Goal: Feedback & Contribution: Contribute content

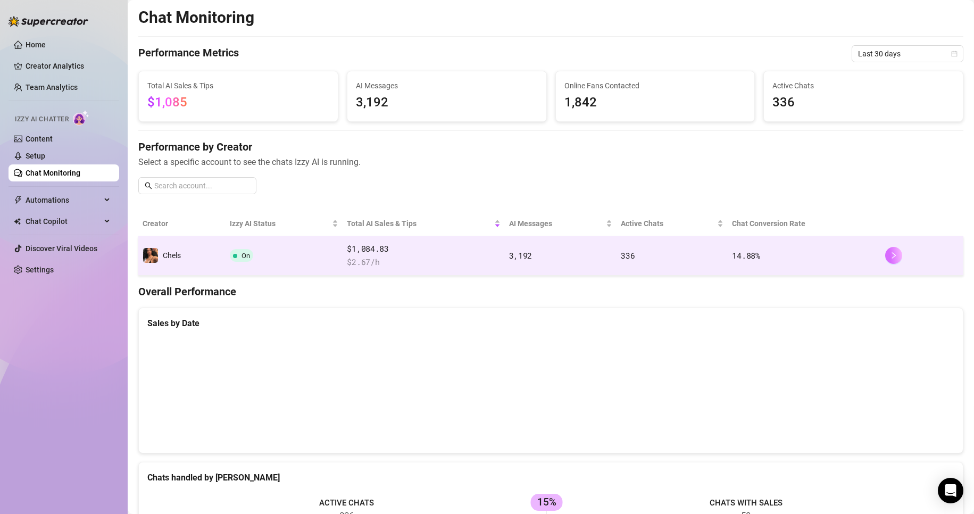
click at [885, 259] on button "button" at bounding box center [893, 255] width 17 height 17
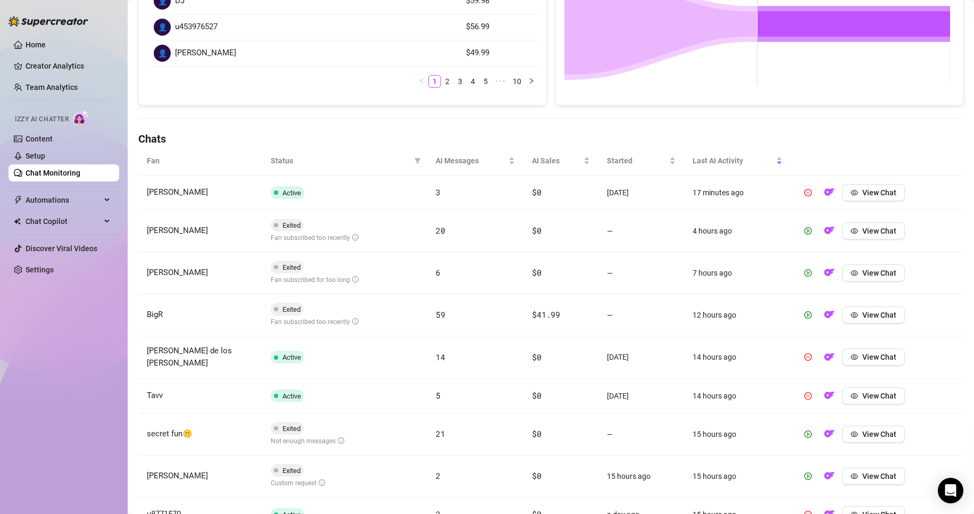
scroll to position [250, 0]
click at [864, 196] on span "View Chat" at bounding box center [879, 192] width 34 height 9
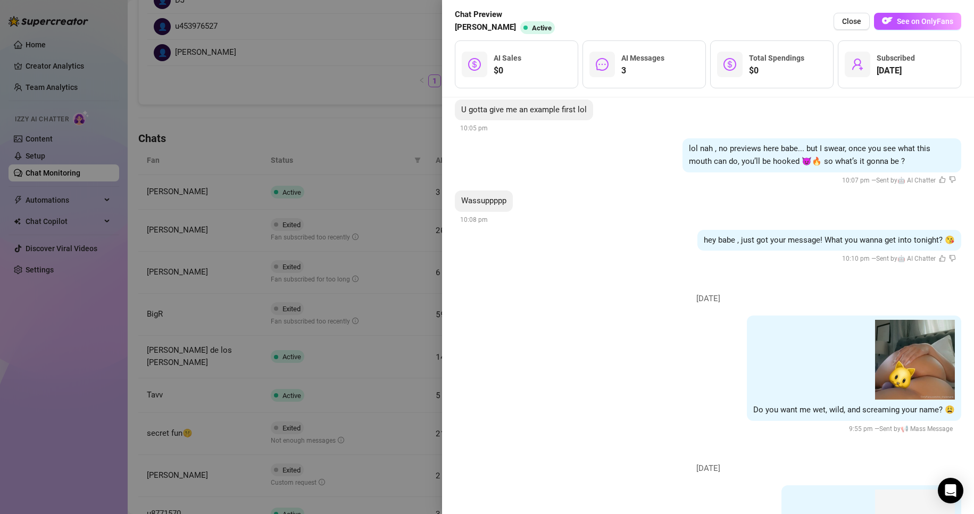
scroll to position [3086, 0]
click at [322, 119] on div at bounding box center [487, 257] width 974 height 514
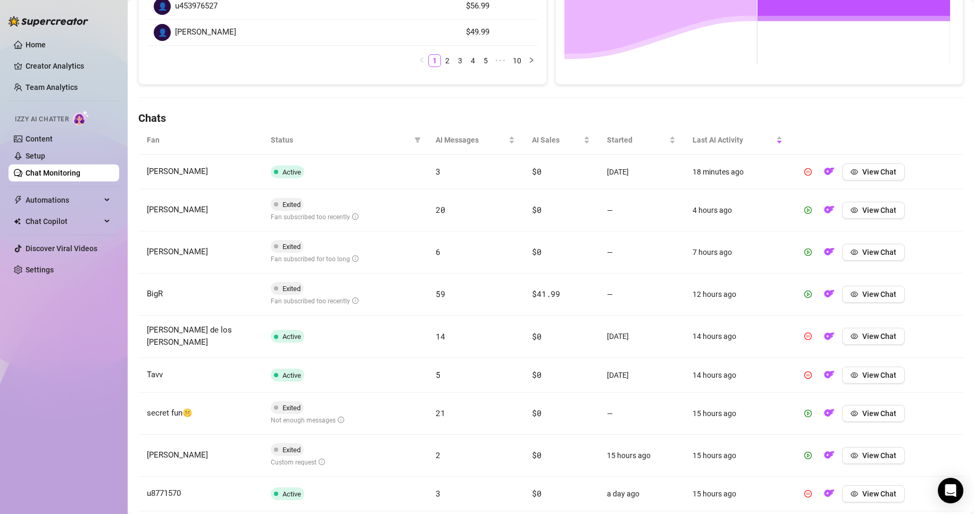
scroll to position [361, 0]
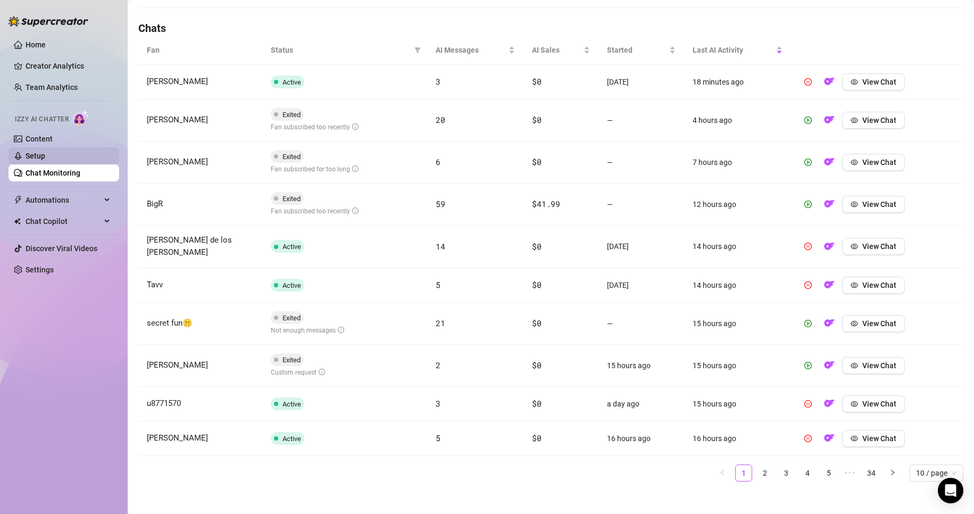
click at [45, 152] on link "Setup" at bounding box center [36, 156] width 20 height 9
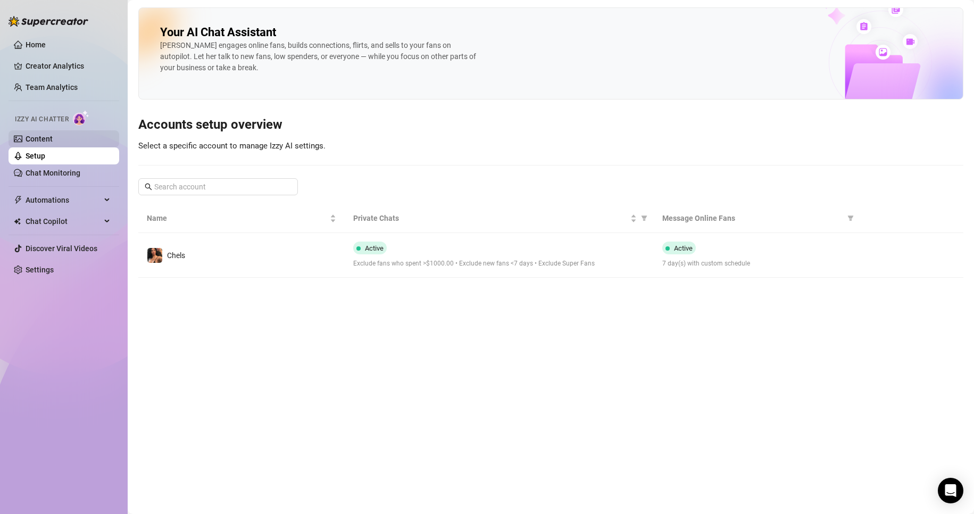
click at [53, 143] on link "Content" at bounding box center [39, 139] width 27 height 9
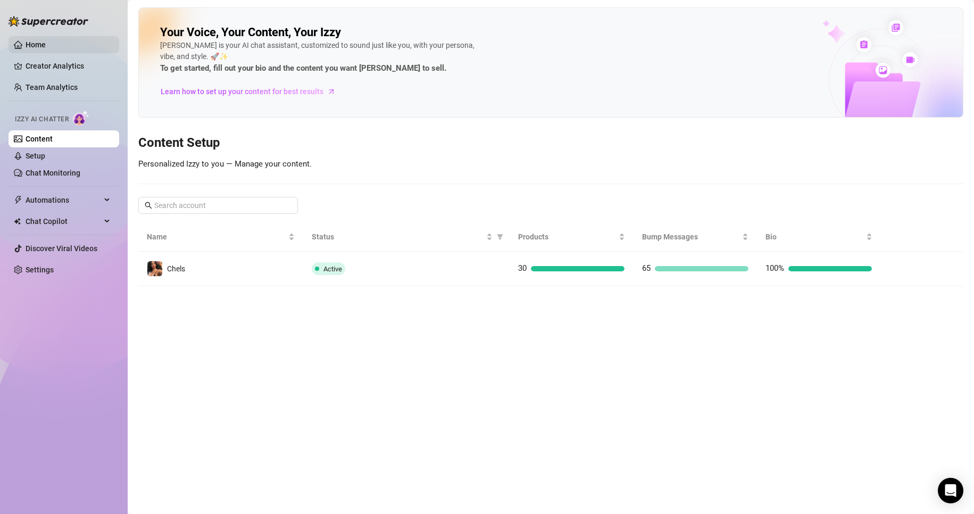
click at [31, 44] on link "Home" at bounding box center [36, 44] width 20 height 9
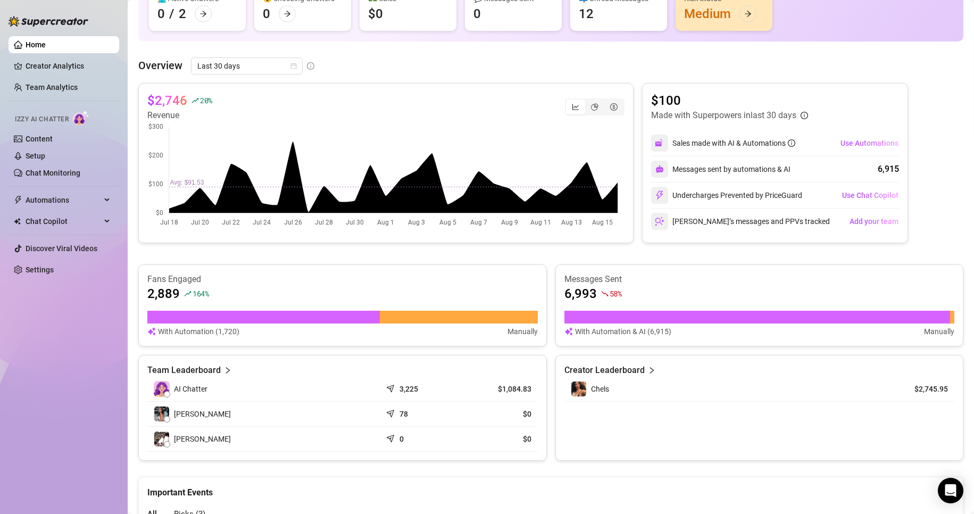
scroll to position [134, 0]
click at [399, 417] on article "78" at bounding box center [403, 413] width 9 height 11
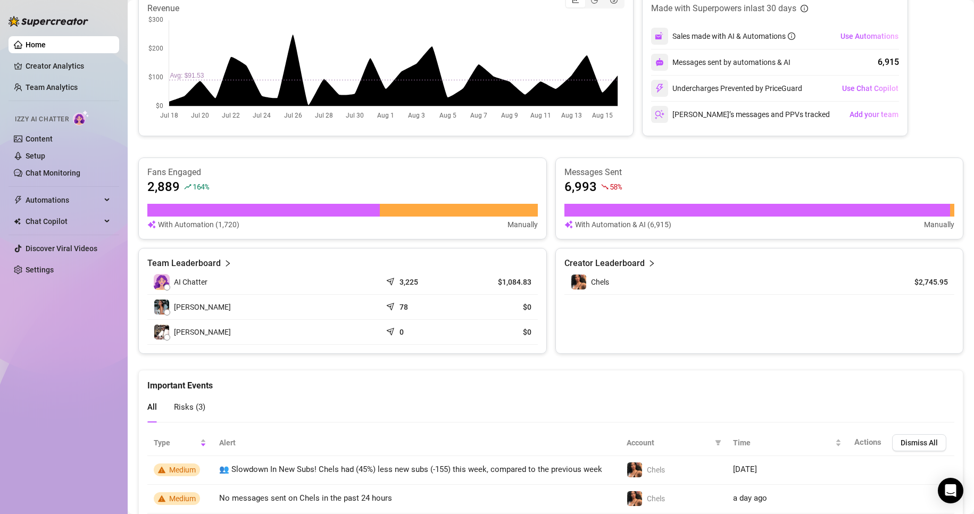
scroll to position [309, 0]
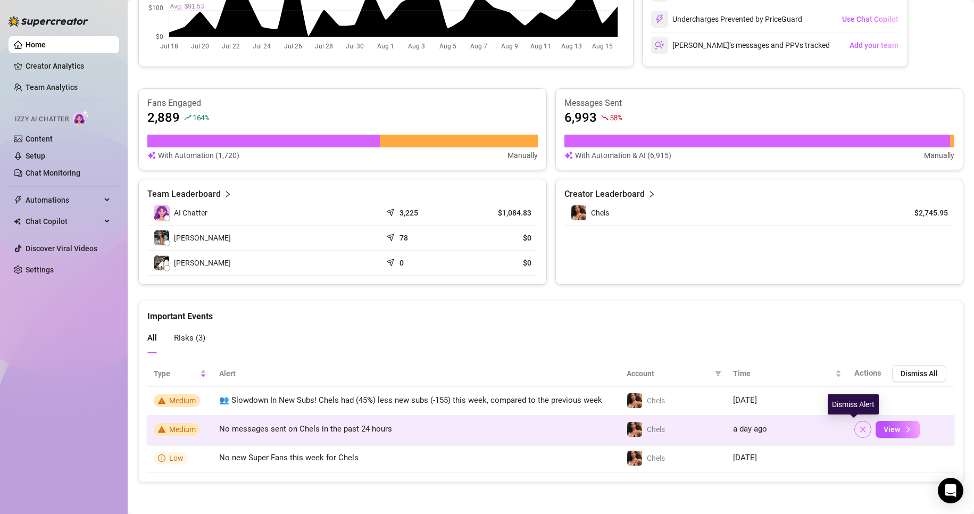
click at [859, 428] on icon "close" at bounding box center [862, 428] width 7 height 7
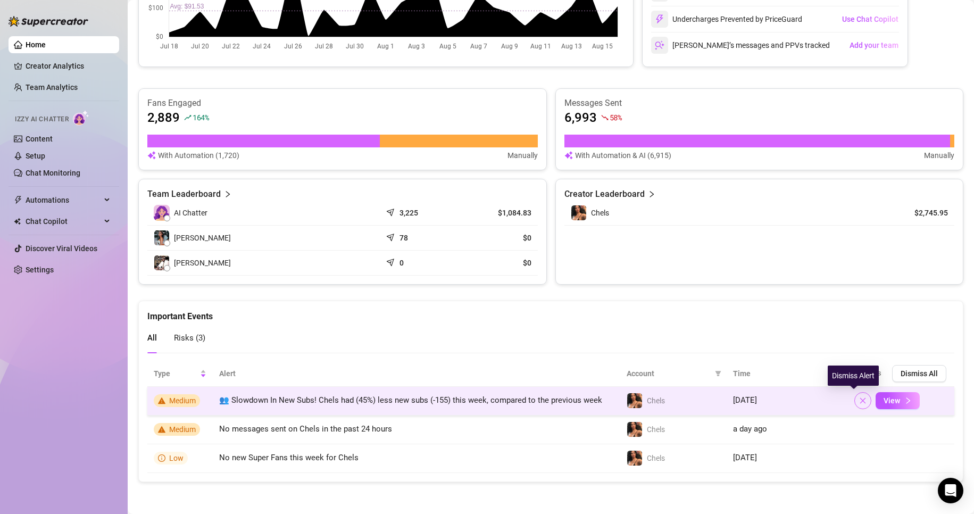
click at [859, 398] on icon "close" at bounding box center [862, 400] width 7 height 7
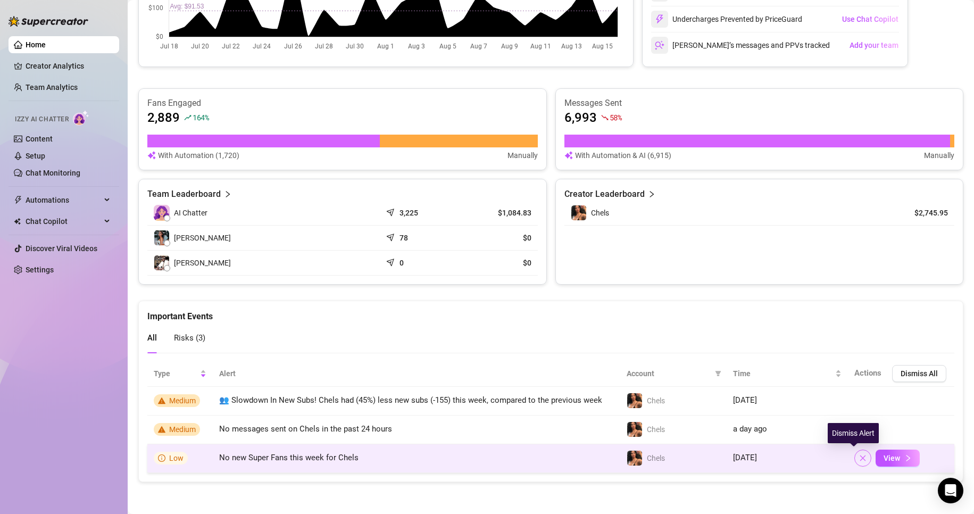
click at [859, 462] on span "button" at bounding box center [862, 458] width 7 height 9
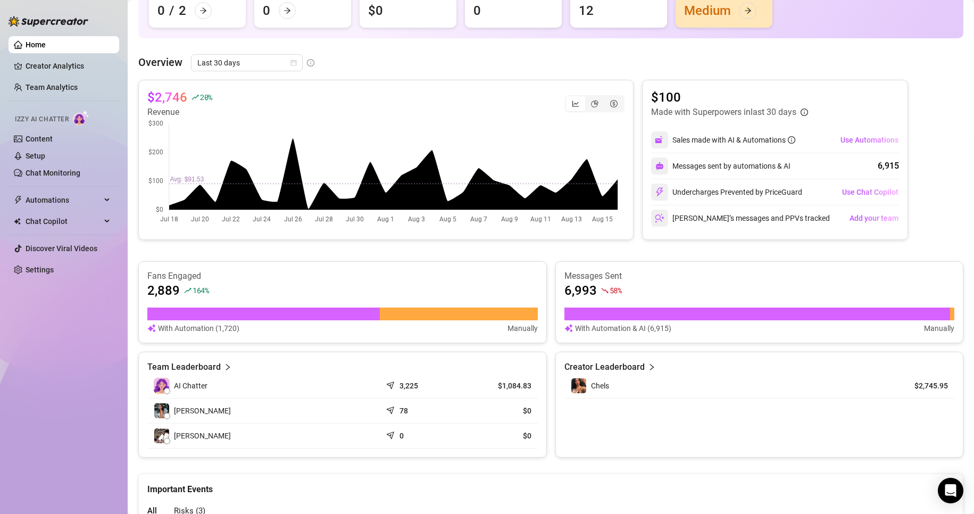
scroll to position [132, 0]
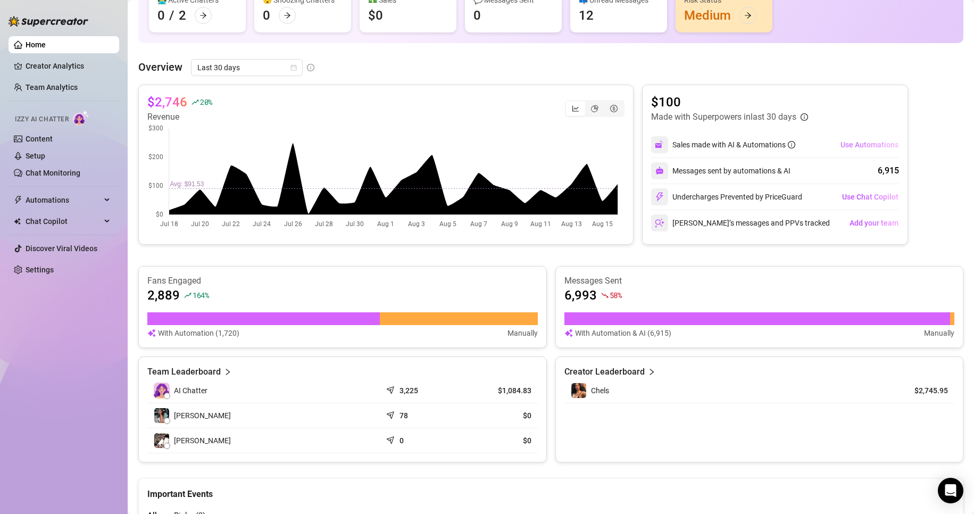
click at [856, 146] on span "Use Automations" at bounding box center [869, 144] width 58 height 9
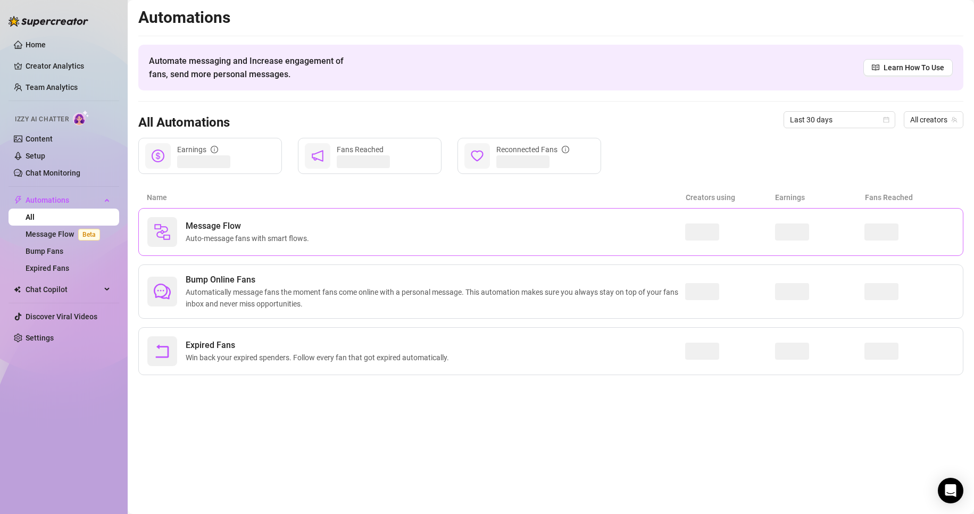
click at [460, 239] on div "Message Flow Auto-message fans with smart flows." at bounding box center [416, 232] width 538 height 30
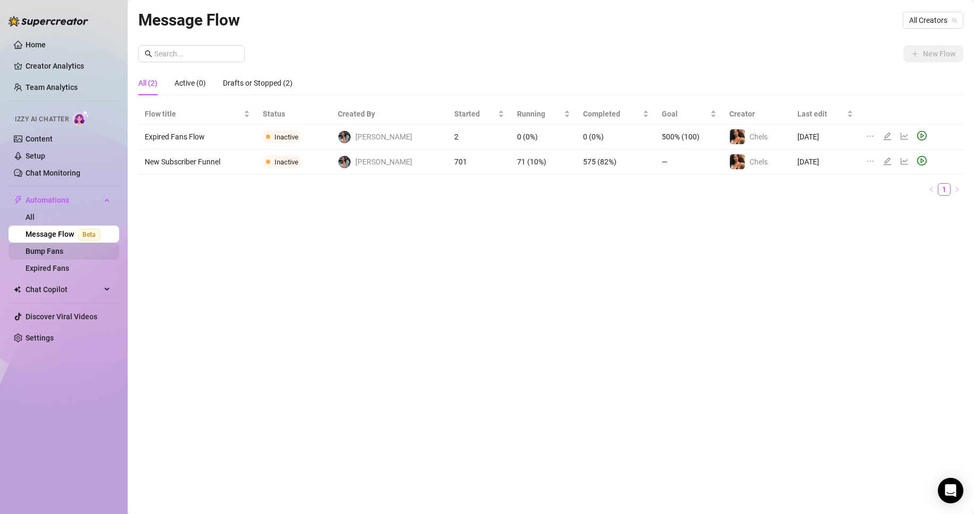
click at [52, 250] on link "Bump Fans" at bounding box center [45, 251] width 38 height 9
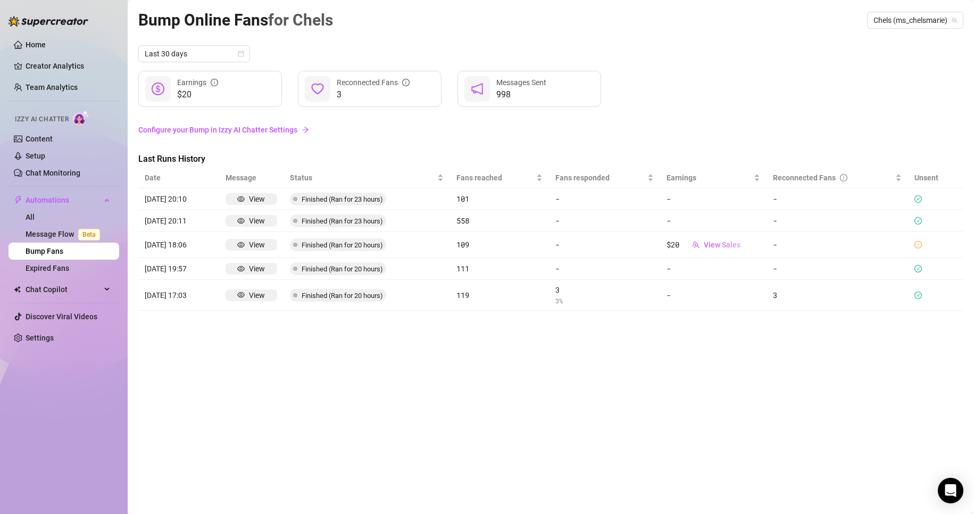
click at [303, 352] on div "Bump Online Fans for Chels Chels (ms_chelsmarie) Last 30 days $20 Earnings 3 Re…" at bounding box center [550, 244] width 825 height 474
click at [266, 342] on div "Bump Online Fans for Chels Chels (ms_chelsmarie) Last 30 days $20 Earnings 3 Re…" at bounding box center [550, 244] width 825 height 474
click at [69, 272] on link "Expired Fans" at bounding box center [48, 268] width 44 height 9
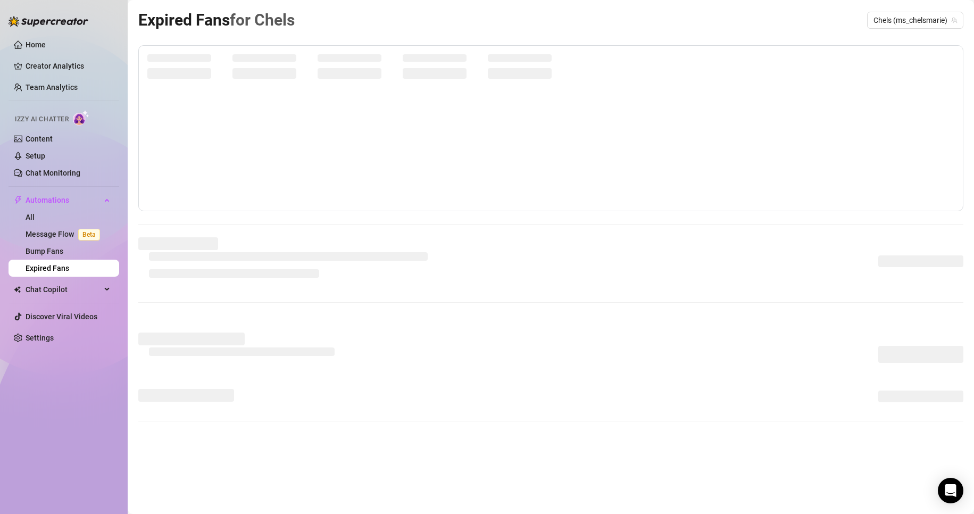
click at [145, 369] on div at bounding box center [550, 354] width 825 height 44
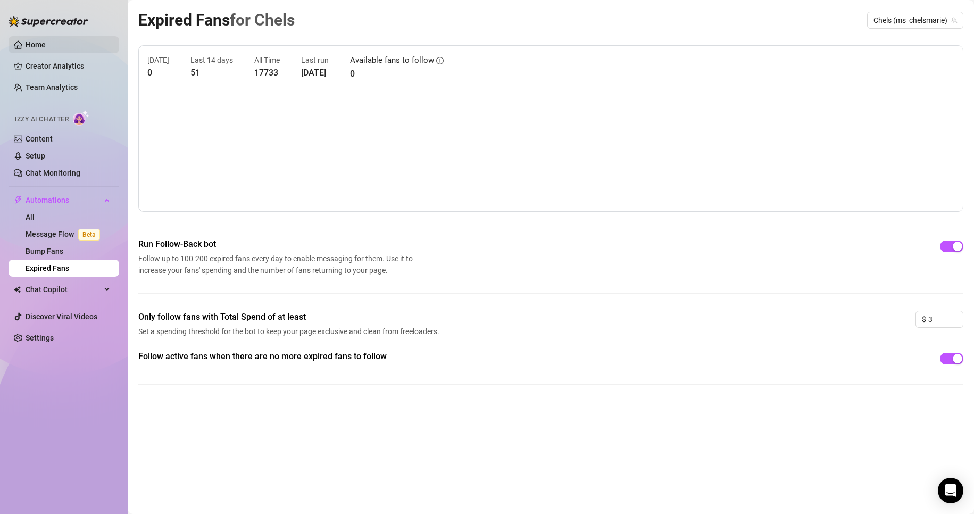
click at [46, 44] on link "Home" at bounding box center [36, 44] width 20 height 9
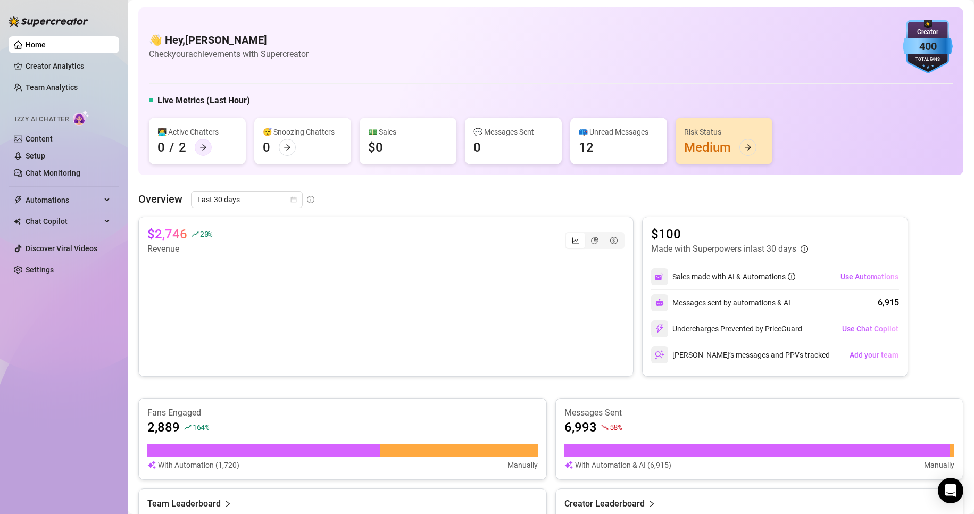
click at [203, 144] on icon "arrow-right" at bounding box center [202, 147] width 7 height 7
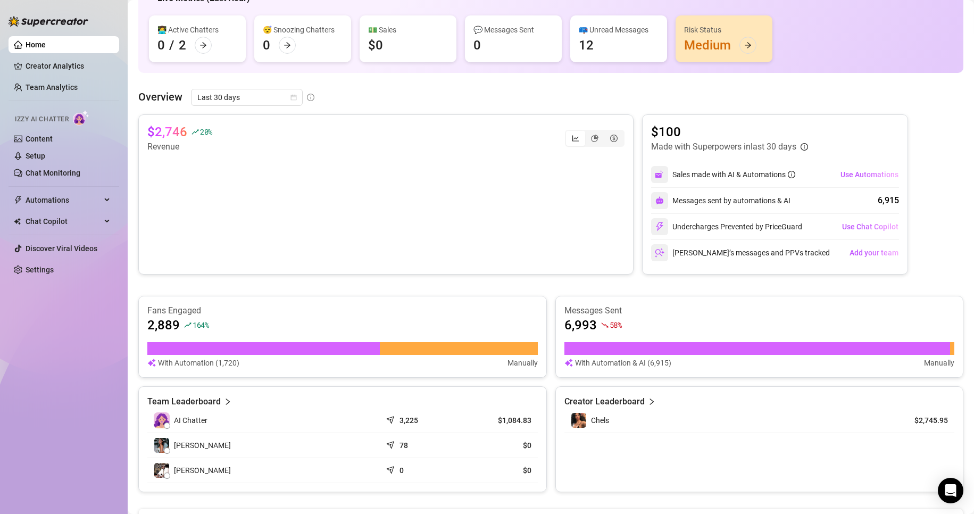
scroll to position [102, 0]
click at [294, 101] on icon "calendar" at bounding box center [294, 98] width 6 height 6
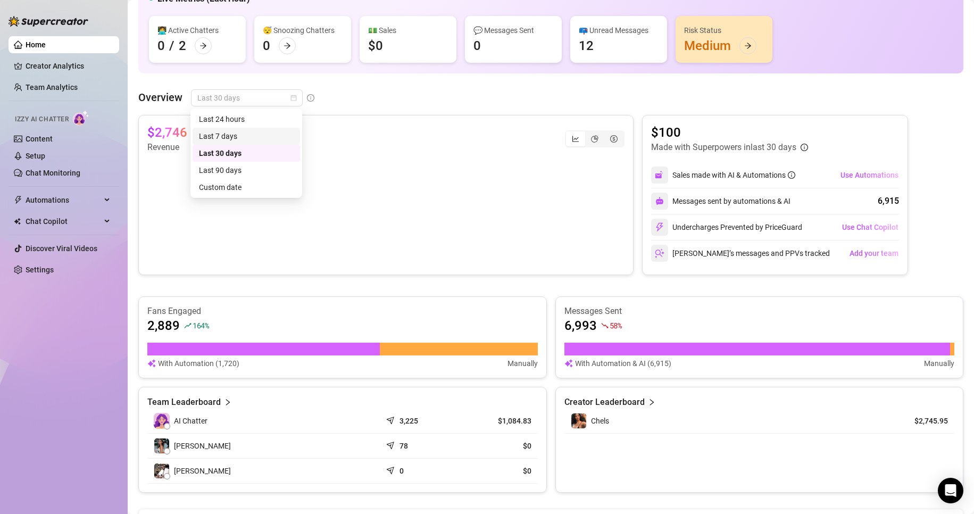
click at [287, 135] on div "Last 7 days" at bounding box center [246, 136] width 95 height 12
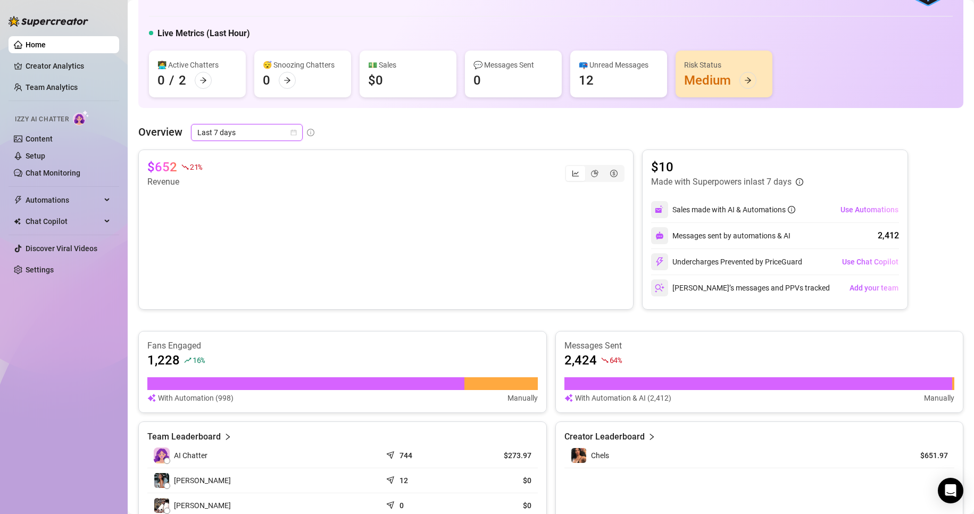
scroll to position [0, 0]
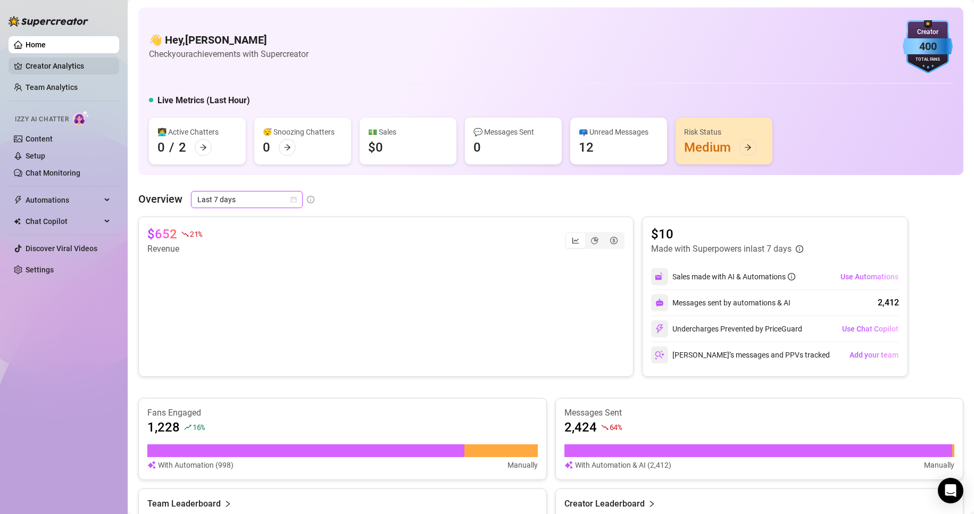
click at [55, 62] on link "Creator Analytics" at bounding box center [68, 65] width 85 height 17
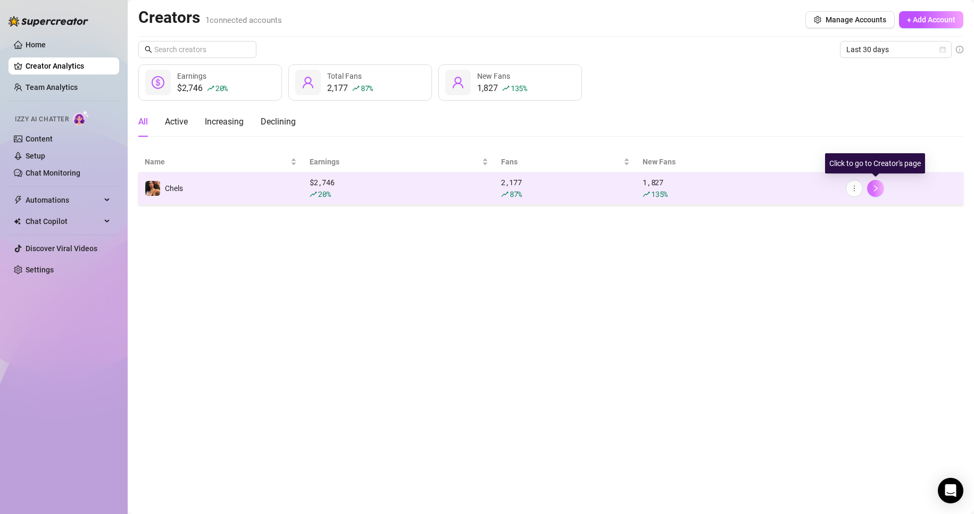
click at [878, 187] on icon "right" at bounding box center [875, 188] width 7 height 7
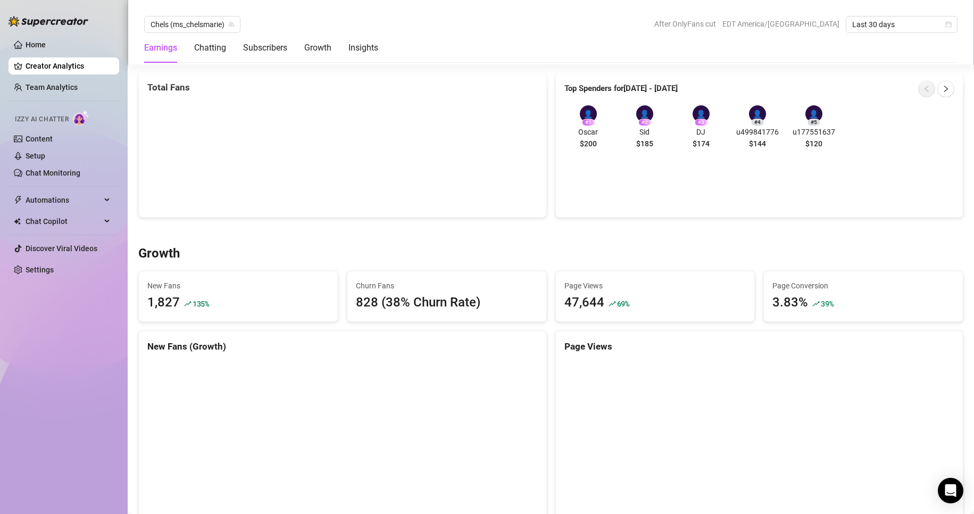
scroll to position [755, 0]
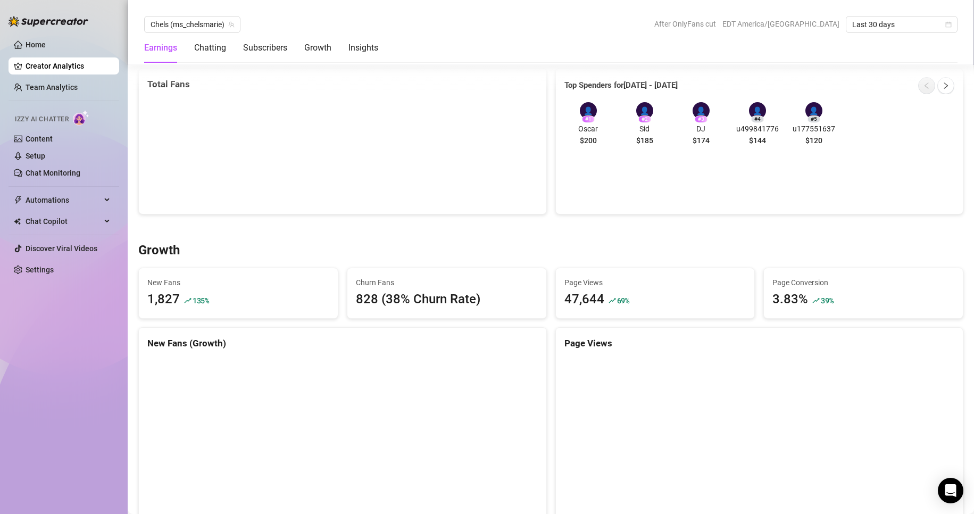
click at [751, 127] on span "u499841776" at bounding box center [757, 129] width 48 height 12
click at [813, 123] on span "u177551637" at bounding box center [814, 129] width 48 height 12
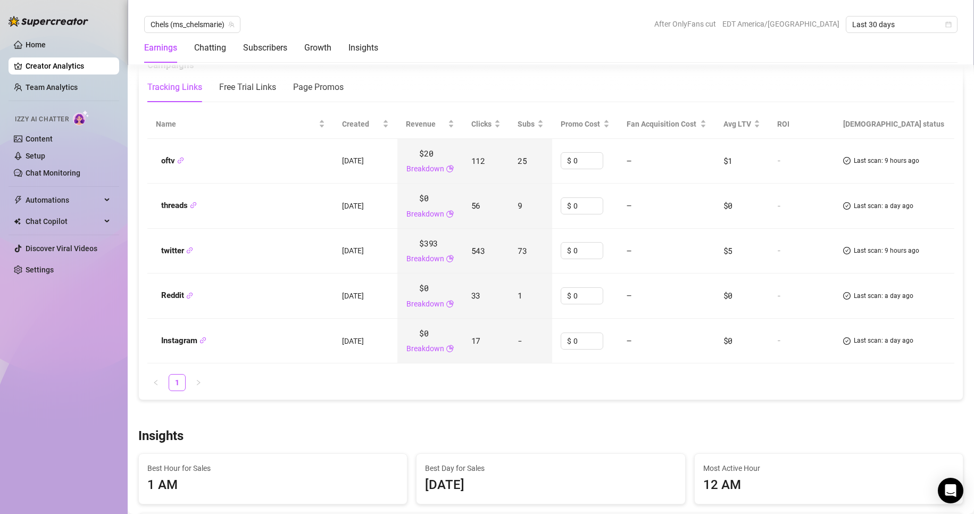
scroll to position [1270, 0]
click at [237, 88] on div "Free Trial Links" at bounding box center [247, 85] width 57 height 13
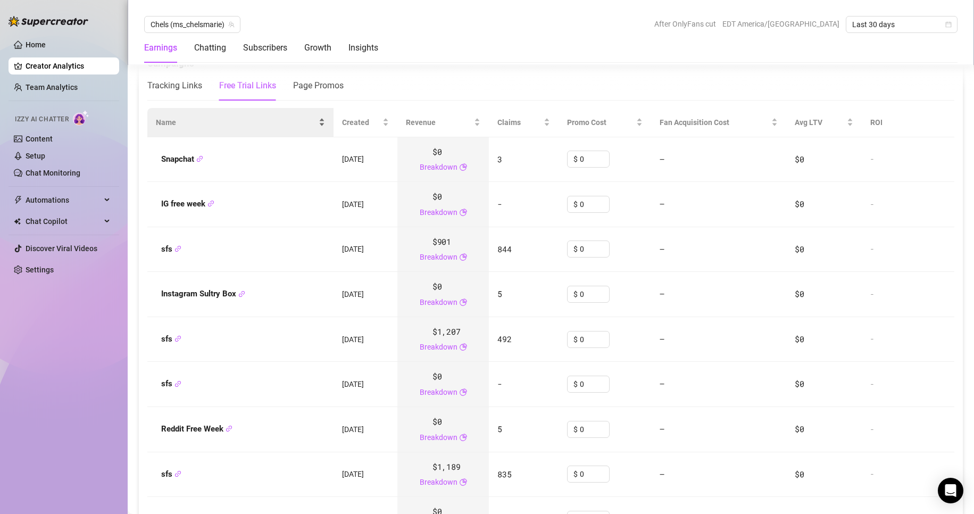
click at [292, 121] on span "Name" at bounding box center [236, 122] width 161 height 12
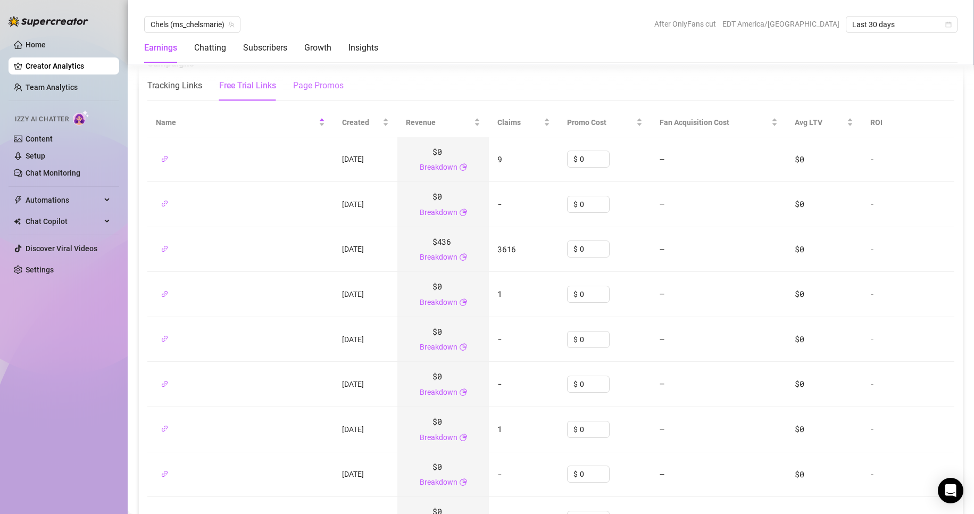
click at [305, 87] on div "Page Promos" at bounding box center [318, 85] width 51 height 13
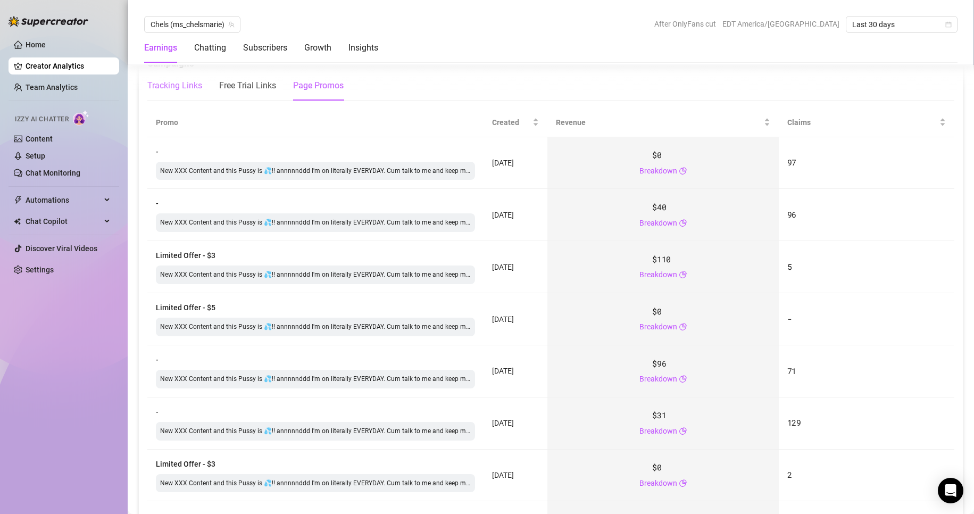
click at [158, 91] on div "Tracking Links" at bounding box center [174, 85] width 55 height 13
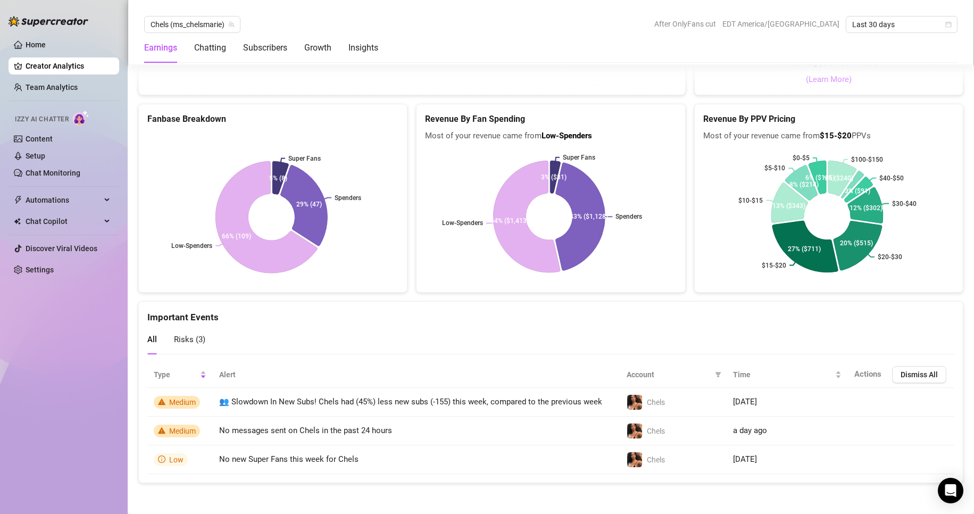
scroll to position [1992, 0]
click at [198, 49] on div "Chatting" at bounding box center [210, 47] width 32 height 13
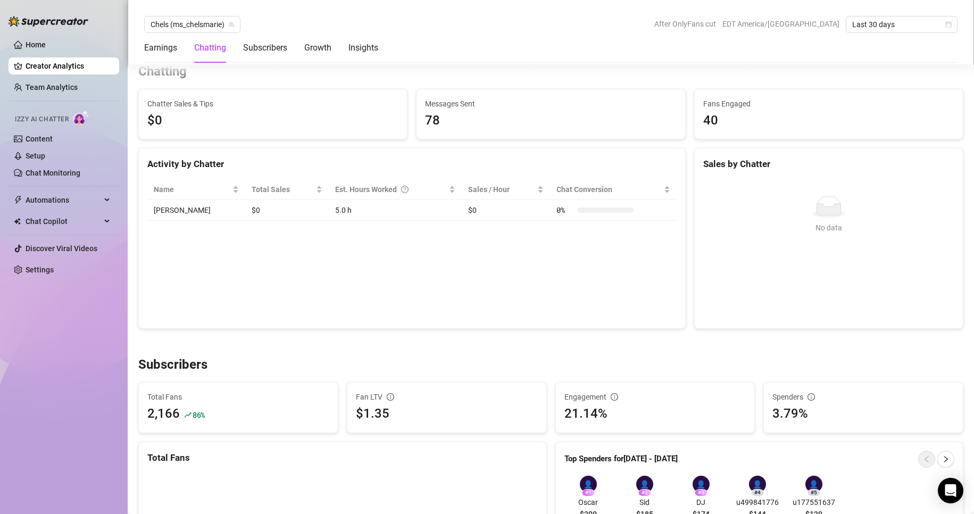
scroll to position [375, 0]
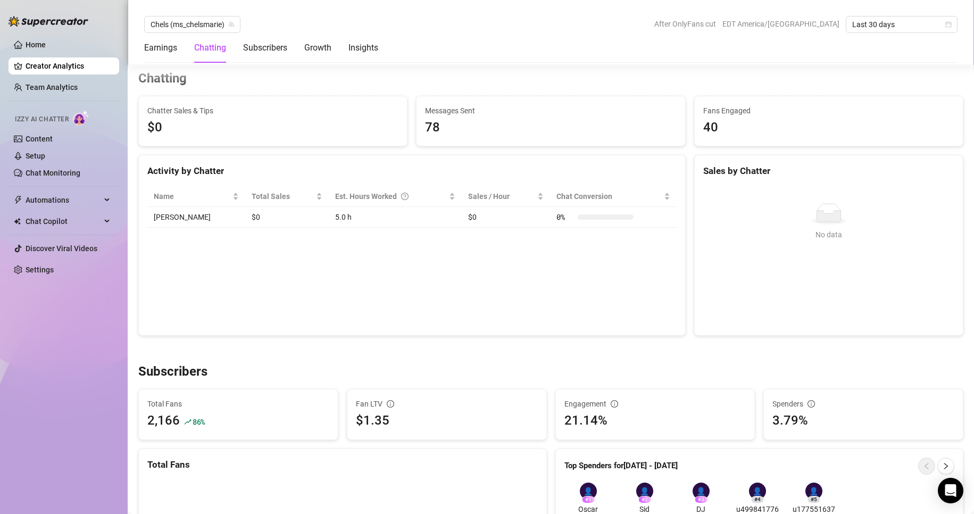
click at [76, 97] on ul "Home Creator Analytics Team Analytics Izzy AI Chatter Content Setup Chat Monito…" at bounding box center [64, 157] width 111 height 250
click at [74, 90] on link "Team Analytics" at bounding box center [52, 87] width 52 height 9
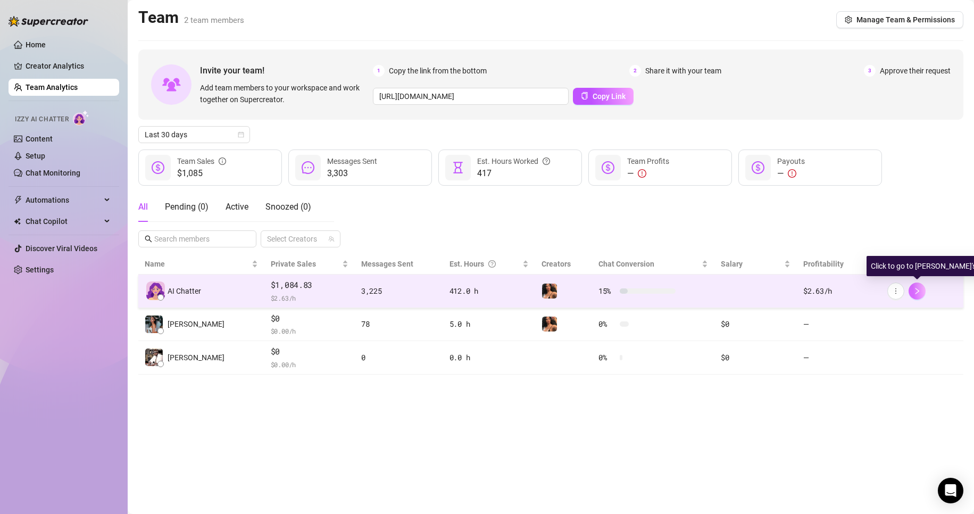
click at [918, 291] on icon "right" at bounding box center [917, 291] width 4 height 6
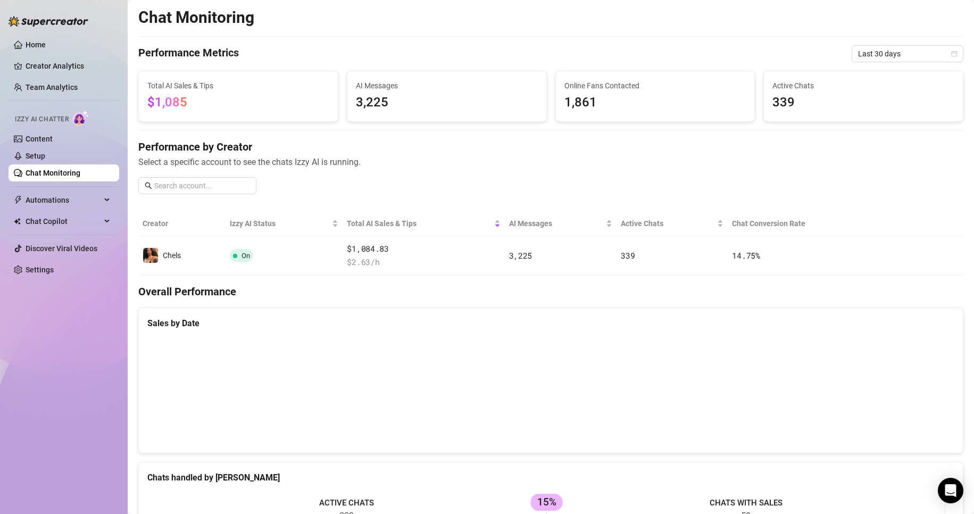
click at [918, 291] on h4 "Overall Performance" at bounding box center [550, 291] width 825 height 15
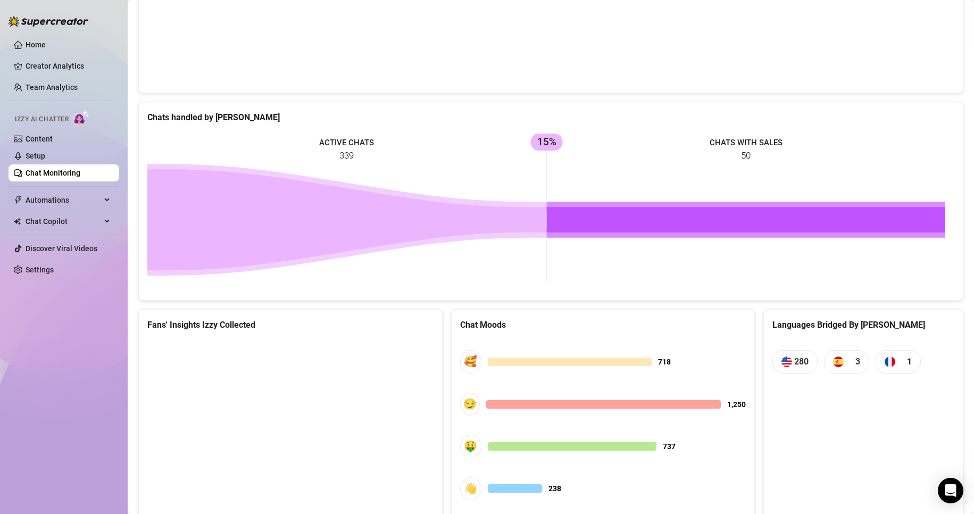
scroll to position [398, 0]
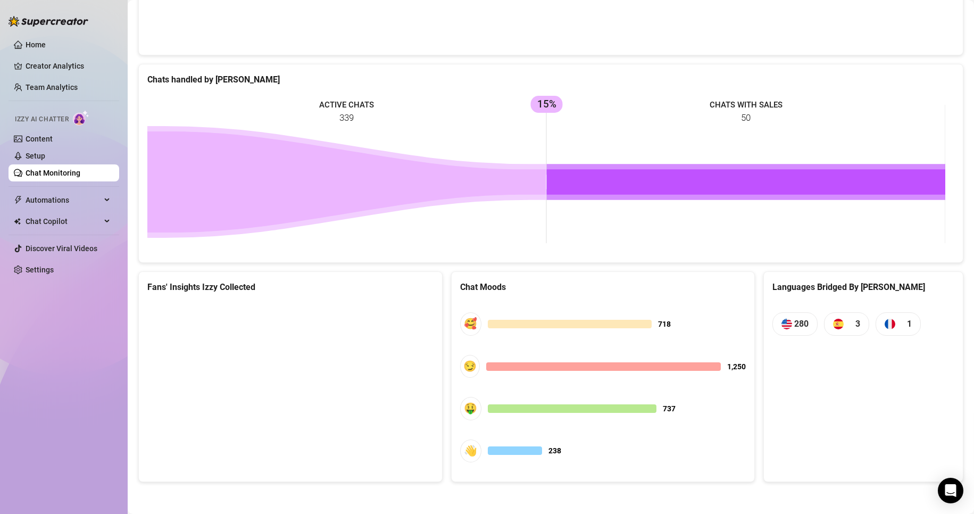
click at [786, 225] on rect at bounding box center [546, 174] width 798 height 160
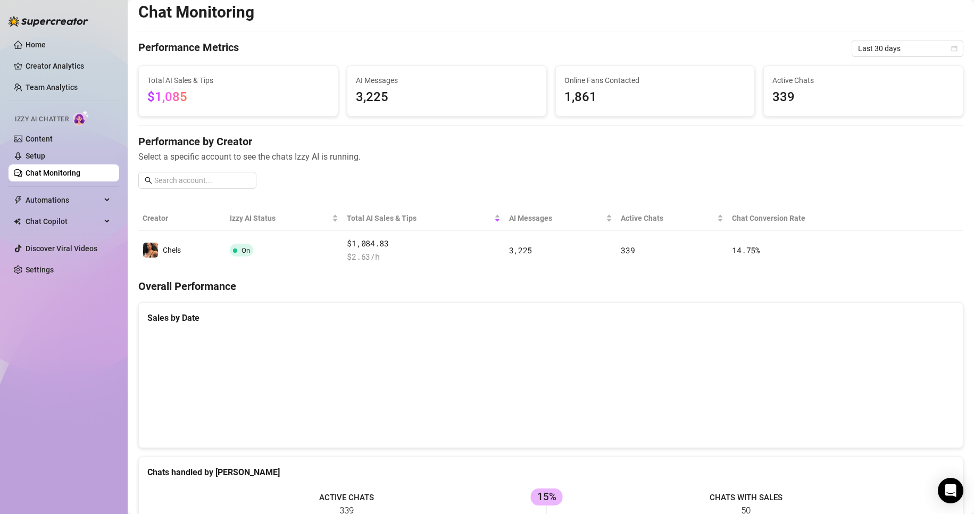
scroll to position [0, 0]
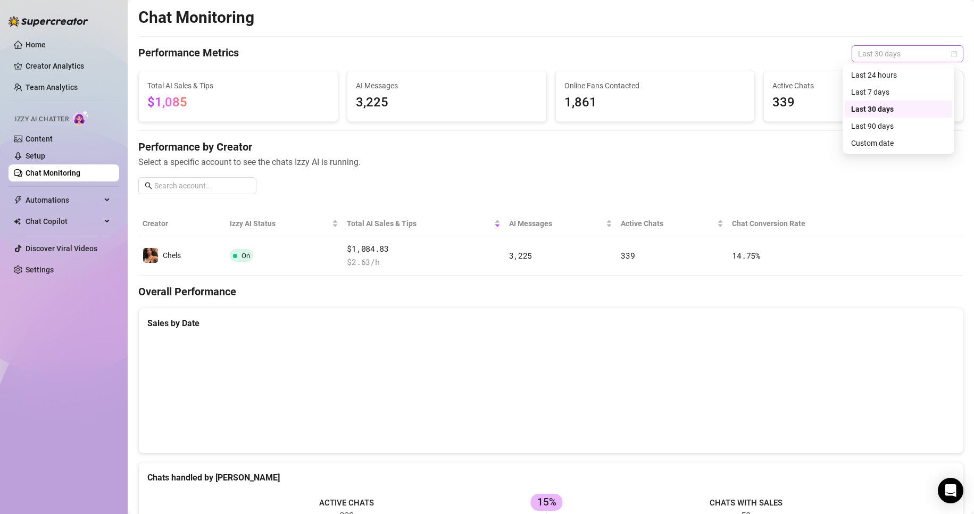
click at [939, 49] on span "Last 30 days" at bounding box center [907, 54] width 99 height 16
click at [917, 90] on div "Last 7 days" at bounding box center [898, 92] width 95 height 12
click at [903, 45] on div "Last 7 days" at bounding box center [907, 53] width 112 height 17
click at [893, 110] on div "Last 30 days" at bounding box center [898, 109] width 95 height 12
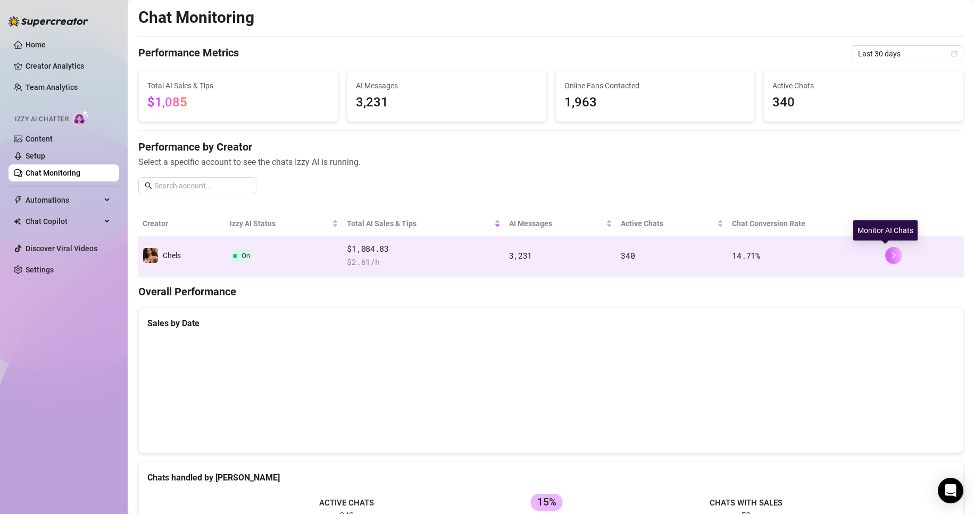
click at [890, 256] on icon "right" at bounding box center [893, 255] width 7 height 7
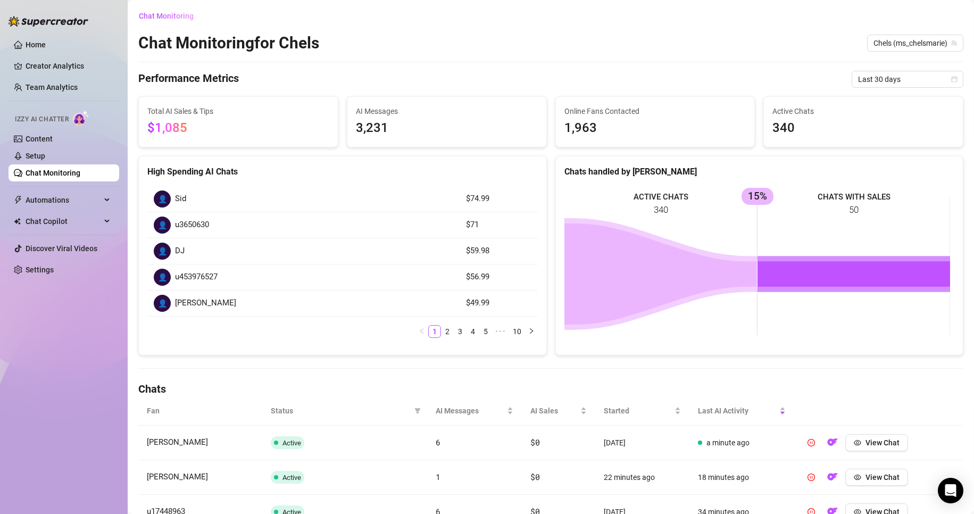
click at [210, 266] on td "👤 u453976527" at bounding box center [303, 277] width 312 height 26
drag, startPoint x: 223, startPoint y: 277, endPoint x: 164, endPoint y: 278, distance: 59.0
click at [164, 278] on div "👤 u453976527" at bounding box center [303, 277] width 299 height 17
copy div "👤 u453976527"
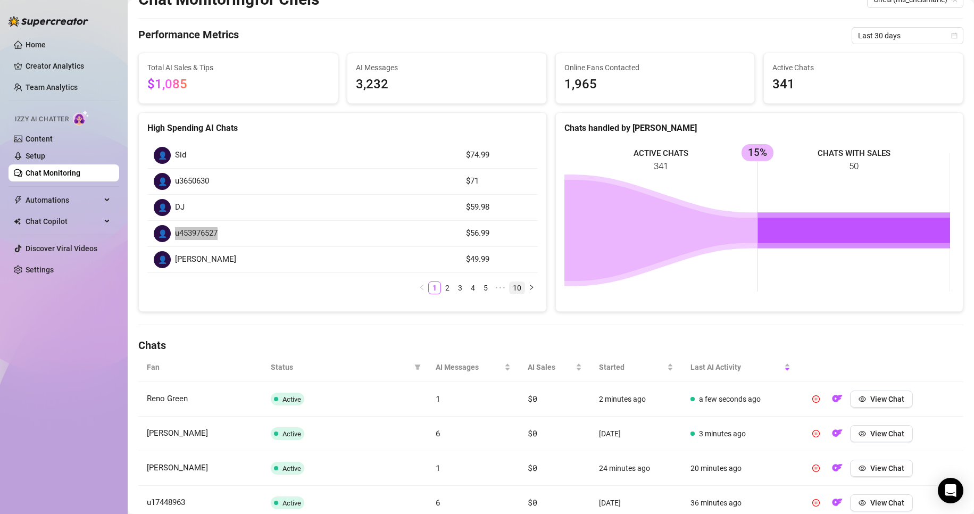
scroll to position [44, 0]
click at [444, 289] on link "2" at bounding box center [447, 287] width 12 height 12
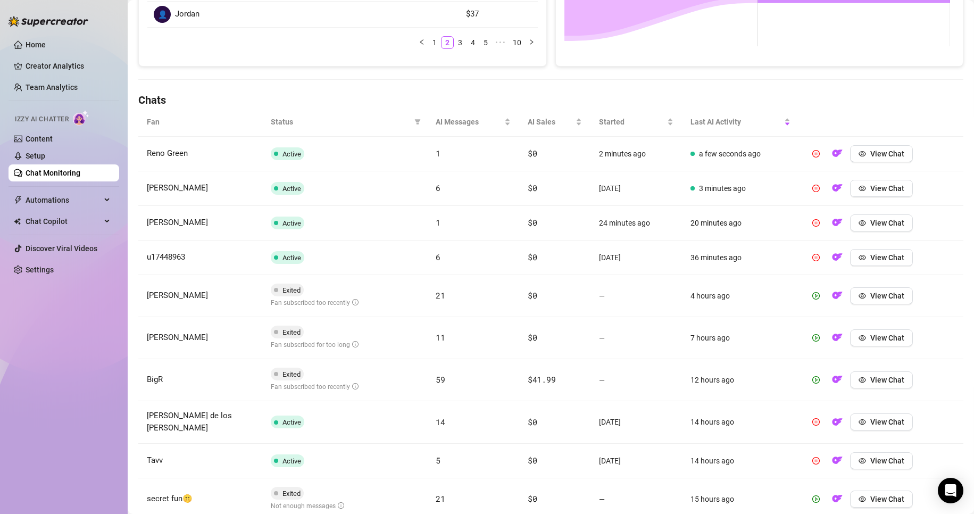
scroll to position [289, 0]
drag, startPoint x: 567, startPoint y: 309, endPoint x: 600, endPoint y: 290, distance: 38.3
click at [585, 297] on tr "[PERSON_NAME] Exited Fan subscribed too recently 21 $0 — 4 hours ago View Chat" at bounding box center [550, 296] width 825 height 42
click at [883, 187] on span "View Chat" at bounding box center [887, 188] width 34 height 9
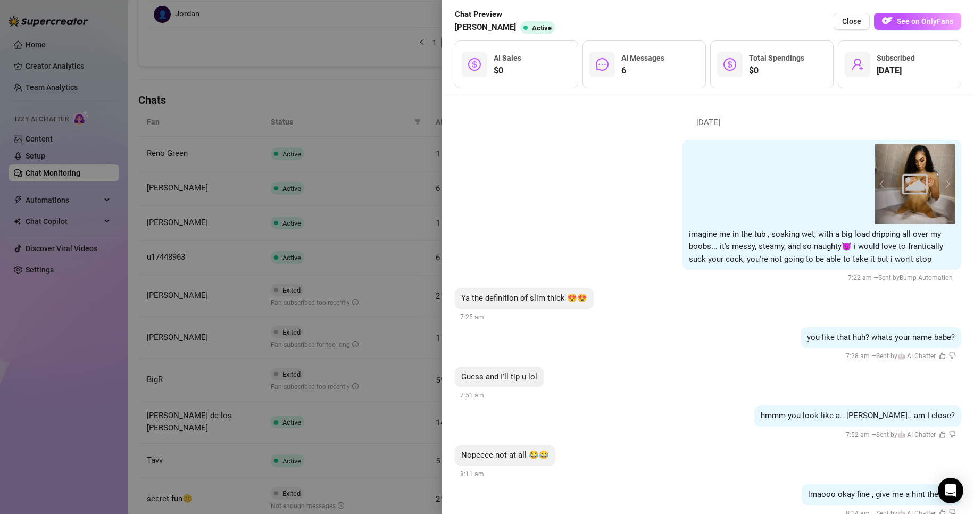
scroll to position [4557, 0]
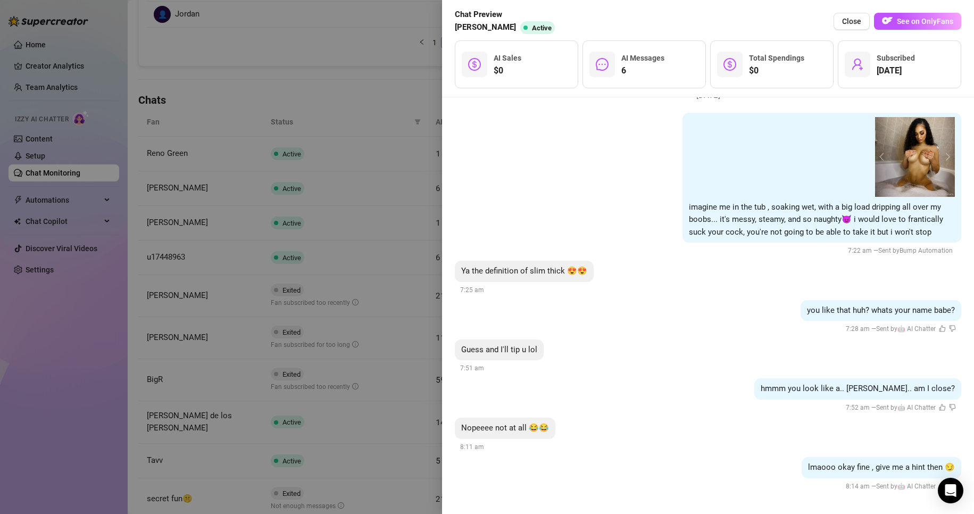
click at [732, 320] on div "you like that huh? whats your name babe? 7:28 am — Sent by 🤖 AI Chatter" at bounding box center [708, 317] width 506 height 35
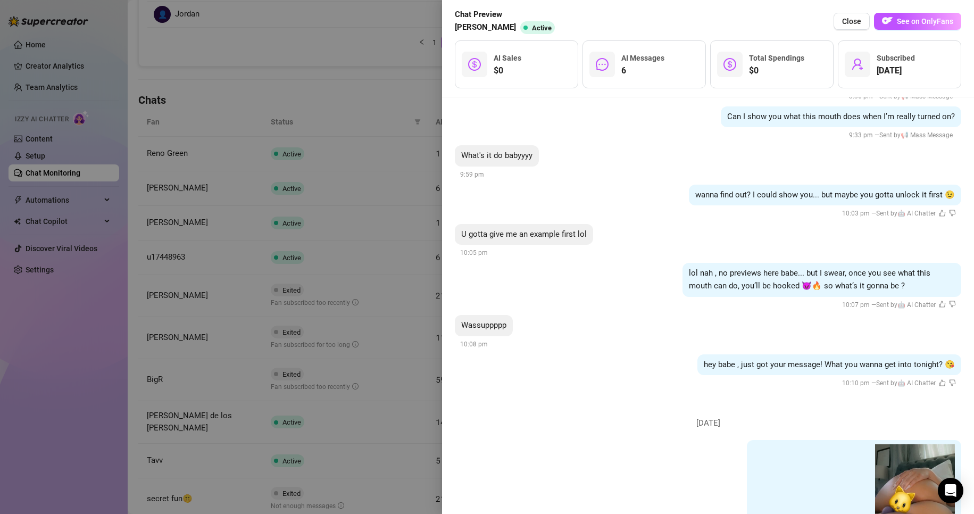
scroll to position [2961, 0]
click at [378, 89] on div at bounding box center [487, 257] width 974 height 514
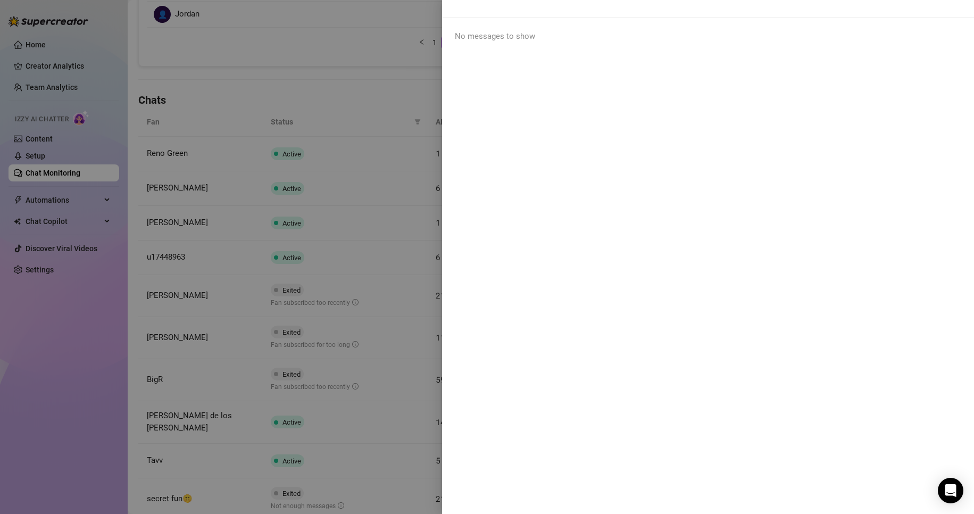
scroll to position [0, 0]
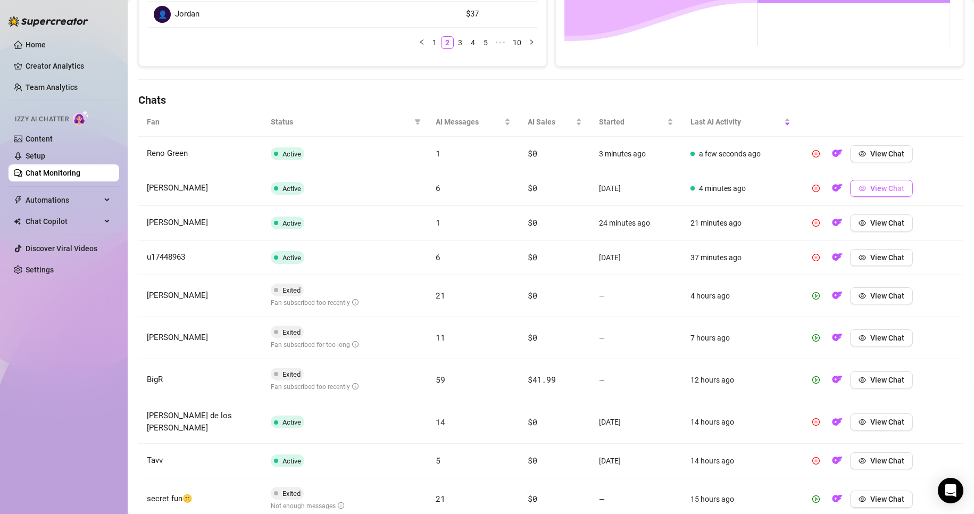
click at [866, 182] on button "View Chat" at bounding box center [881, 188] width 63 height 17
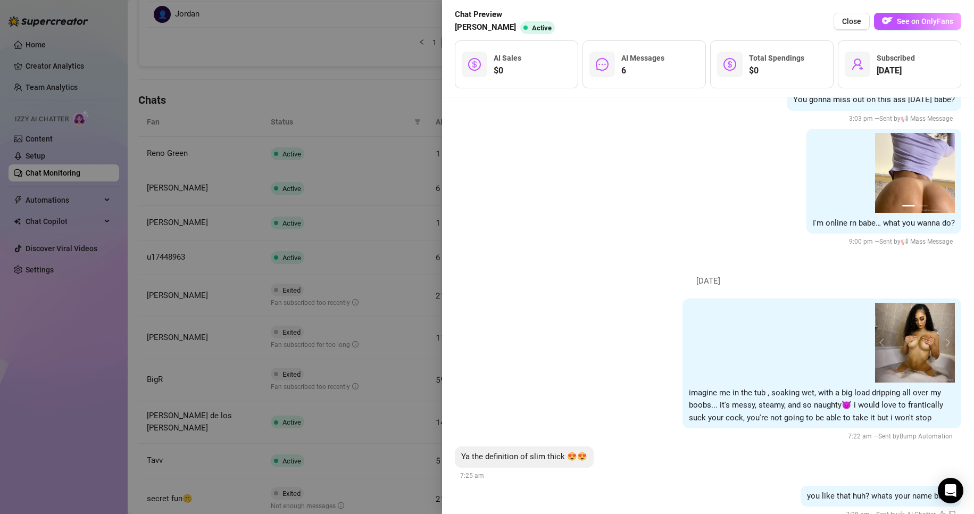
scroll to position [4557, 0]
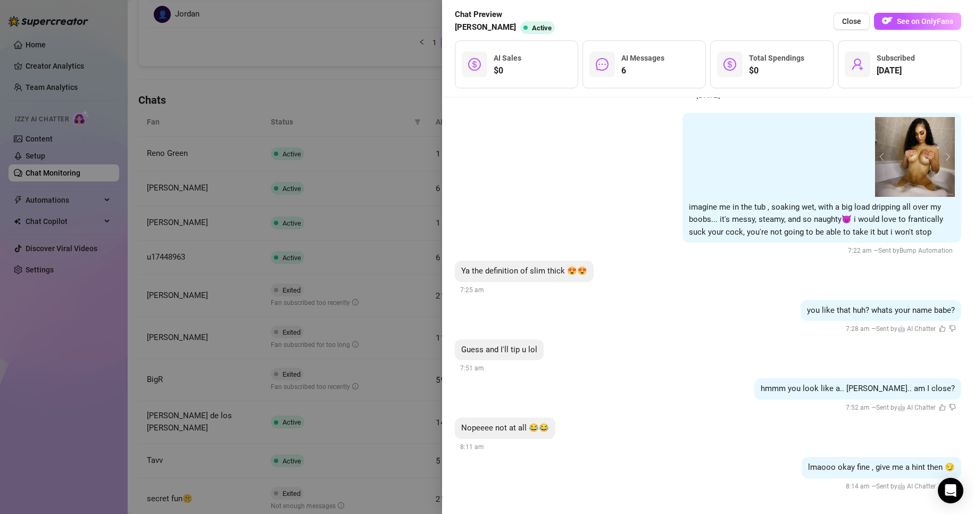
click at [350, 115] on div at bounding box center [487, 257] width 974 height 514
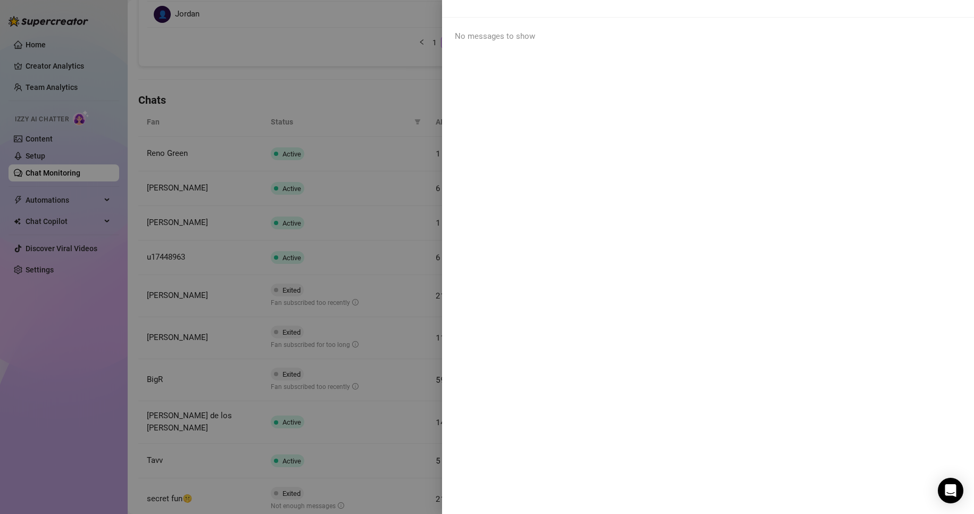
scroll to position [0, 0]
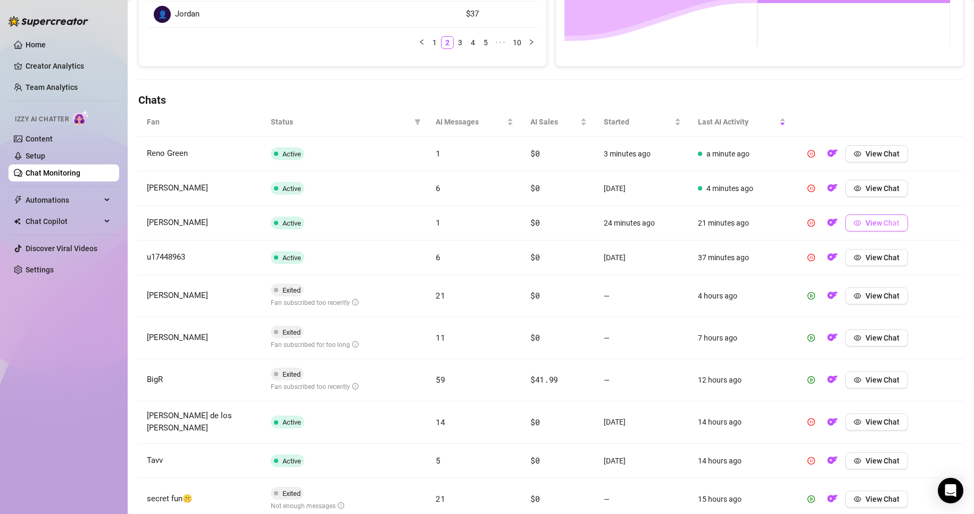
click at [855, 229] on button "View Chat" at bounding box center [876, 222] width 63 height 17
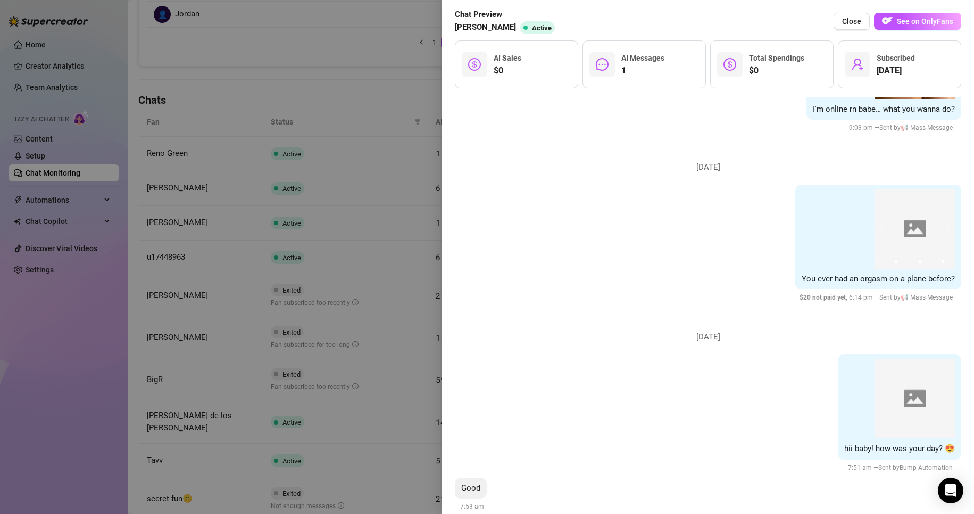
scroll to position [7745, 0]
click at [366, 56] on div at bounding box center [487, 257] width 974 height 514
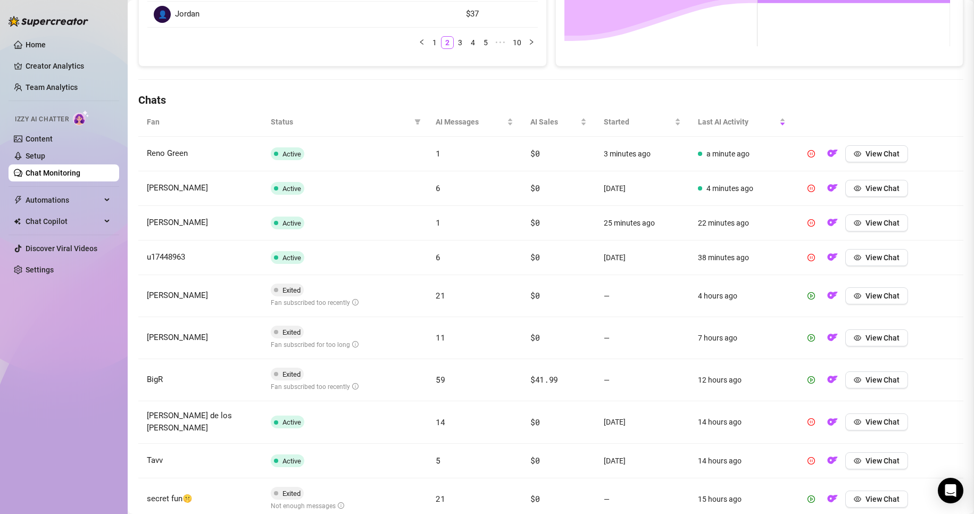
scroll to position [0, 0]
drag, startPoint x: 366, startPoint y: 56, endPoint x: 573, endPoint y: 91, distance: 209.8
click at [573, 91] on div "Chat Monitoring Chat Monitoring for Chels Chels (ms_chelsmarie) Performance Met…" at bounding box center [550, 136] width 825 height 835
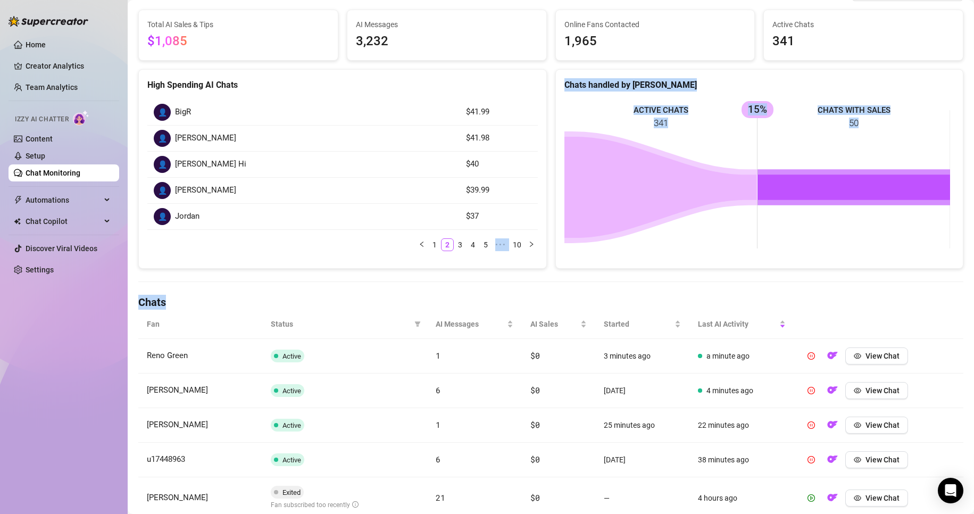
scroll to position [86, 0]
click at [573, 91] on div "Chats handled by [PERSON_NAME]" at bounding box center [759, 85] width 390 height 13
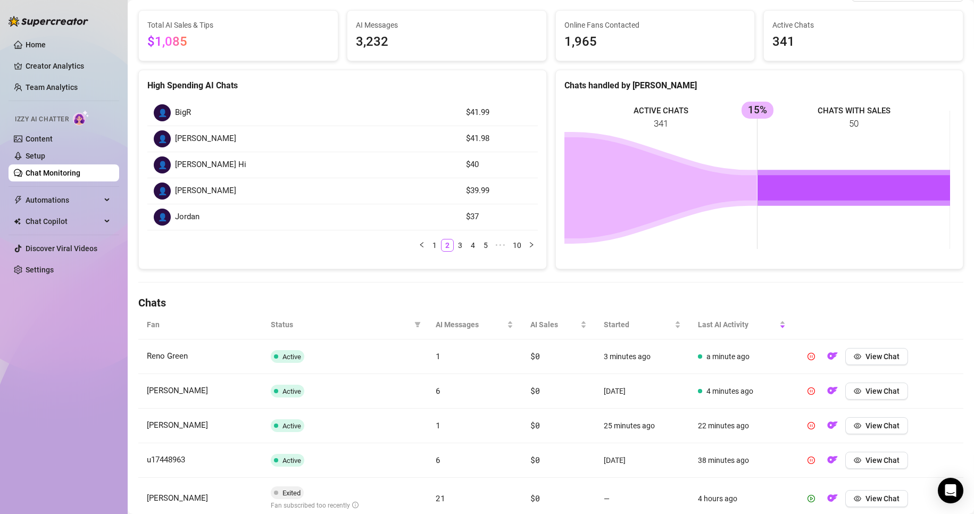
scroll to position [0, 0]
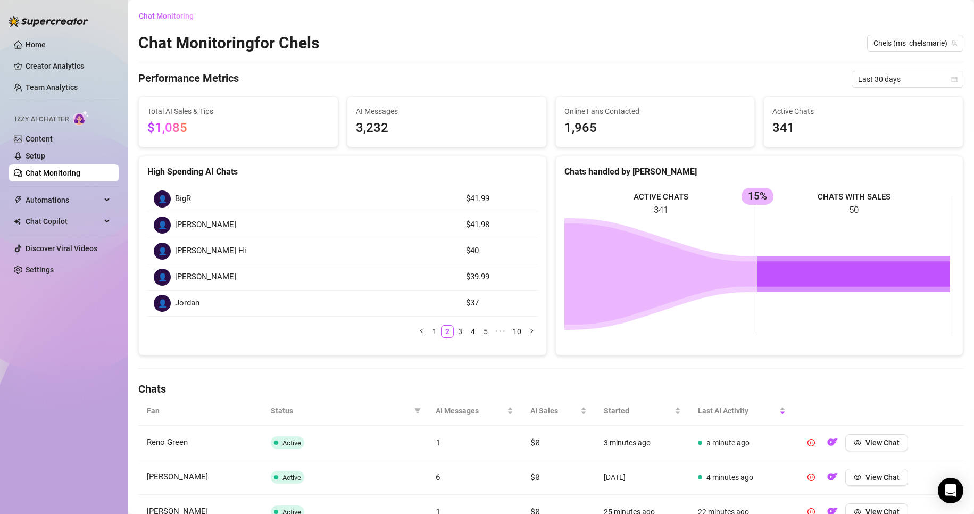
click at [694, 252] on icon at bounding box center [660, 273] width 193 height 101
click at [868, 86] on span "Last 30 days" at bounding box center [907, 79] width 99 height 16
click at [802, 65] on div "Chat Monitoring Chat Monitoring for Chels Chels (ms_chelsmarie) Performance Met…" at bounding box center [550, 424] width 825 height 835
click at [152, 14] on span "Chat Monitoring" at bounding box center [166, 16] width 55 height 9
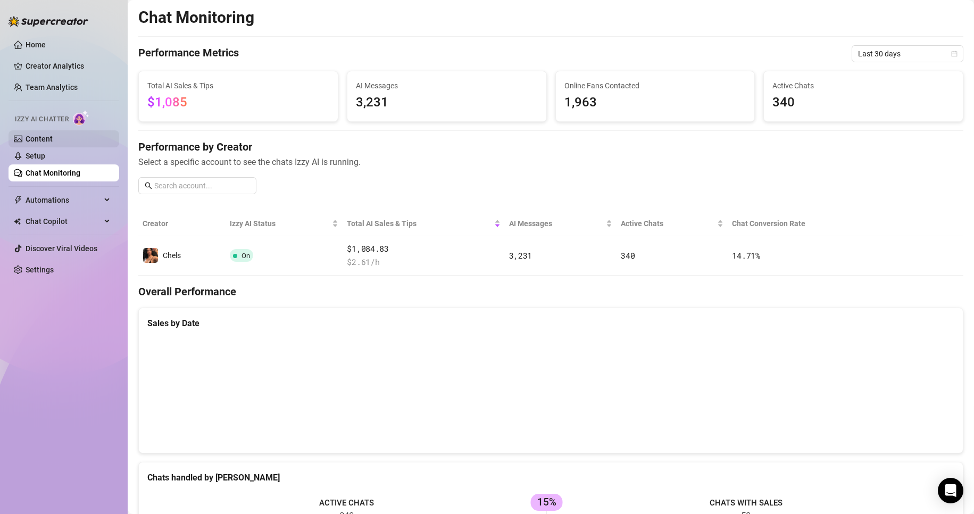
click at [28, 141] on link "Content" at bounding box center [39, 139] width 27 height 9
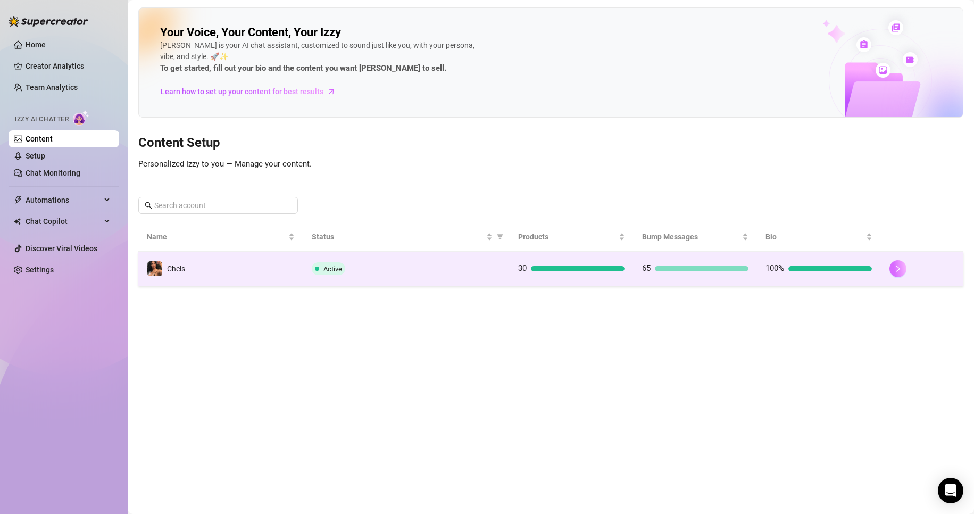
click at [891, 271] on button "button" at bounding box center [897, 268] width 17 height 17
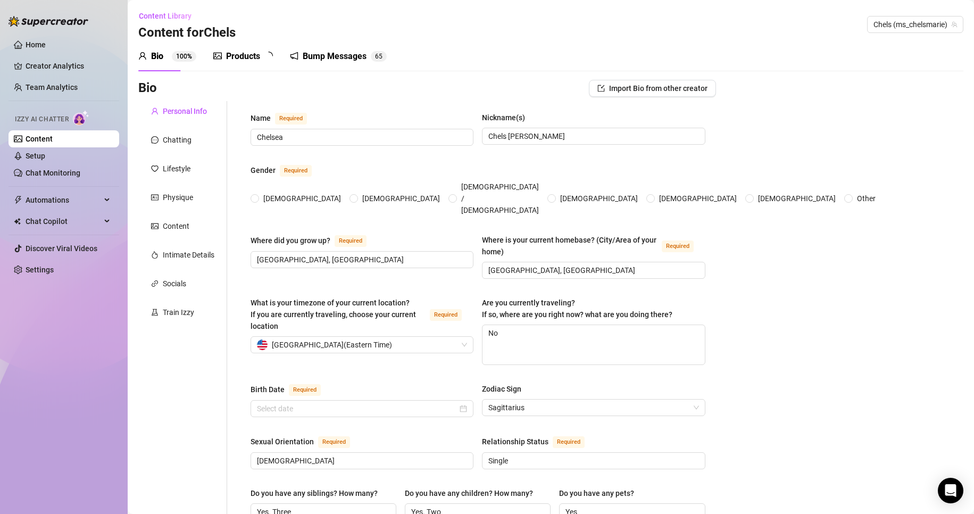
radio input "true"
type input "[DATE]"
click at [246, 64] on div "Products 3 0" at bounding box center [246, 56] width 67 height 30
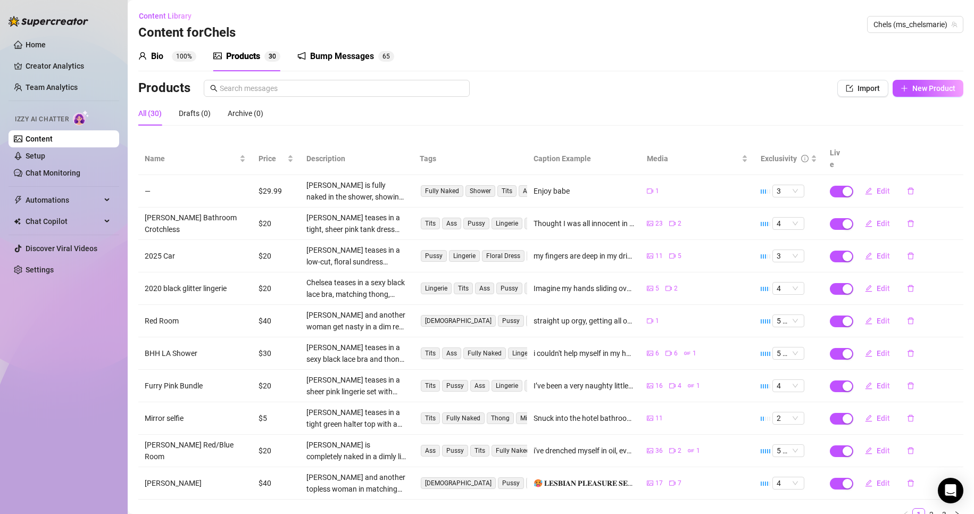
click at [757, 132] on div "All (30) Drafts (0) Archive (0)" at bounding box center [550, 117] width 825 height 33
click at [878, 187] on span "Edit" at bounding box center [882, 191] width 13 height 9
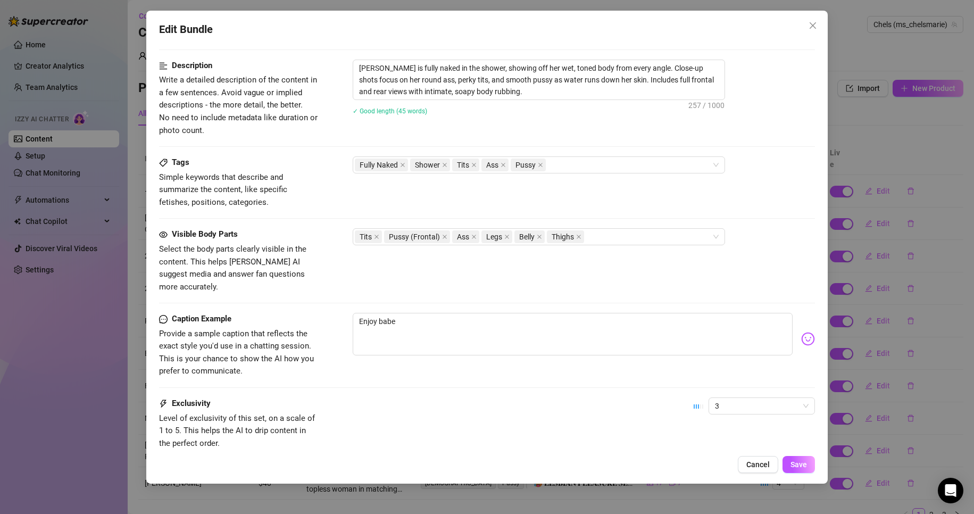
scroll to position [441, 0]
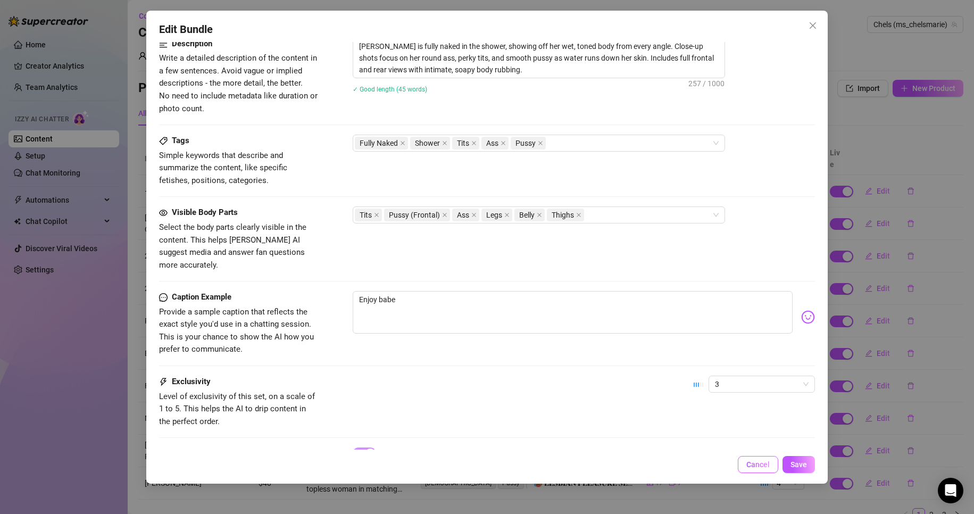
click at [764, 460] on span "Cancel" at bounding box center [757, 464] width 23 height 9
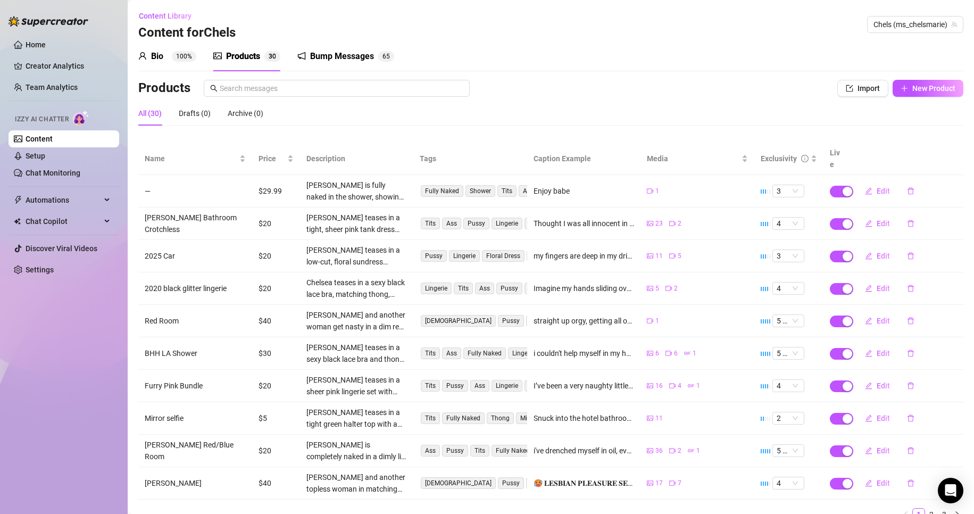
click at [374, 54] on div "Bump Messages 6 5" at bounding box center [345, 56] width 97 height 13
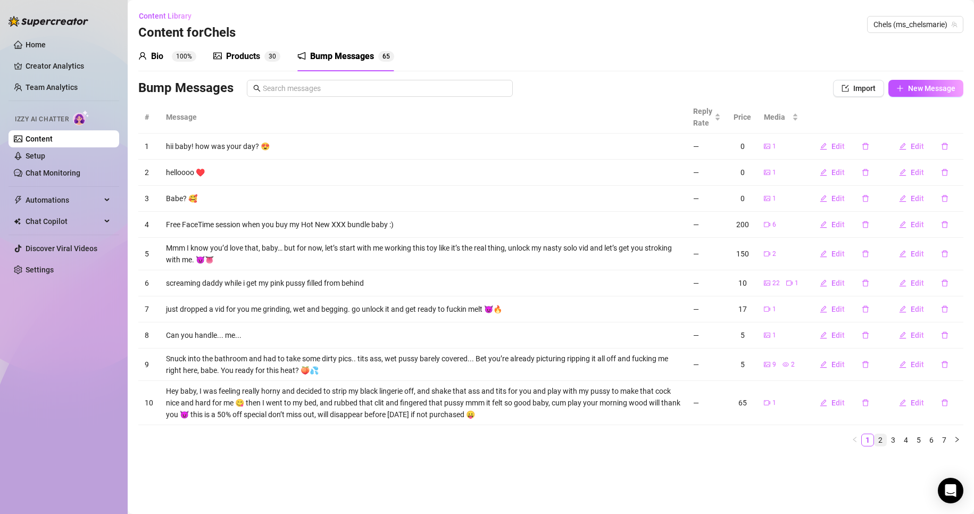
click at [880, 441] on link "2" at bounding box center [880, 440] width 12 height 12
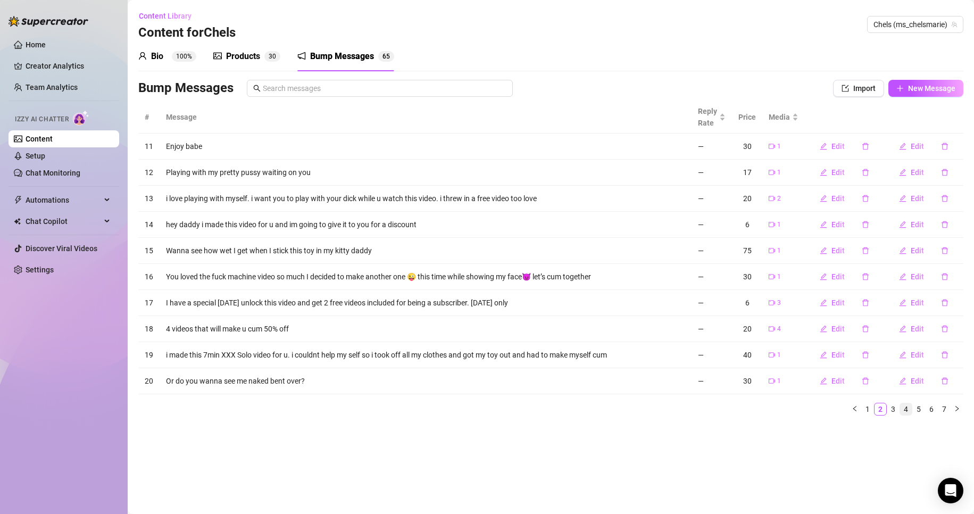
click at [911, 407] on li "4" at bounding box center [905, 409] width 13 height 13
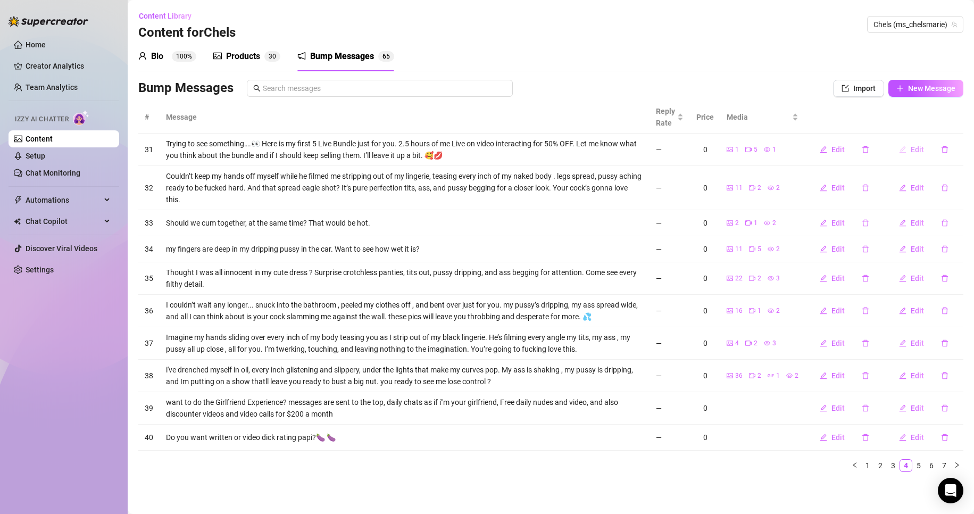
click at [918, 151] on span "Edit" at bounding box center [916, 149] width 13 height 9
type textarea "Trying to see something….👀 Here is my first 5 Live Bundle just for you. 2.5 hou…"
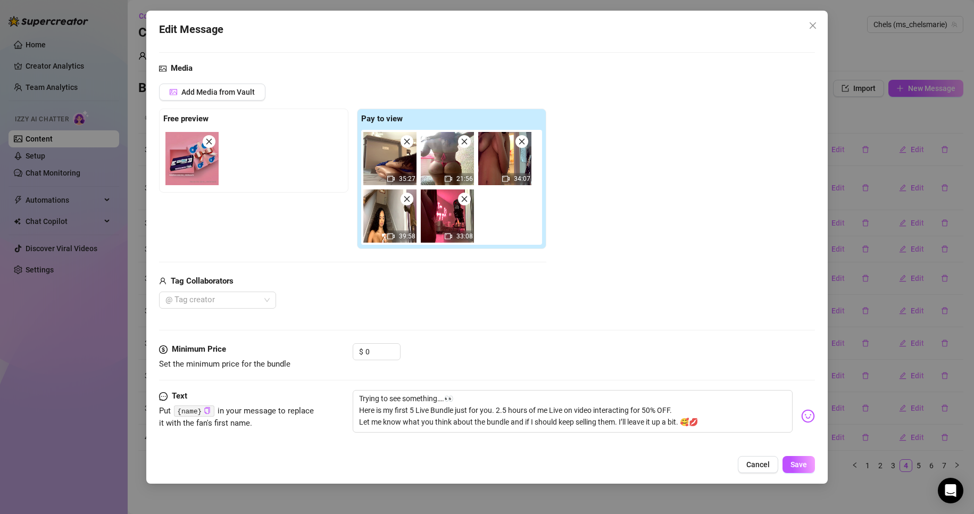
scroll to position [64, 0]
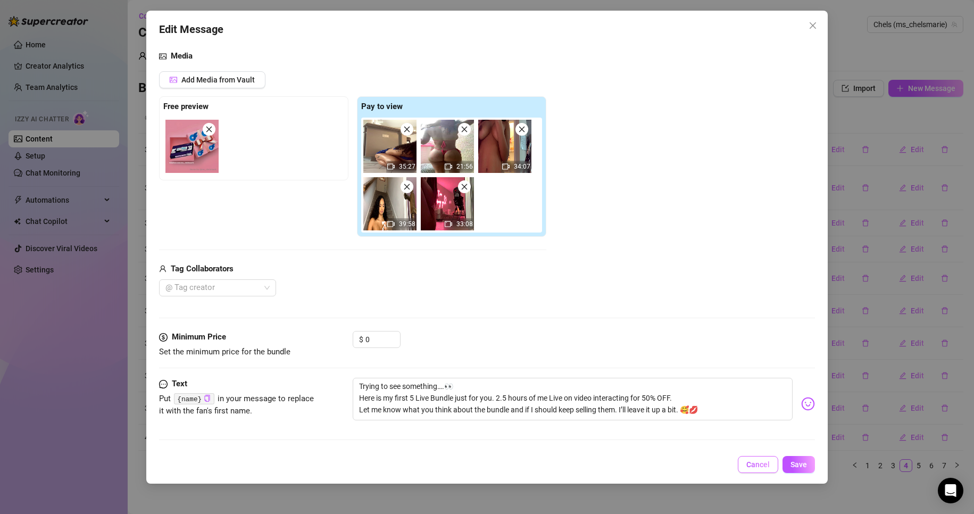
click at [758, 461] on span "Cancel" at bounding box center [757, 464] width 23 height 9
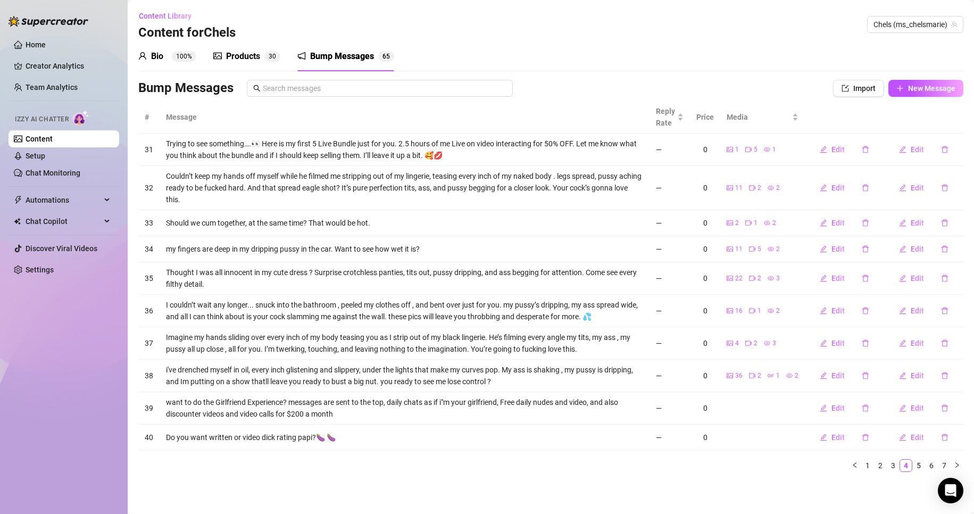
click at [595, 147] on td "Trying to see something….👀 Here is my first 5 Live Bundle just for you. 2.5 hou…" at bounding box center [405, 149] width 490 height 32
click at [267, 72] on div "Bio 100% Products 3 0 Bump Messages 6 5 Bio Import Bio from other creator Perso…" at bounding box center [550, 260] width 825 height 439
click at [156, 54] on div "Bio" at bounding box center [157, 56] width 12 height 13
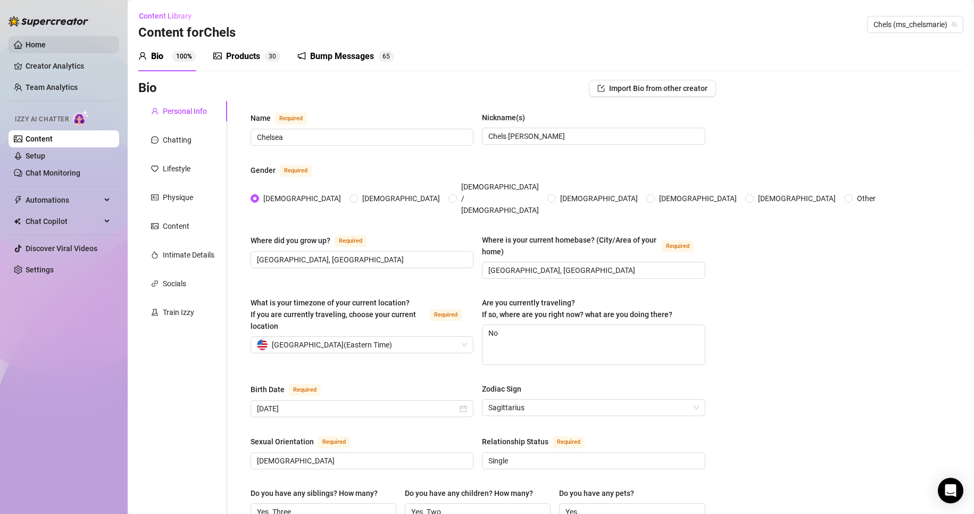
click at [46, 49] on link "Home" at bounding box center [36, 44] width 20 height 9
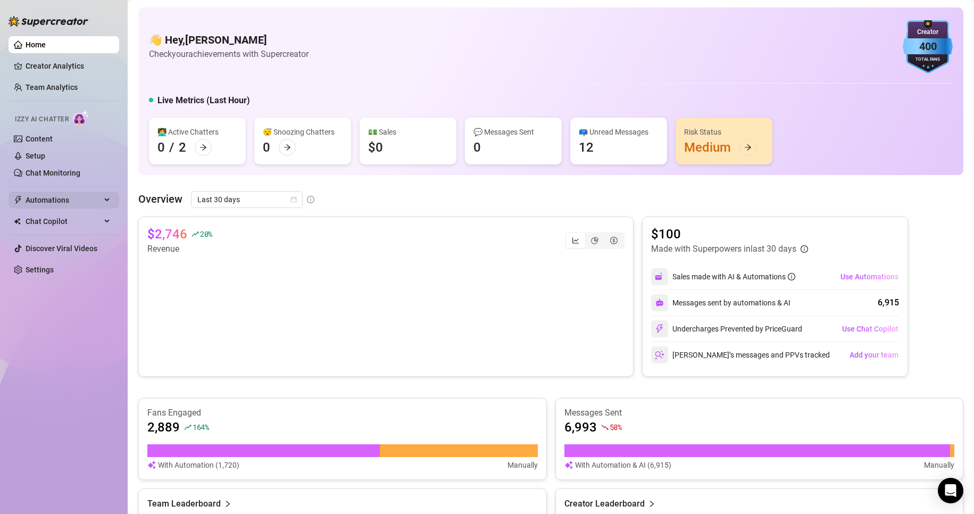
click at [100, 203] on span "Automations" at bounding box center [64, 199] width 76 height 17
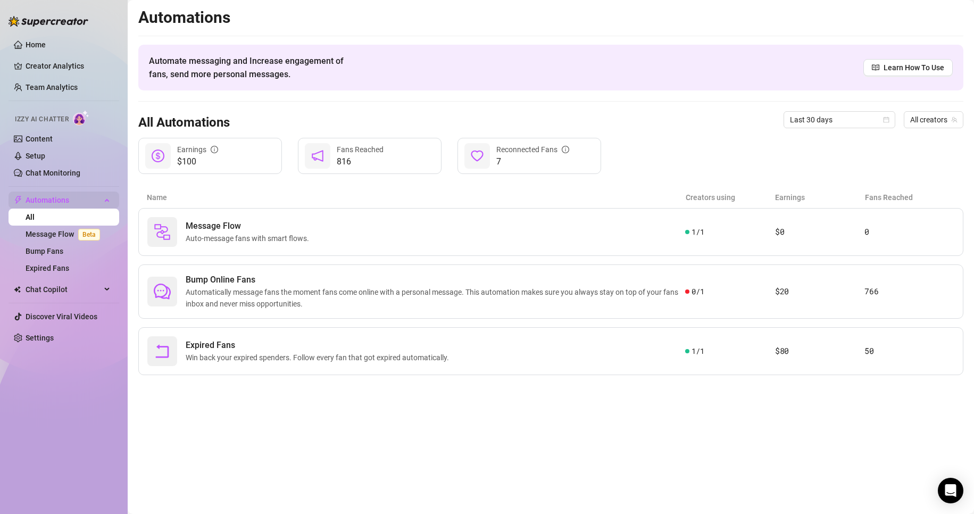
click at [100, 203] on span "Automations" at bounding box center [64, 199] width 76 height 17
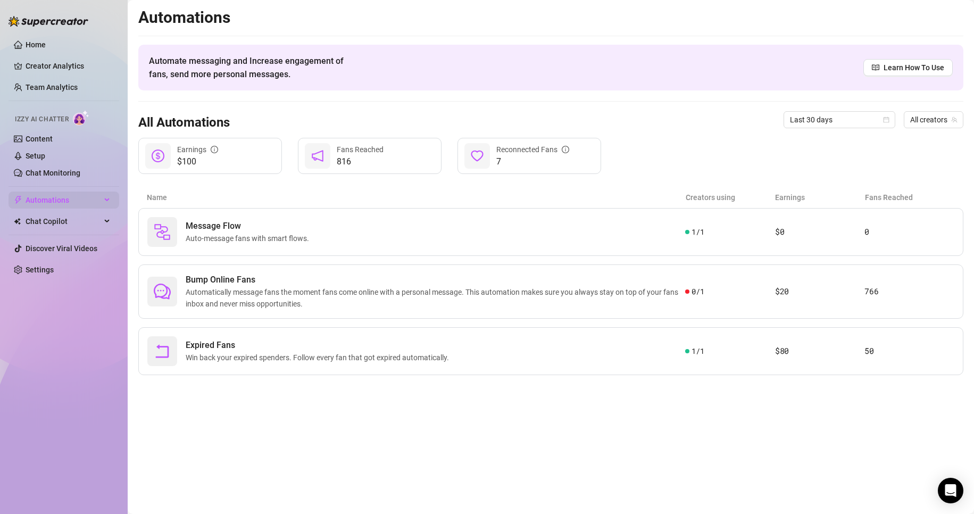
click at [100, 203] on span "Automations" at bounding box center [64, 199] width 76 height 17
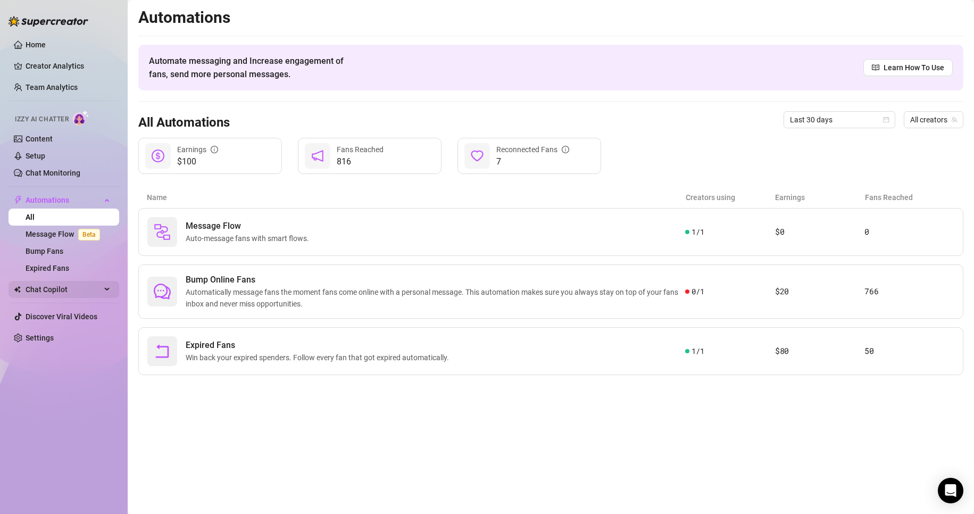
click at [103, 286] on div "Chat Copilot" at bounding box center [64, 289] width 111 height 17
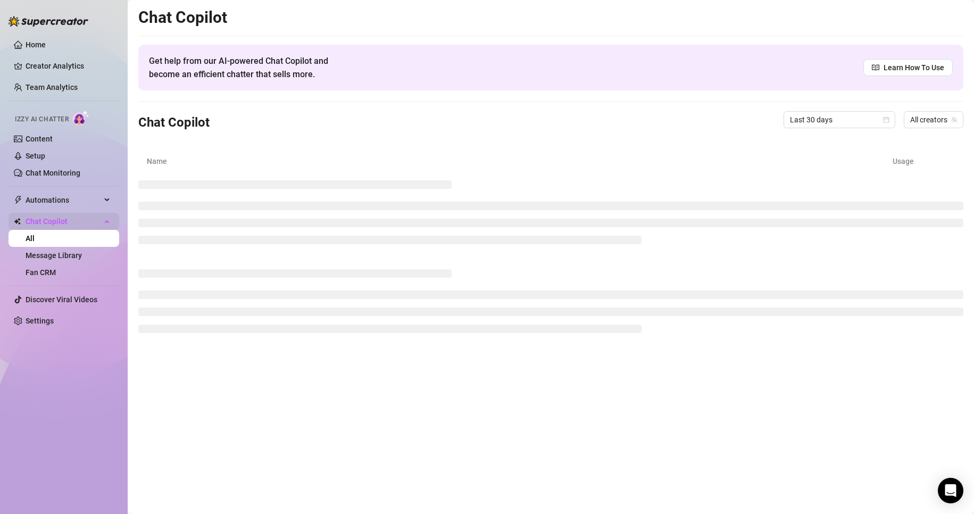
click at [103, 286] on li at bounding box center [64, 286] width 111 height 1
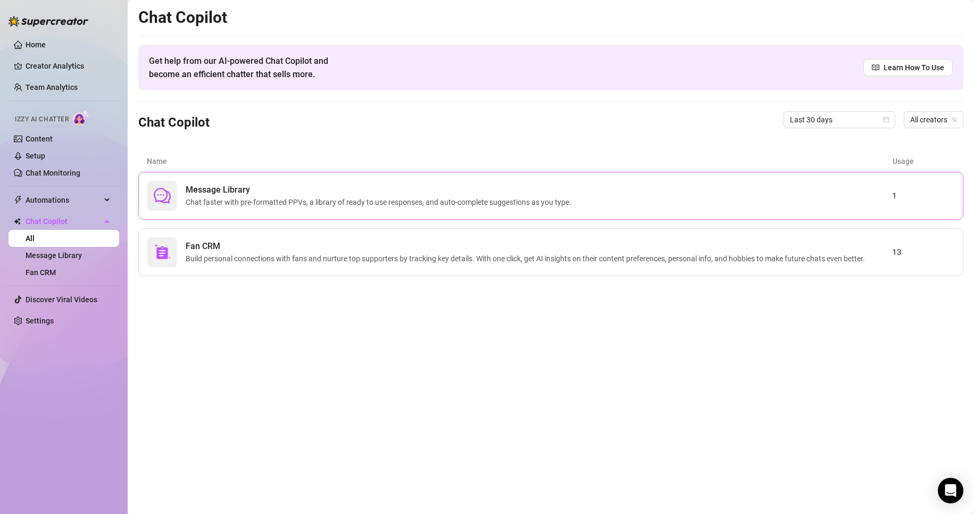
click at [302, 198] on span "Chat faster with pre-formatted PPVs, a library of ready to use responses, and a…" at bounding box center [381, 202] width 390 height 12
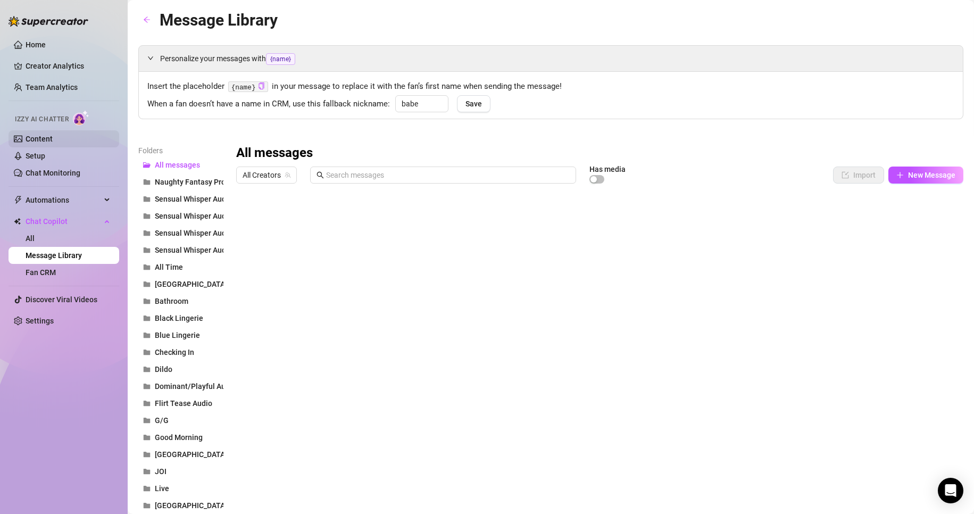
click at [43, 135] on link "Content" at bounding box center [39, 139] width 27 height 9
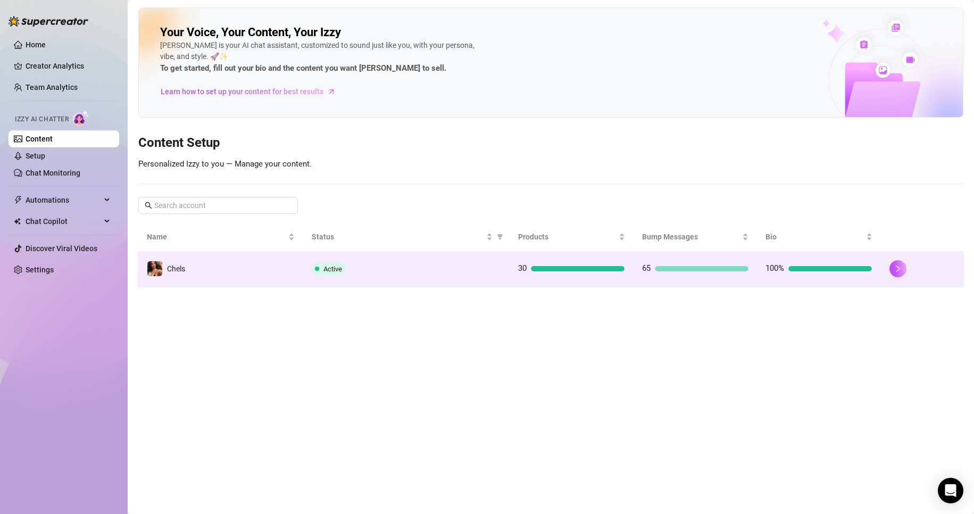
click at [911, 273] on div at bounding box center [921, 268] width 65 height 17
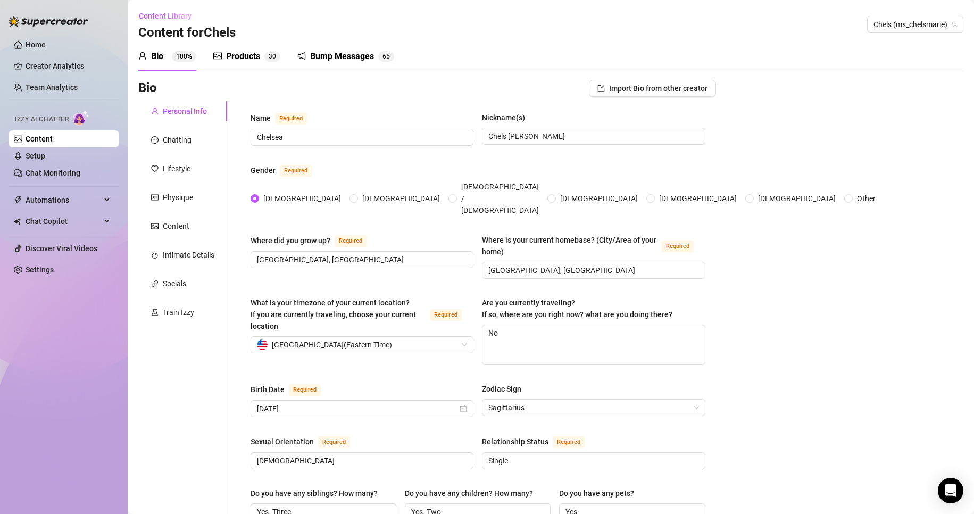
click at [317, 54] on div "Bump Messages" at bounding box center [342, 56] width 64 height 13
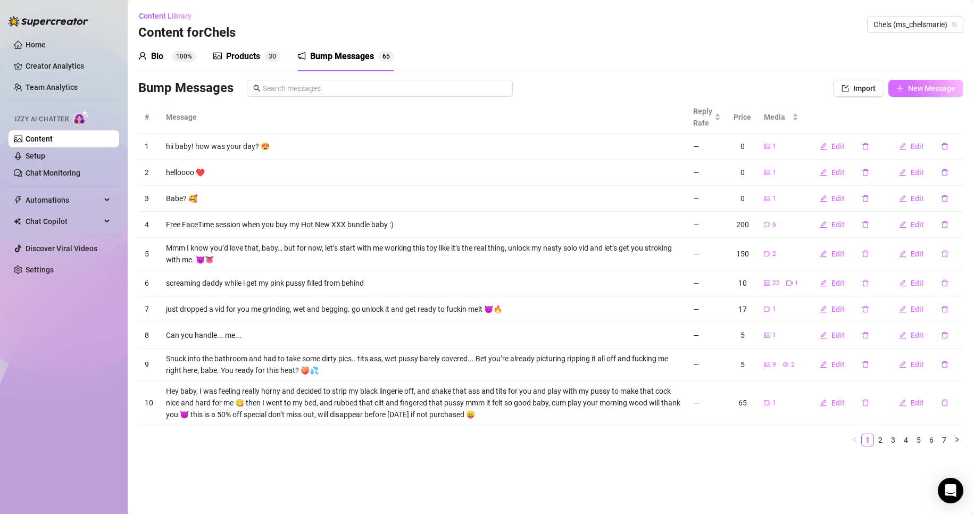
click at [936, 93] on button "New Message" at bounding box center [925, 88] width 75 height 17
type textarea "Type your message here..."
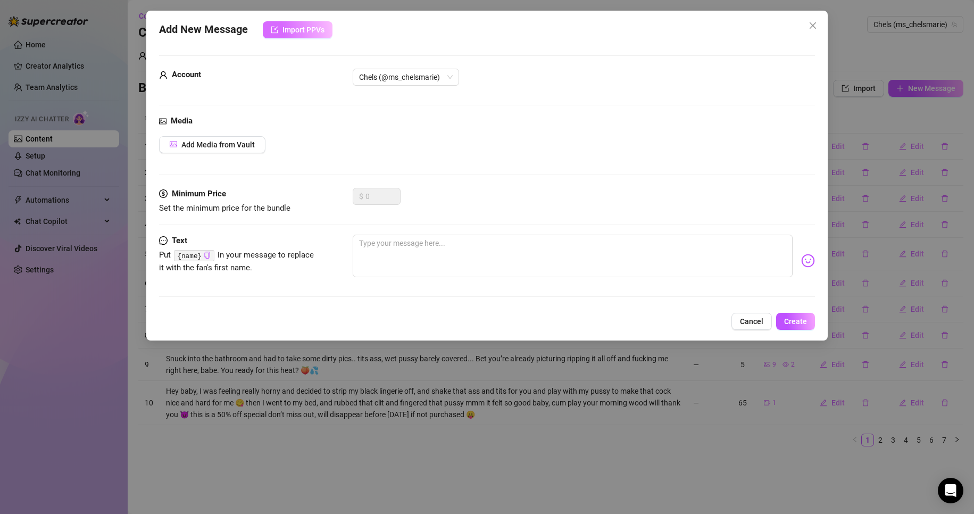
click at [307, 36] on button "Import PPVs" at bounding box center [298, 29] width 70 height 17
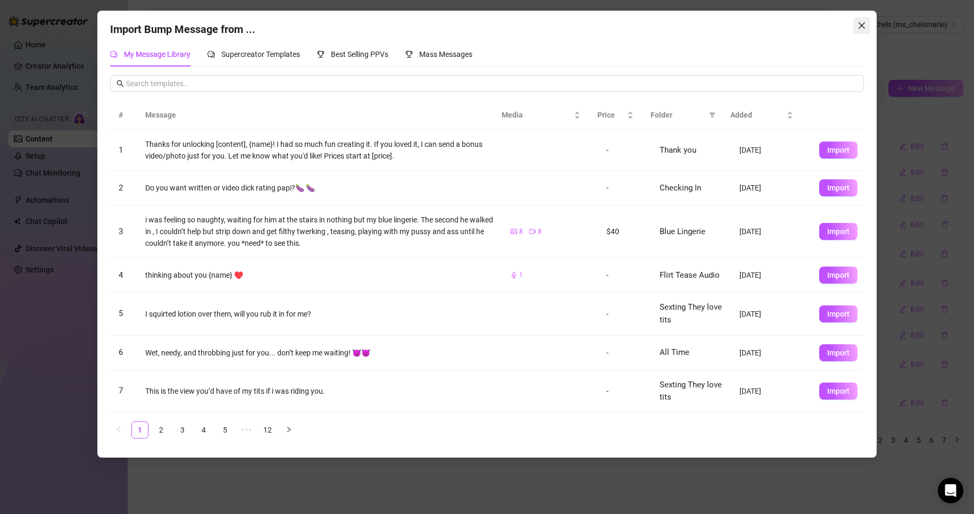
click at [866, 26] on span "Close" at bounding box center [861, 25] width 17 height 9
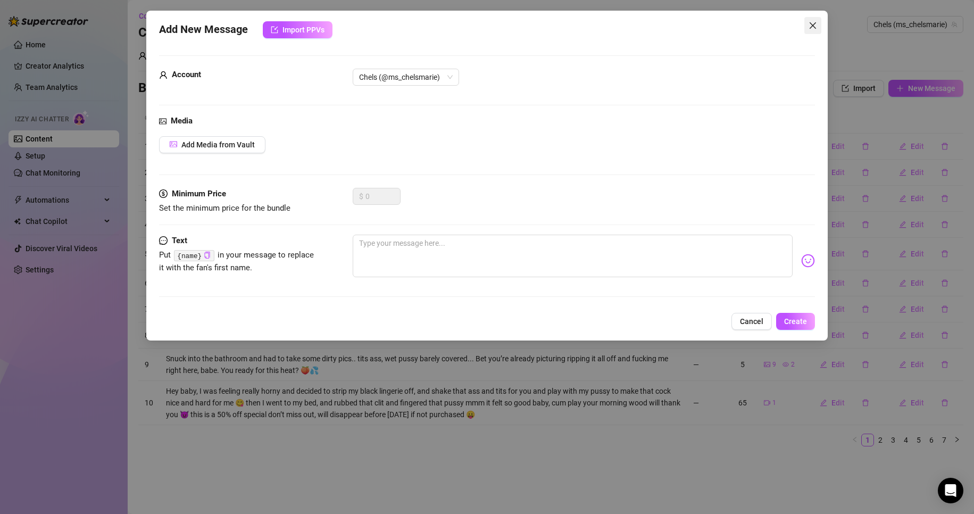
click at [816, 22] on icon "close" at bounding box center [812, 25] width 9 height 9
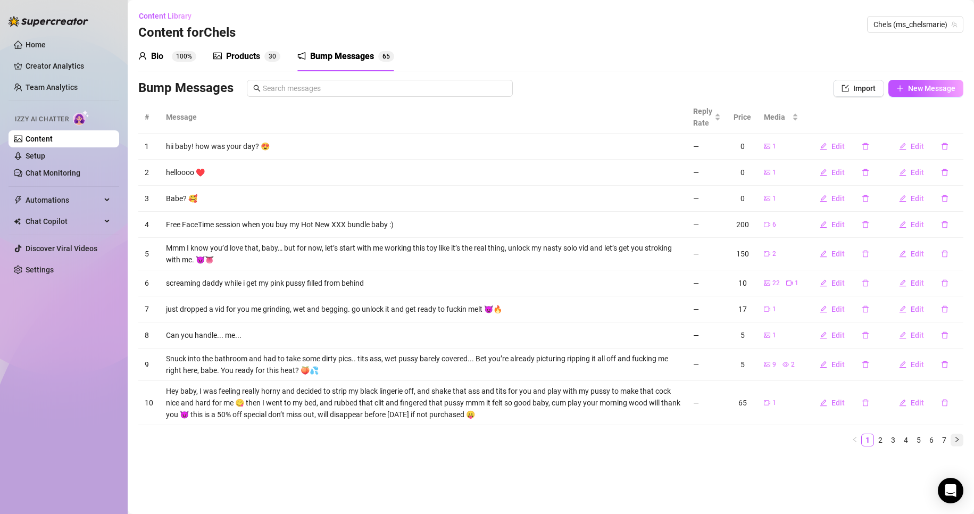
click at [958, 441] on icon "right" at bounding box center [956, 439] width 6 height 6
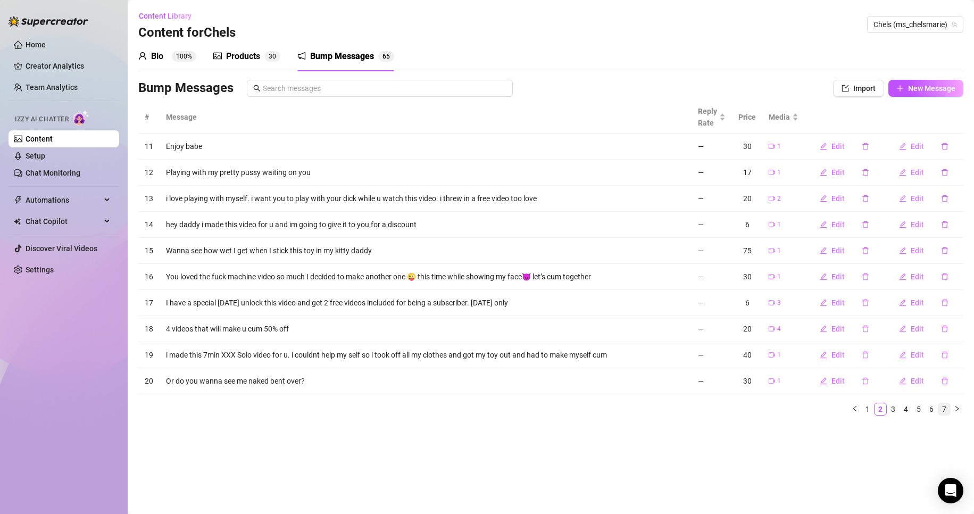
click at [945, 407] on link "7" at bounding box center [944, 409] width 12 height 12
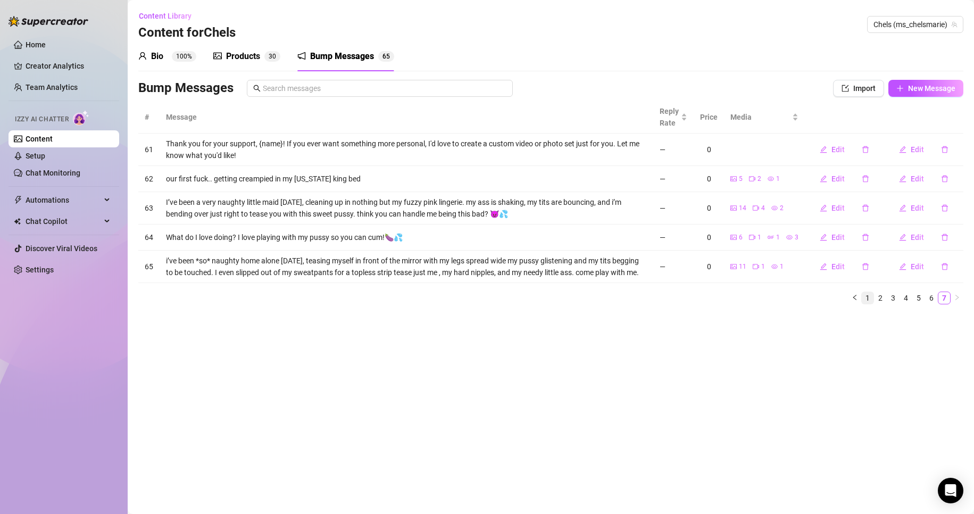
click at [865, 300] on link "1" at bounding box center [867, 298] width 12 height 12
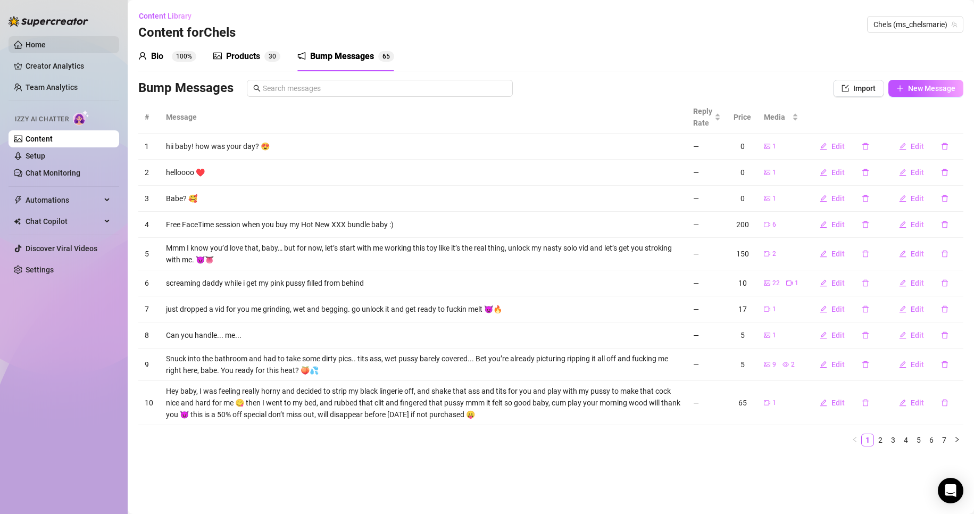
click at [26, 46] on link "Home" at bounding box center [36, 44] width 20 height 9
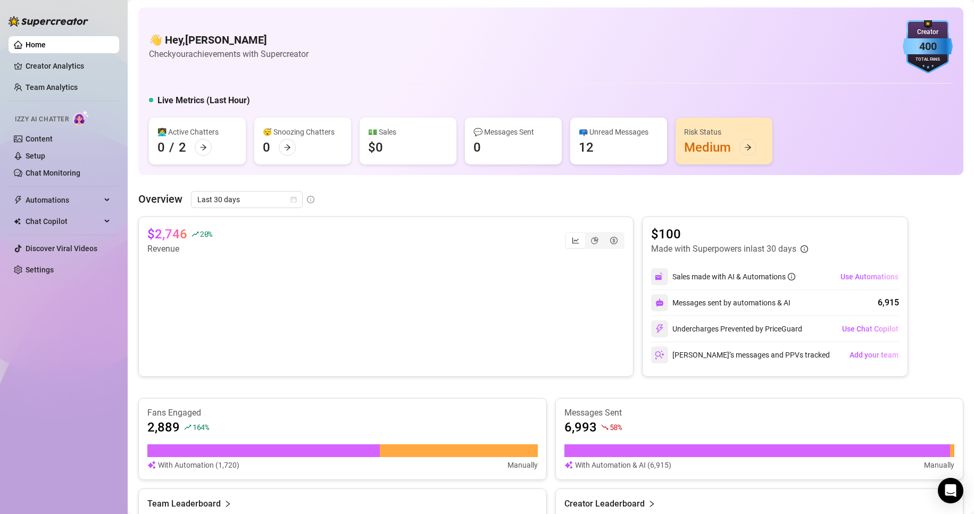
click at [731, 155] on div "Risk Status Medium" at bounding box center [723, 141] width 97 height 47
click at [749, 149] on icon "arrow-right" at bounding box center [747, 147] width 7 height 7
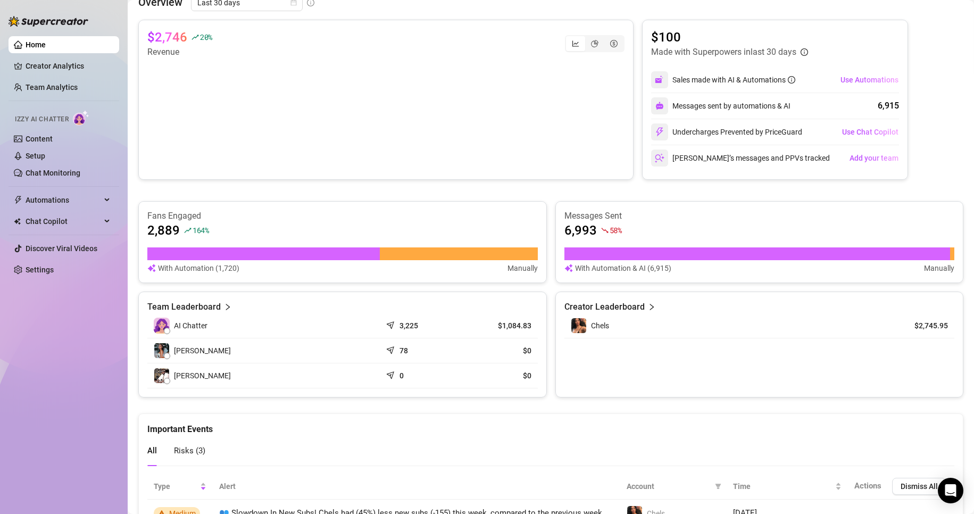
scroll to position [309, 0]
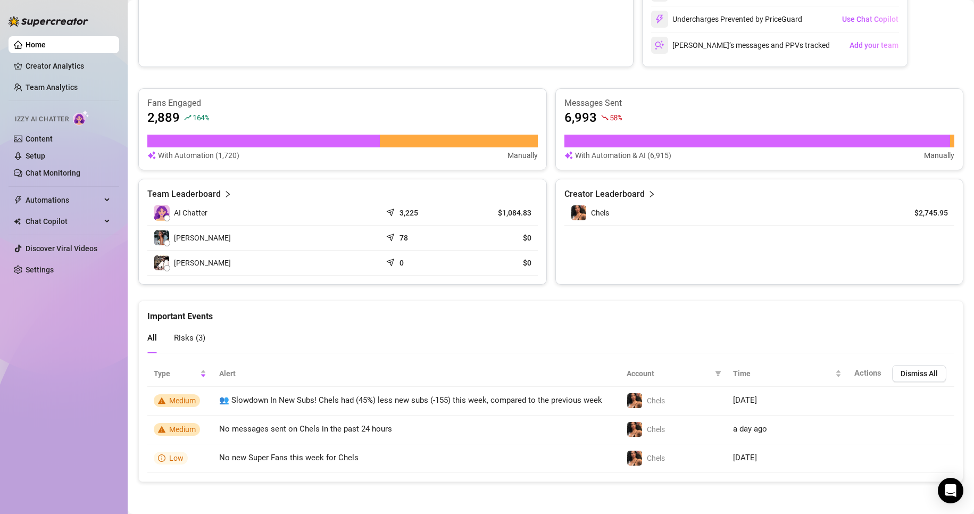
click at [196, 330] on div "Risks ( 3 )" at bounding box center [189, 338] width 31 height 30
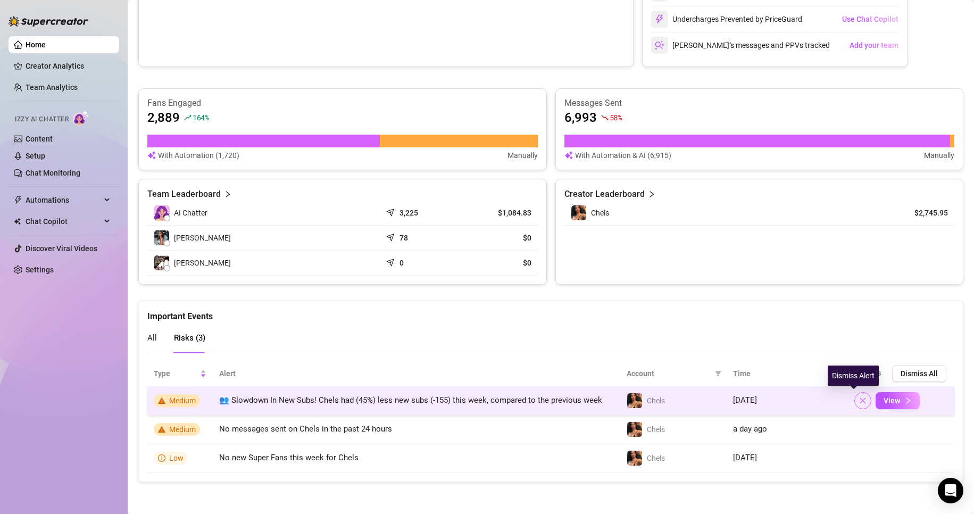
click at [859, 403] on icon "close" at bounding box center [862, 400] width 7 height 7
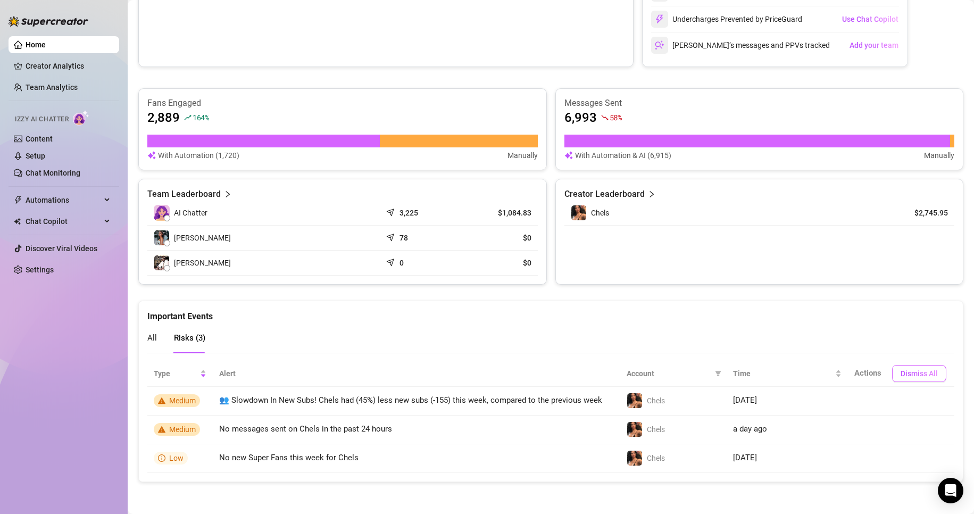
click at [909, 366] on button "Dismiss All" at bounding box center [919, 373] width 54 height 17
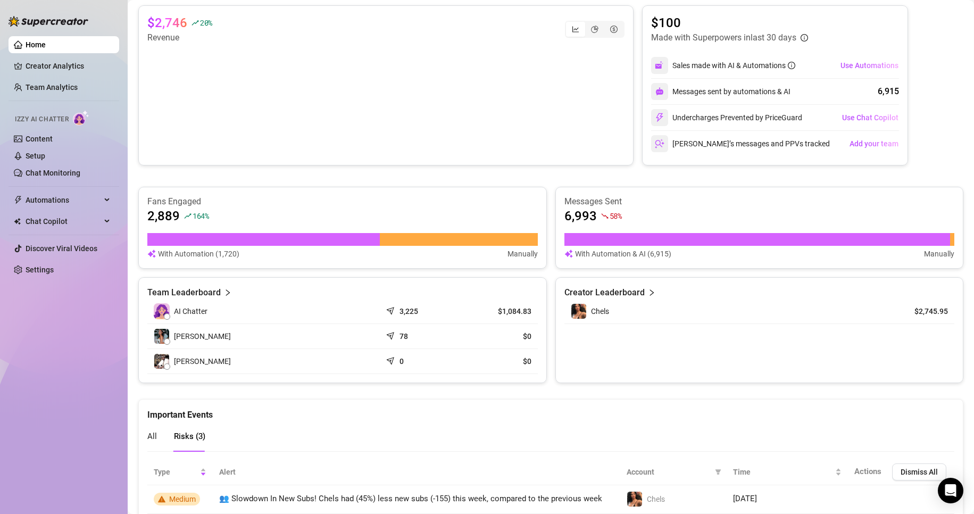
scroll to position [208, 0]
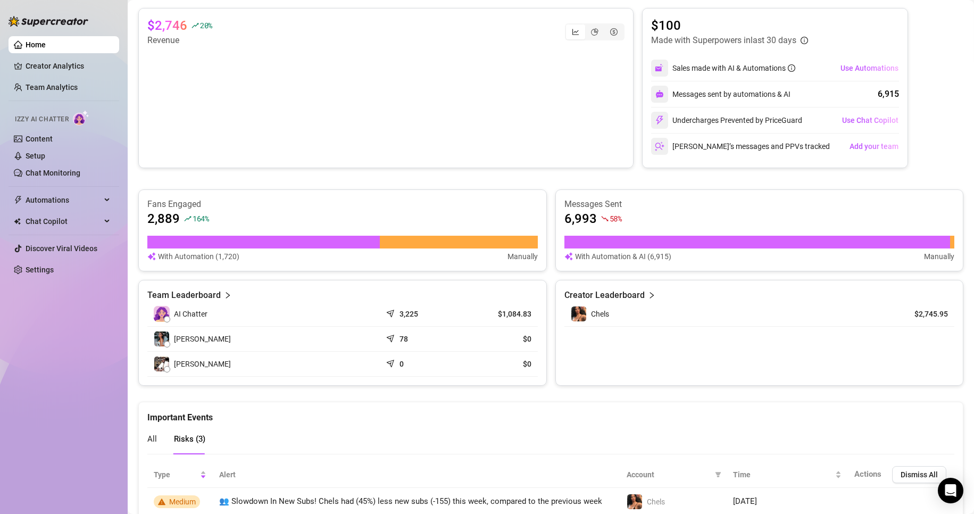
click at [224, 295] on icon "right" at bounding box center [227, 294] width 7 height 7
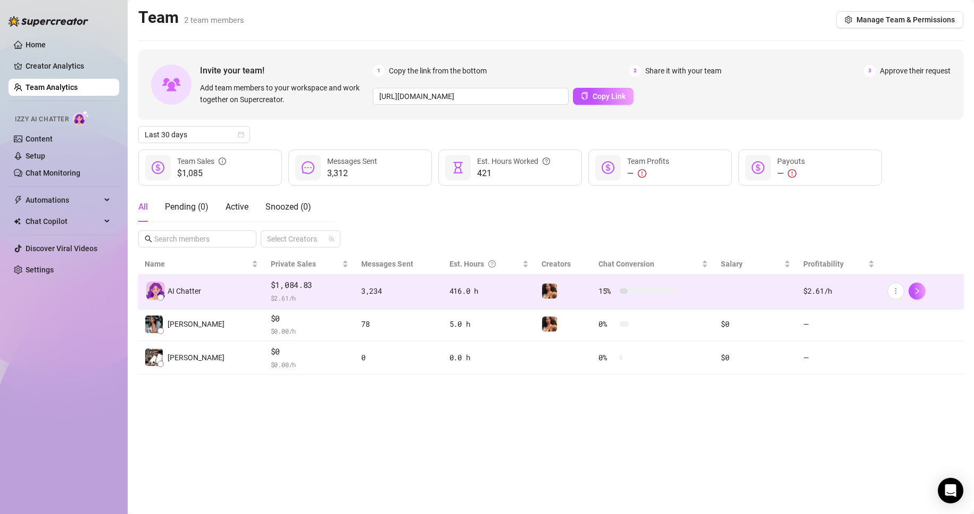
click at [366, 304] on td "3,234" at bounding box center [399, 291] width 88 height 34
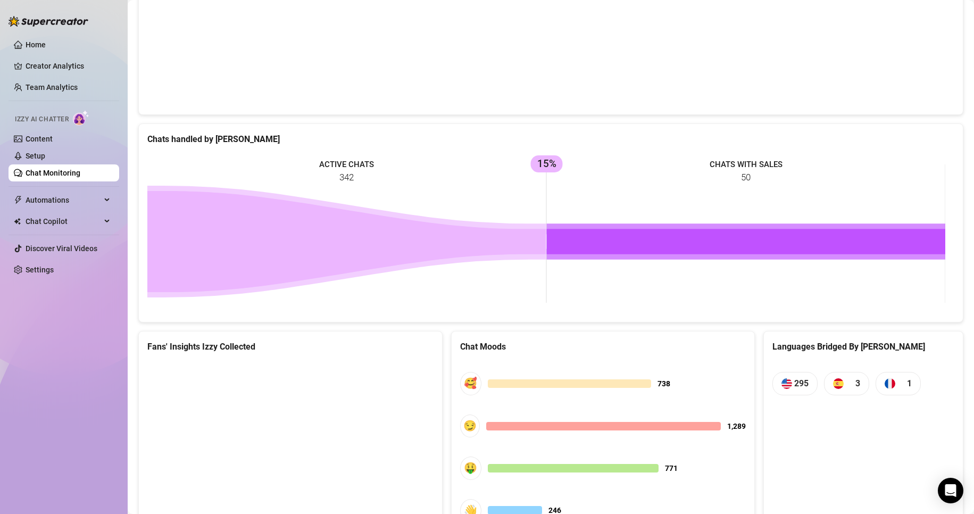
scroll to position [398, 0]
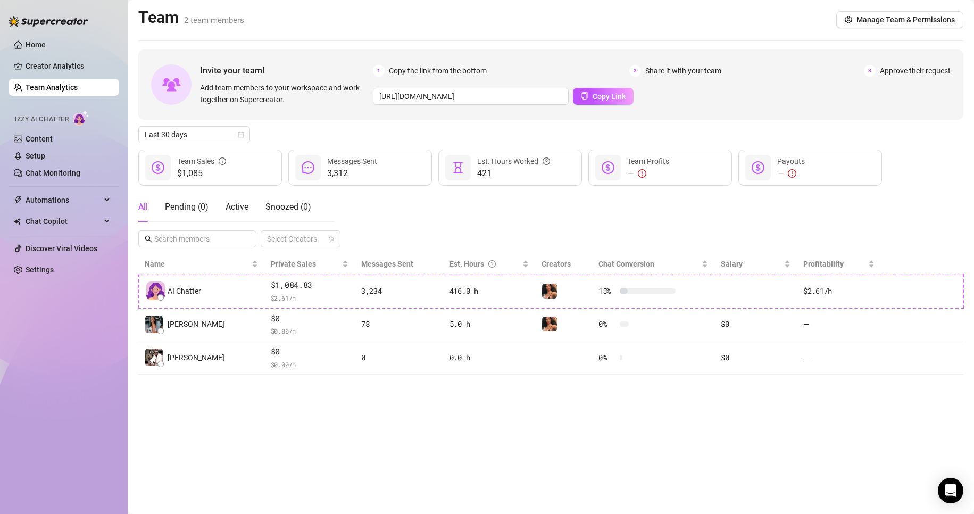
click at [232, 100] on span "Add team members to your workspace and work together on Supercreator." at bounding box center [284, 93] width 169 height 23
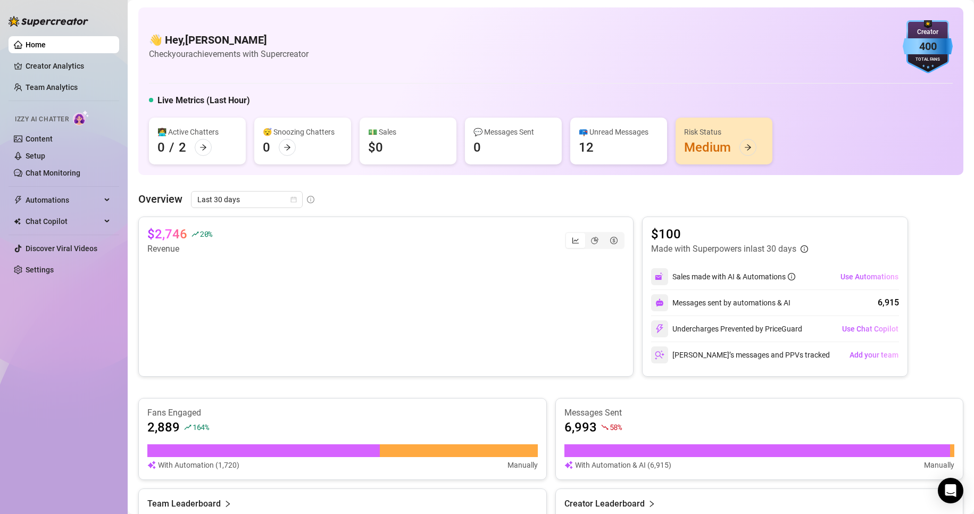
click at [905, 45] on div "400" at bounding box center [927, 46] width 50 height 16
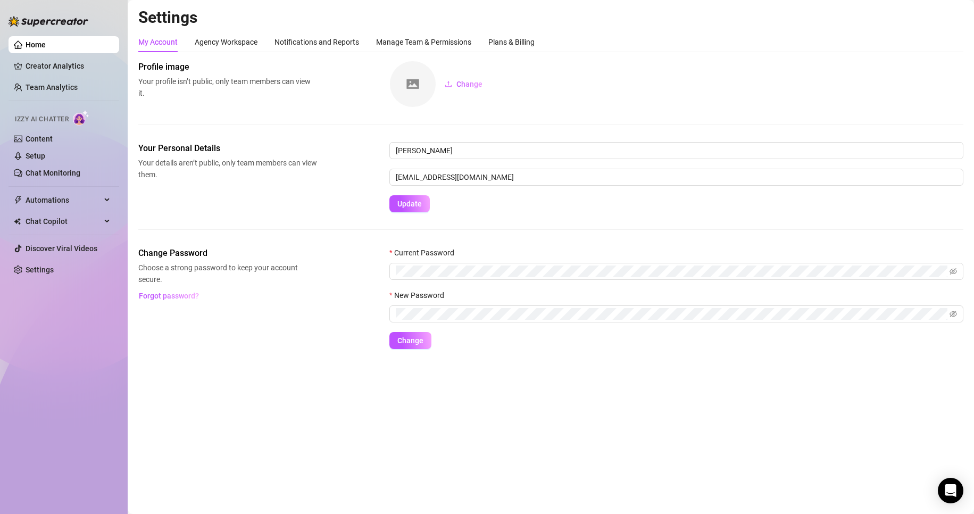
click at [816, 138] on div "Profile image Your profile isn’t public, only team members can view it. Change" at bounding box center [550, 101] width 825 height 81
click at [497, 45] on div "Plans & Billing" at bounding box center [511, 42] width 46 height 12
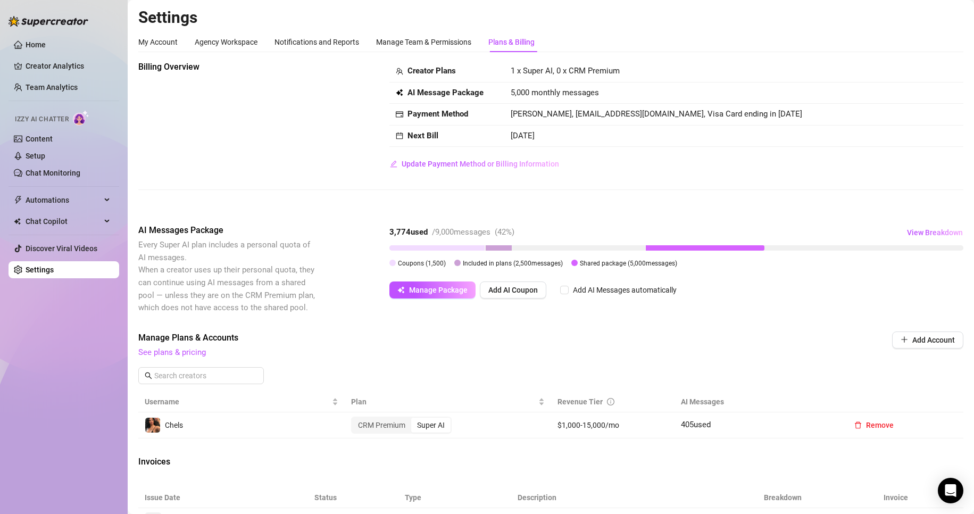
click at [537, 72] on span "1 x Super AI, 0 x CRM Premium" at bounding box center [565, 71] width 109 height 10
click at [597, 87] on span "5,000 monthly messages" at bounding box center [555, 93] width 88 height 13
click at [529, 294] on span "Add AI Coupon" at bounding box center [512, 290] width 49 height 9
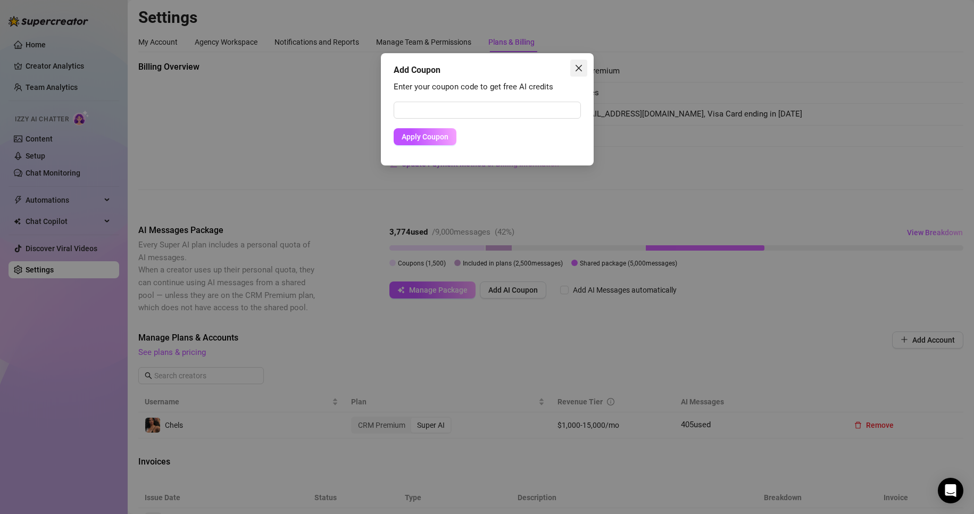
click at [582, 64] on icon "close" at bounding box center [578, 68] width 9 height 9
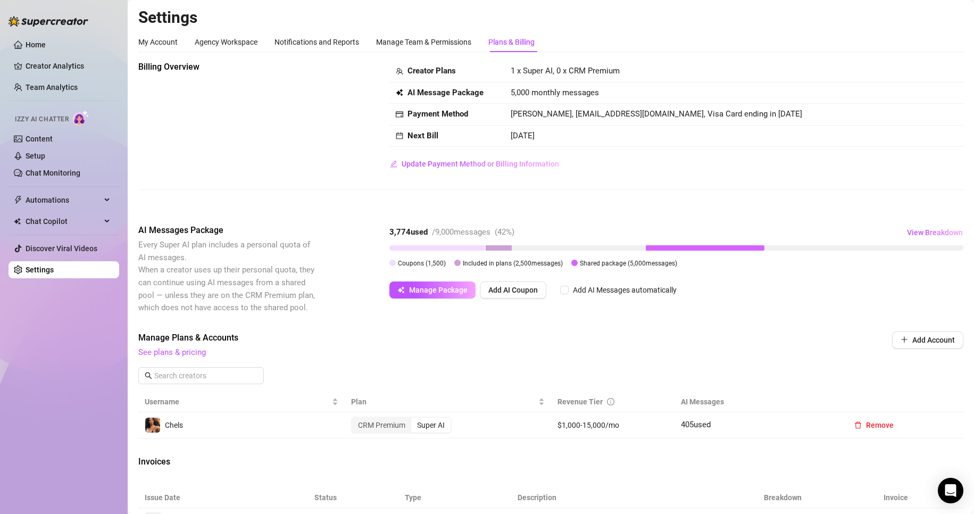
click at [584, 334] on span "Manage Plans & Accounts" at bounding box center [478, 337] width 681 height 13
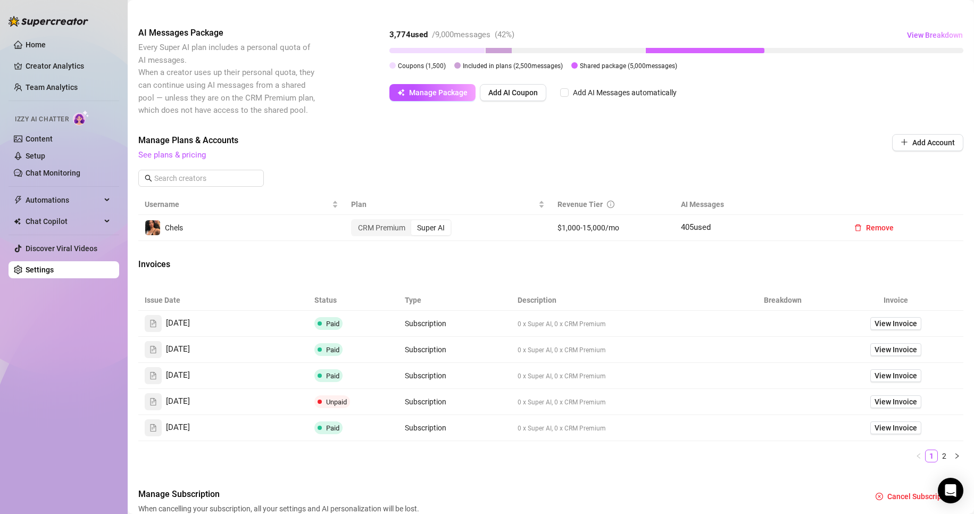
scroll to position [198, 0]
click at [434, 226] on div "Super AI" at bounding box center [430, 227] width 39 height 15
click at [414, 221] on input "Super AI" at bounding box center [414, 221] width 0 height 0
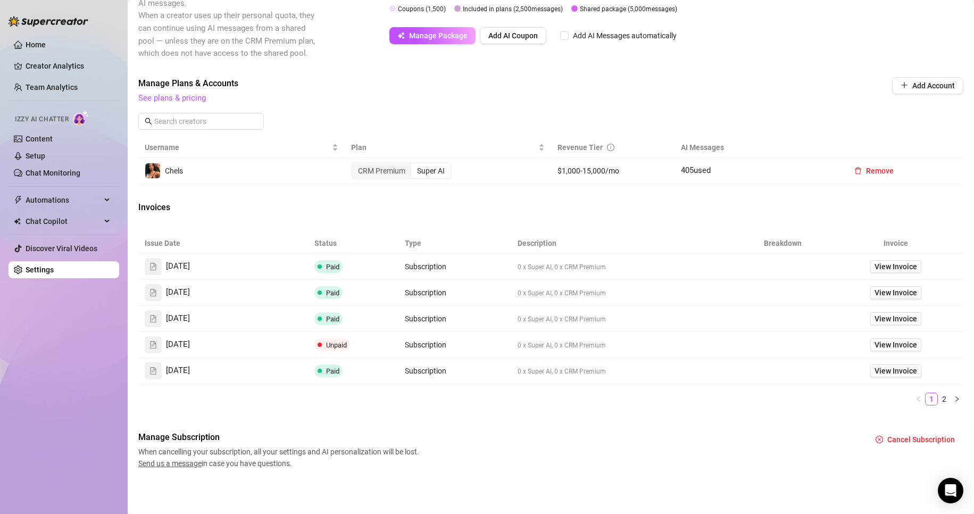
click at [436, 86] on span "Manage Plans & Accounts" at bounding box center [478, 83] width 681 height 13
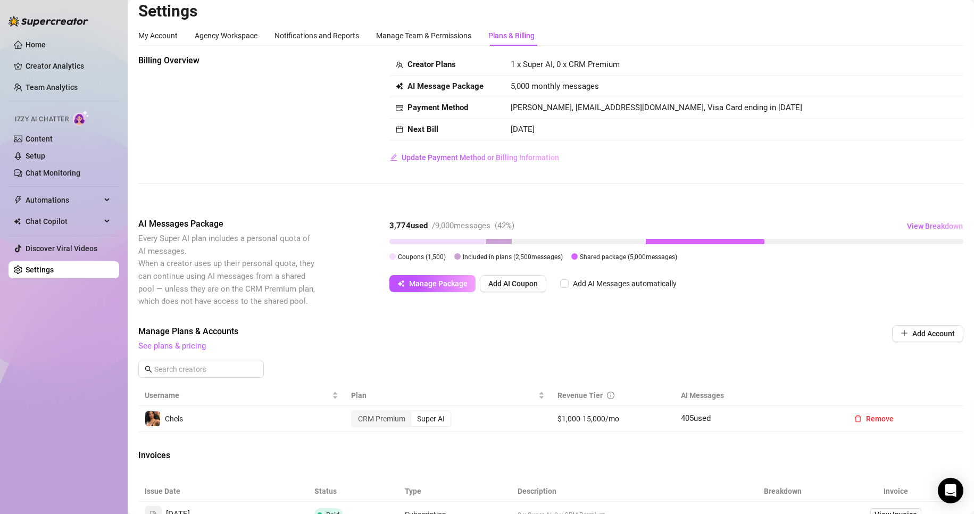
scroll to position [0, 0]
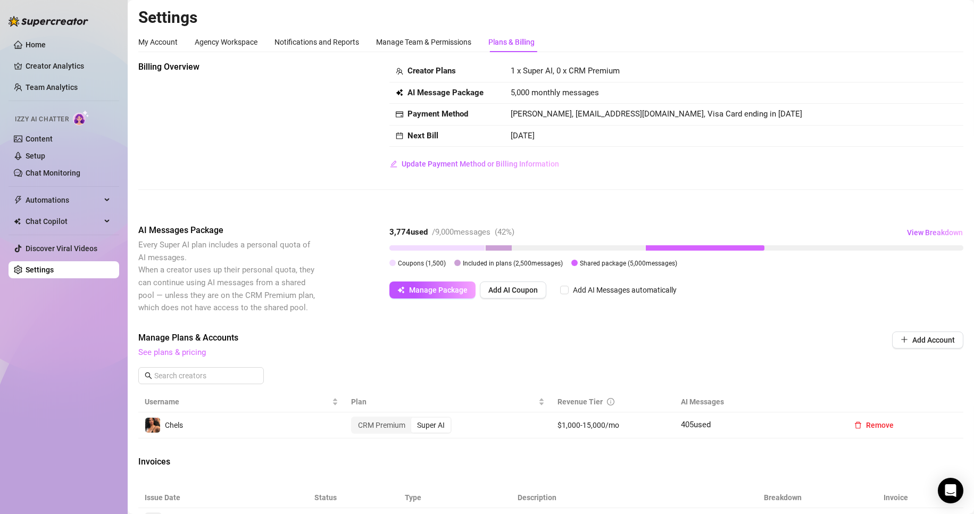
click at [163, 352] on link "See plans & pricing" at bounding box center [172, 352] width 68 height 10
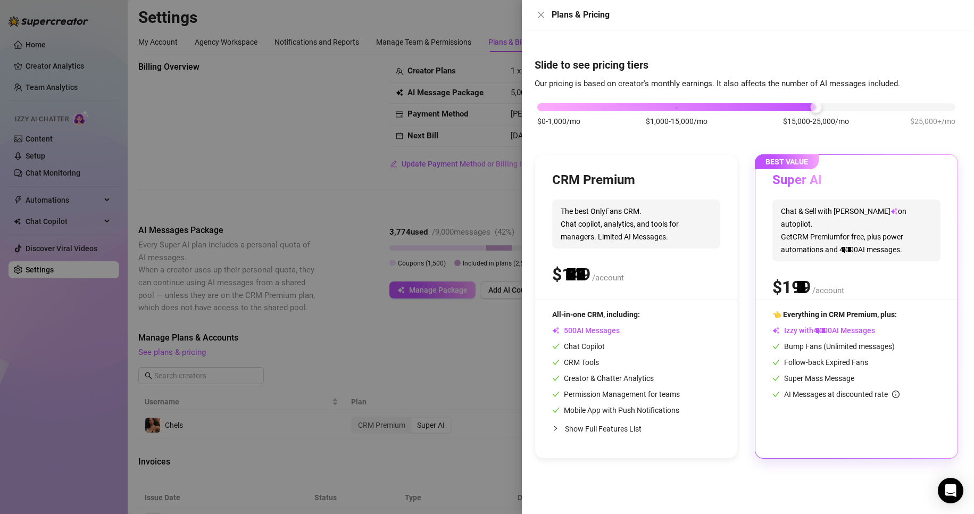
click at [816, 107] on div "$0-1,000/mo $1,000-15,000/mo $15,000-25,000/mo $25,000+/mo" at bounding box center [746, 104] width 418 height 6
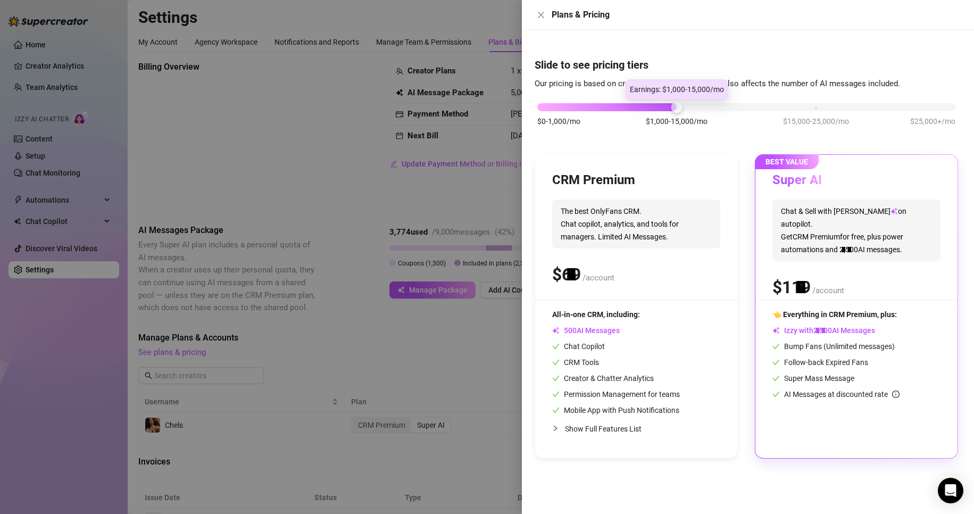
click at [665, 107] on div at bounding box center [606, 107] width 139 height 8
click at [717, 108] on div at bounding box center [746, 107] width 418 height 8
click at [538, 15] on icon "close" at bounding box center [541, 15] width 9 height 9
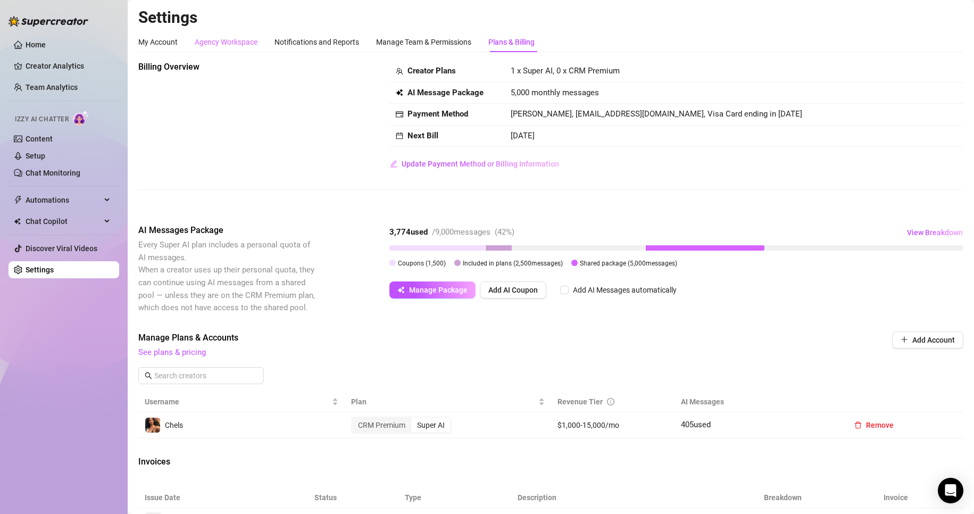
click at [212, 50] on div "Agency Workspace" at bounding box center [226, 42] width 63 height 20
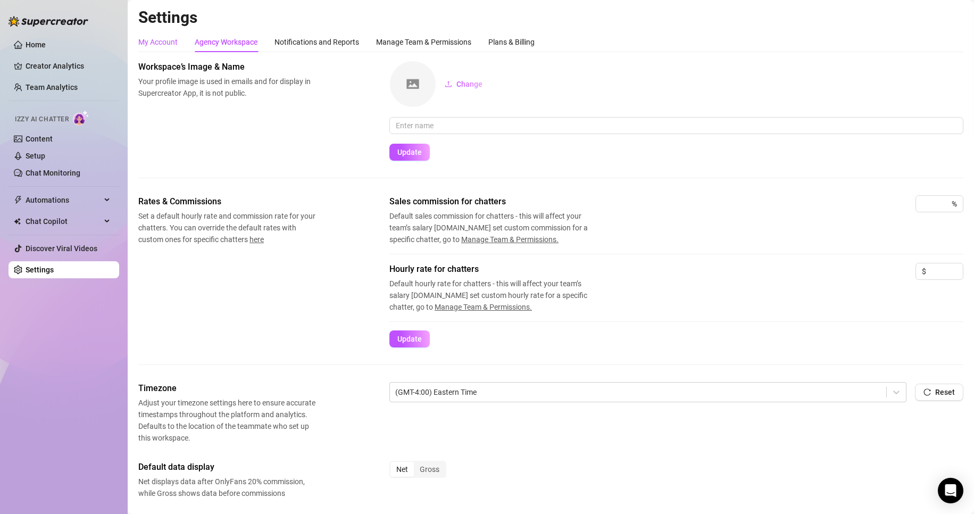
click at [171, 37] on div "My Account" at bounding box center [157, 42] width 39 height 12
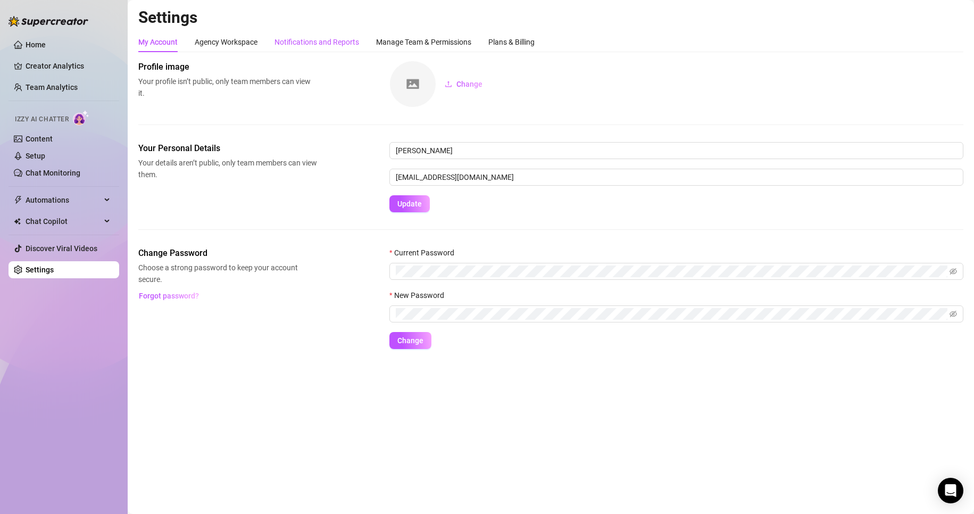
click at [302, 42] on div "Notifications and Reports" at bounding box center [316, 42] width 85 height 12
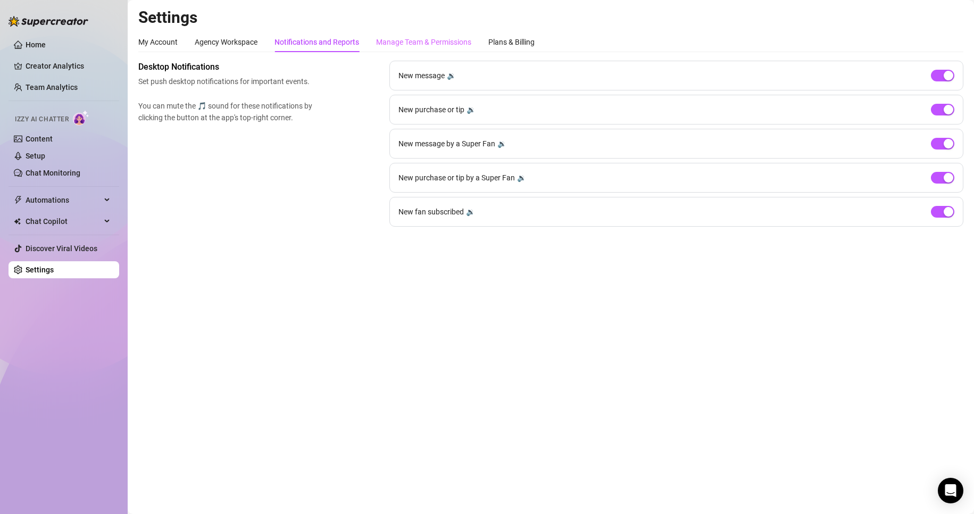
click at [449, 34] on div "Manage Team & Permissions" at bounding box center [423, 42] width 95 height 20
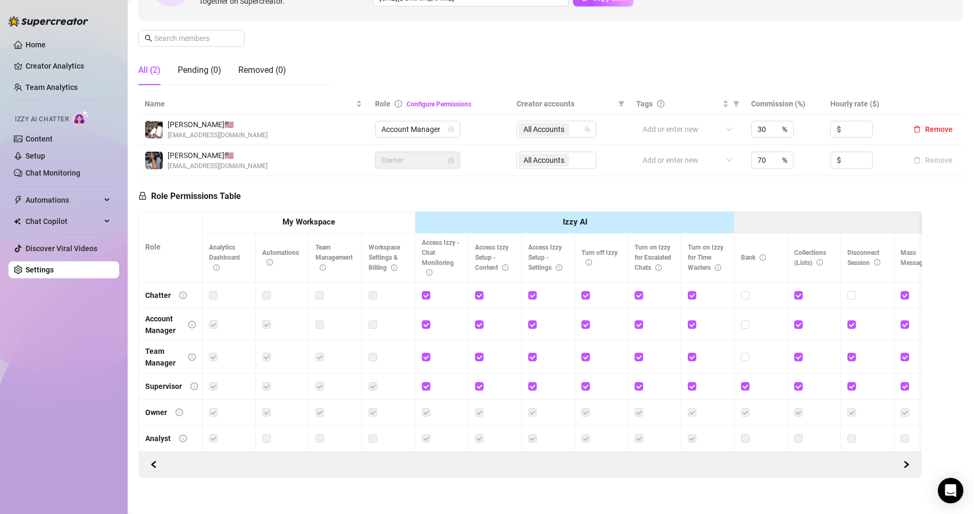
scroll to position [150, 0]
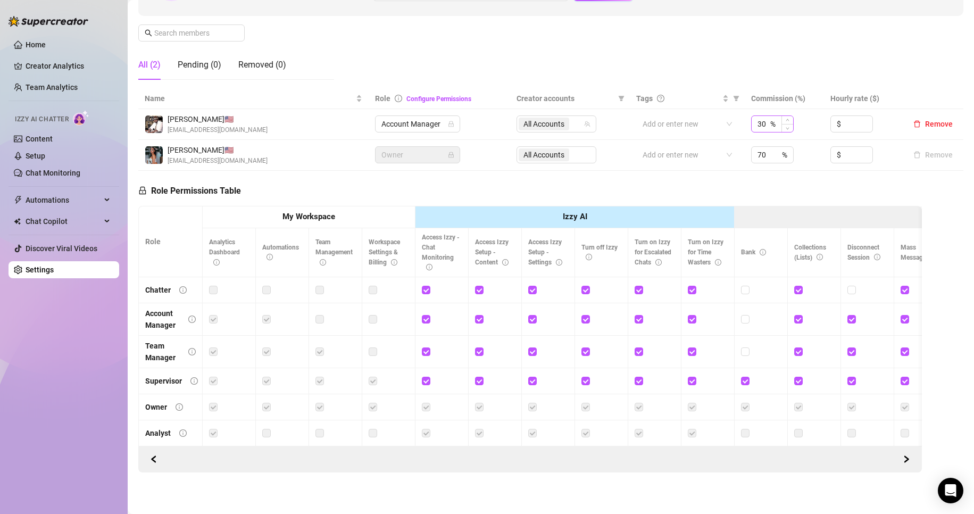
click at [763, 119] on div "30 %" at bounding box center [772, 123] width 43 height 17
click at [762, 123] on div "30 %" at bounding box center [772, 123] width 43 height 17
type input "3"
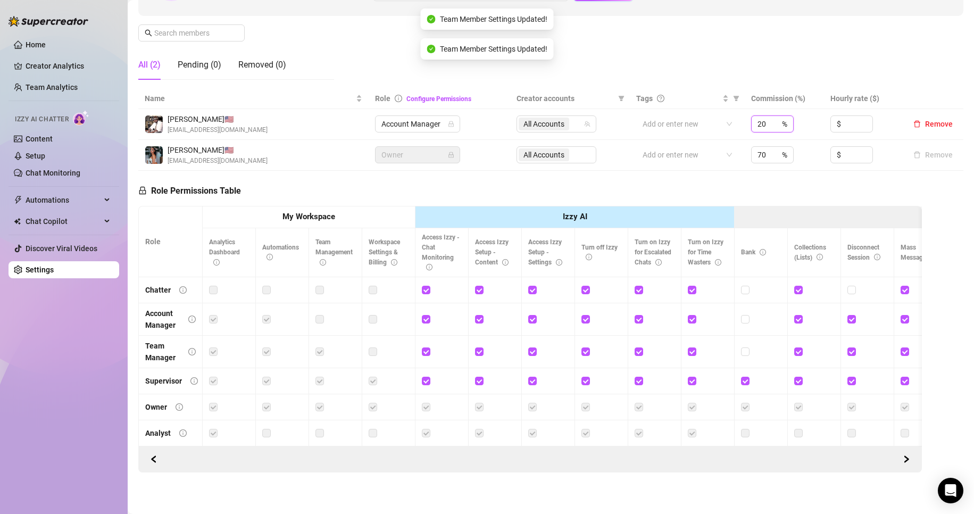
type input "20"
click at [821, 180] on div "Role Permissions Table Role My Workspace Izzy AI OnlyFans Side Menu OnlyFans Ch…" at bounding box center [529, 322] width 783 height 302
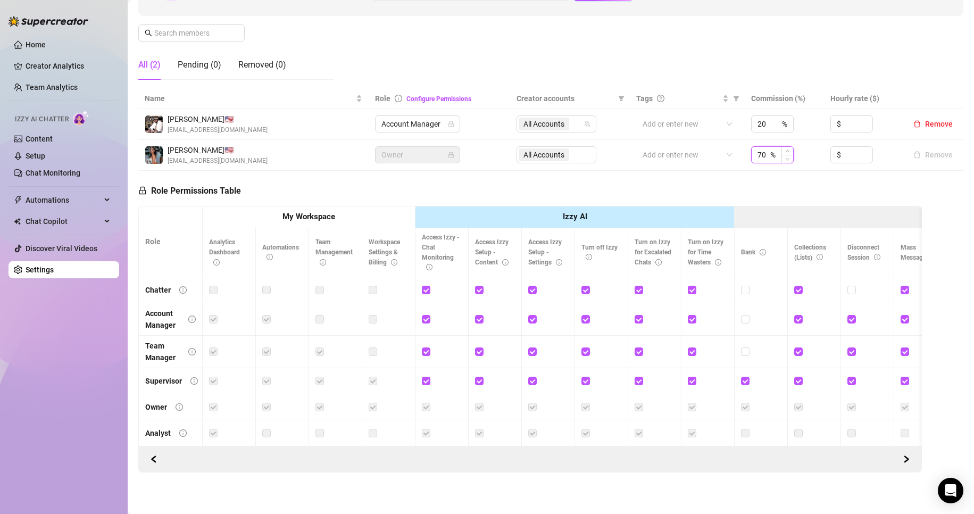
click at [757, 152] on input "70" at bounding box center [762, 155] width 11 height 16
type input "80"
click at [834, 181] on div "Role Permissions Table Role My Workspace Izzy AI OnlyFans Side Menu OnlyFans Ch…" at bounding box center [529, 322] width 783 height 302
click at [53, 137] on link "Content" at bounding box center [39, 139] width 27 height 9
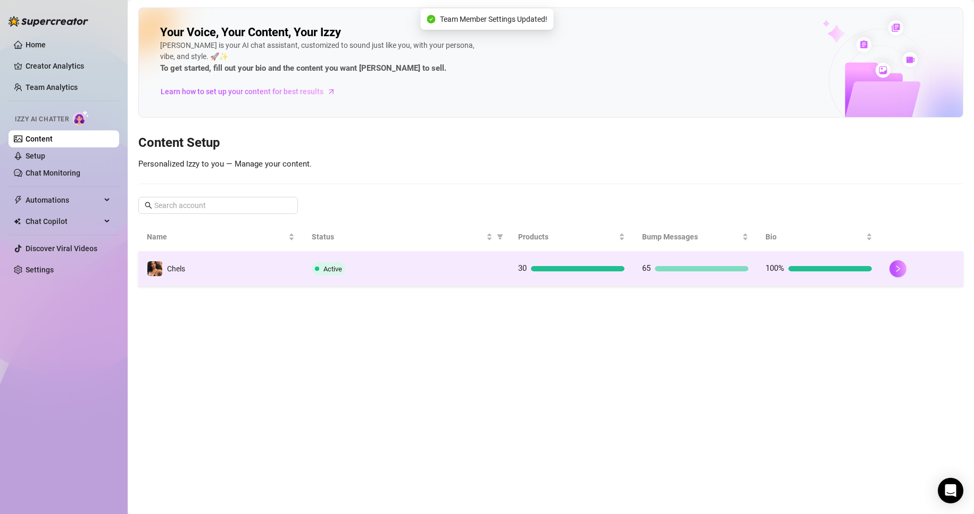
click at [693, 278] on td "65" at bounding box center [695, 269] width 124 height 35
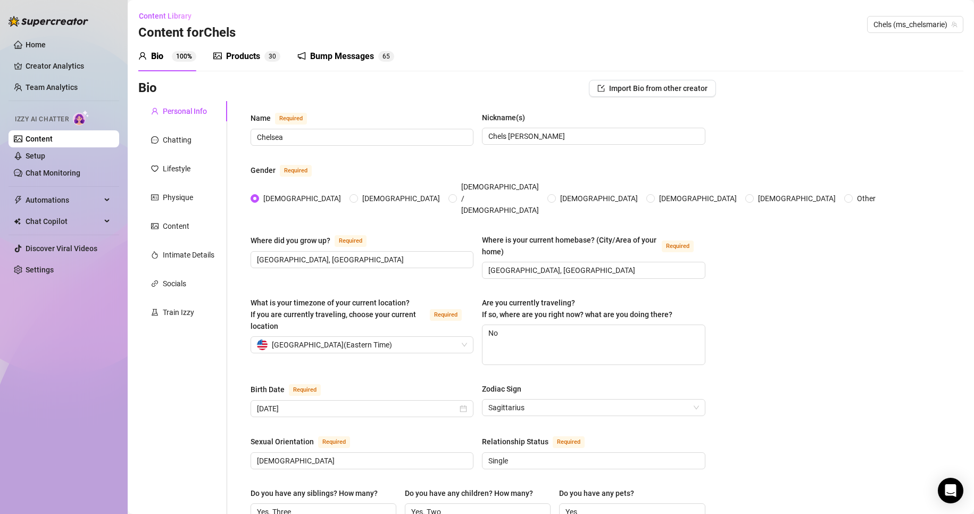
click at [345, 57] on div "Bump Messages" at bounding box center [342, 56] width 64 height 13
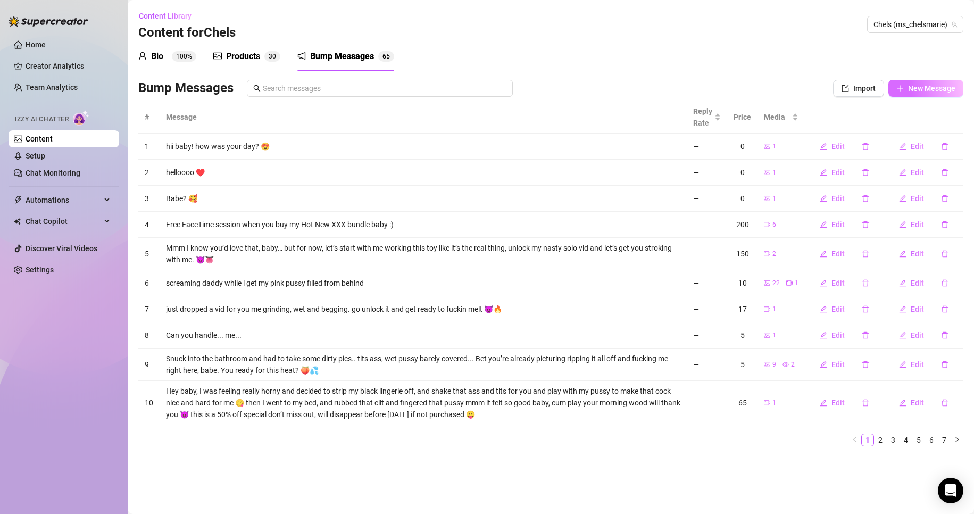
click at [934, 88] on span "New Message" at bounding box center [931, 88] width 47 height 9
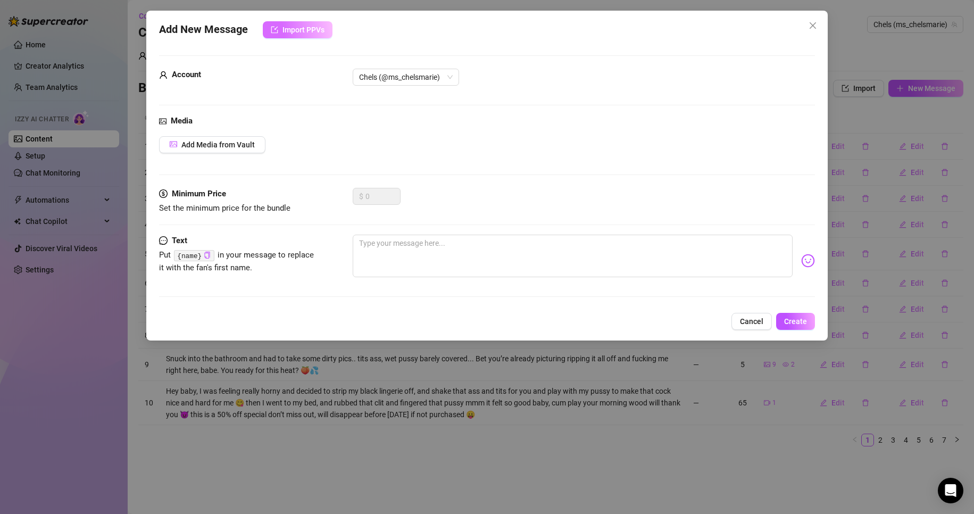
click at [302, 35] on button "Import PPVs" at bounding box center [298, 29] width 70 height 17
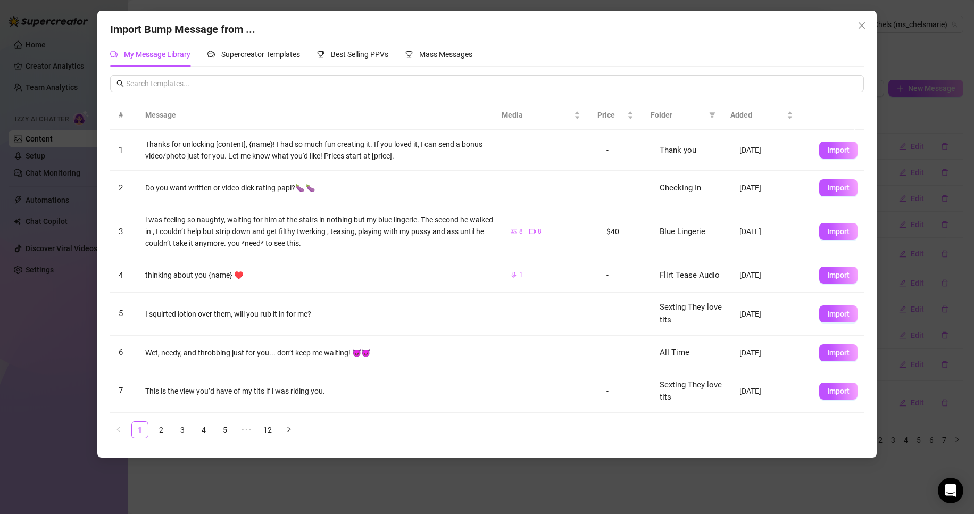
click at [536, 32] on div "Import Bump Message from ..." at bounding box center [487, 29] width 754 height 16
click at [827, 188] on span "Import" at bounding box center [838, 187] width 22 height 9
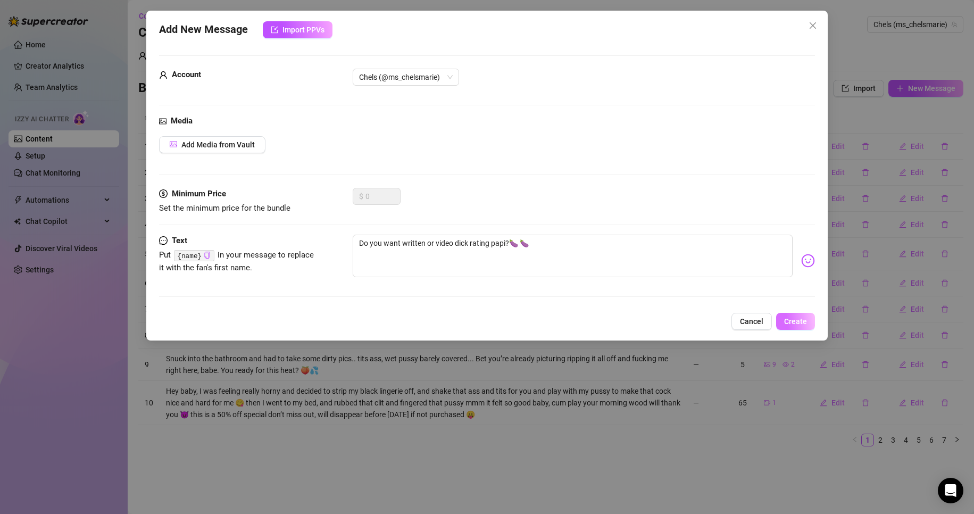
click at [792, 320] on span "Create" at bounding box center [795, 321] width 23 height 9
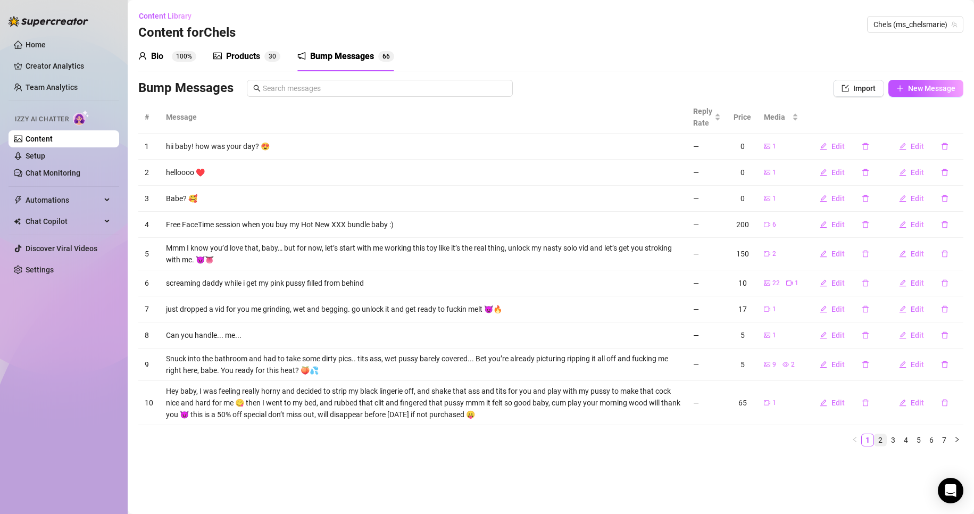
click at [882, 439] on link "2" at bounding box center [880, 440] width 12 height 12
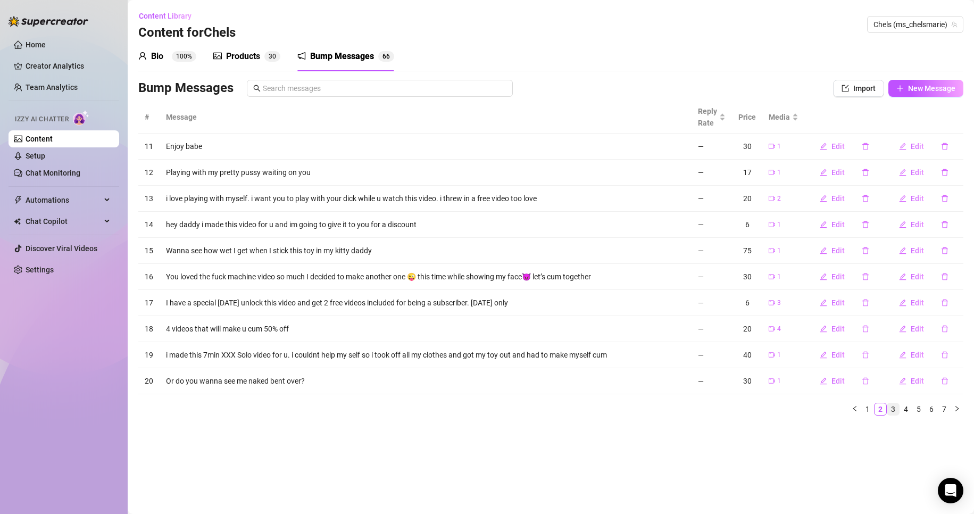
click at [893, 411] on link "3" at bounding box center [893, 409] width 12 height 12
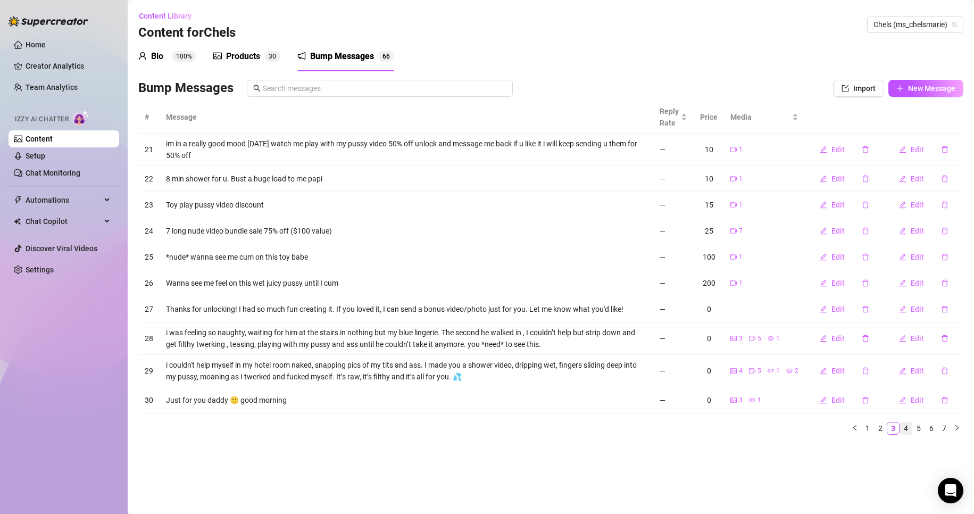
click at [907, 426] on link "4" at bounding box center [906, 428] width 12 height 12
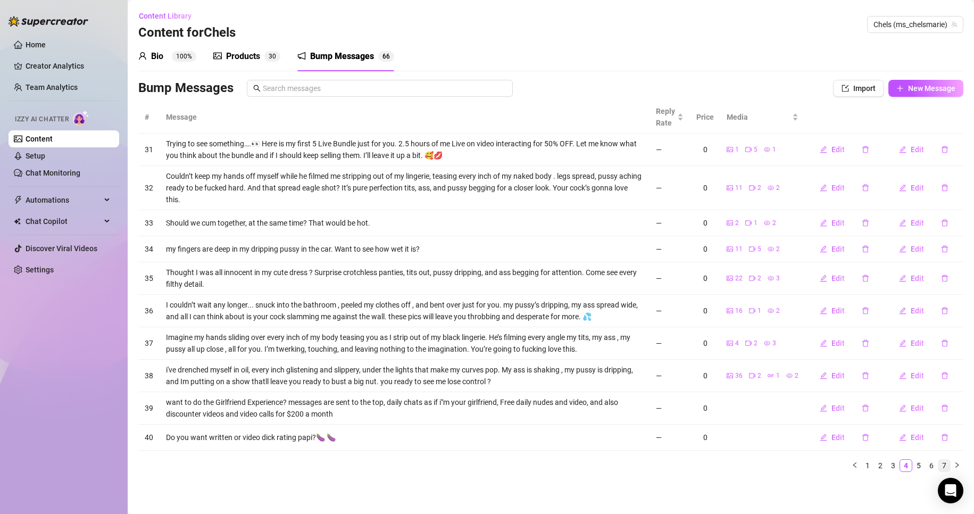
click at [947, 466] on link "7" at bounding box center [944, 465] width 12 height 12
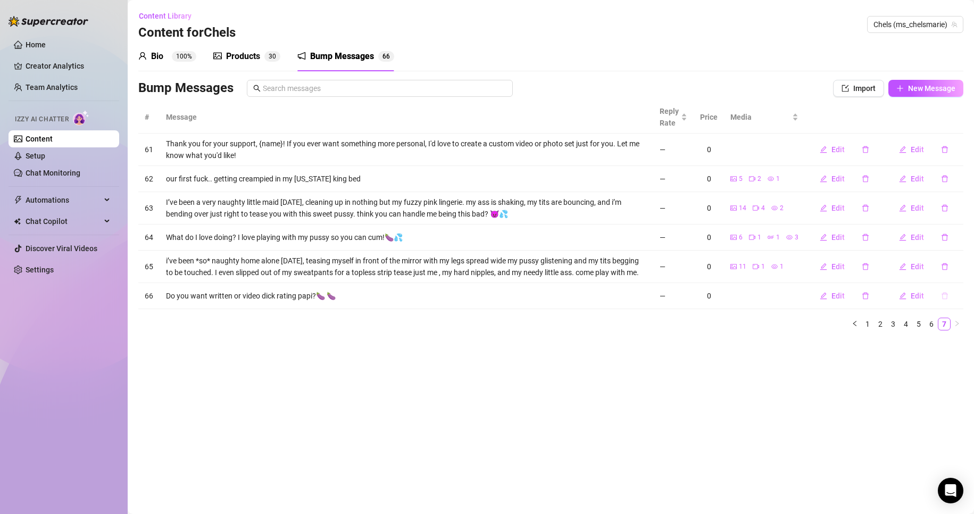
click at [949, 299] on button "button" at bounding box center [944, 295] width 24 height 17
click at [968, 271] on div "Delete this message? No Yes" at bounding box center [925, 259] width 94 height 41
click at [965, 271] on button "Yes" at bounding box center [955, 268] width 20 height 13
click at [321, 48] on div "Bump Messages 6 5" at bounding box center [345, 56] width 97 height 30
click at [920, 93] on span "New Message" at bounding box center [931, 88] width 47 height 9
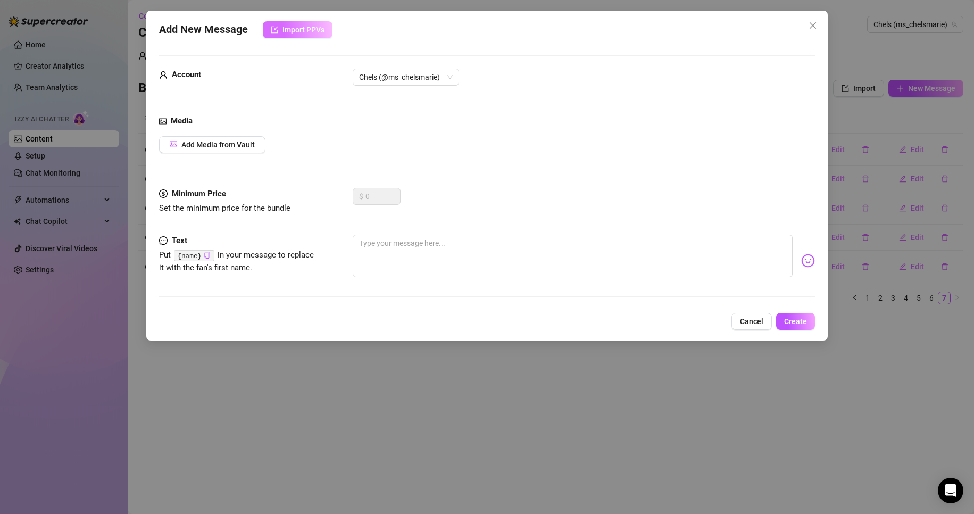
click at [309, 27] on span "Import PPVs" at bounding box center [303, 30] width 42 height 9
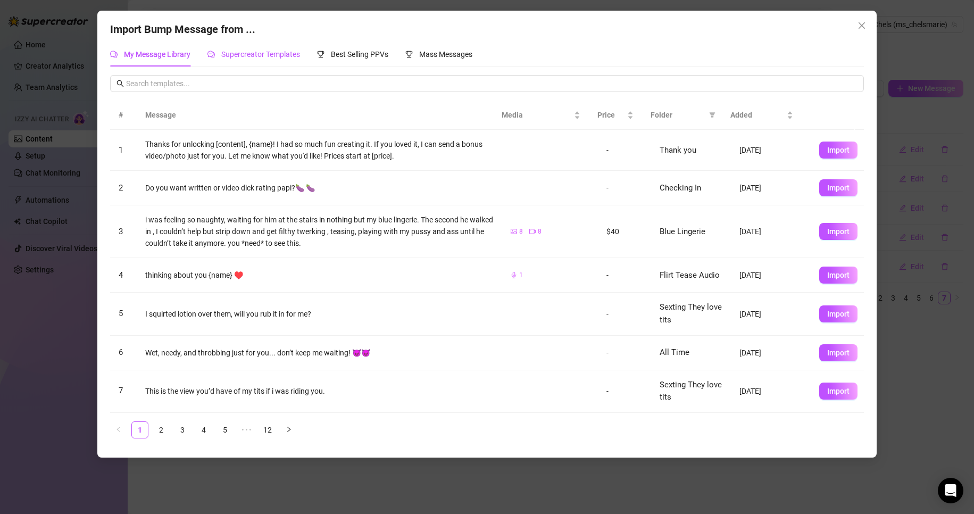
click at [273, 55] on span "Supercreator Templates" at bounding box center [260, 54] width 79 height 9
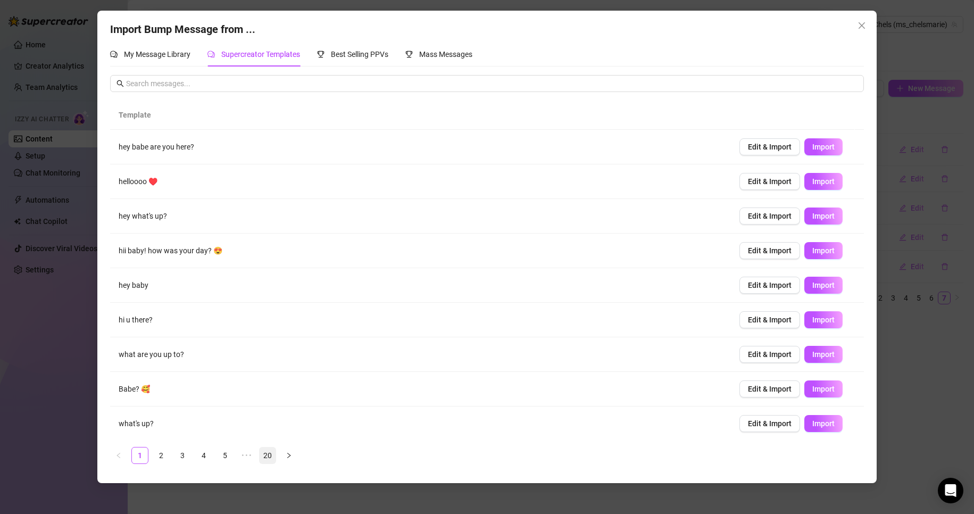
click at [269, 458] on link "20" at bounding box center [268, 455] width 16 height 16
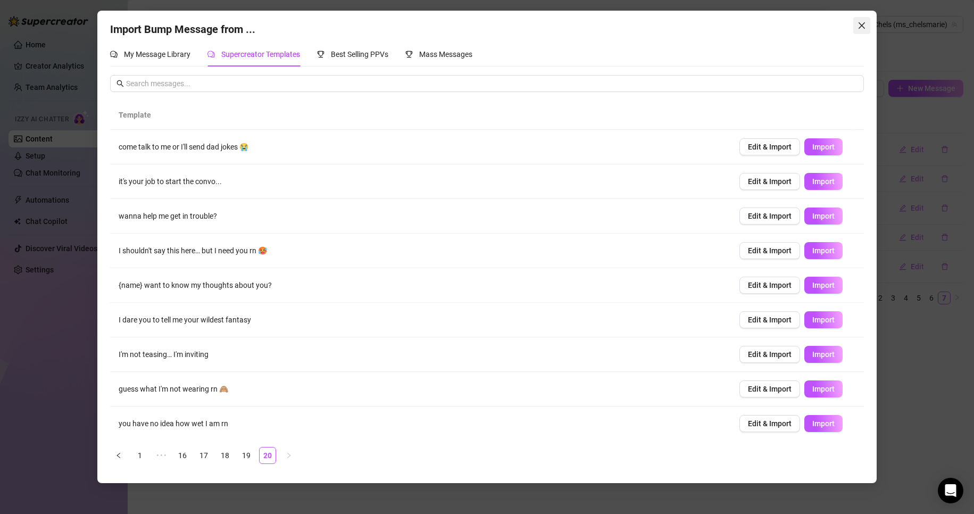
click at [860, 32] on button "Close" at bounding box center [861, 25] width 17 height 17
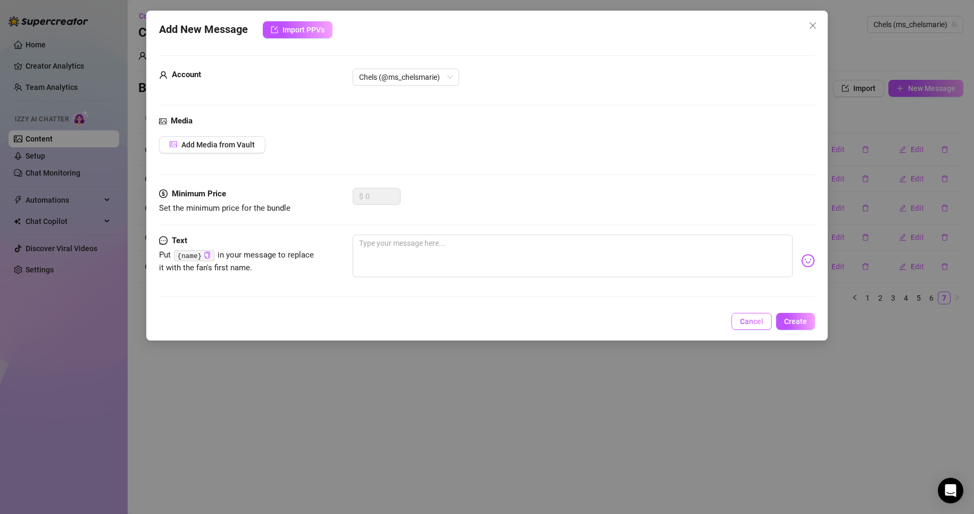
drag, startPoint x: 718, startPoint y: 309, endPoint x: 757, endPoint y: 318, distance: 39.7
click at [757, 318] on div "Add New Message Import PPVs Account Chels (@ms_chelsmarie) Media Add Media from…" at bounding box center [487, 176] width 682 height 330
click at [758, 320] on span "Cancel" at bounding box center [751, 321] width 23 height 9
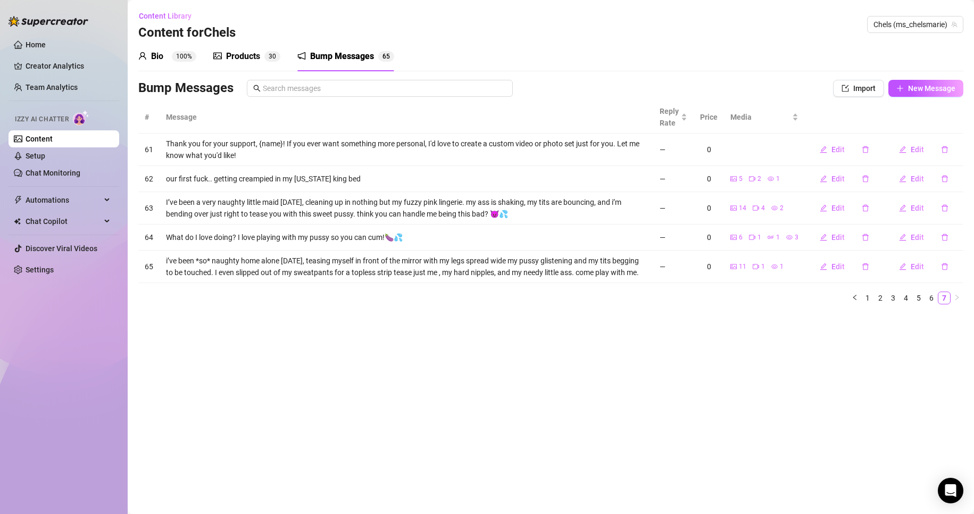
click at [801, 340] on main "Content Library Content for Chels Chels (ms_chelsmarie) Bio 100% Products 3 0 B…" at bounding box center [551, 257] width 846 height 514
click at [906, 147] on icon "edit" at bounding box center [902, 149] width 7 height 7
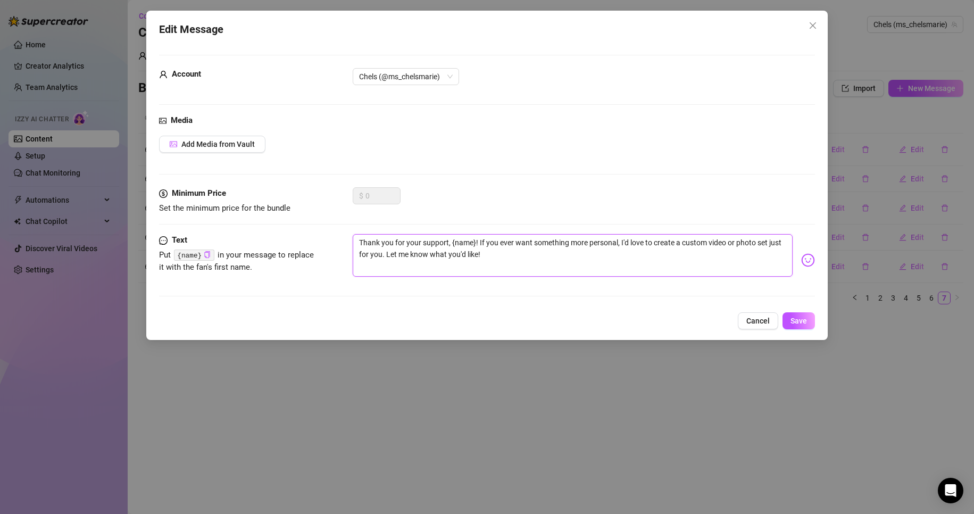
click at [475, 244] on textarea "Thank you for your support, {name}! If you ever want something more personal, I…" at bounding box center [573, 255] width 440 height 43
type textarea "Thank you for your support, {name! If you ever want something more personal, I'…"
type textarea "Thank you for your support, {nam! If you ever want something more personal, I'd…"
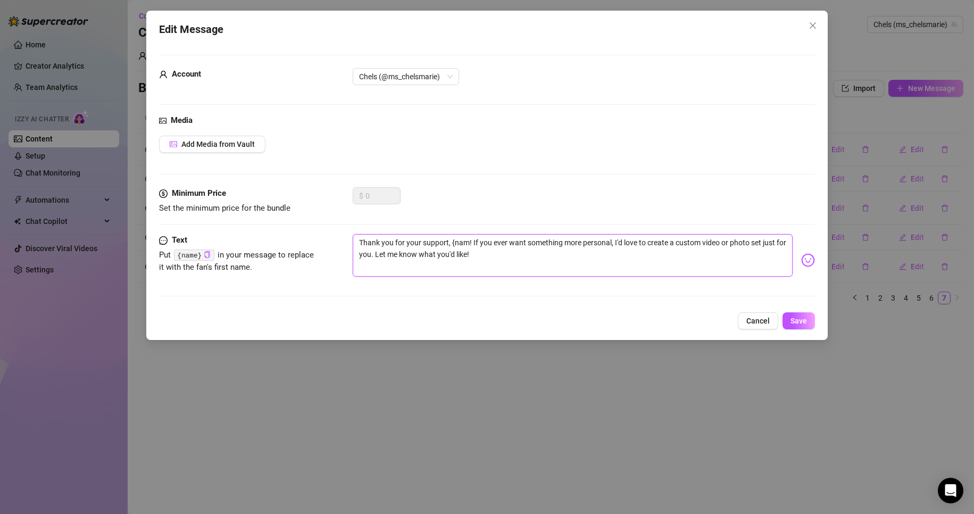
type textarea "Thank you for your support, {na! If you ever want something more personal, I'd …"
type textarea "Thank you for your support, {n! If you ever want something more personal, I'd l…"
type textarea "Thank you for your support, {! If you ever want something more personal, I'd lo…"
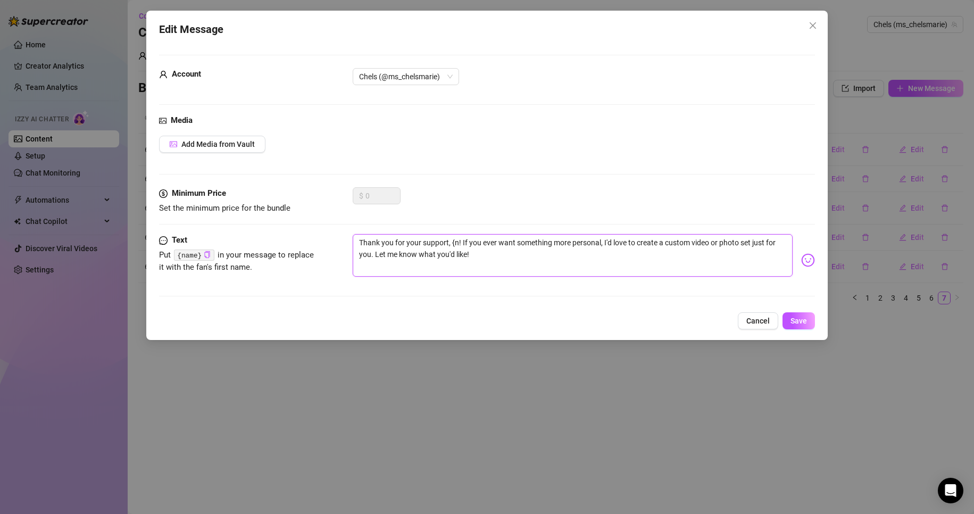
type textarea "Thank you for your support, {! If you ever want something more personal, I'd lo…"
type textarea "Thank you for your support, ! If you ever want something more personal, I'd lov…"
type textarea "Thank you for your support,! If you ever want something more personal, I'd love…"
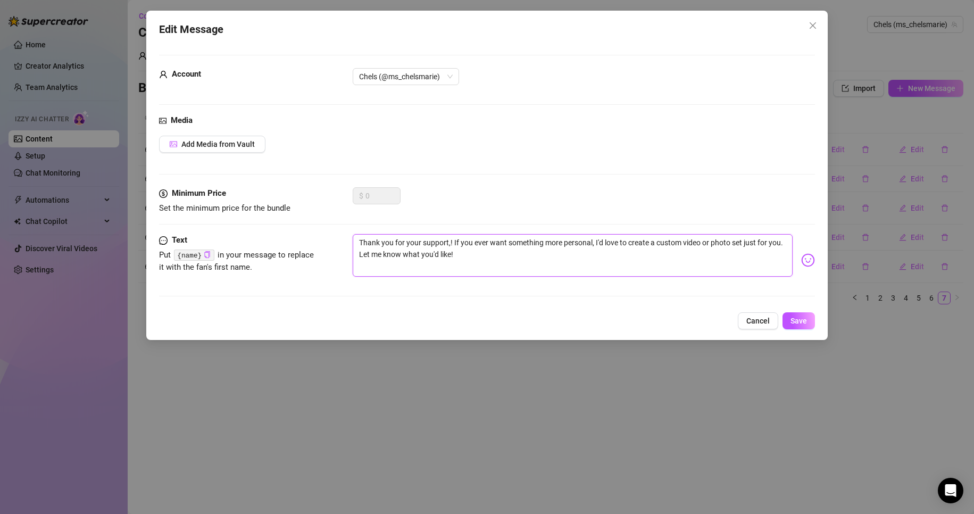
type textarea "Thank you for your support! If you ever want something more personal, I'd love …"
click at [517, 266] on textarea "Thank you for your support! If you ever want something more personal, I'd love …" at bounding box center [573, 255] width 440 height 43
type textarea "Thank you for your support! If you ever want something more personal, I'd love …"
click at [782, 318] on div "Cancel Save" at bounding box center [487, 320] width 656 height 17
click at [792, 320] on span "Save" at bounding box center [798, 320] width 16 height 9
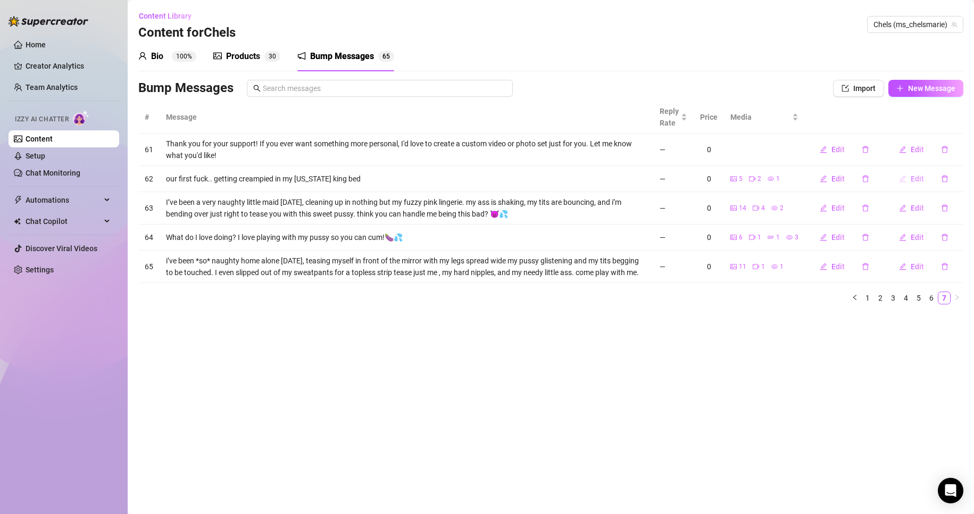
click at [916, 177] on span "Edit" at bounding box center [916, 178] width 13 height 9
type textarea "our first fuck.. getting creampied in my [US_STATE] king bed"
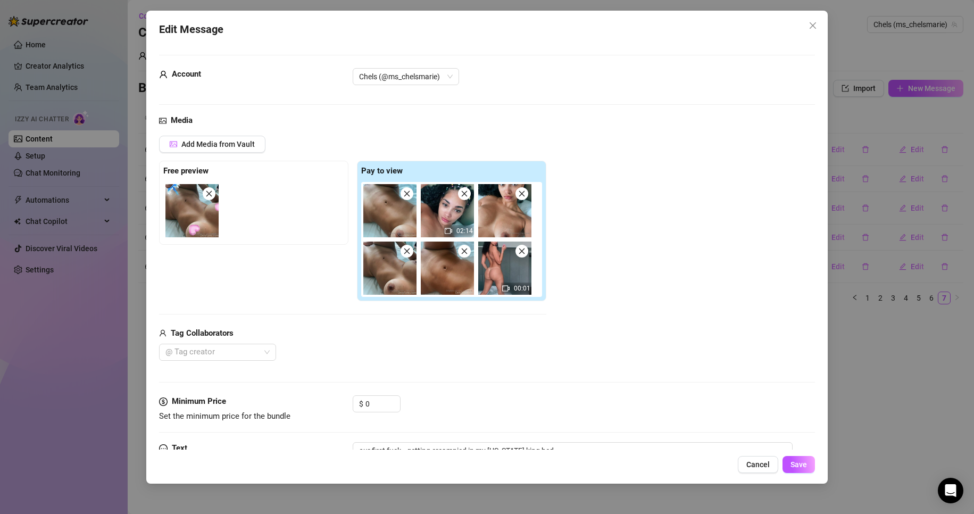
click at [570, 279] on div "Add Media from Vault Free preview Pay to view 02:14 00:01 Tag Collaborators @ T…" at bounding box center [487, 248] width 656 height 225
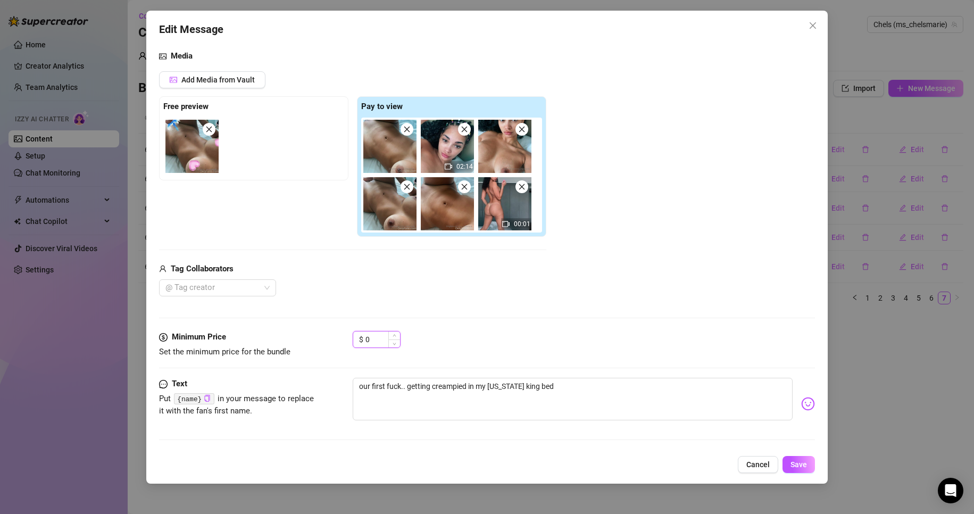
click at [384, 347] on input "0" at bounding box center [382, 339] width 35 height 16
click at [375, 339] on input at bounding box center [382, 339] width 35 height 16
type input "1"
type input "2"
type input "15"
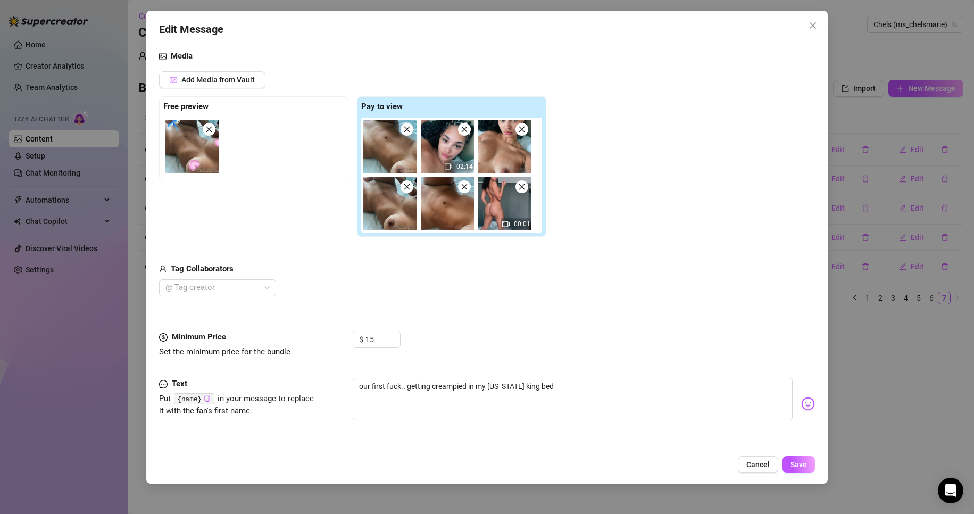
click at [689, 142] on div "Add Media from Vault Free preview Pay to view 02:14 00:01 Tag Collaborators @ T…" at bounding box center [487, 183] width 656 height 225
click at [791, 465] on span "Save" at bounding box center [798, 464] width 16 height 9
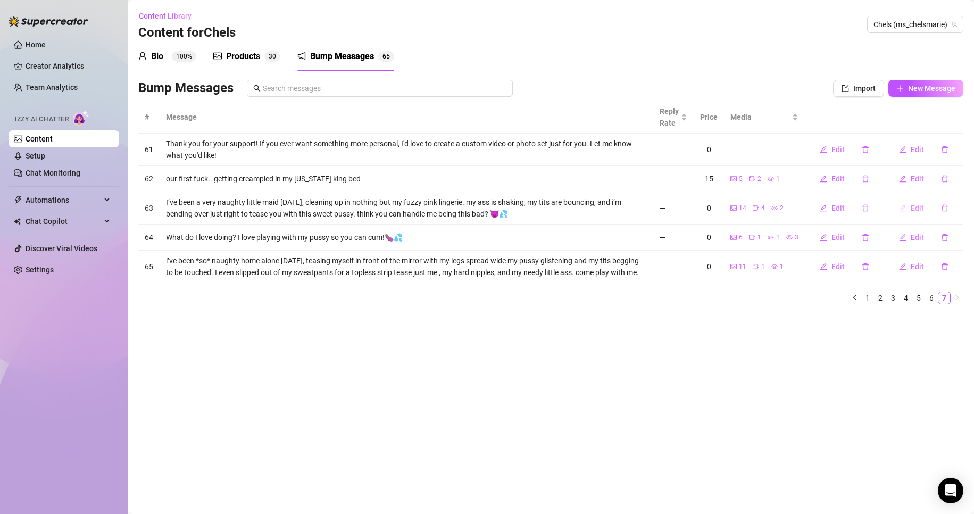
click at [916, 206] on span "Edit" at bounding box center [916, 208] width 13 height 9
type textarea "I’ve been a very naughty little maid [DATE], cleaning up in nothing but my fuzz…"
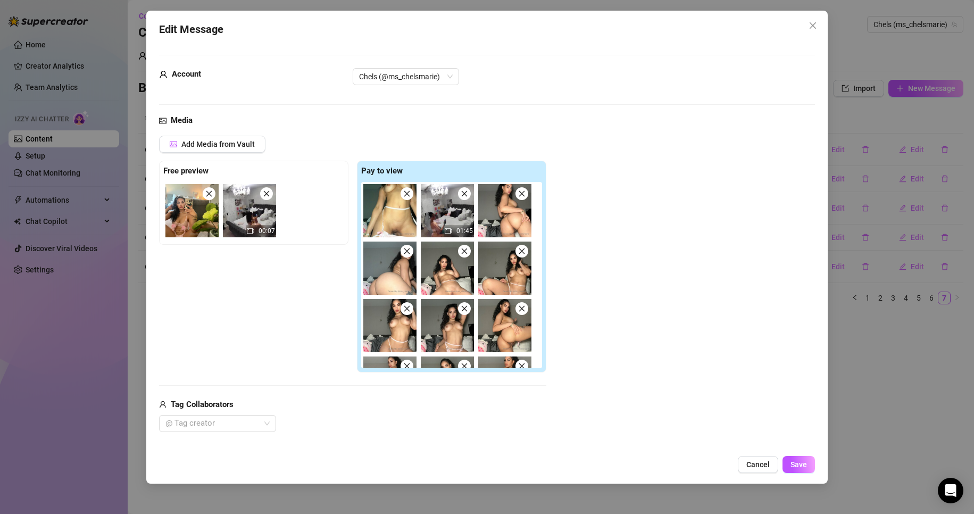
scroll to position [136, 0]
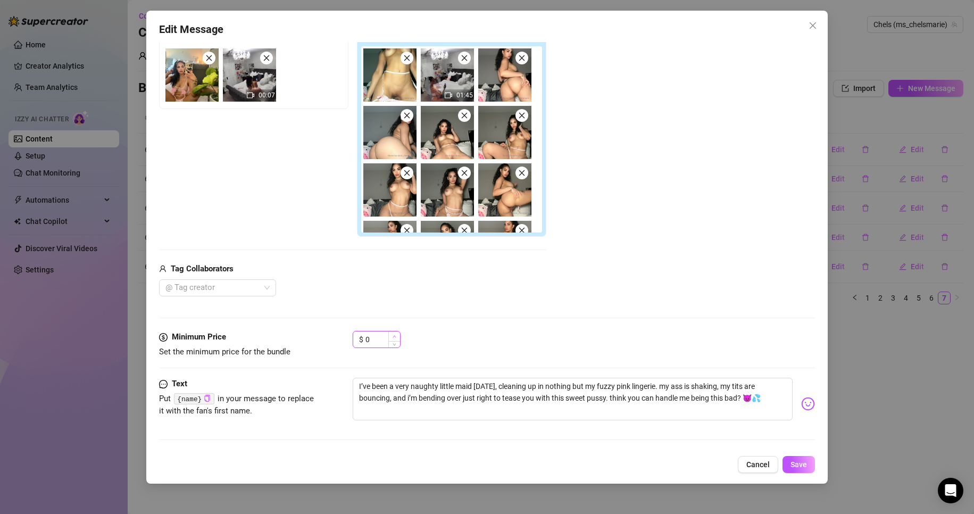
type input "1"
click at [393, 340] on span "Increase Value" at bounding box center [394, 336] width 12 height 10
click at [382, 336] on input "1" at bounding box center [382, 339] width 35 height 16
type input "20"
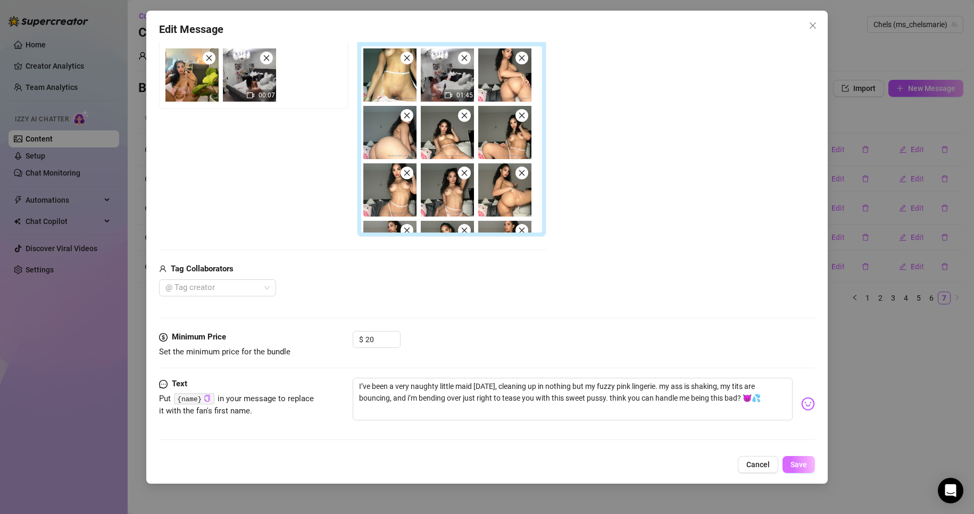
click at [798, 471] on button "Save" at bounding box center [798, 464] width 32 height 17
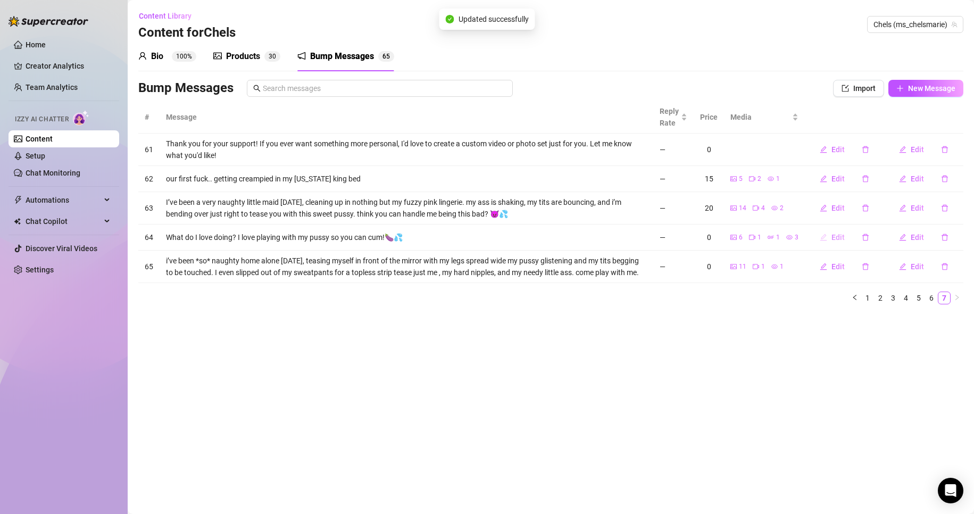
click at [840, 232] on button "Edit" at bounding box center [832, 237] width 42 height 17
type textarea "What do I love doing? I love playing with my pussy so you can cum!🍆💦"
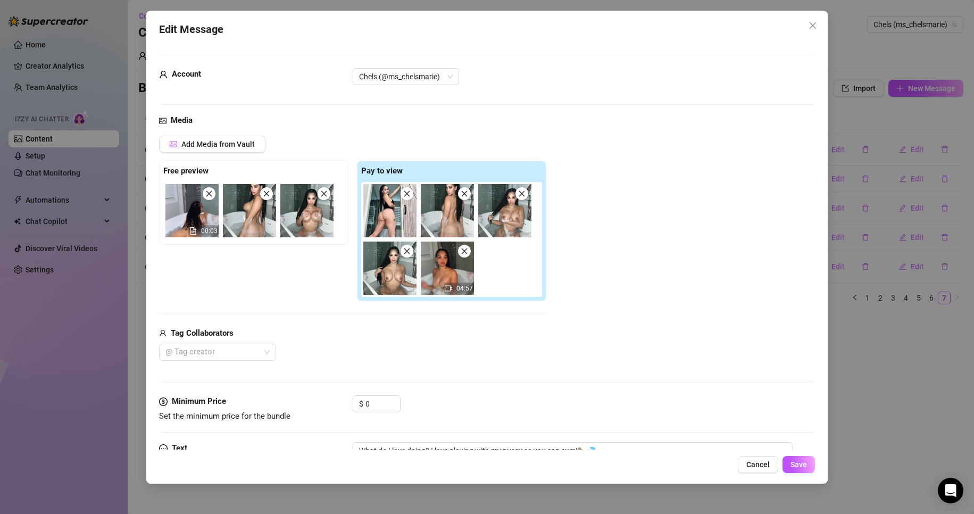
scroll to position [64, 0]
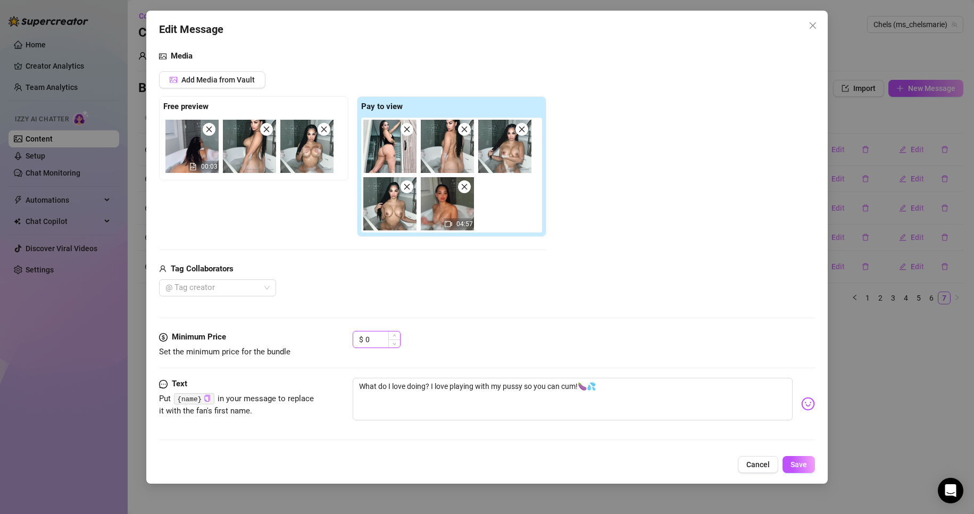
click at [384, 339] on input "0" at bounding box center [382, 339] width 35 height 16
type input "20"
click at [801, 457] on button "Save" at bounding box center [798, 464] width 32 height 17
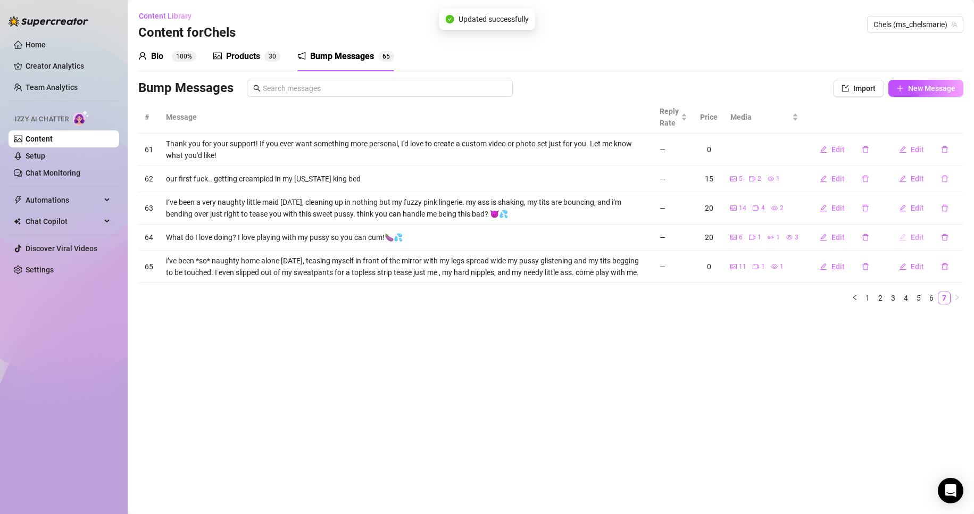
click at [910, 231] on button "Edit" at bounding box center [911, 237] width 42 height 17
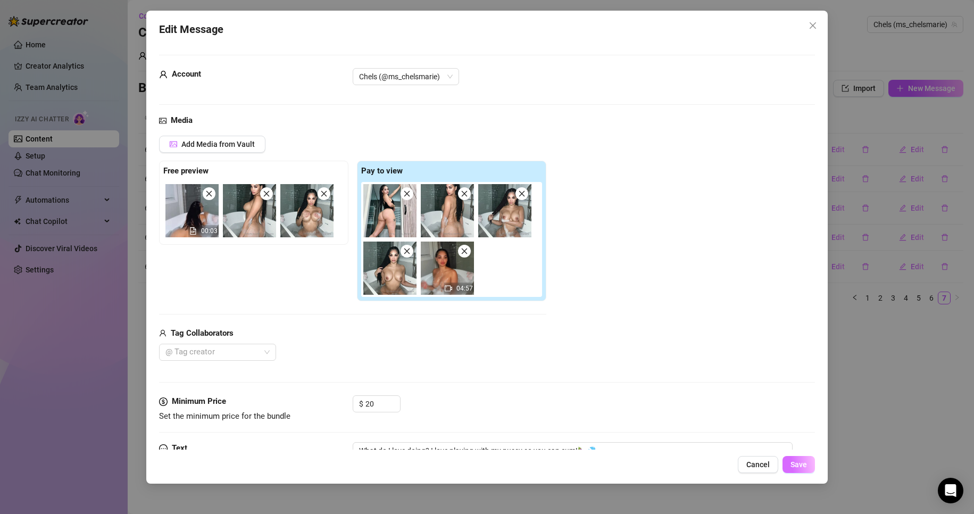
click at [786, 467] on button "Save" at bounding box center [798, 464] width 32 height 17
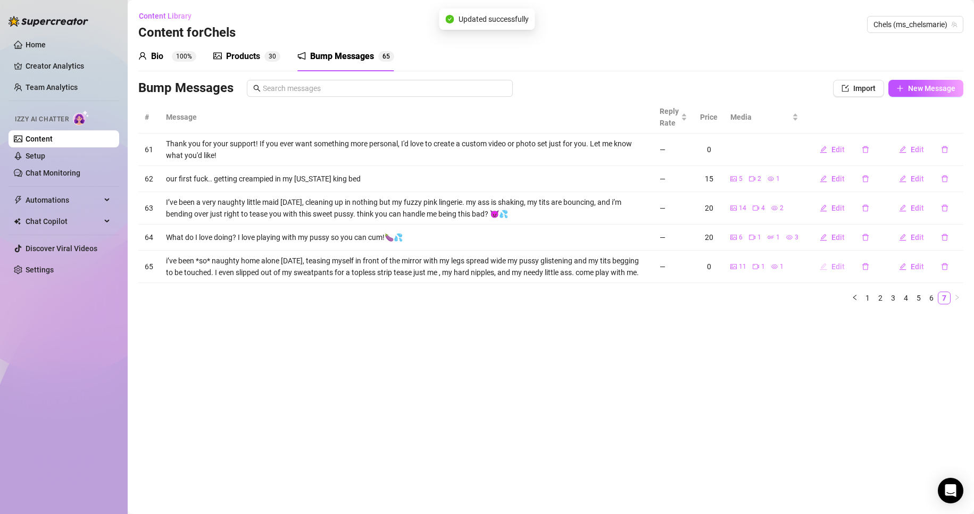
click at [836, 264] on span "Edit" at bounding box center [837, 266] width 13 height 9
type textarea "i’ve been *so* naughty home alone [DATE], teasing myself in front of the mirror…"
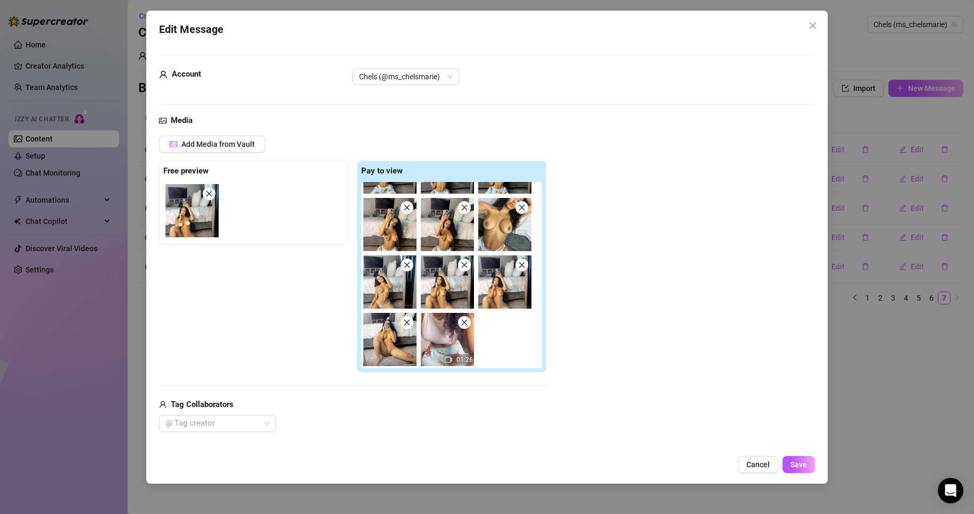
scroll to position [136, 0]
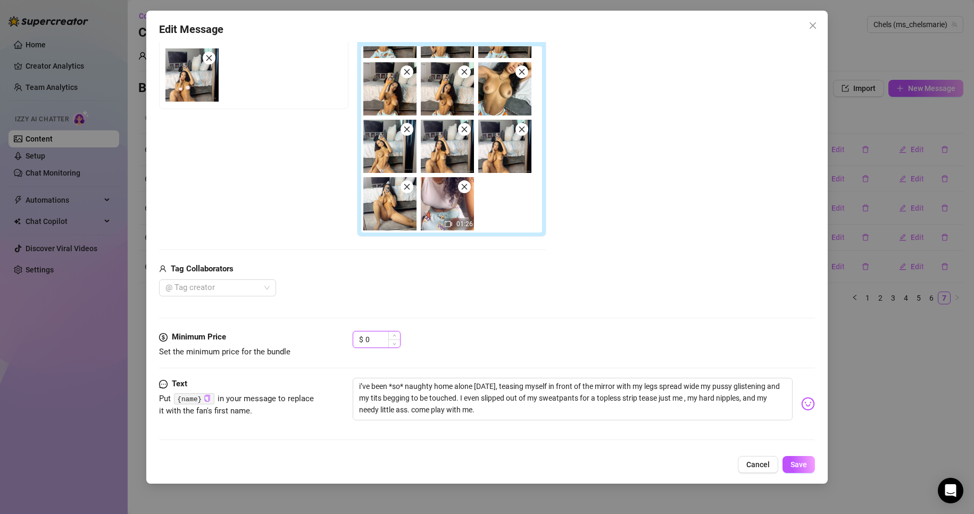
click at [378, 337] on input "0" at bounding box center [382, 339] width 35 height 16
type input "20"
click at [629, 319] on div "Media Add Media from Vault Free preview Pay to view 01:26 Tag Collaborators @ T…" at bounding box center [487, 155] width 656 height 352
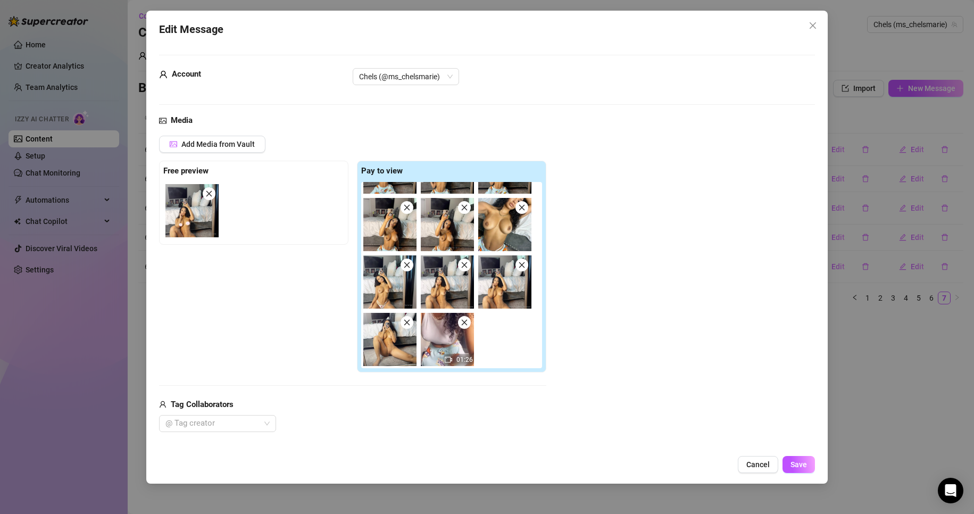
click at [791, 455] on div "Edit Message Account Chels (@ms_chelsmarie) Media Add Media from Vault Free pre…" at bounding box center [487, 247] width 682 height 473
click at [799, 465] on span "Save" at bounding box center [798, 464] width 16 height 9
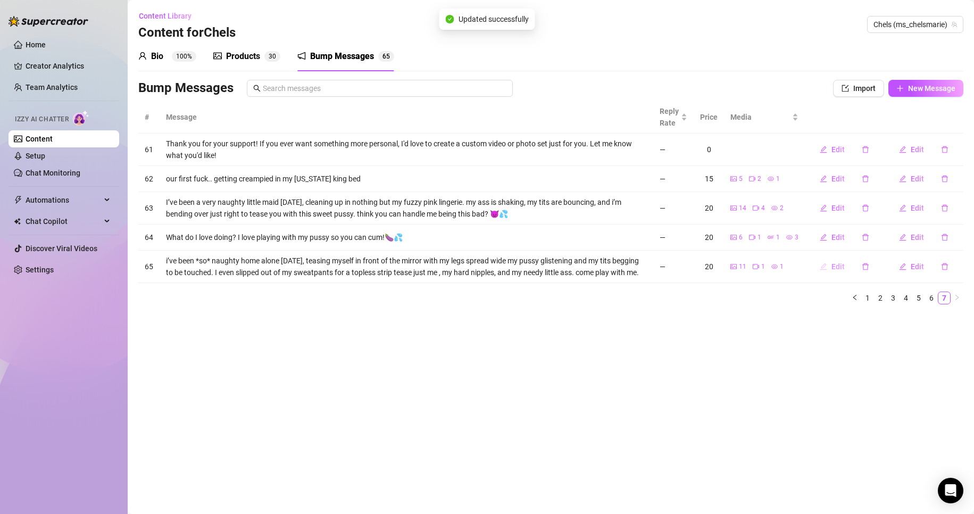
click at [837, 266] on span "Edit" at bounding box center [837, 266] width 13 height 9
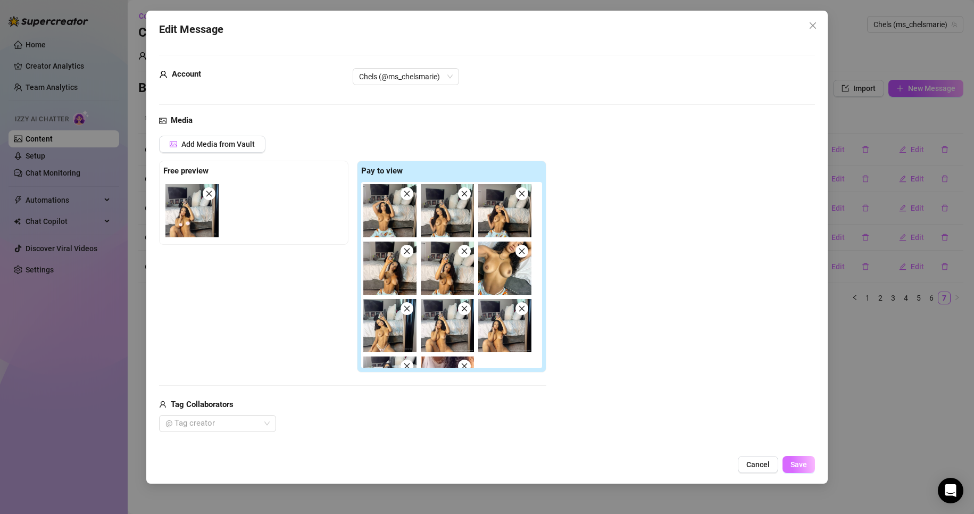
click at [807, 462] on span "Save" at bounding box center [798, 464] width 16 height 9
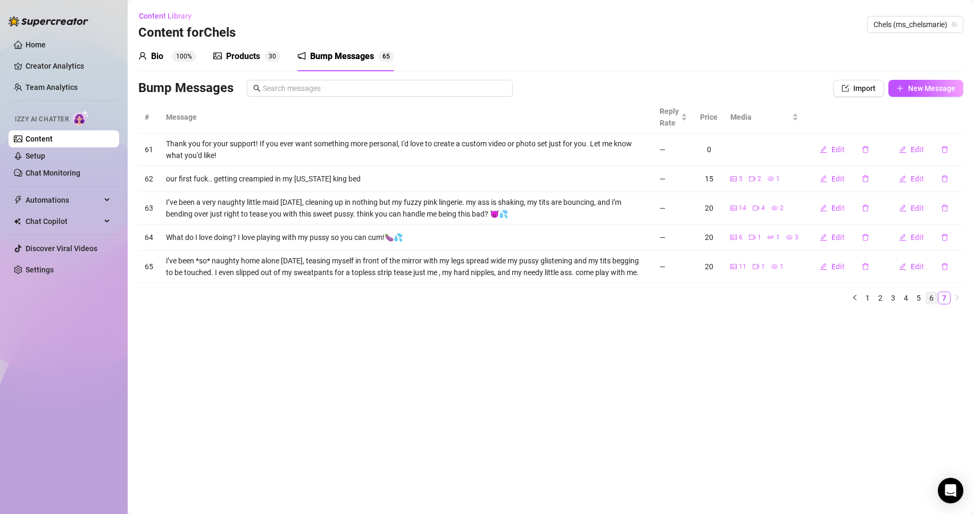
click at [934, 300] on link "6" at bounding box center [931, 298] width 12 height 12
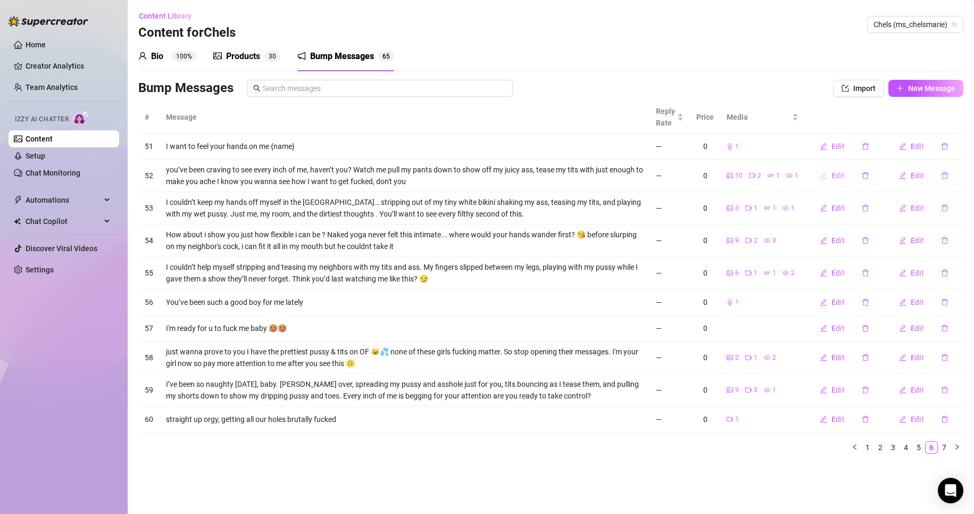
click at [842, 177] on span "Edit" at bounding box center [837, 175] width 13 height 9
type textarea "you’ve been craving to see every inch of me, haven’t you? Watch me pull my pant…"
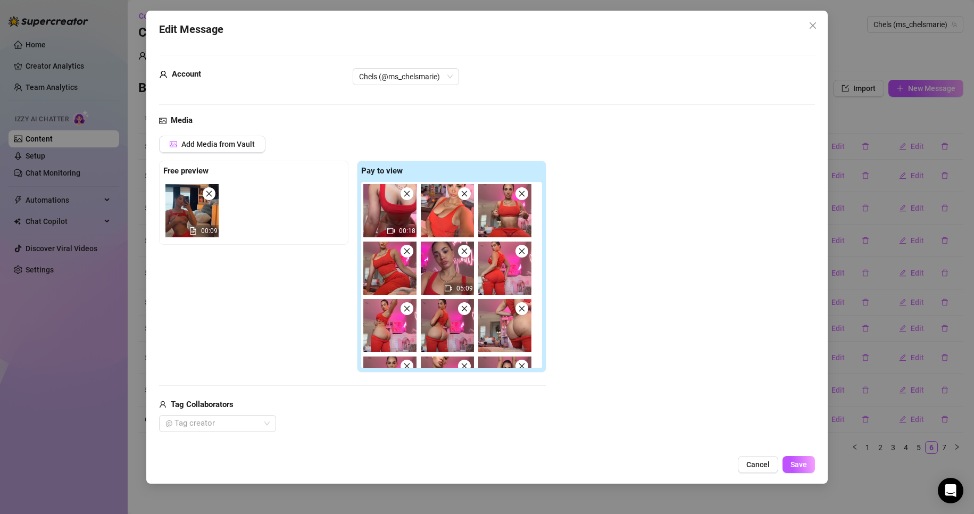
scroll to position [136, 0]
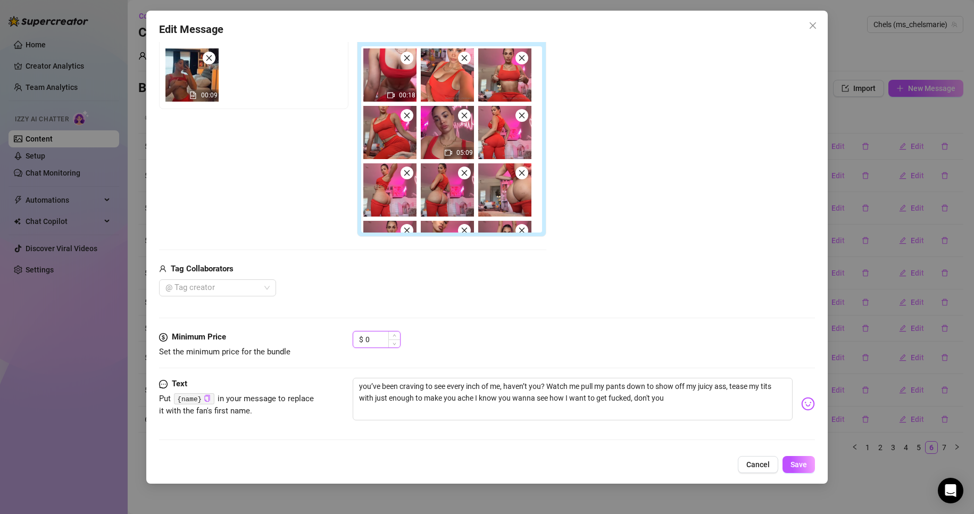
click at [381, 341] on input "0" at bounding box center [382, 339] width 35 height 16
type input "0"
type input "25"
click at [799, 471] on button "Save" at bounding box center [798, 464] width 32 height 17
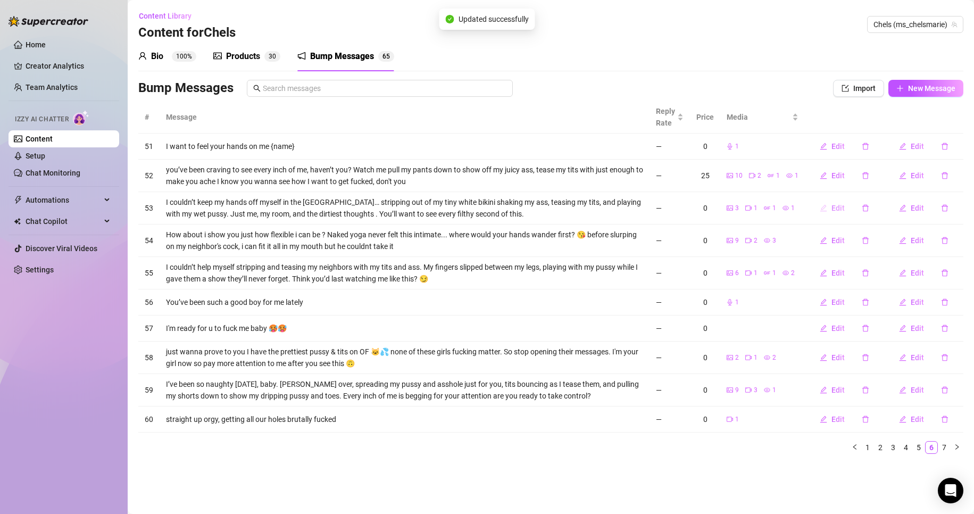
click at [838, 206] on span "Edit" at bounding box center [837, 208] width 13 height 9
type textarea "I couldn’t keep my hands off myself in the [GEOGRAPHIC_DATA]… stripping out of …"
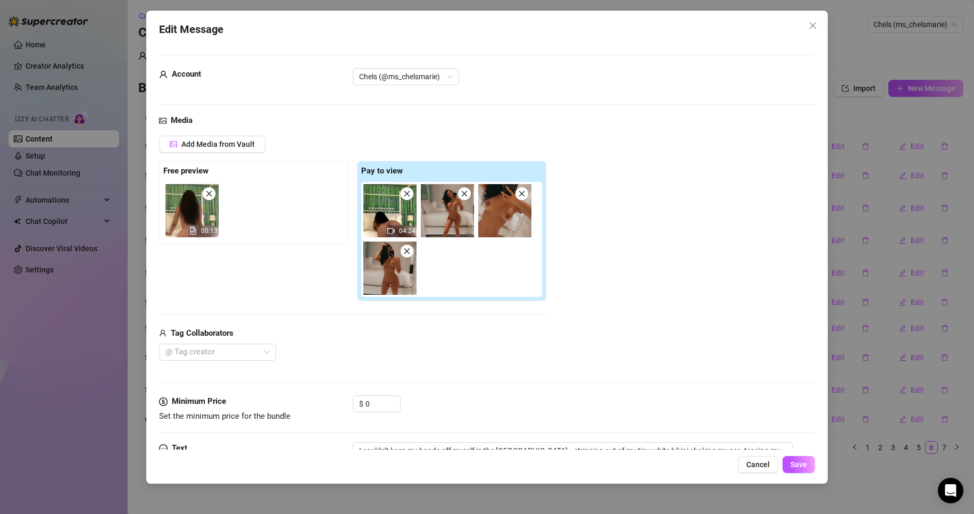
scroll to position [64, 0]
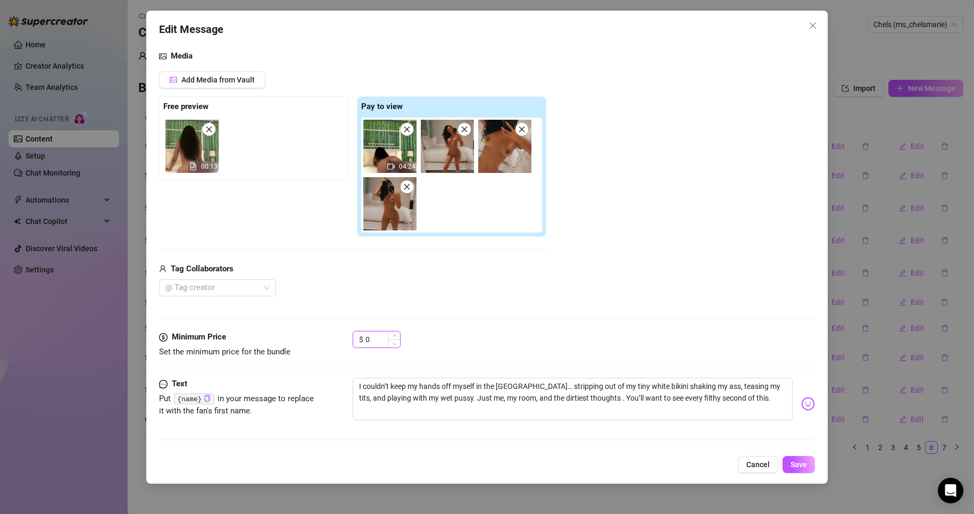
click at [372, 344] on input "0" at bounding box center [382, 339] width 35 height 16
type input "20"
click at [809, 464] on button "Save" at bounding box center [798, 464] width 32 height 17
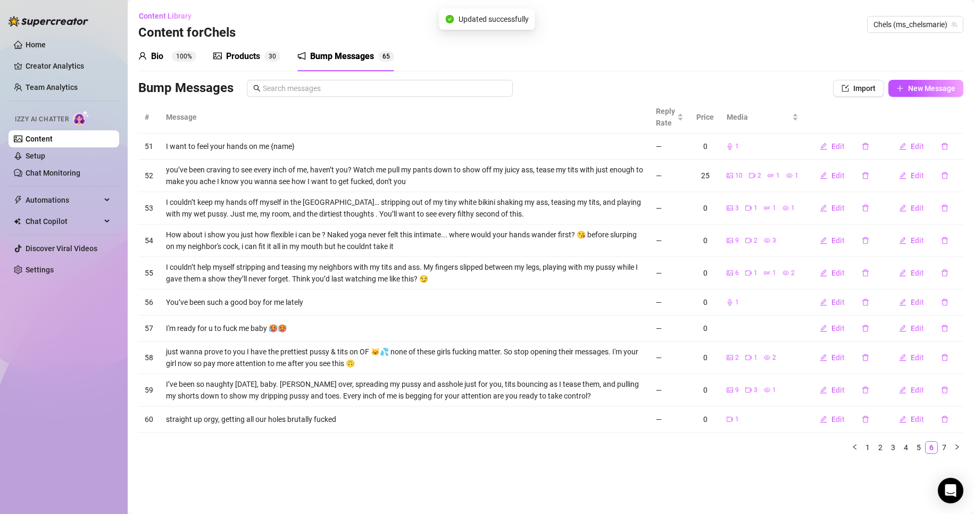
drag, startPoint x: 809, startPoint y: 464, endPoint x: 822, endPoint y: 290, distance: 174.3
click at [839, 236] on span "Edit" at bounding box center [837, 240] width 13 height 9
type textarea "How about i show you just how flexible i can be ? Naked yoga never felt this in…"
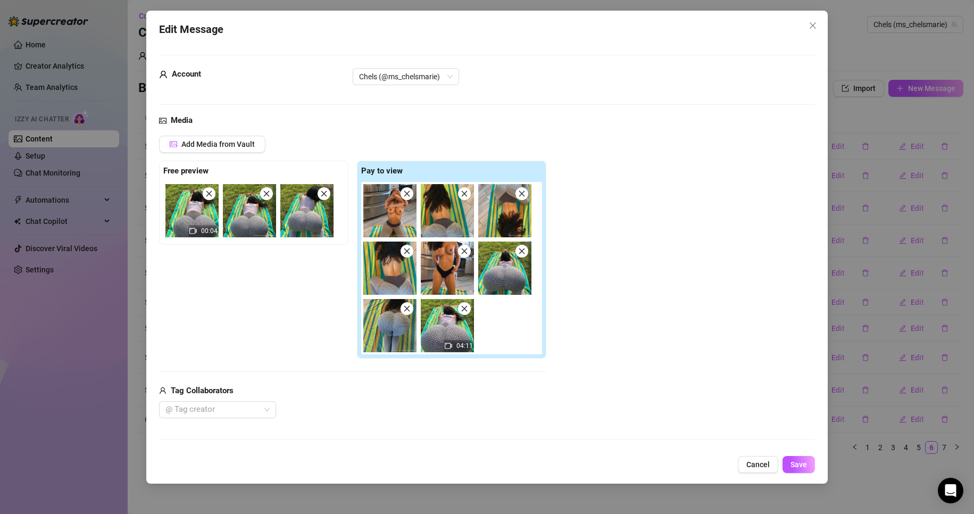
scroll to position [122, 0]
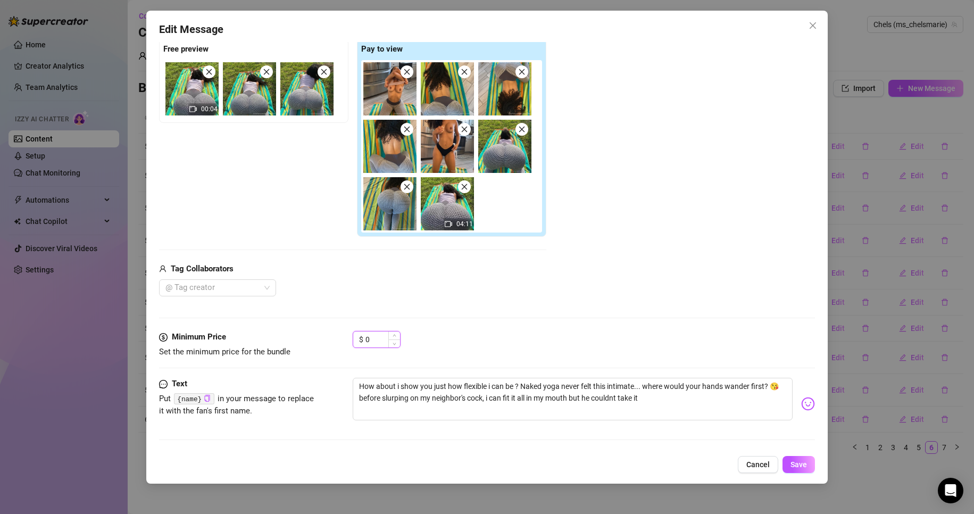
click at [370, 342] on input "0" at bounding box center [382, 339] width 35 height 16
type input "2"
type input "15"
click at [798, 465] on span "Save" at bounding box center [798, 464] width 16 height 9
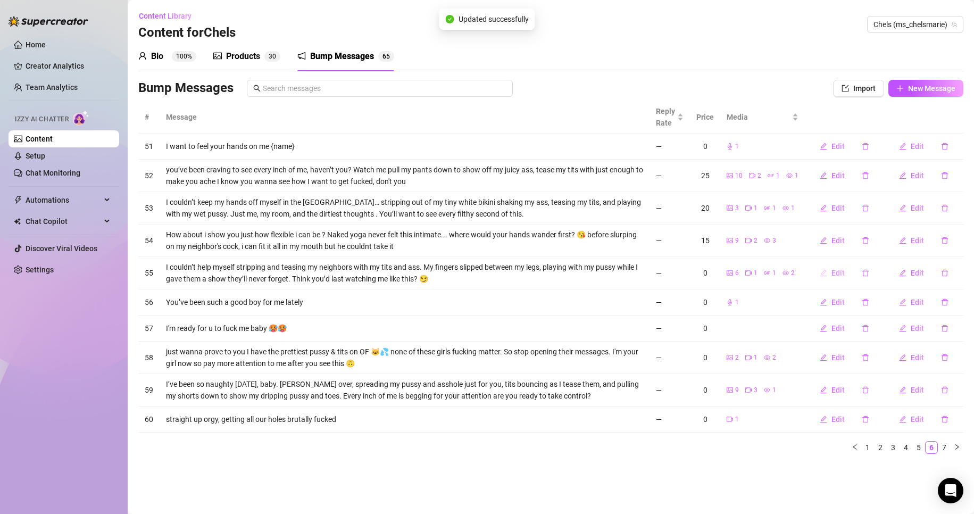
click at [844, 271] on span "Edit" at bounding box center [837, 273] width 13 height 9
type textarea "I couldn’t help myself stripping and teasing my neighbors with my tits and ass.…"
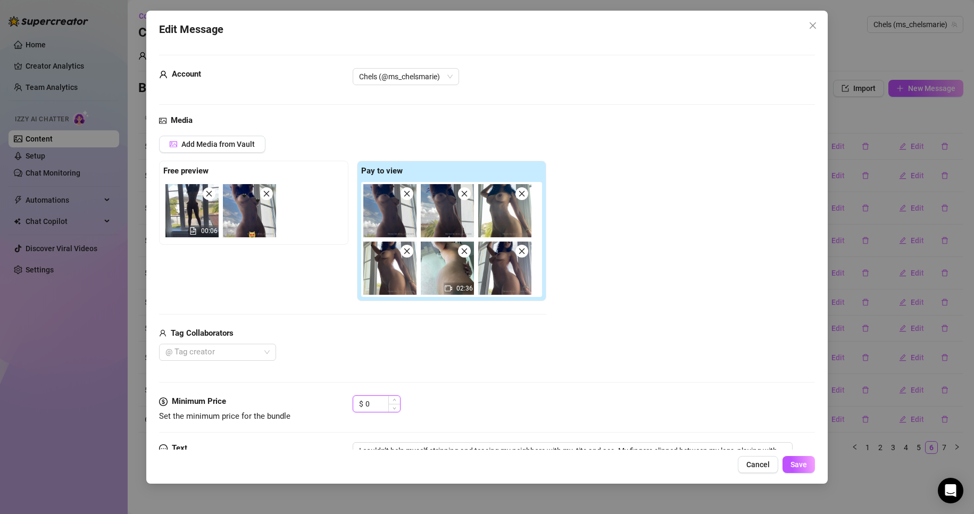
click at [373, 403] on input "0" at bounding box center [382, 404] width 35 height 16
type input "15"
click at [808, 459] on button "Save" at bounding box center [798, 464] width 32 height 17
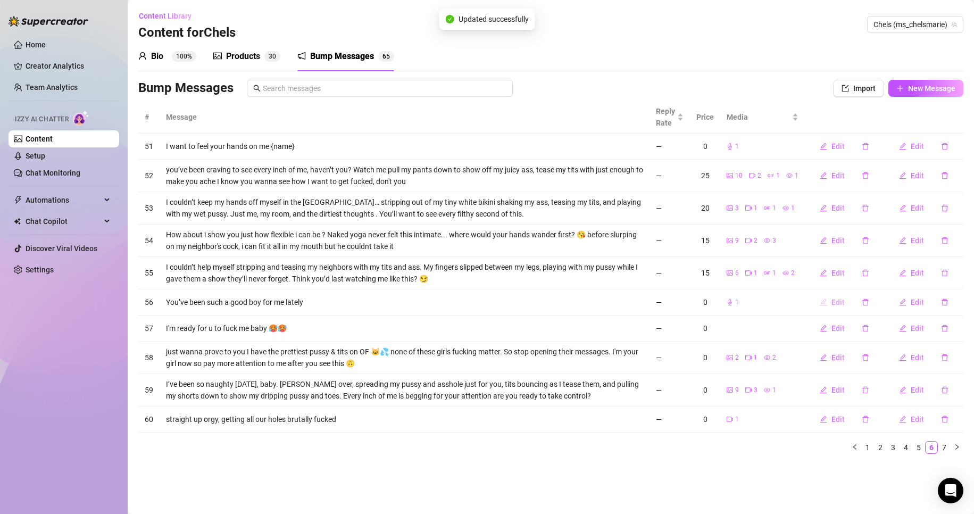
click at [838, 304] on span "Edit" at bounding box center [837, 302] width 13 height 9
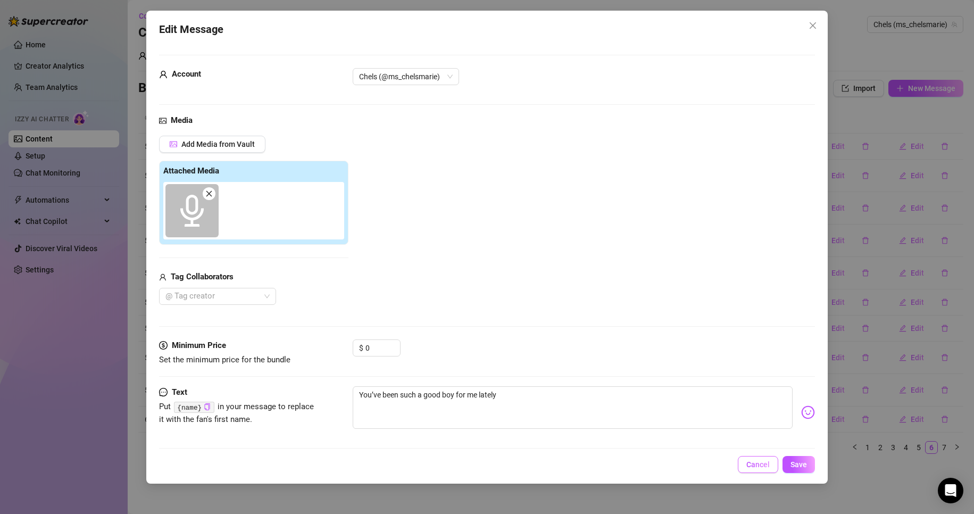
click at [769, 470] on button "Cancel" at bounding box center [758, 464] width 40 height 17
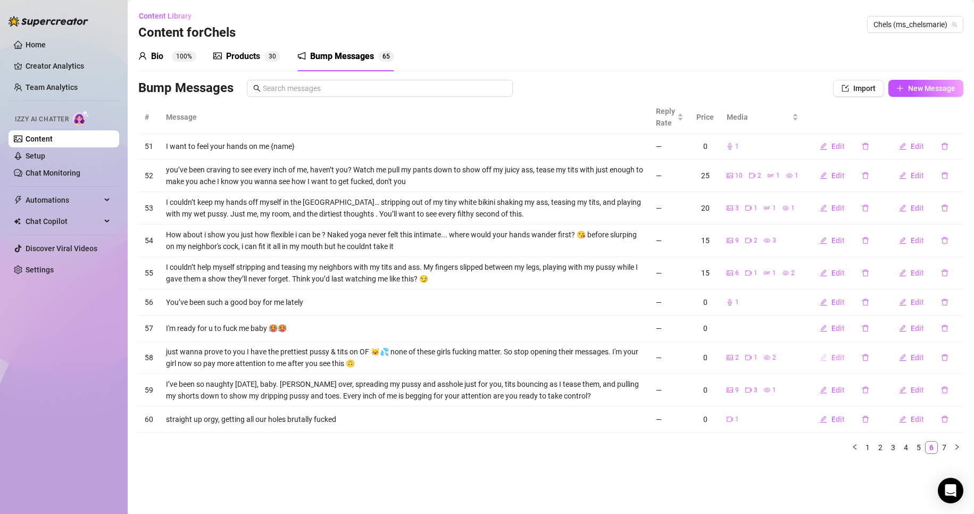
click at [844, 359] on span "Edit" at bounding box center [837, 357] width 13 height 9
type textarea "just wanna prove to you I have the prettiest pussy & tits on OF 🐱💦 none of thes…"
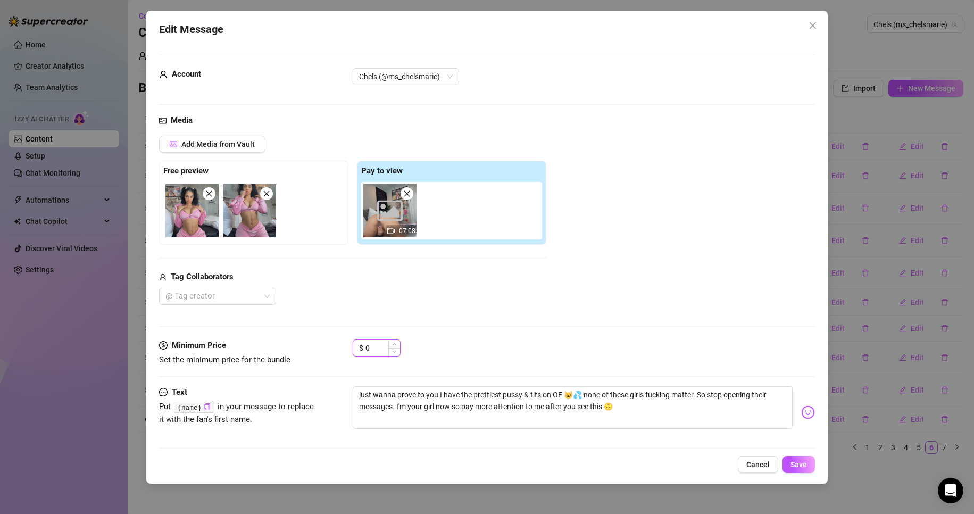
click at [384, 350] on input "0" at bounding box center [382, 348] width 35 height 16
type input "30"
click at [801, 465] on span "Save" at bounding box center [798, 464] width 16 height 9
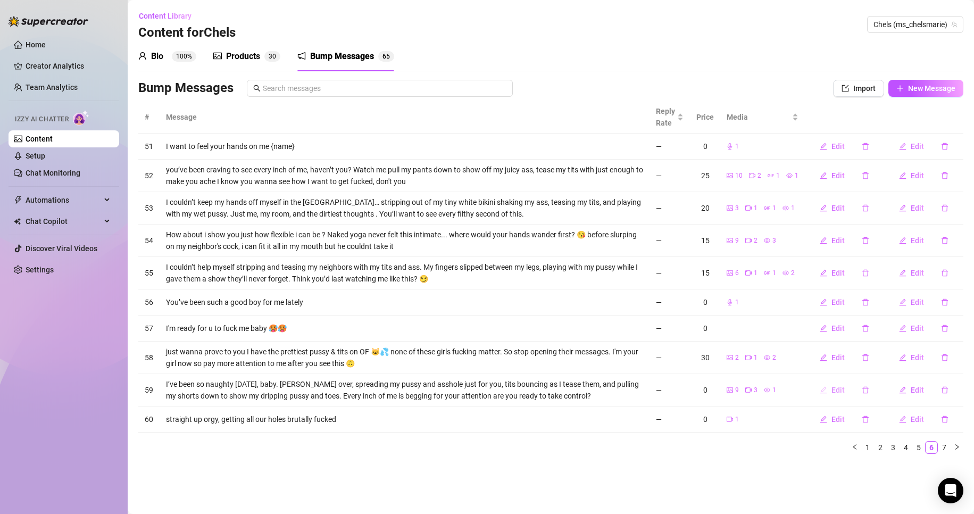
click at [836, 391] on span "Edit" at bounding box center [837, 390] width 13 height 9
type textarea "I’ve been so naughty [DATE], baby. [PERSON_NAME] over, spreading my pussy and a…"
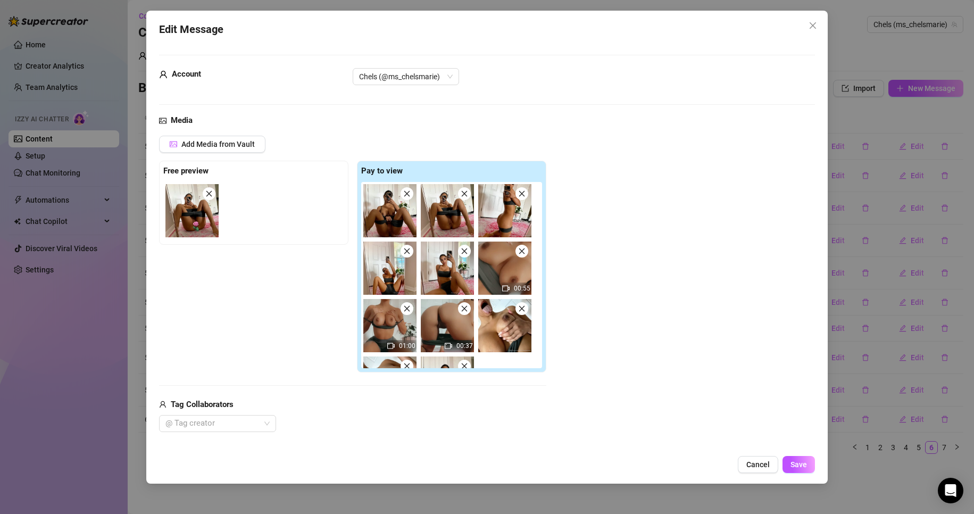
scroll to position [136, 0]
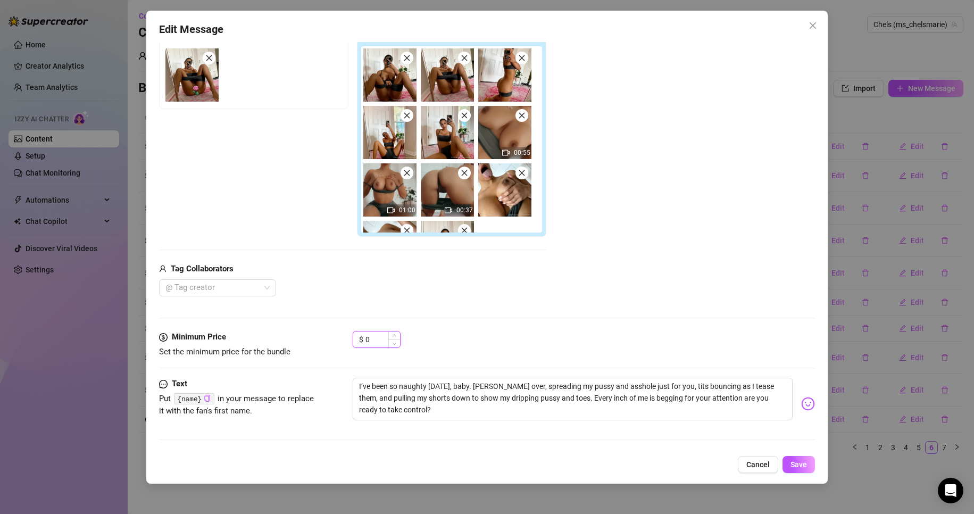
click at [382, 337] on input "0" at bounding box center [382, 339] width 35 height 16
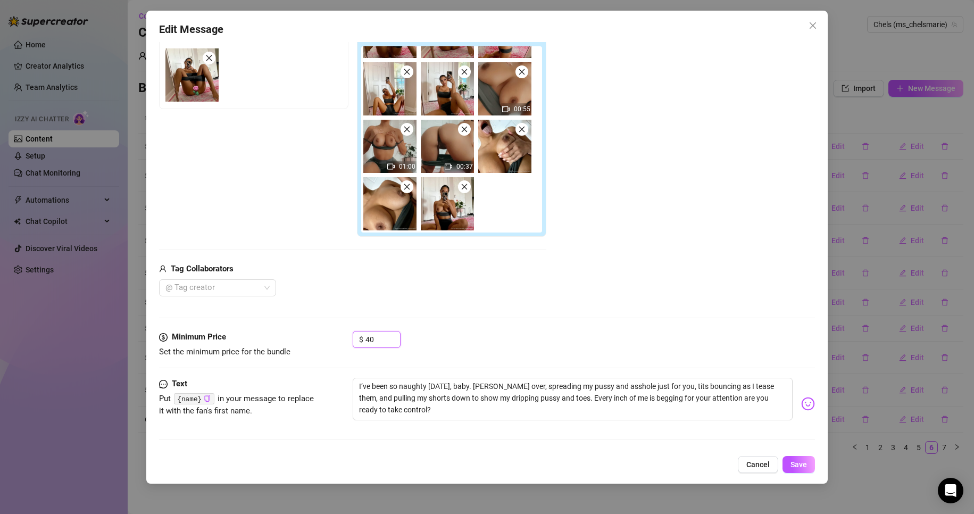
type input "4"
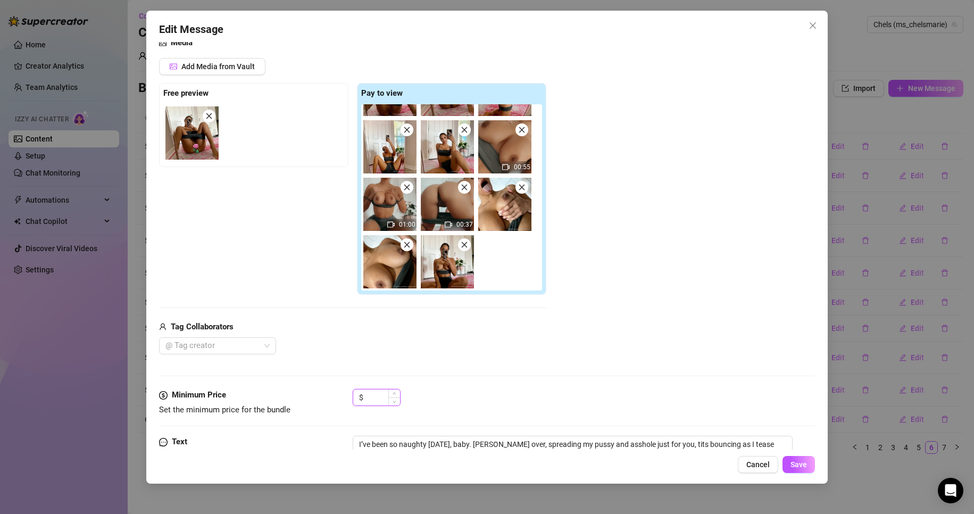
click at [384, 399] on input at bounding box center [382, 397] width 35 height 16
type input "3"
type input "25"
click at [804, 464] on span "Save" at bounding box center [798, 464] width 16 height 9
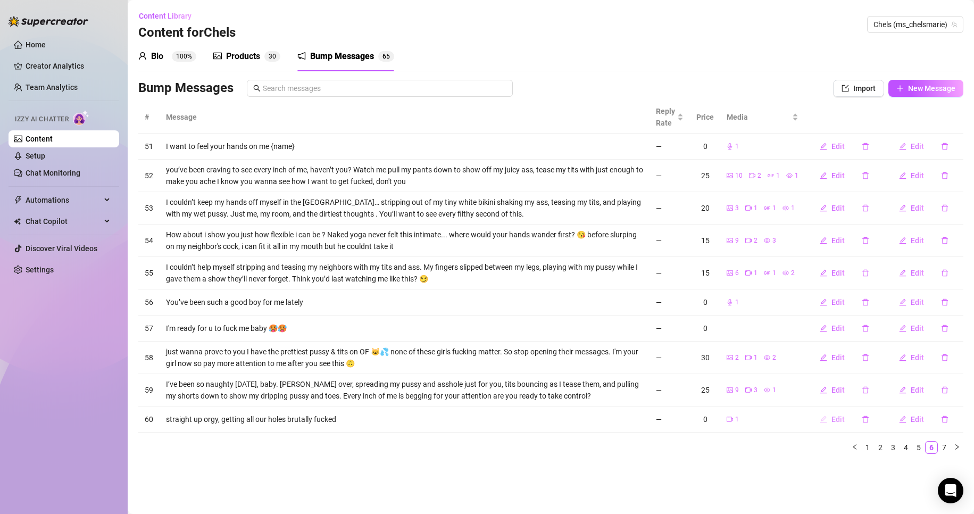
click at [842, 420] on span "Edit" at bounding box center [837, 419] width 13 height 9
type textarea "straight up orgy, getting all our holes brutally fucked"
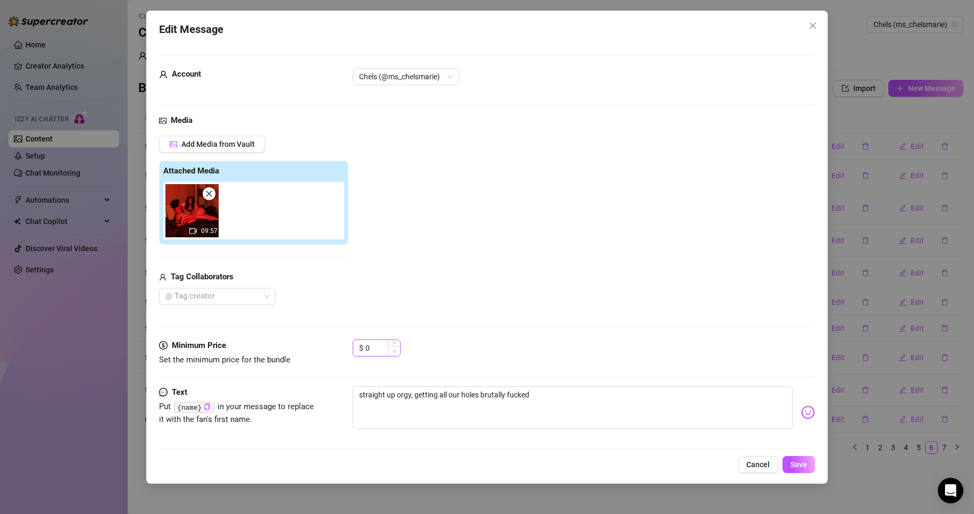
click at [395, 349] on icon "down" at bounding box center [394, 351] width 4 height 4
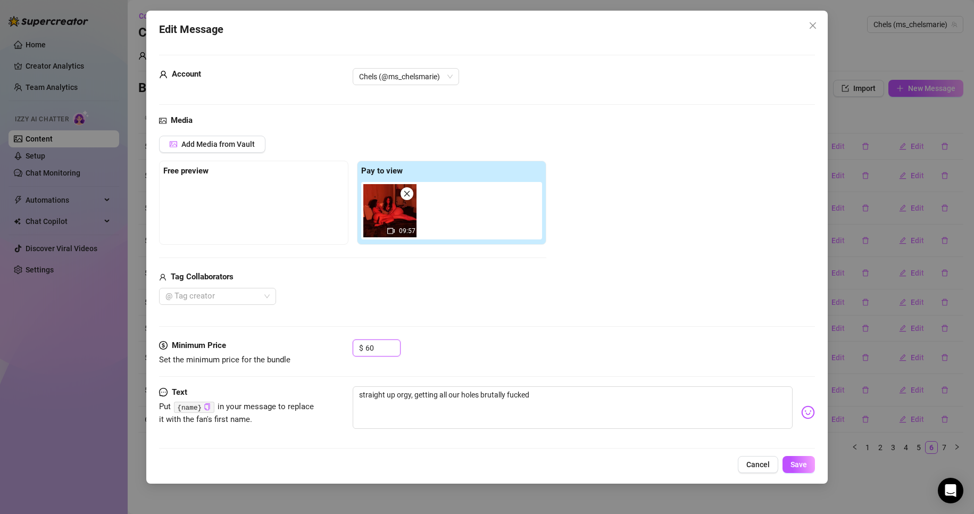
type input "6"
type input "40"
click at [804, 462] on span "Save" at bounding box center [798, 464] width 16 height 9
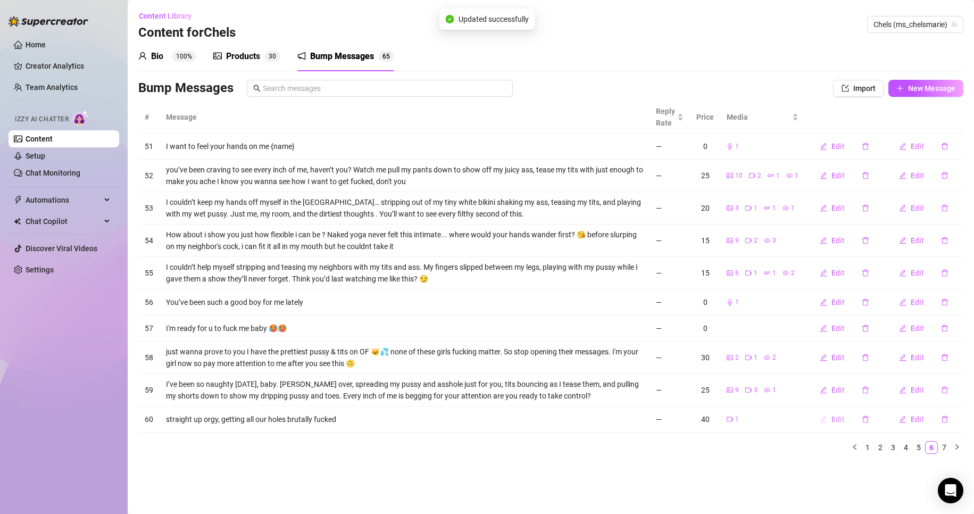
click at [841, 417] on span "Edit" at bounding box center [837, 419] width 13 height 9
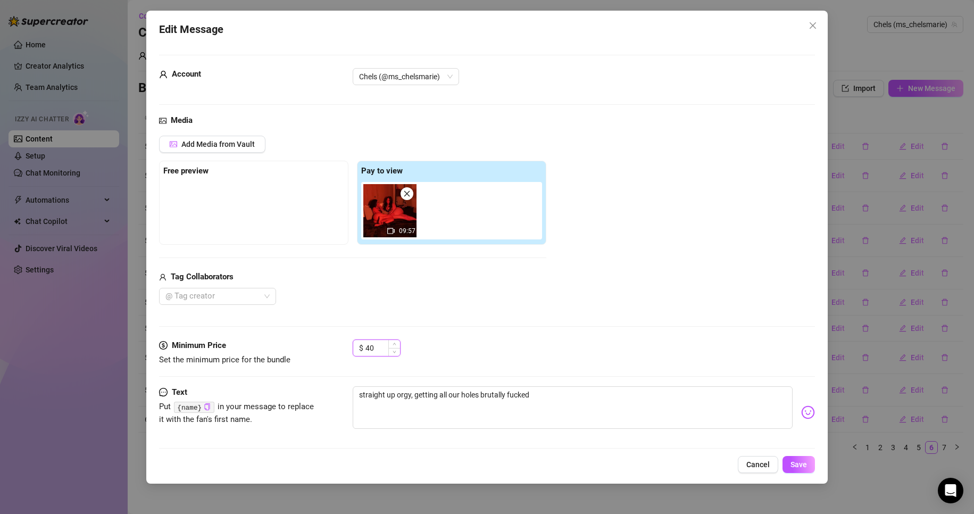
click at [387, 348] on input "40" at bounding box center [382, 348] width 35 height 16
type input "4"
type input "50"
click at [805, 462] on span "Save" at bounding box center [798, 464] width 16 height 9
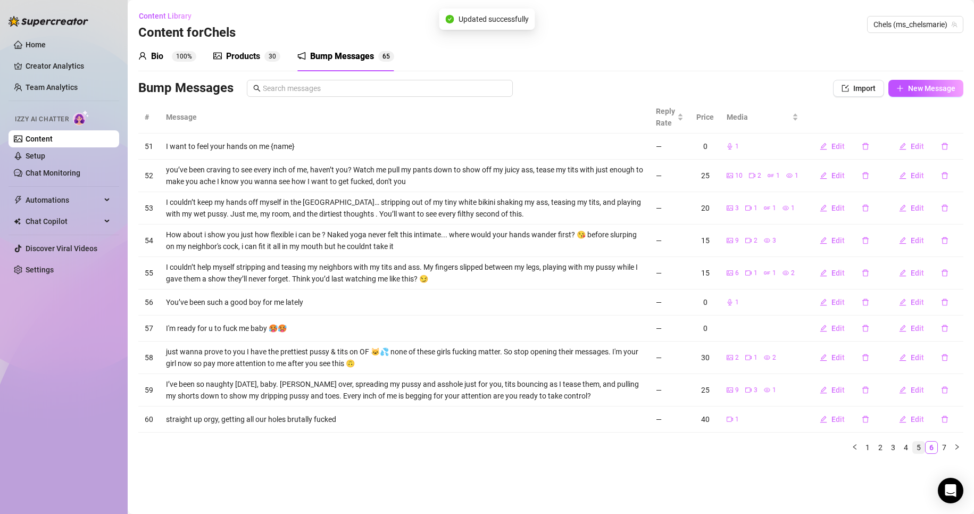
click at [919, 448] on link "5" at bounding box center [919, 447] width 12 height 12
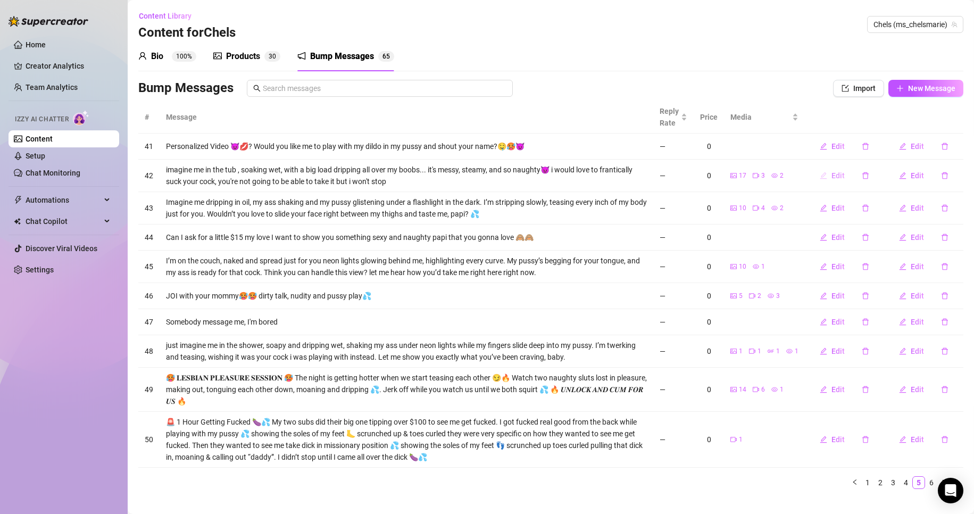
click at [831, 172] on span "Edit" at bounding box center [837, 175] width 13 height 9
type textarea "imagine me in the tub , soaking wet, with a big load dripping all over my boobs…"
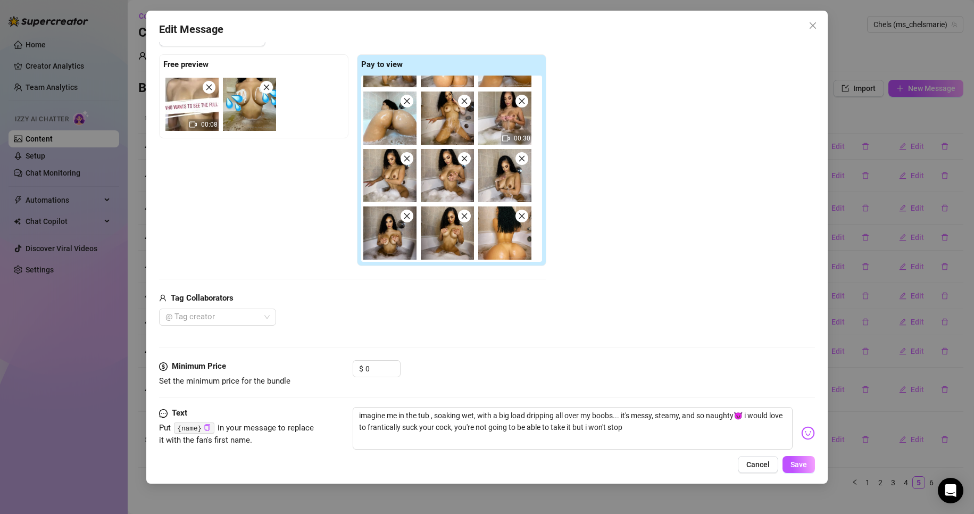
scroll to position [136, 0]
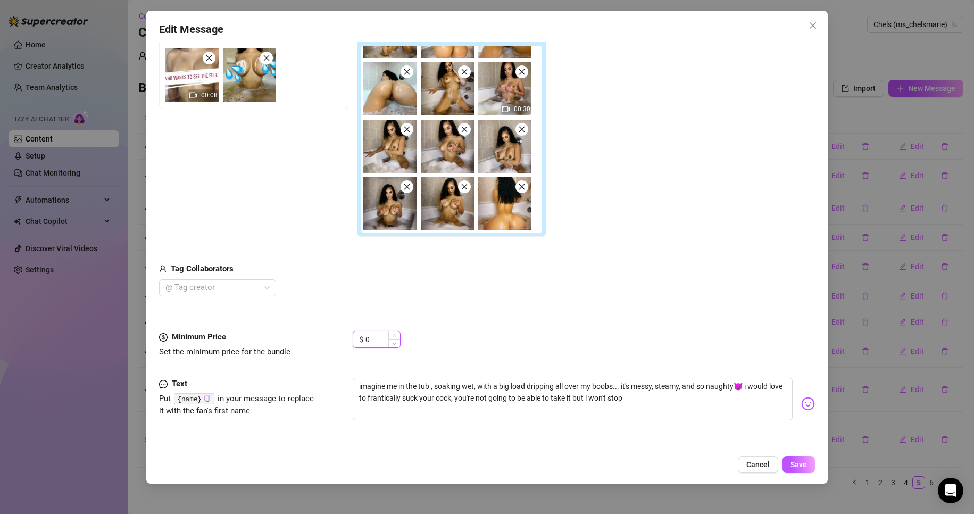
click at [377, 331] on input "0" at bounding box center [382, 339] width 35 height 16
type input "1"
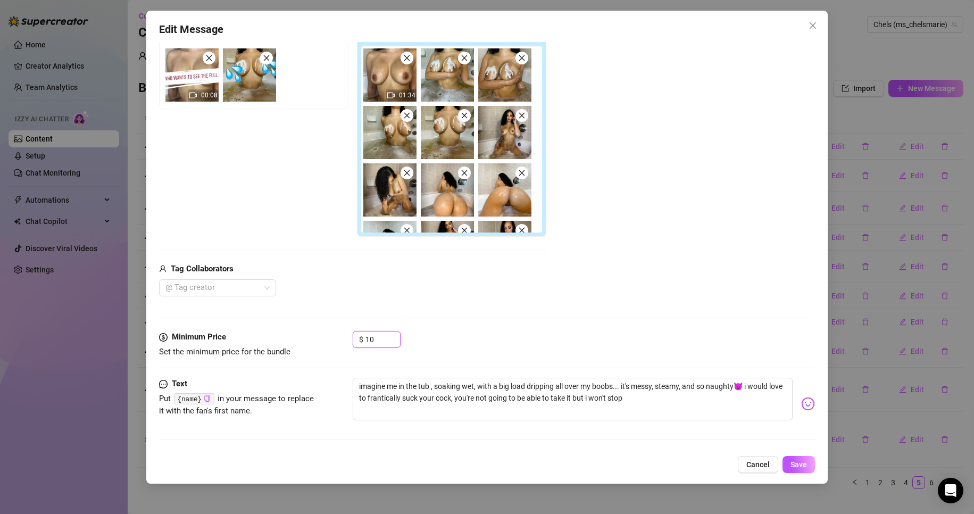
scroll to position [158, 0]
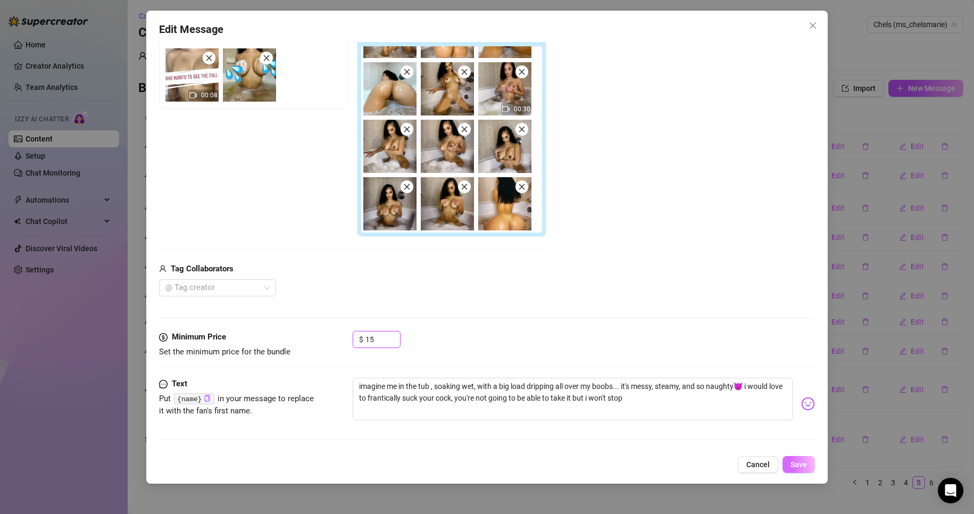
type input "15"
click at [799, 468] on span "Save" at bounding box center [798, 464] width 16 height 9
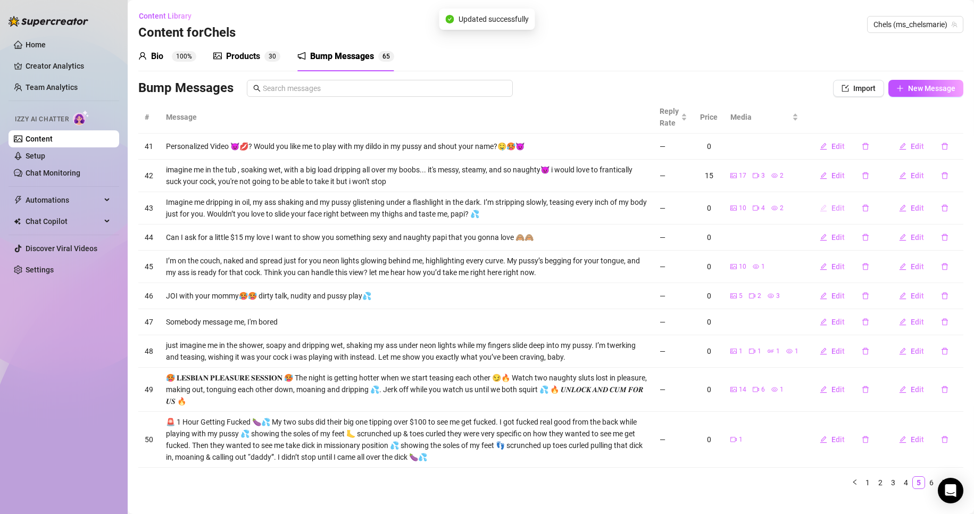
click at [831, 205] on span "Edit" at bounding box center [837, 208] width 13 height 9
type textarea "Imagine me dripping in oil, my ass shaking and my pussy glistening under a flas…"
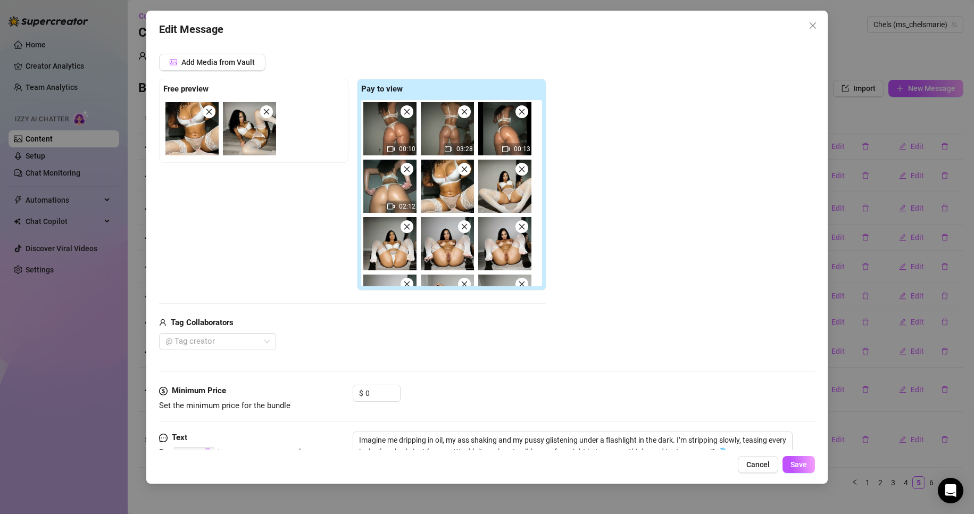
scroll to position [136, 0]
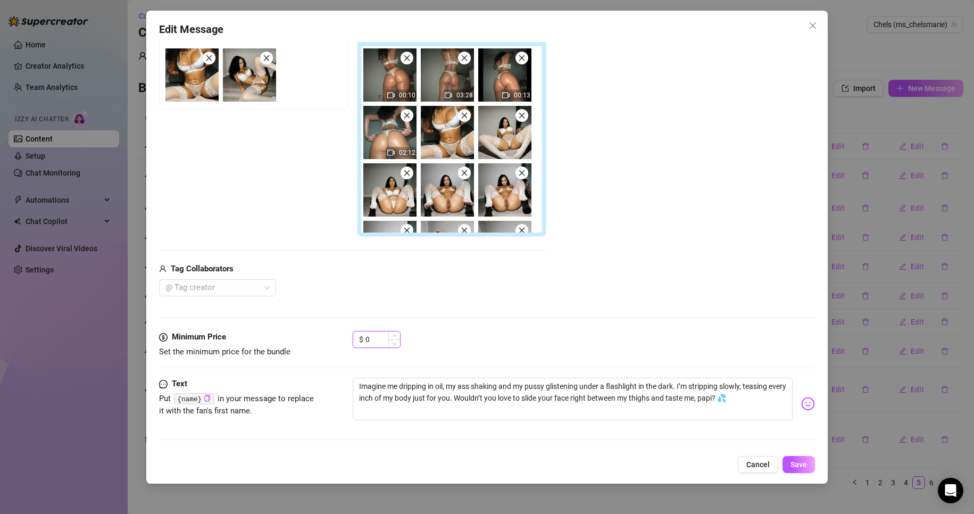
click at [382, 336] on input "0" at bounding box center [382, 339] width 35 height 16
type input "20"
click at [789, 467] on button "Save" at bounding box center [798, 464] width 32 height 17
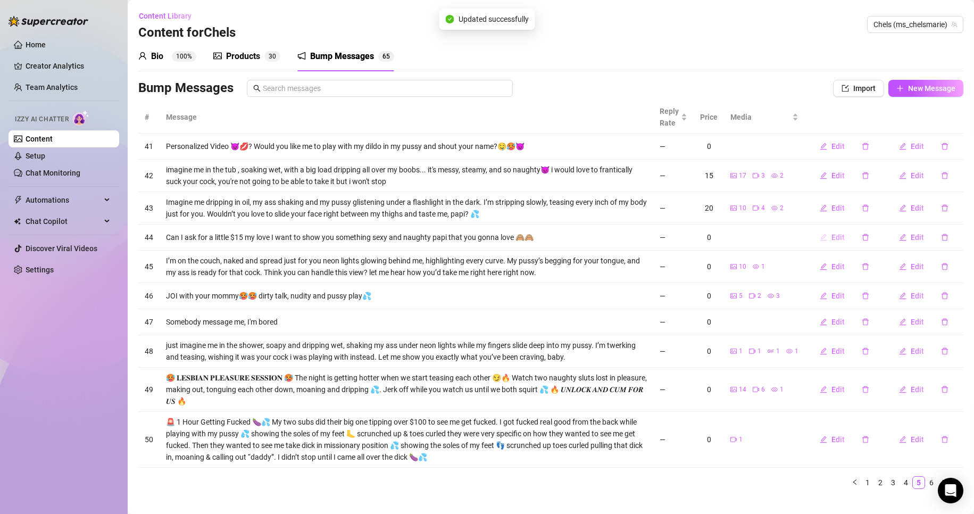
click at [832, 235] on span "Edit" at bounding box center [837, 237] width 13 height 9
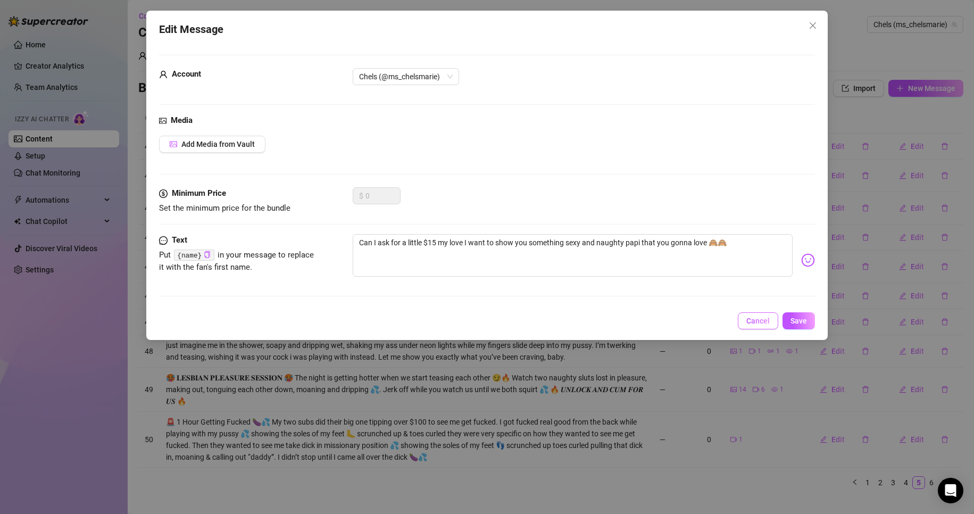
click at [772, 319] on button "Cancel" at bounding box center [758, 320] width 40 height 17
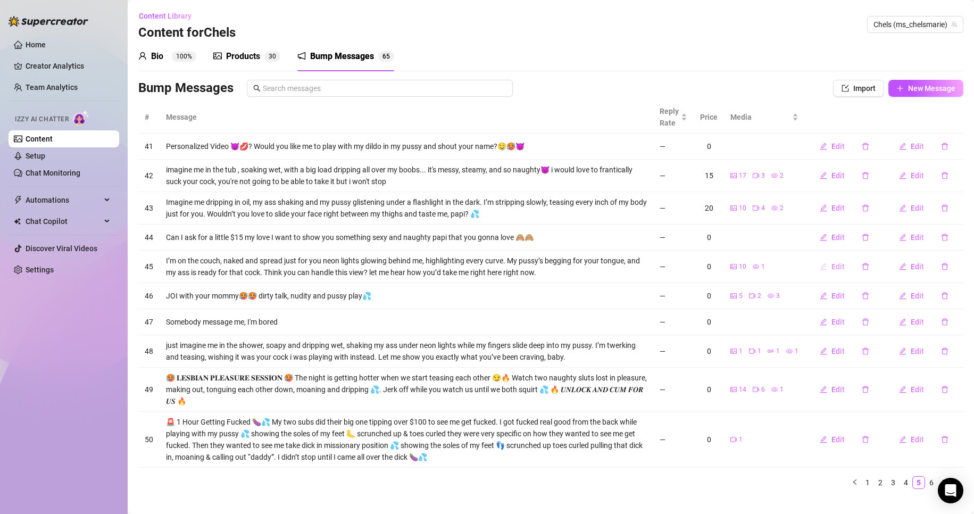
click at [833, 262] on span "Edit" at bounding box center [837, 266] width 13 height 9
type textarea "I’m on the couch, naked and spread just for you neon lights glowing behind me, …"
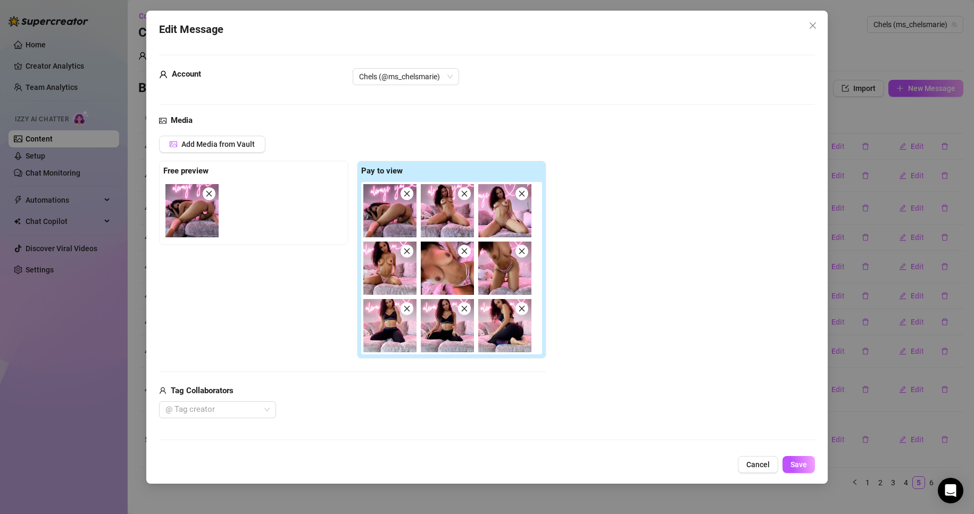
scroll to position [122, 0]
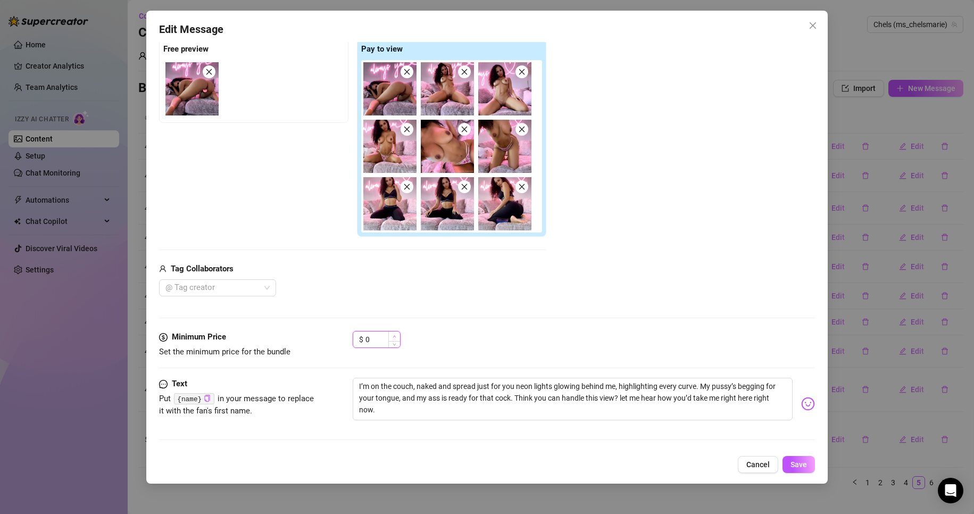
type input "1"
click at [394, 336] on icon "up" at bounding box center [394, 336] width 4 height 4
type input "8"
type input "7"
click at [811, 459] on button "Save" at bounding box center [798, 464] width 32 height 17
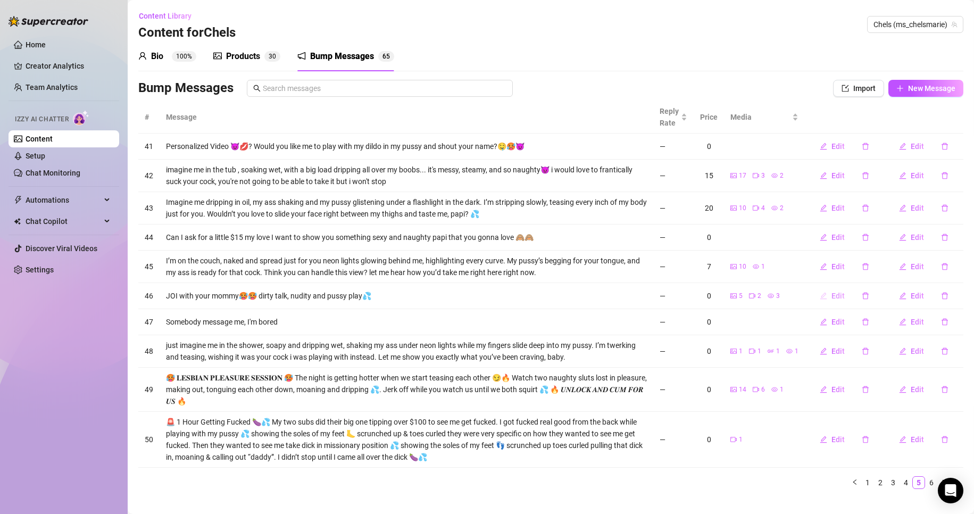
click at [831, 296] on span "Edit" at bounding box center [837, 295] width 13 height 9
type textarea "JOI with your mommy🥵🥵 dirty talk, nudity and pussy play💦"
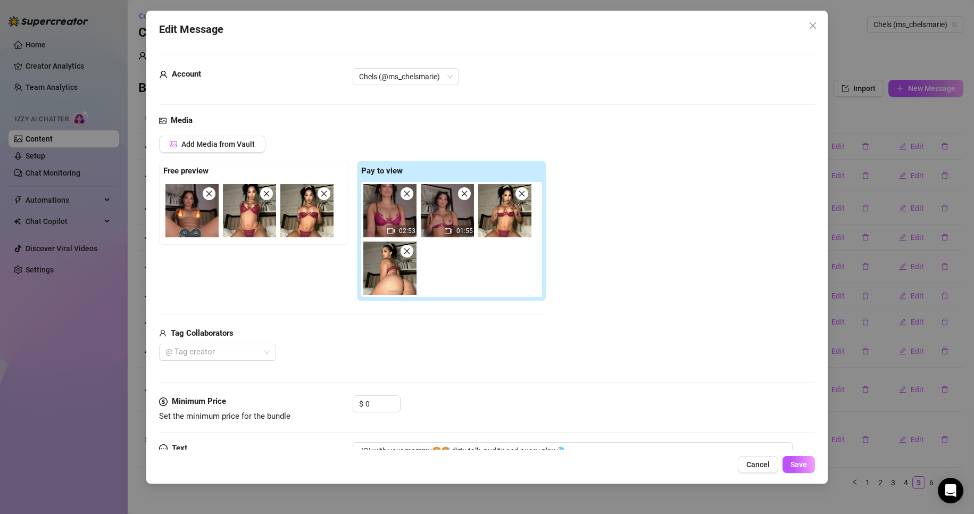
scroll to position [64, 0]
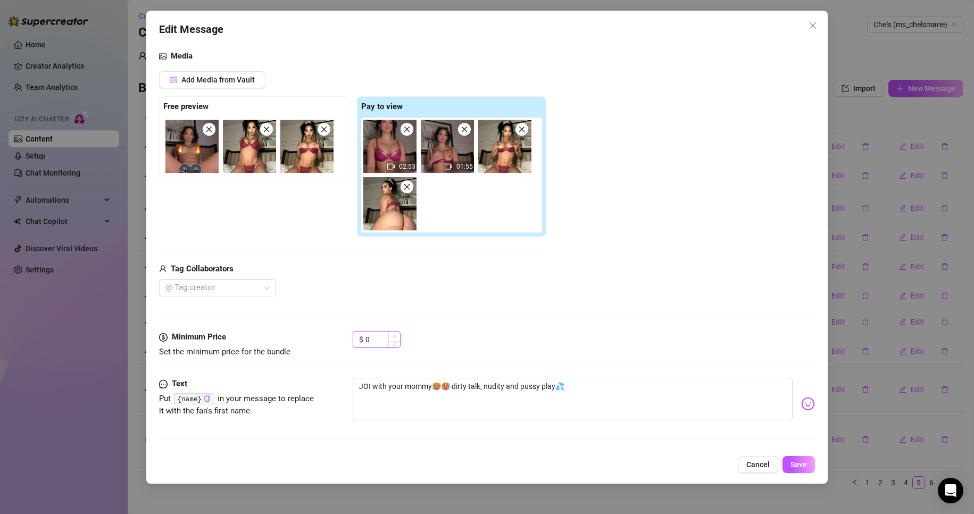
type input "1"
click at [388, 336] on span "Increase Value" at bounding box center [394, 336] width 12 height 10
type input "10"
click at [799, 465] on span "Save" at bounding box center [798, 464] width 16 height 9
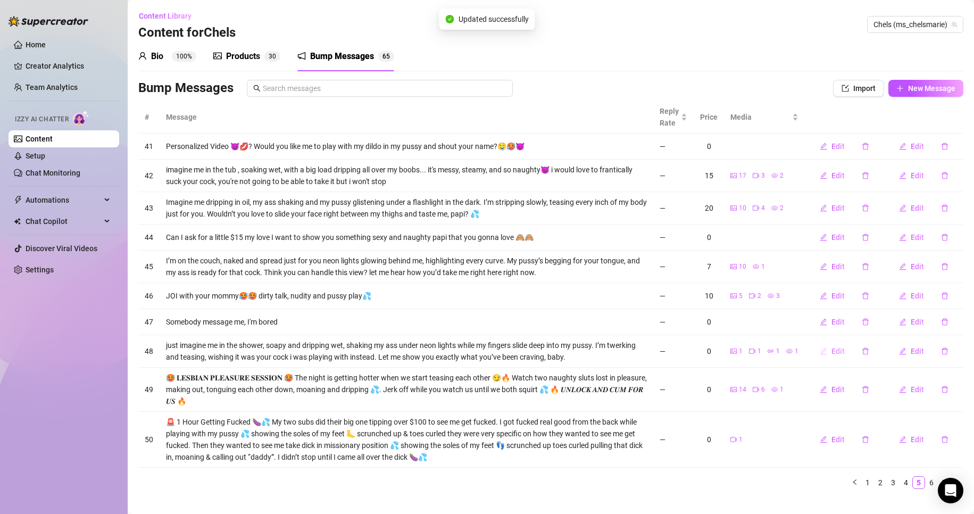
click at [833, 349] on span "Edit" at bounding box center [837, 351] width 13 height 9
type textarea "just imagine me in the shower, soapy and dripping wet, shaking my ass under neo…"
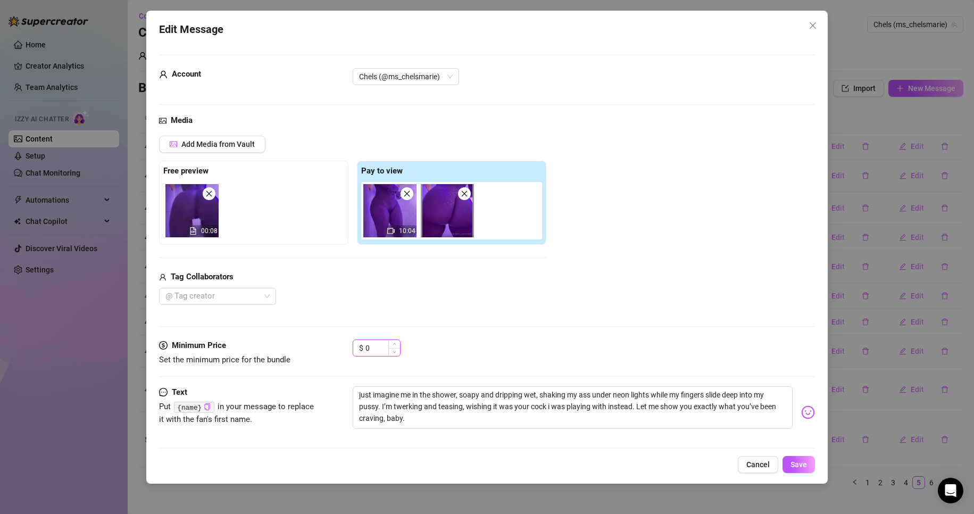
click at [369, 349] on input "0" at bounding box center [382, 348] width 35 height 16
type input "10"
click at [799, 464] on span "Save" at bounding box center [798, 464] width 16 height 9
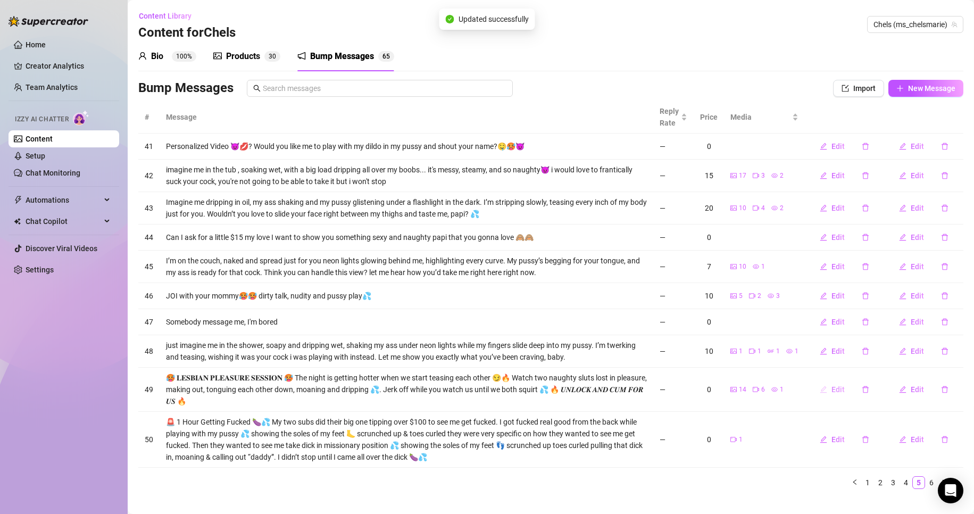
click at [831, 387] on span "Edit" at bounding box center [837, 389] width 13 height 9
type textarea "🥵 𝐋𝐄𝐒𝐁𝐈𝐀𝐍 𝐏𝐋𝐄𝐀𝐒𝐔𝐑𝐄 𝐒𝐄𝐒𝐒𝐈𝐎𝐍 🥵 The night is getting hotter when we start teasing …"
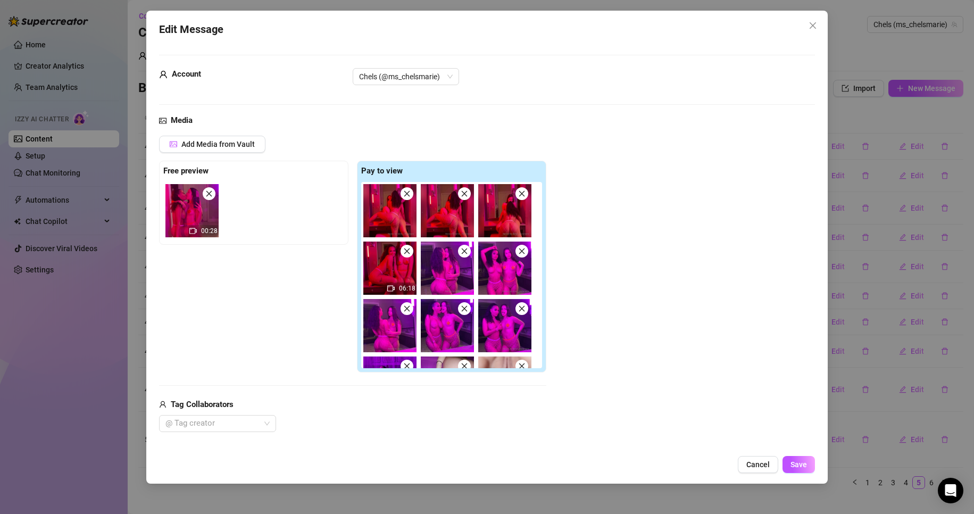
scroll to position [145, 0]
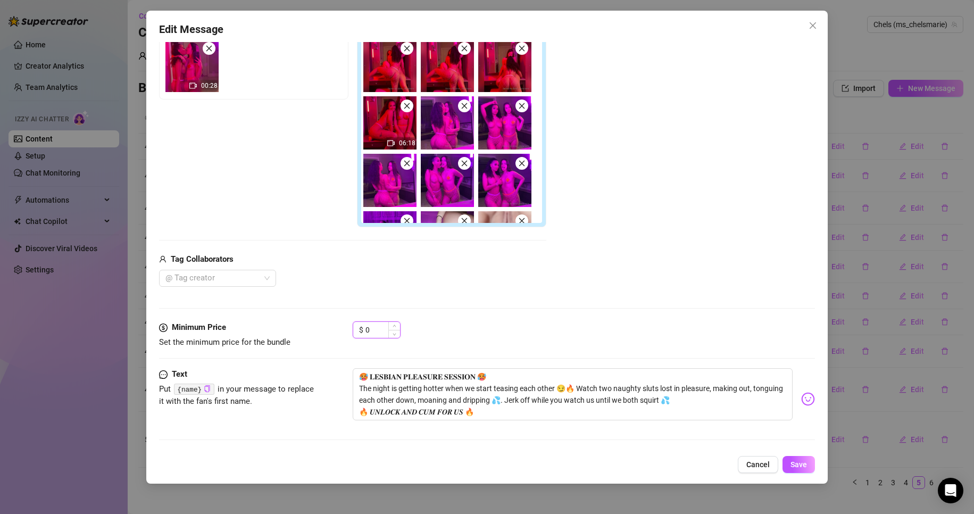
click at [373, 330] on input "0" at bounding box center [382, 330] width 35 height 16
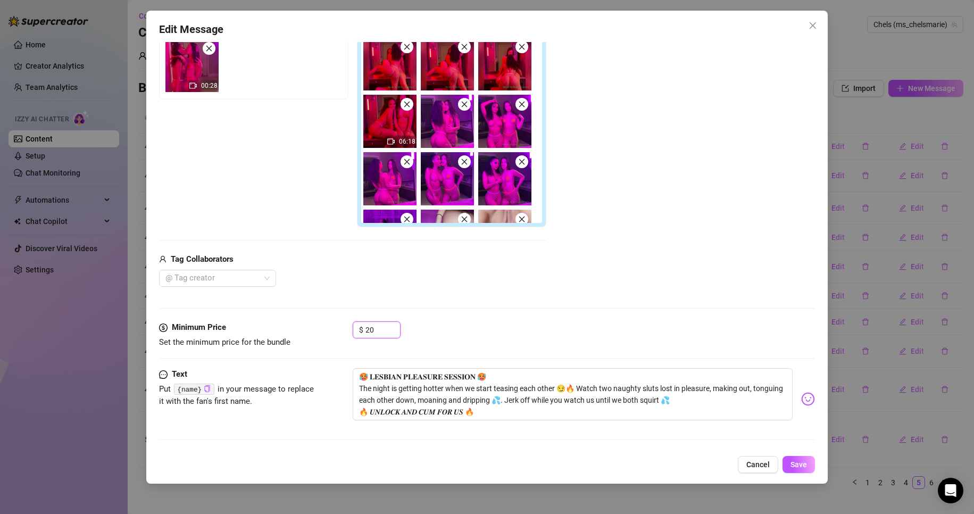
scroll to position [0, 0]
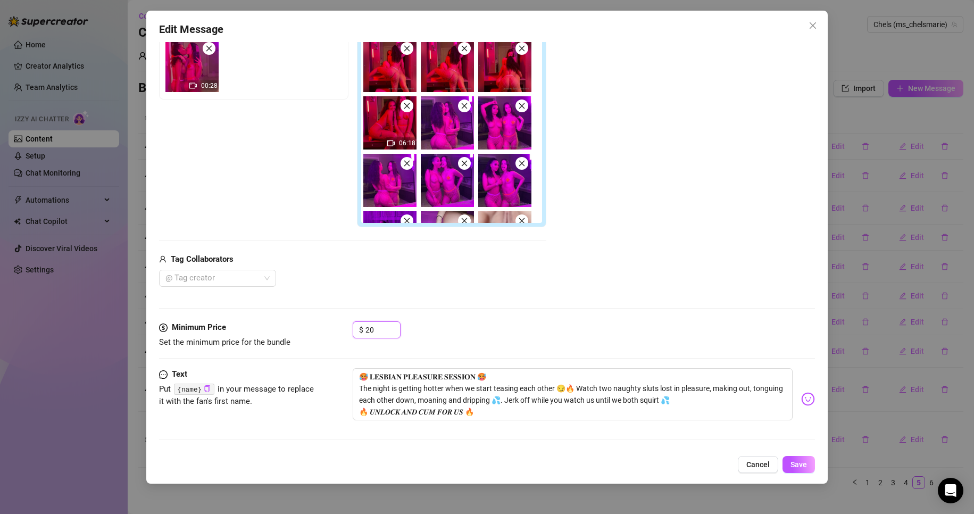
type input "2"
type input "30"
click at [796, 464] on span "Save" at bounding box center [798, 464] width 16 height 9
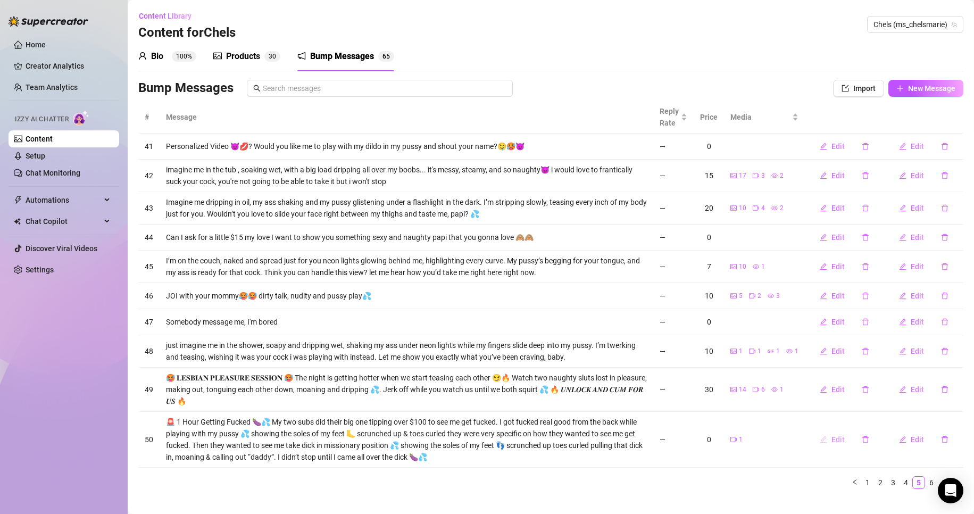
click at [834, 437] on span "Edit" at bounding box center [837, 439] width 13 height 9
type textarea "🚨 1 Hour Getting Fucked 🍆💦 My two subs did their big one tipping over $100 to s…"
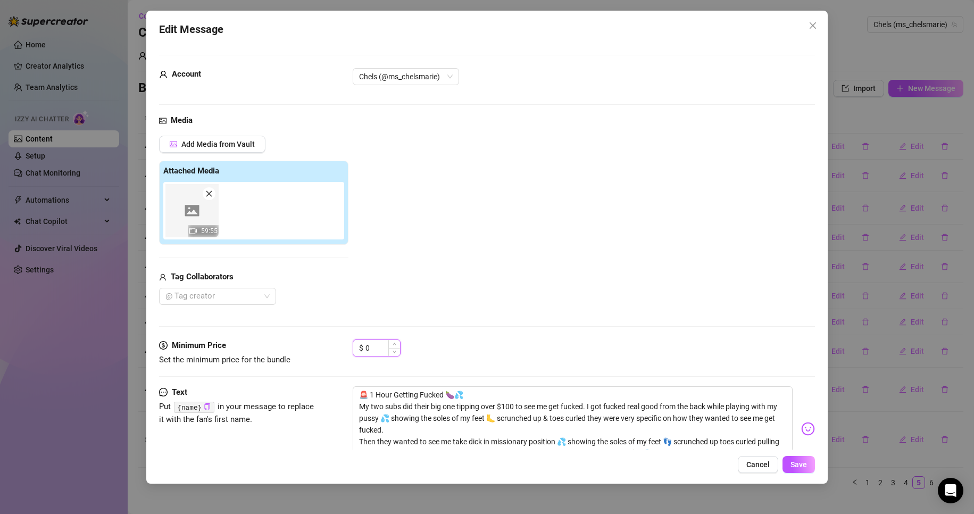
click at [370, 349] on input "0" at bounding box center [382, 348] width 35 height 16
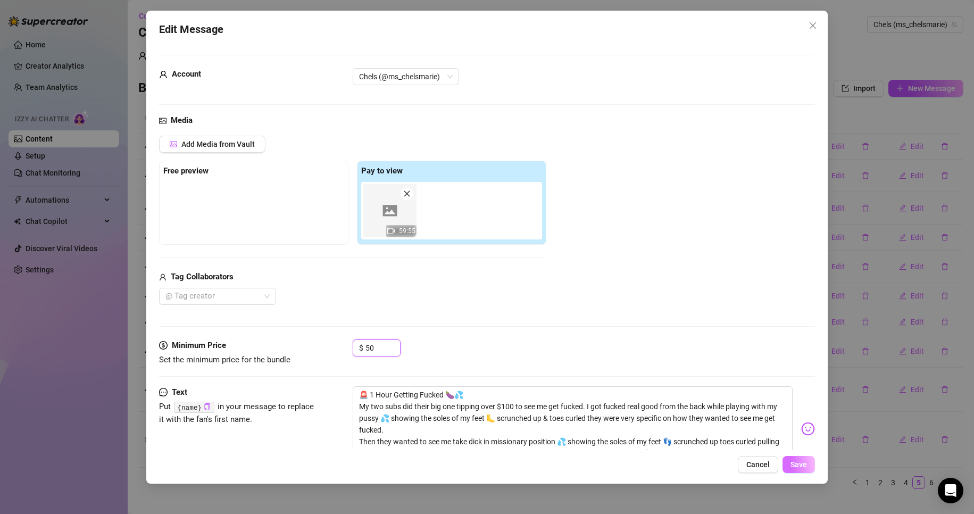
type input "50"
click at [803, 463] on span "Save" at bounding box center [798, 464] width 16 height 9
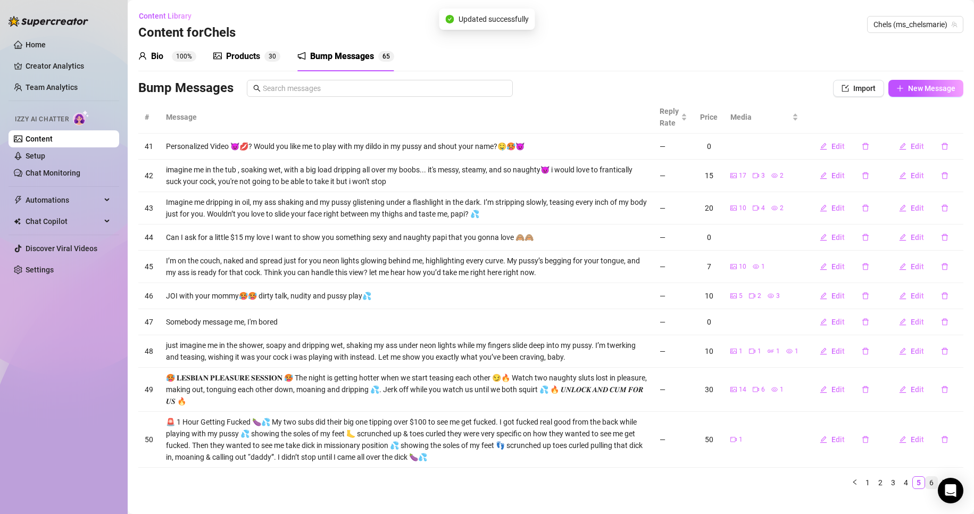
click at [925, 485] on link "6" at bounding box center [931, 482] width 12 height 12
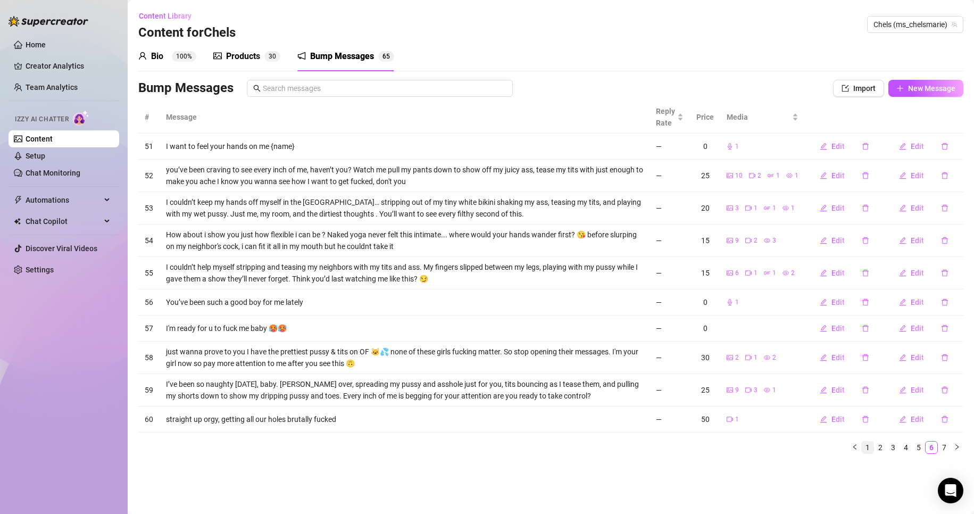
click at [868, 447] on link "1" at bounding box center [867, 447] width 12 height 12
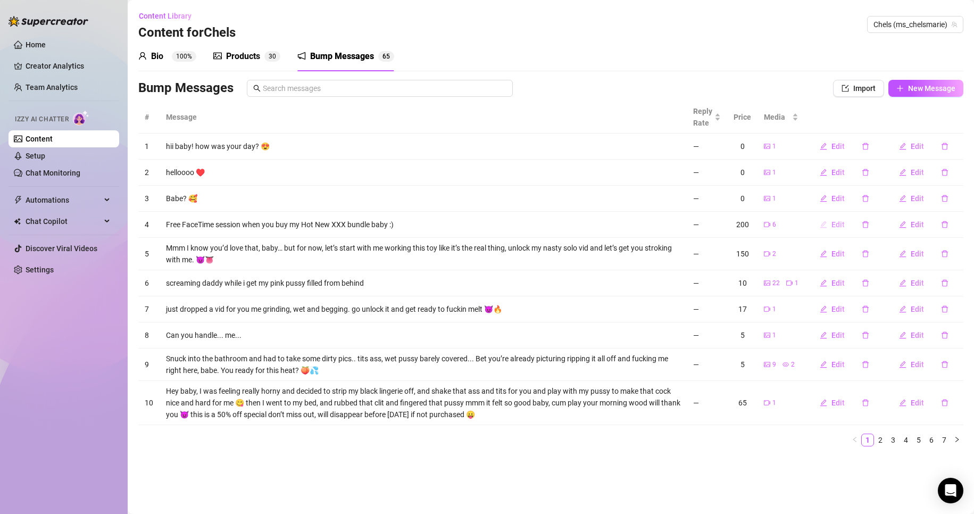
click at [840, 228] on span "Edit" at bounding box center [837, 224] width 13 height 9
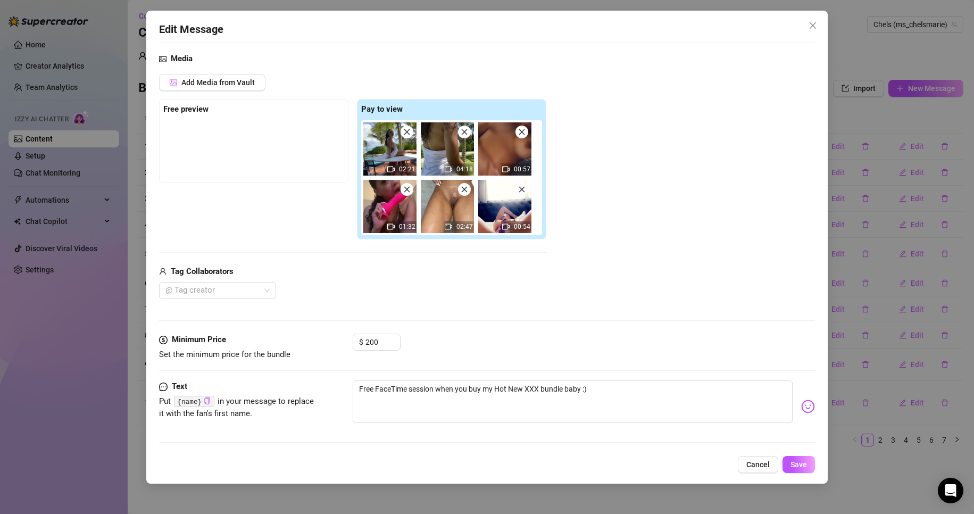
scroll to position [50, 0]
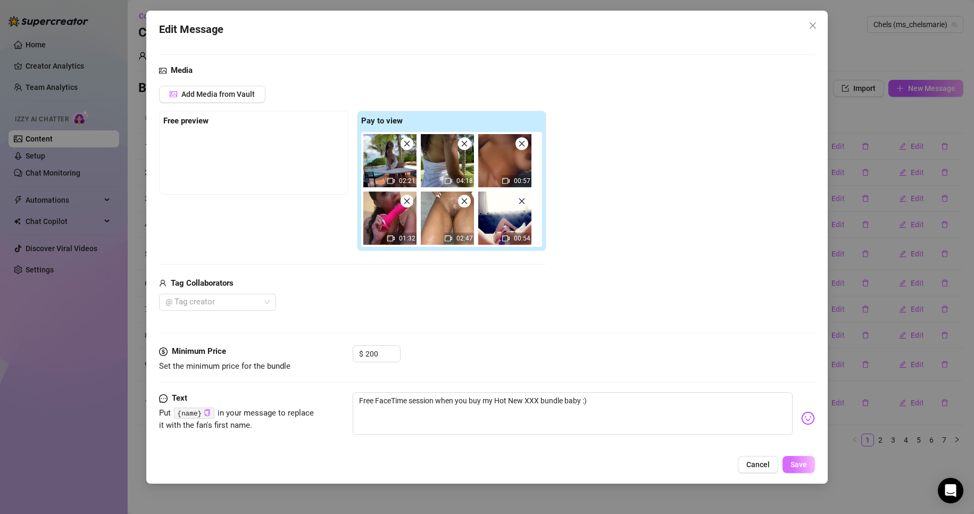
click at [800, 467] on span "Save" at bounding box center [798, 464] width 16 height 9
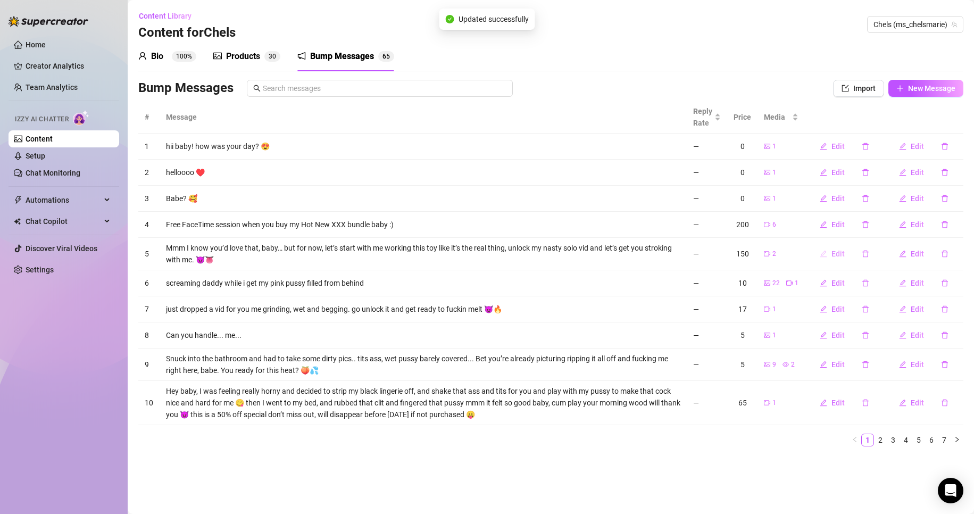
click at [835, 254] on span "Edit" at bounding box center [837, 253] width 13 height 9
type textarea "Mmm I know you’d love that, baby… but for now, let’s start with me working this…"
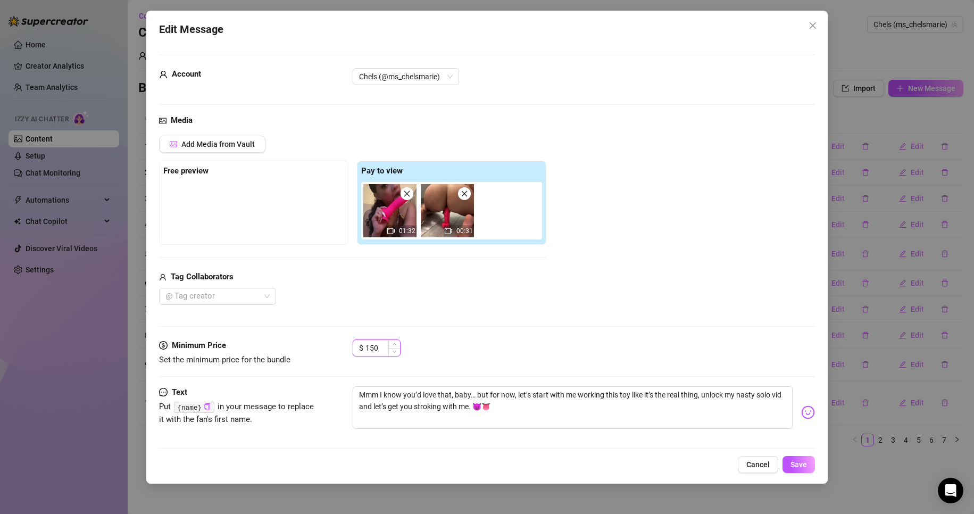
click at [381, 348] on input "150" at bounding box center [382, 348] width 35 height 16
type input "1"
type input "7"
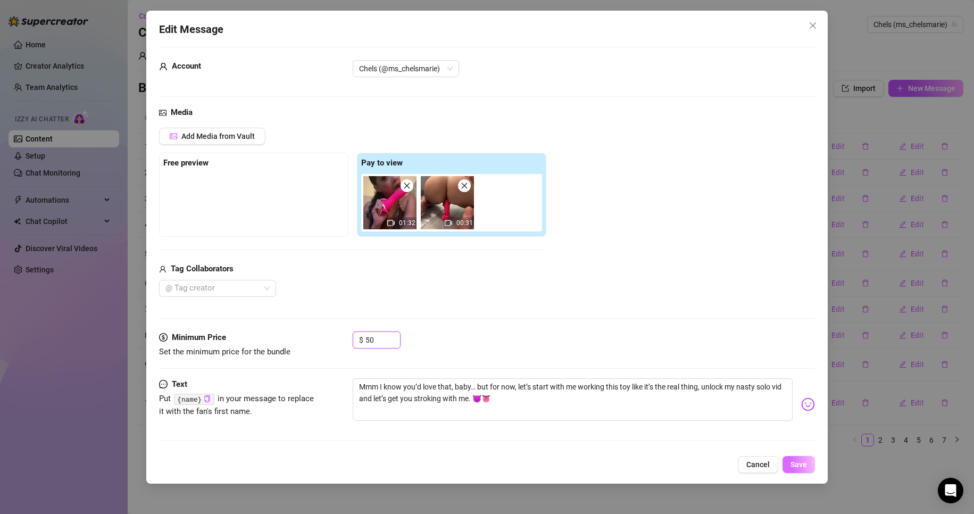
type input "50"
click at [804, 464] on span "Save" at bounding box center [798, 464] width 16 height 9
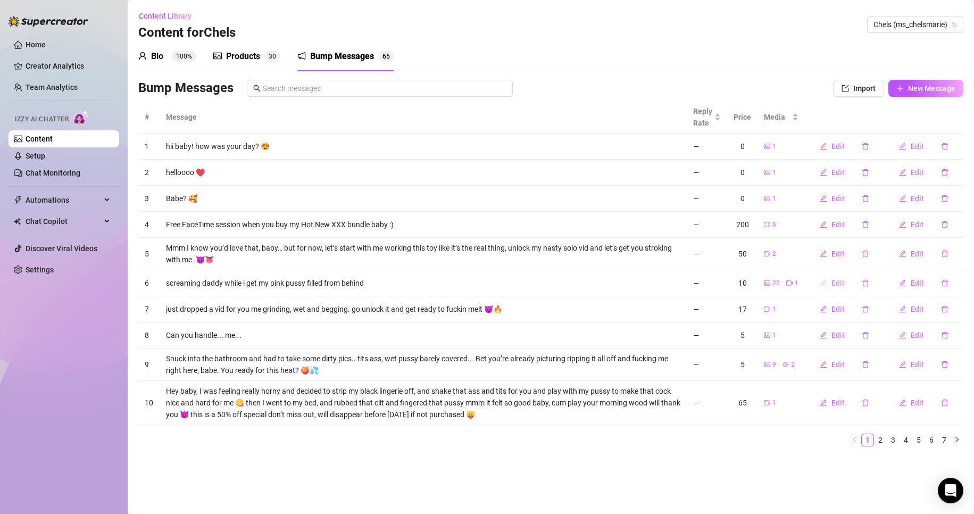
click at [840, 284] on span "Edit" at bounding box center [837, 283] width 13 height 9
type textarea "screaming daddy while i get my pink pussy filled from behind"
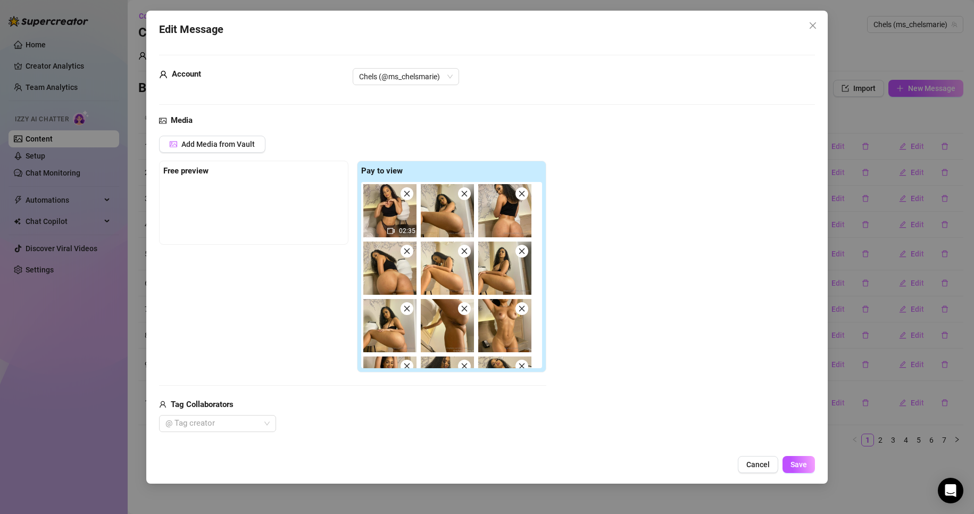
scroll to position [136, 0]
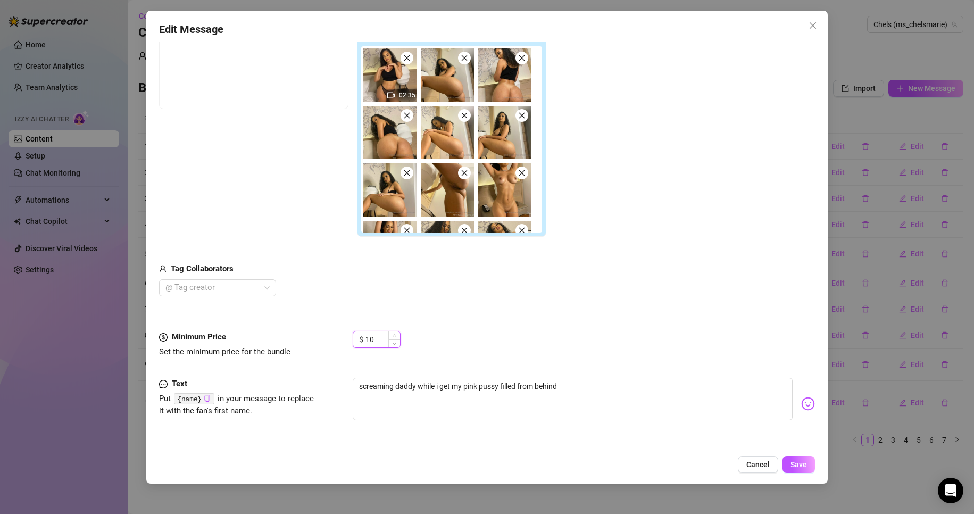
click at [386, 336] on input "10" at bounding box center [382, 339] width 35 height 16
type input "15"
click at [805, 465] on span "Save" at bounding box center [798, 464] width 16 height 9
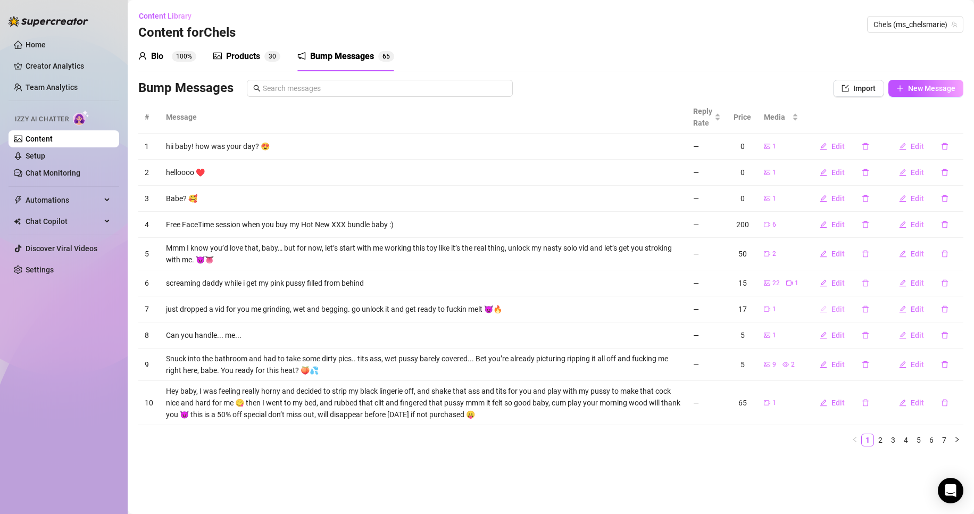
click at [842, 309] on span "Edit" at bounding box center [837, 309] width 13 height 9
type textarea "just dropped a vid for you me grinding, wet and begging. go unlock it and get r…"
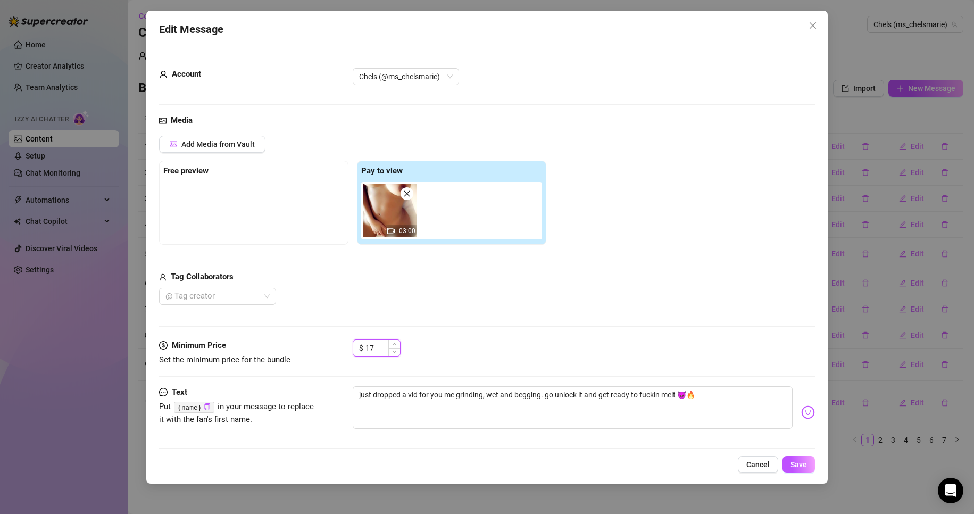
click at [379, 352] on input "17" at bounding box center [382, 348] width 35 height 16
type input "10"
click at [795, 464] on span "Save" at bounding box center [798, 464] width 16 height 9
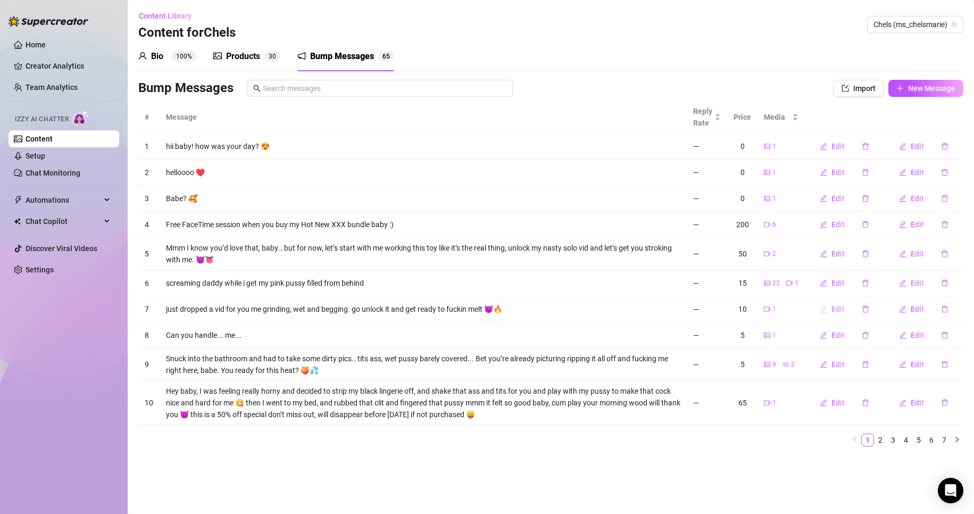
click at [838, 309] on span "Edit" at bounding box center [837, 309] width 13 height 9
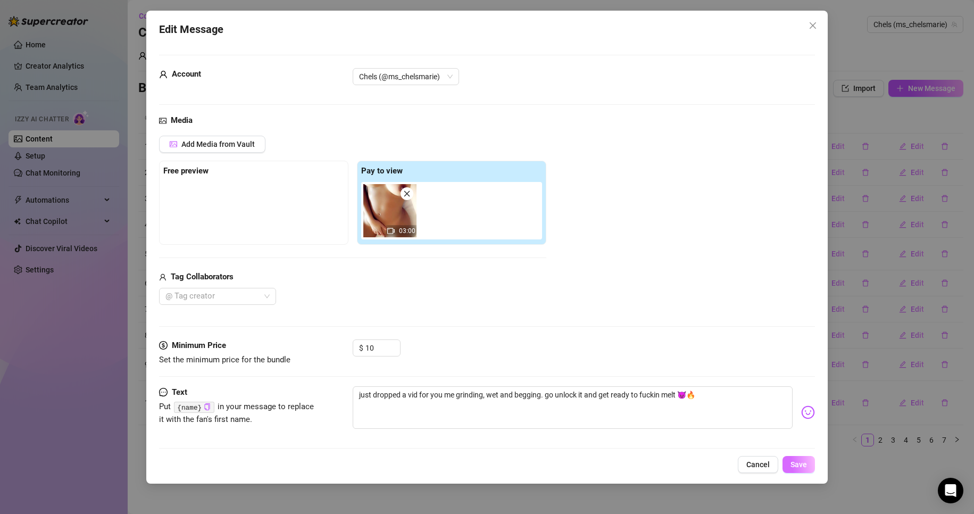
click at [796, 472] on button "Save" at bounding box center [798, 464] width 32 height 17
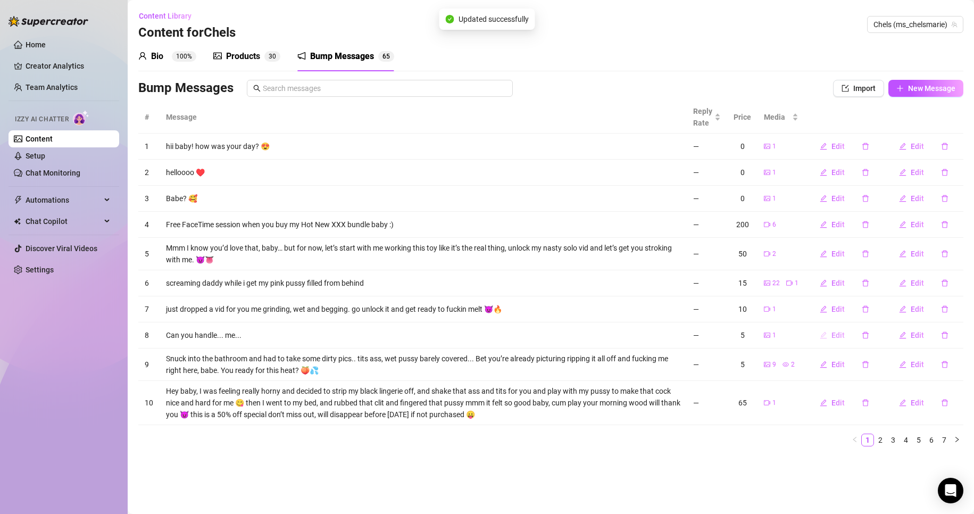
click at [841, 334] on span "Edit" at bounding box center [837, 335] width 13 height 9
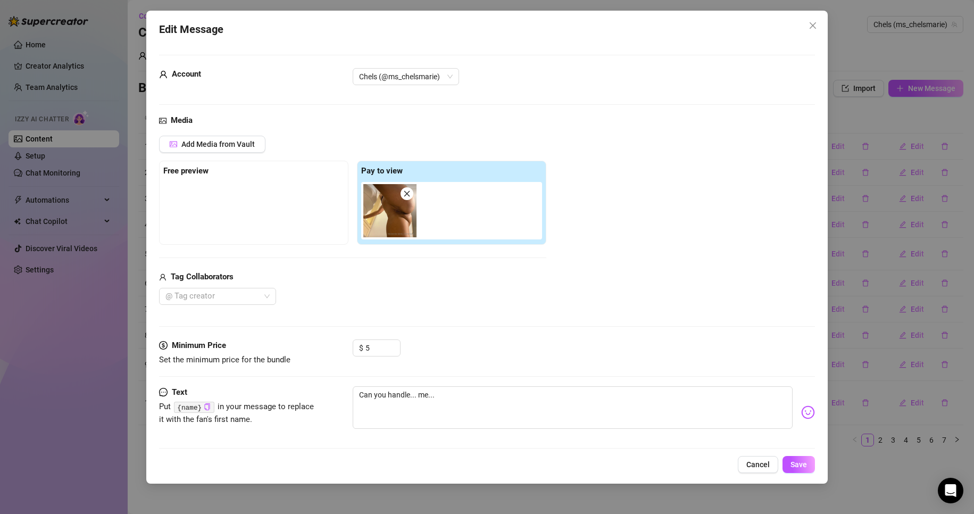
click at [814, 474] on div "Edit Message Account Chels (@ms_chelsmarie) Media Add Media from Vault Free pre…" at bounding box center [487, 247] width 682 height 473
click at [802, 468] on span "Save" at bounding box center [798, 464] width 16 height 9
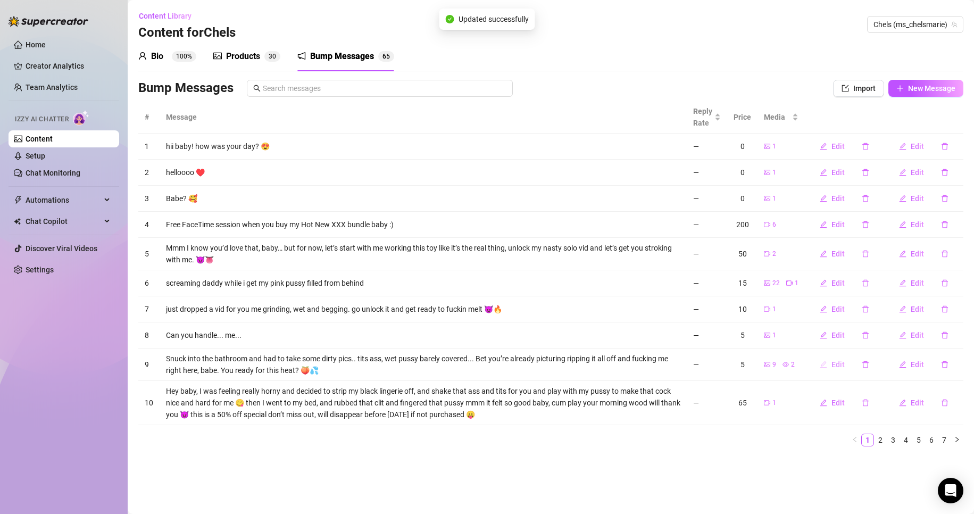
click at [846, 365] on button "Edit" at bounding box center [832, 364] width 42 height 17
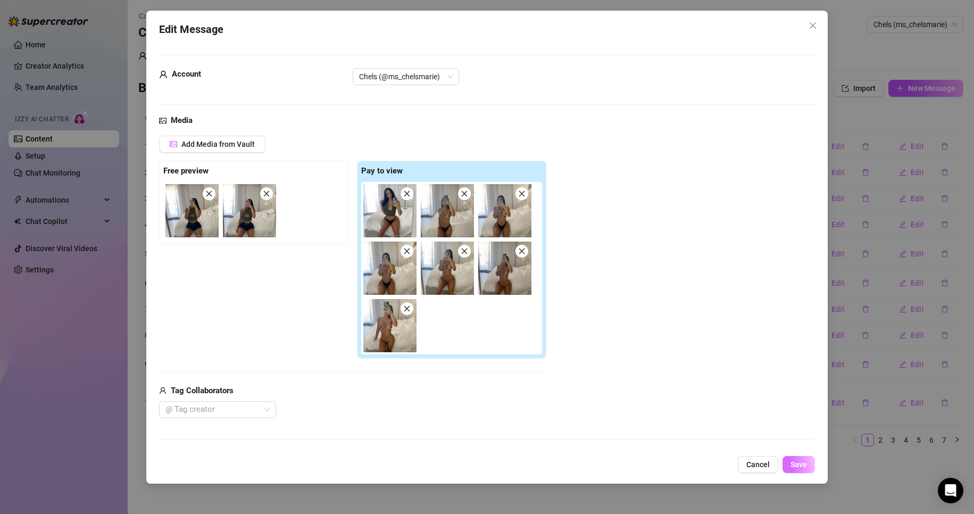
click at [805, 464] on span "Save" at bounding box center [798, 464] width 16 height 9
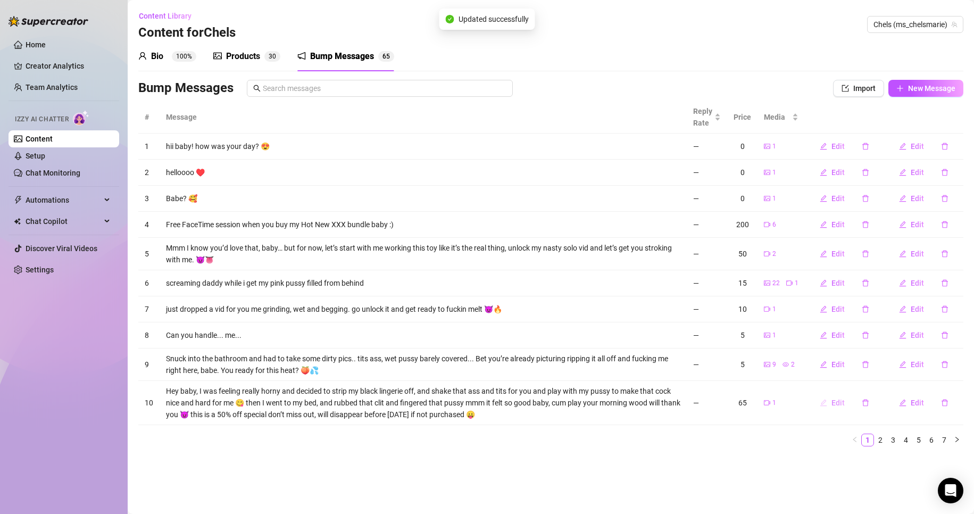
click at [842, 404] on span "Edit" at bounding box center [837, 402] width 13 height 9
type textarea "Hey baby, I was feeling really horny and decided to strip my black lingerie off…"
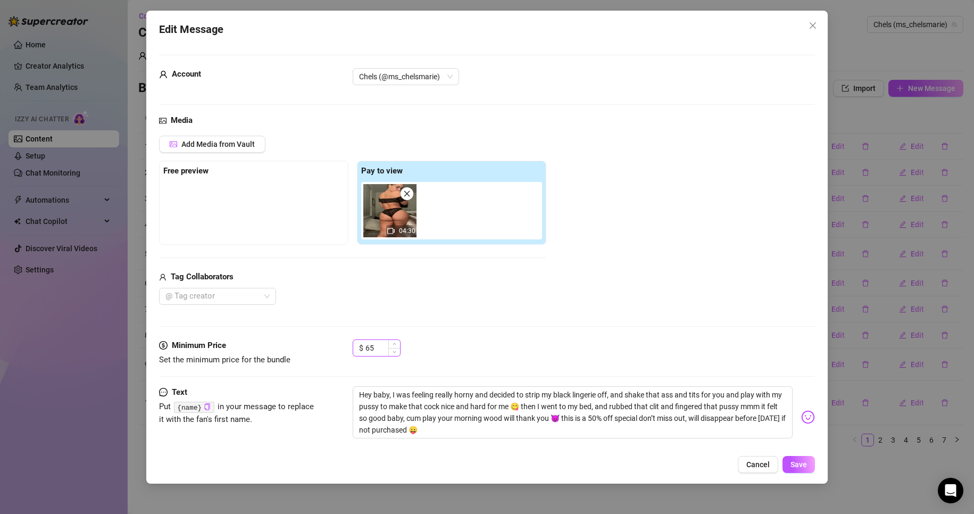
click at [372, 346] on input "65" at bounding box center [382, 348] width 35 height 16
type input "4"
type input "20"
click at [808, 466] on button "Save" at bounding box center [798, 464] width 32 height 17
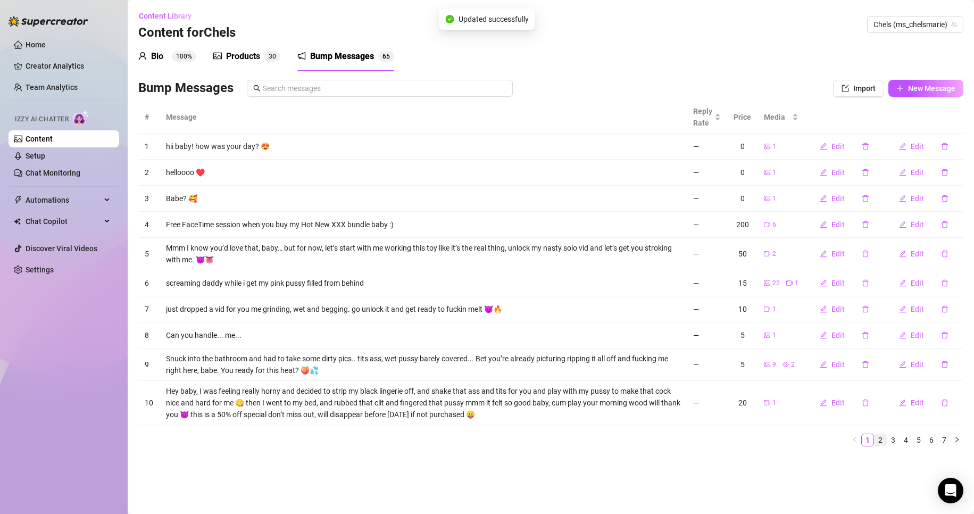
click at [884, 437] on link "2" at bounding box center [880, 440] width 12 height 12
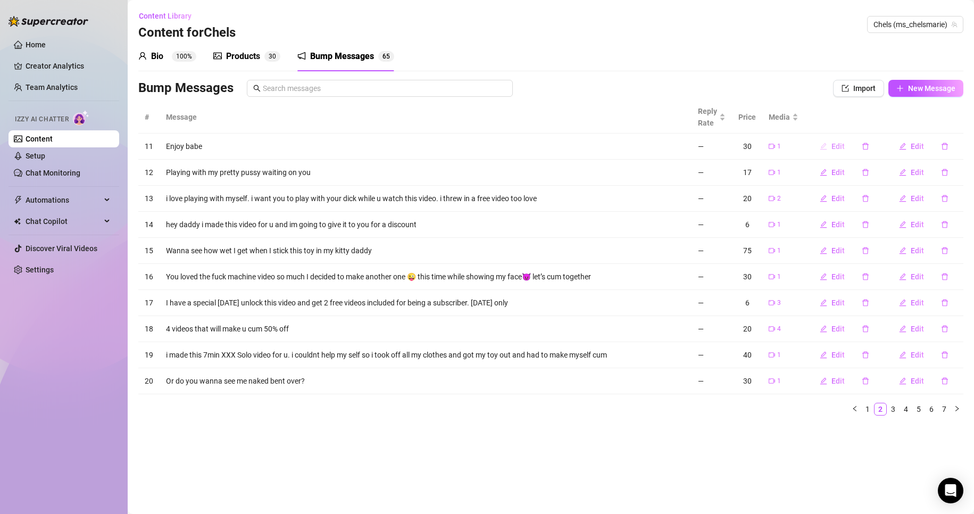
click at [838, 150] on span "Edit" at bounding box center [837, 146] width 13 height 9
type textarea "Enjoy babe"
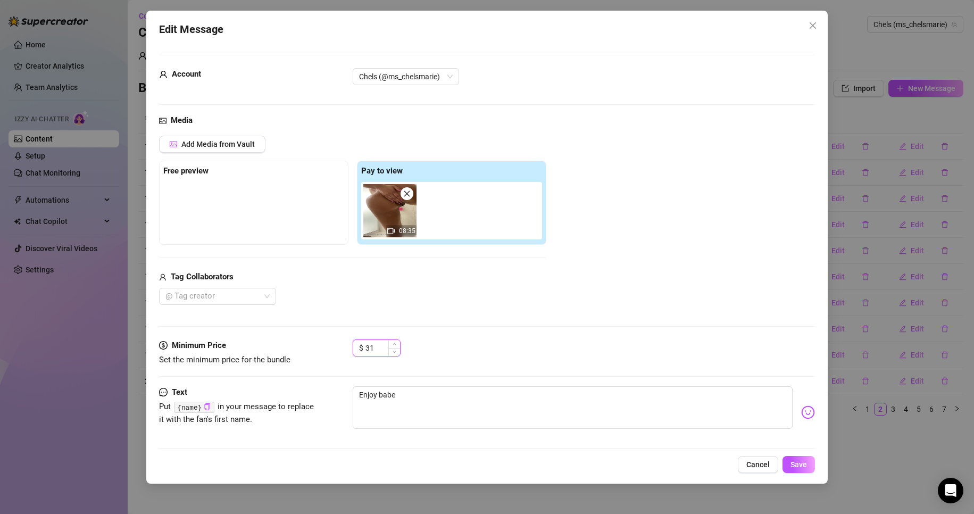
click at [388, 345] on span "Increase Value" at bounding box center [394, 344] width 12 height 8
click at [375, 345] on input "32" at bounding box center [382, 348] width 35 height 16
type input "10"
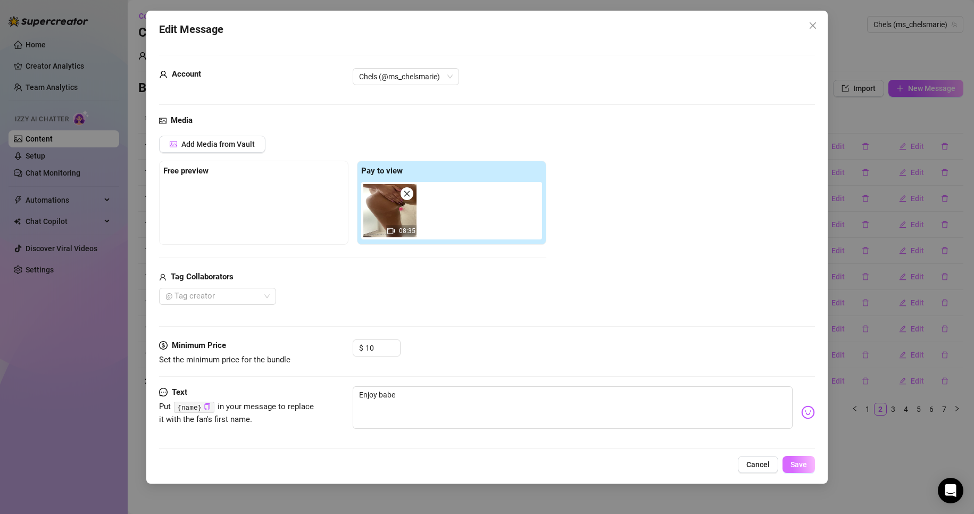
click at [786, 464] on button "Save" at bounding box center [798, 464] width 32 height 17
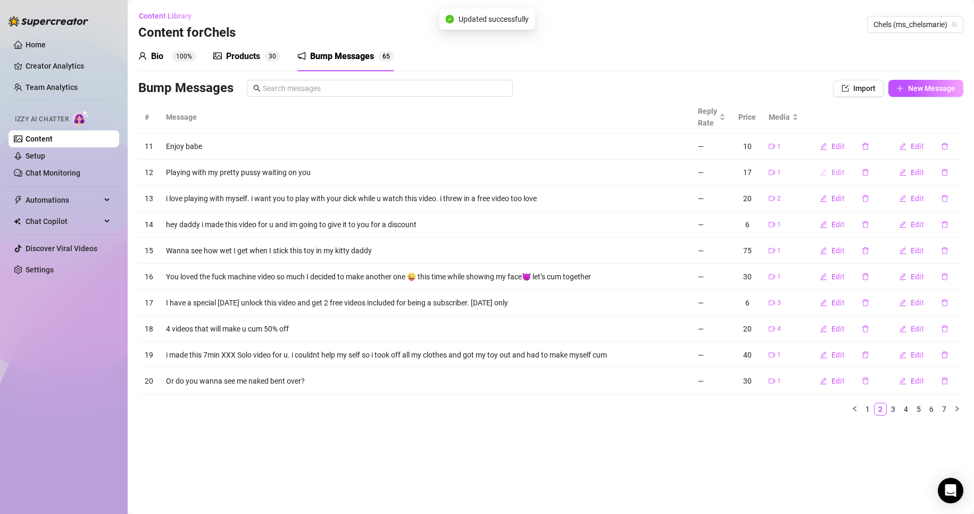
click at [844, 172] on span "Edit" at bounding box center [837, 172] width 13 height 9
type textarea "Playing with my pretty pussy waiting on you"
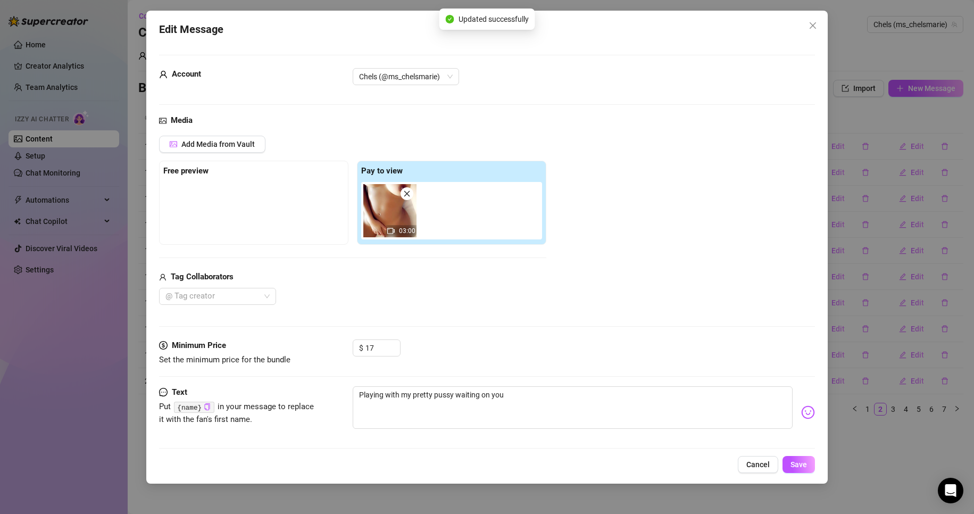
click at [380, 357] on div "$ 17" at bounding box center [377, 352] width 48 height 27
click at [376, 348] on input "17" at bounding box center [382, 348] width 35 height 16
type input "10"
click at [804, 460] on span "Save" at bounding box center [798, 464] width 16 height 9
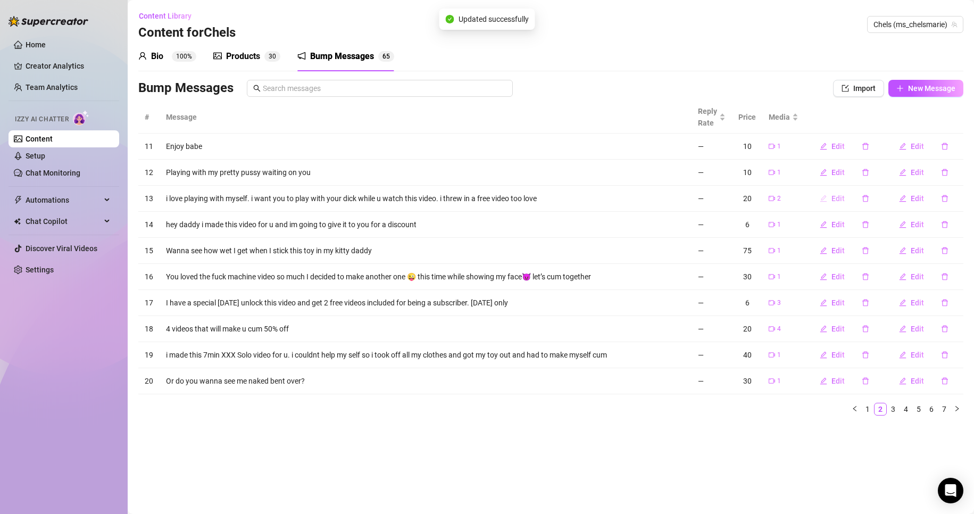
click at [840, 198] on span "Edit" at bounding box center [837, 198] width 13 height 9
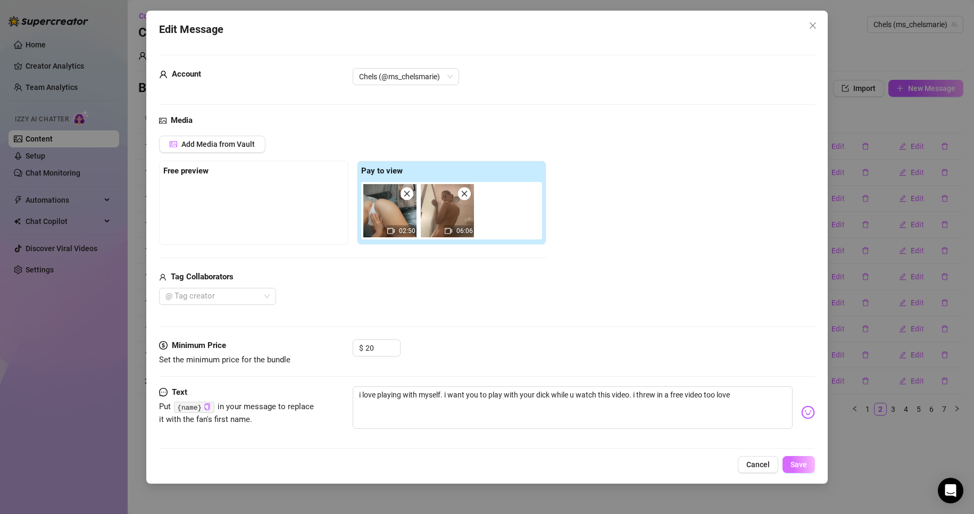
click at [793, 460] on span "Save" at bounding box center [798, 464] width 16 height 9
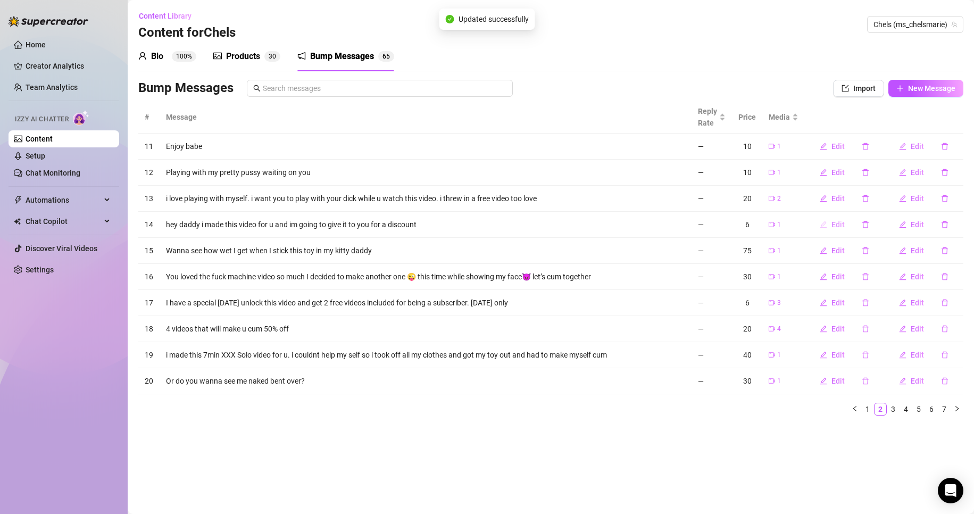
click at [837, 224] on span "Edit" at bounding box center [837, 224] width 13 height 9
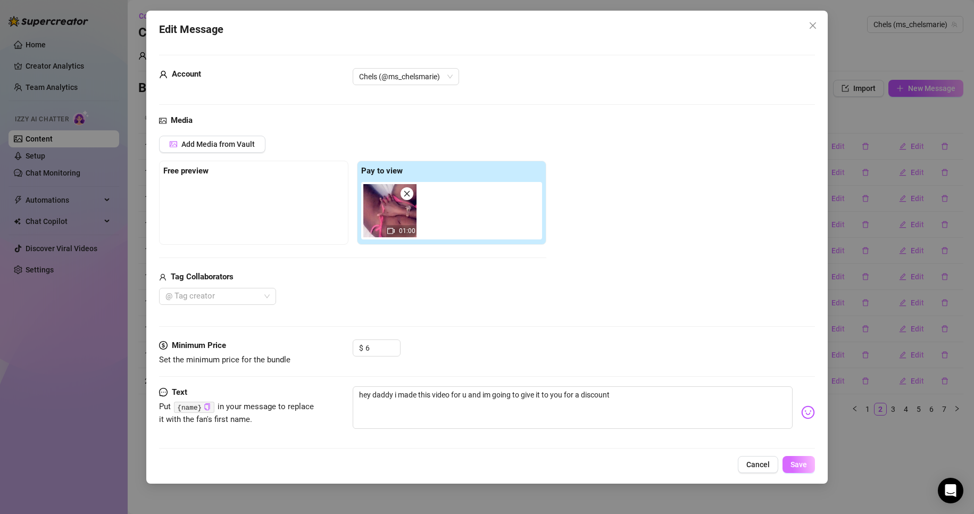
click at [807, 470] on button "Save" at bounding box center [798, 464] width 32 height 17
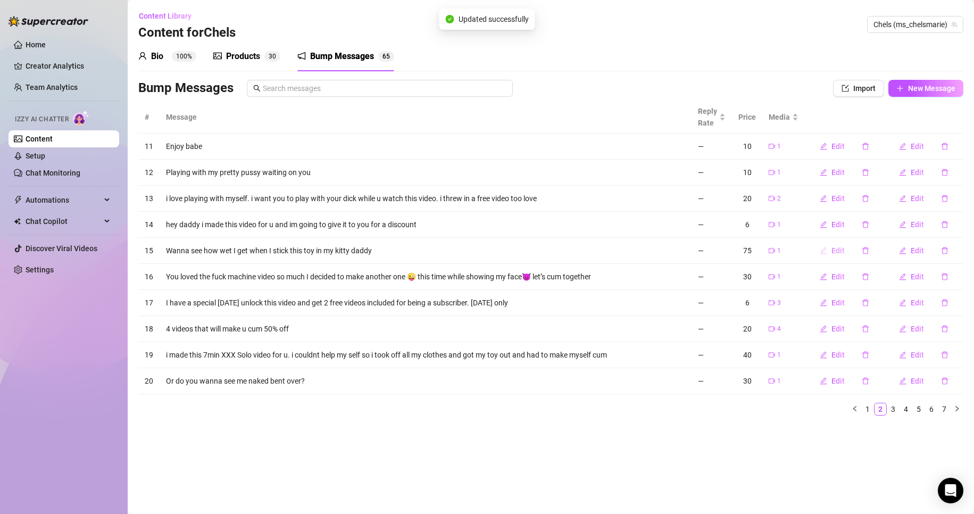
click at [840, 255] on span "Edit" at bounding box center [837, 250] width 13 height 9
type textarea "Wanna see how wet I get when I stick this toy in my kitty daddy"
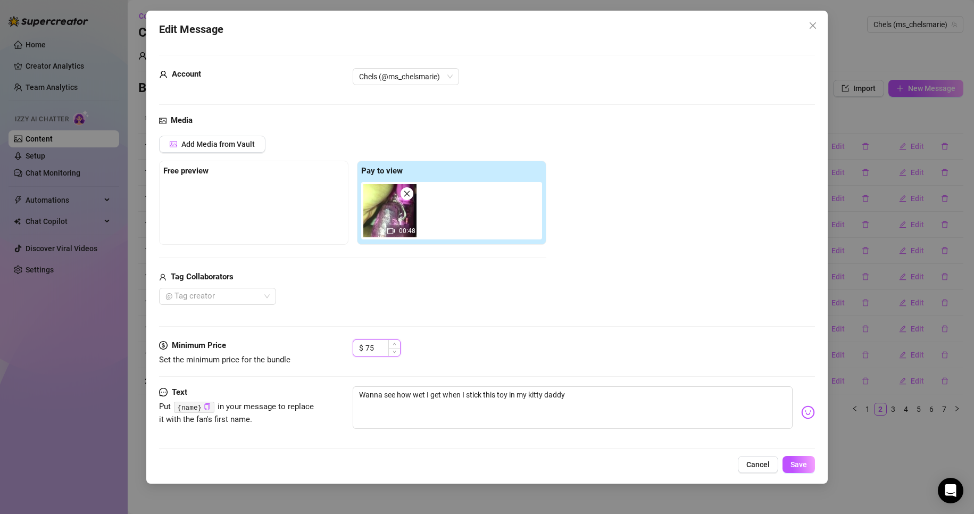
click at [375, 348] on input "75" at bounding box center [382, 348] width 35 height 16
type input "40"
click at [799, 469] on button "Save" at bounding box center [798, 464] width 32 height 17
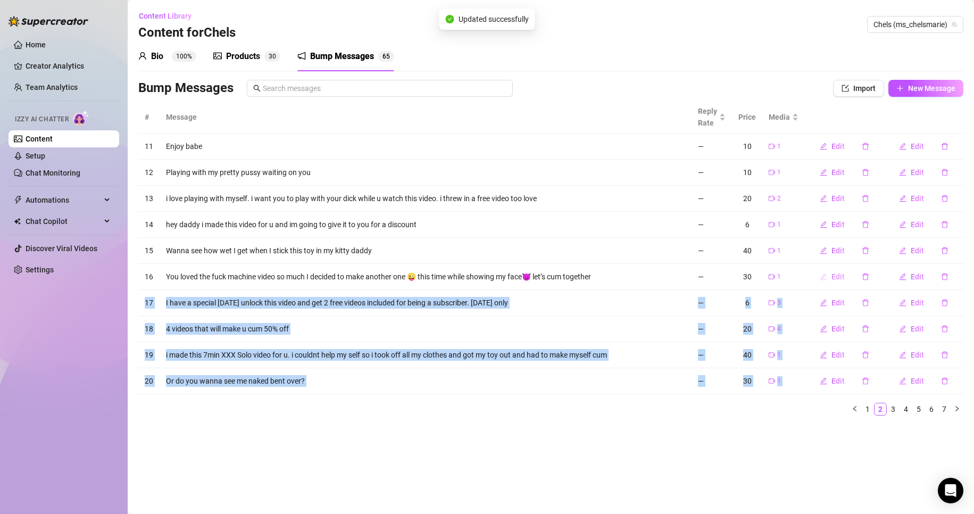
drag, startPoint x: 799, startPoint y: 469, endPoint x: 840, endPoint y: 274, distance: 199.0
click at [840, 274] on main "Content Library Content for Chels Chels (ms_chelsmarie) Bio 100% Products 3 0 B…" at bounding box center [551, 257] width 846 height 514
click at [785, 461] on main "Content Library Content for Chels Chels (ms_chelsmarie) Bio 100% Products 3 0 B…" at bounding box center [551, 257] width 846 height 514
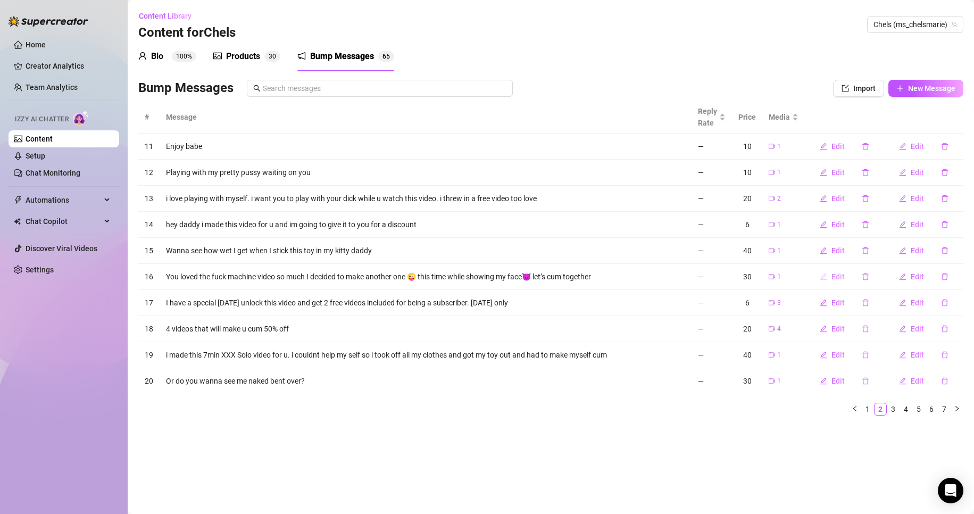
click at [838, 277] on span "Edit" at bounding box center [837, 276] width 13 height 9
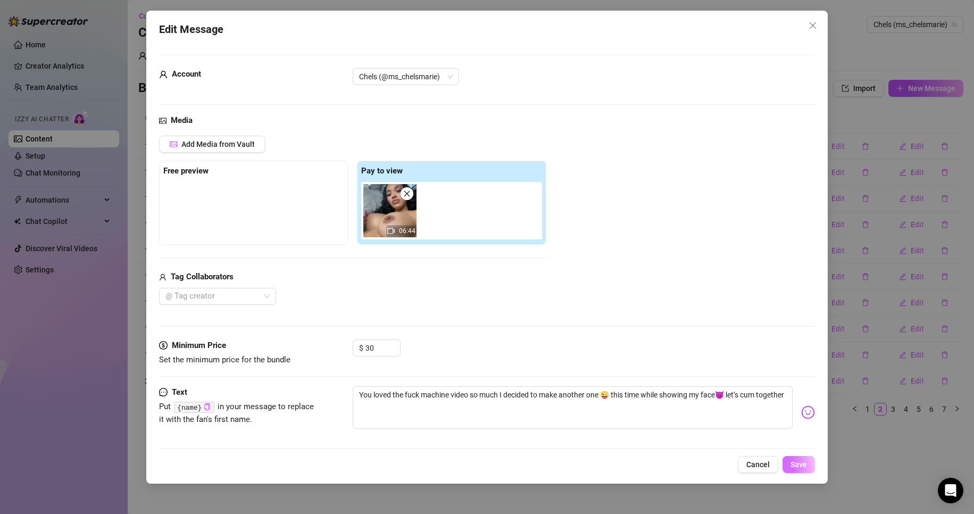
click at [800, 461] on span "Save" at bounding box center [798, 464] width 16 height 9
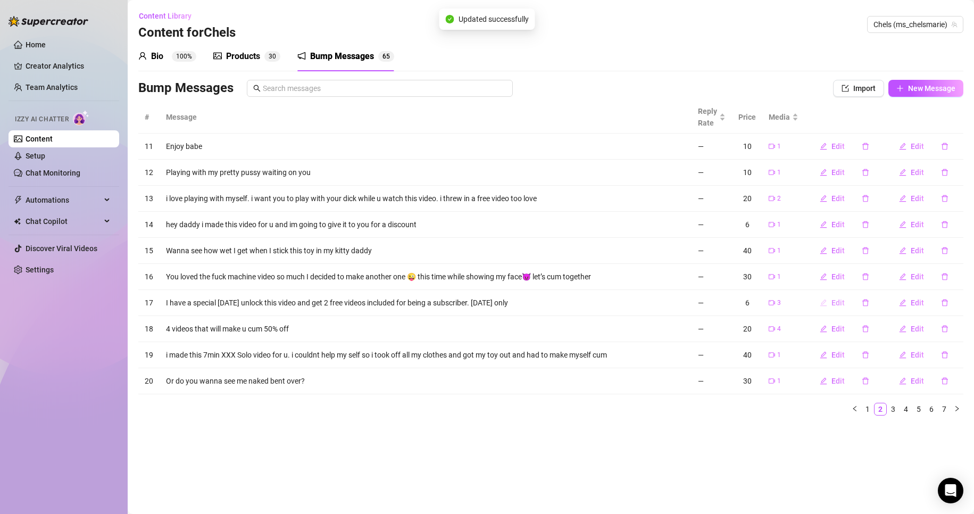
click at [843, 300] on span "Edit" at bounding box center [837, 302] width 13 height 9
type textarea "I have a special [DATE] unlock this video and get 2 free videos included for be…"
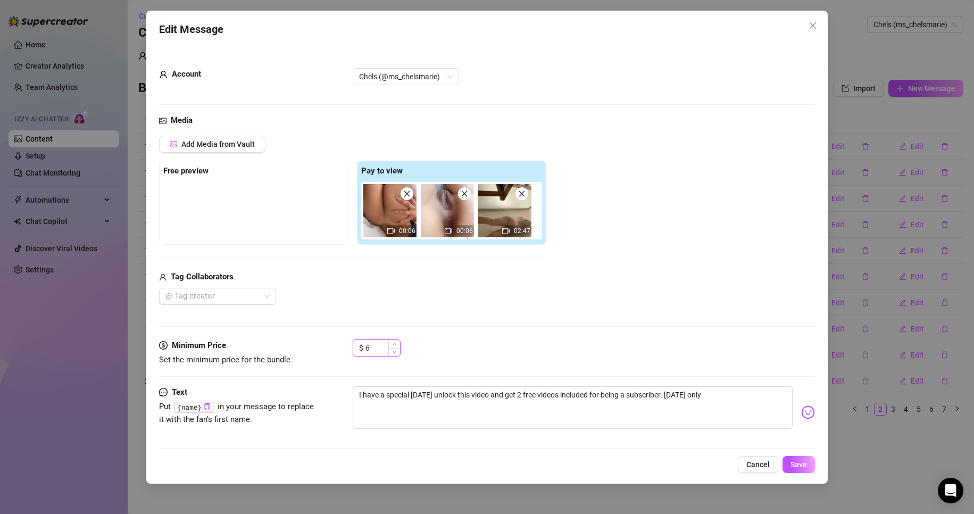
click at [375, 352] on input "6" at bounding box center [382, 348] width 35 height 16
type input "8"
type input "10"
click at [799, 460] on span "Save" at bounding box center [798, 464] width 16 height 9
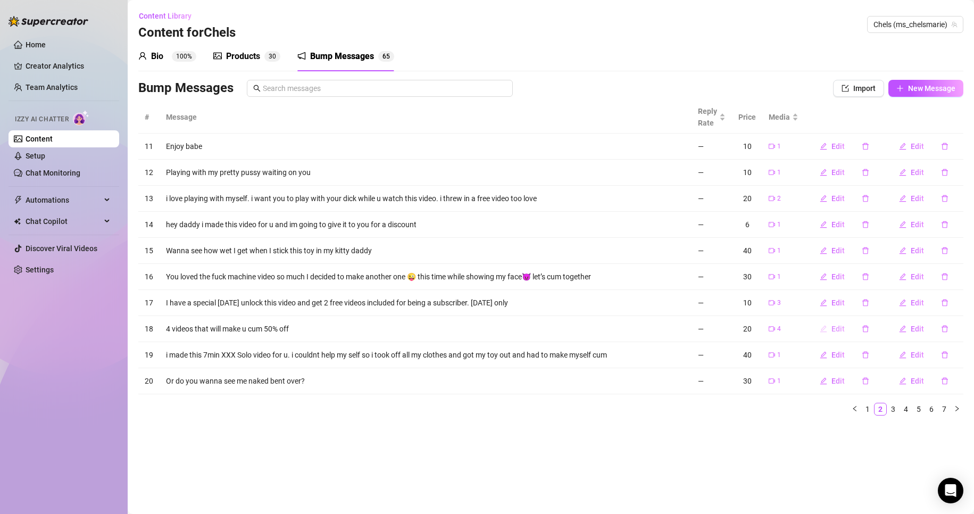
click at [842, 325] on span "Edit" at bounding box center [837, 328] width 13 height 9
type textarea "4 videos that will make u cum 50% off"
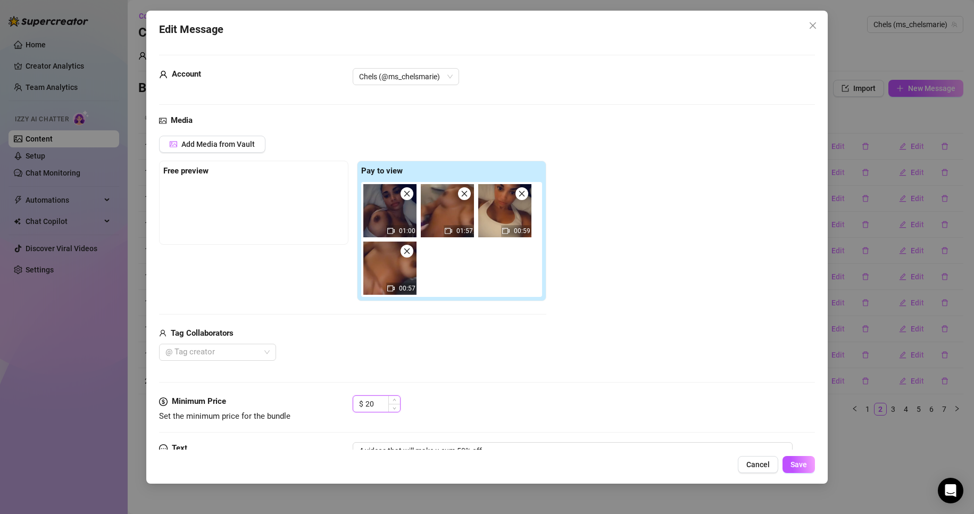
click at [384, 402] on input "20" at bounding box center [382, 404] width 35 height 16
type input "13"
click at [800, 461] on span "Save" at bounding box center [798, 464] width 16 height 9
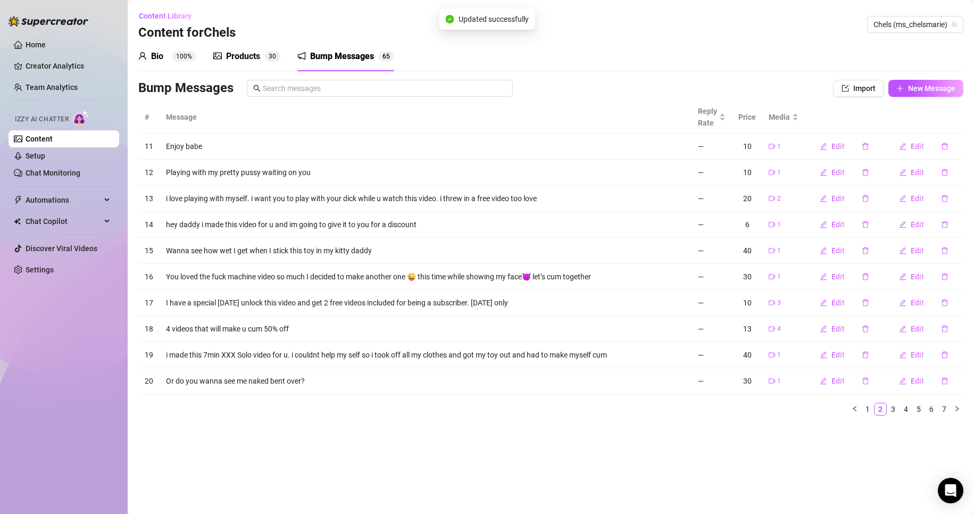
click at [836, 319] on td "Edit" at bounding box center [844, 329] width 79 height 26
click at [839, 325] on span "Edit" at bounding box center [837, 328] width 13 height 9
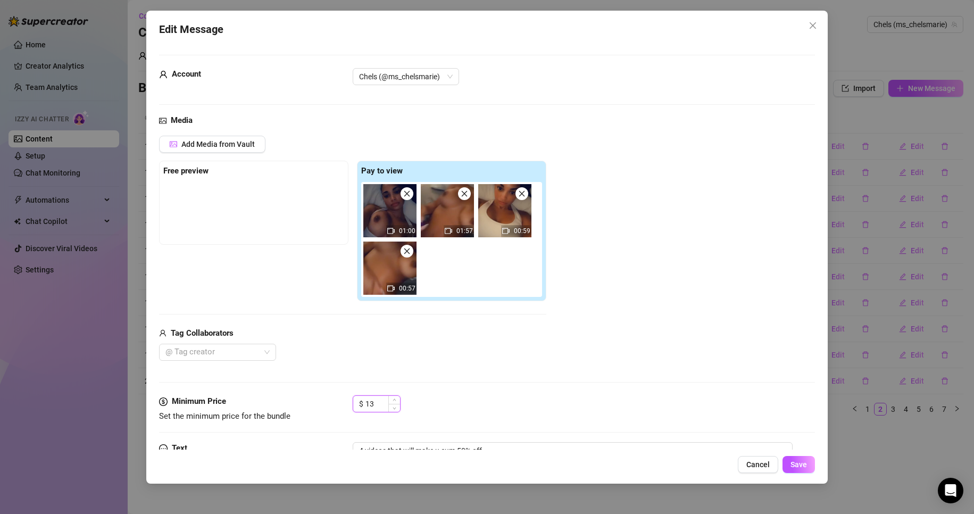
click at [378, 400] on input "13" at bounding box center [382, 404] width 35 height 16
type input "10"
click at [806, 465] on span "Save" at bounding box center [798, 464] width 16 height 9
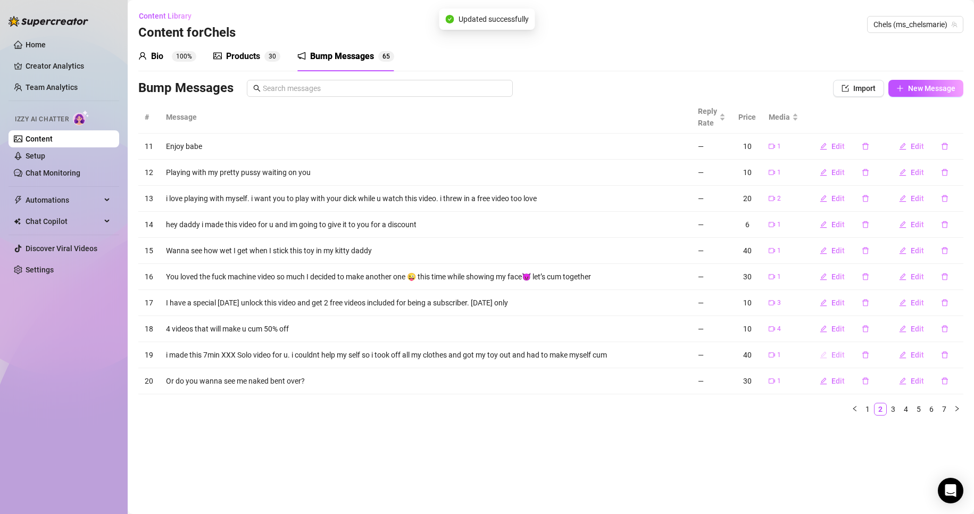
click at [835, 352] on span "Edit" at bounding box center [837, 354] width 13 height 9
type textarea "i made this 7min XXX Solo video for u. i couldnt help my self so i took off all…"
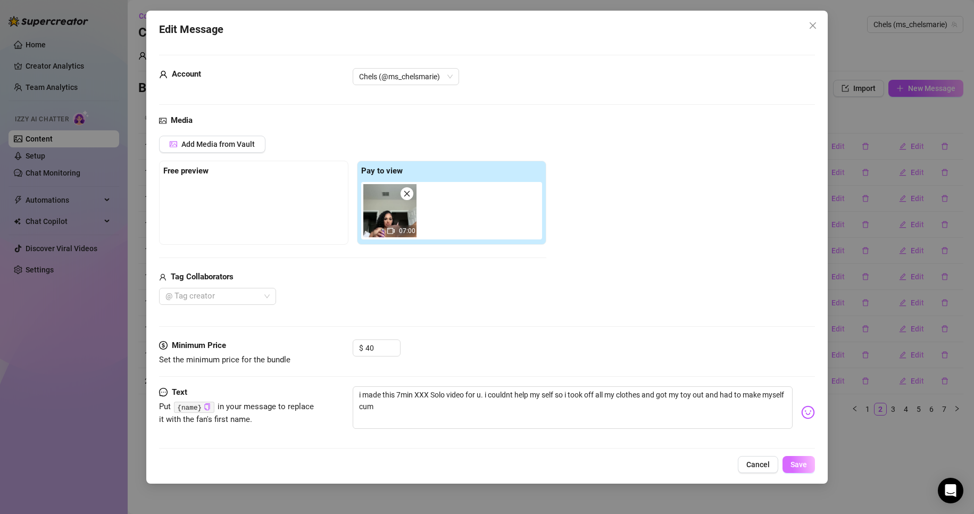
click at [806, 461] on span "Save" at bounding box center [798, 464] width 16 height 9
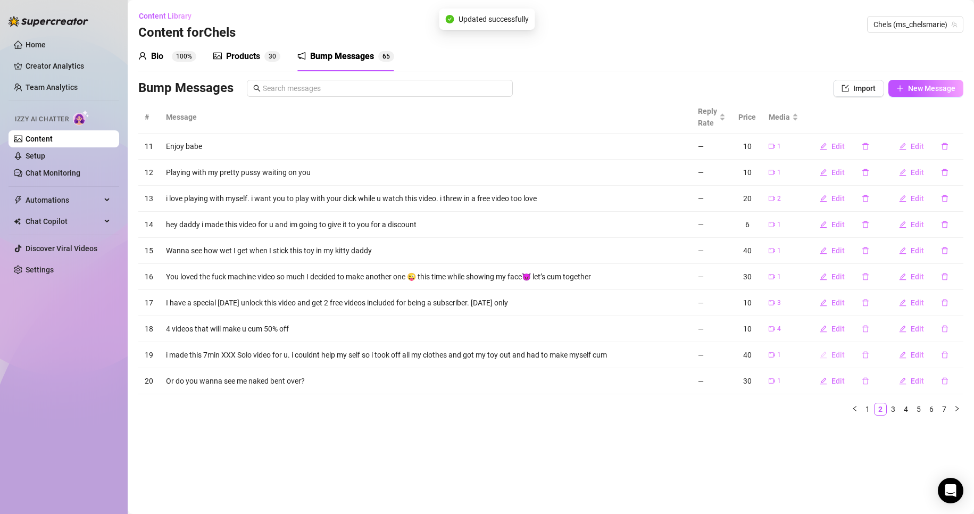
click at [838, 355] on span "Edit" at bounding box center [837, 354] width 13 height 9
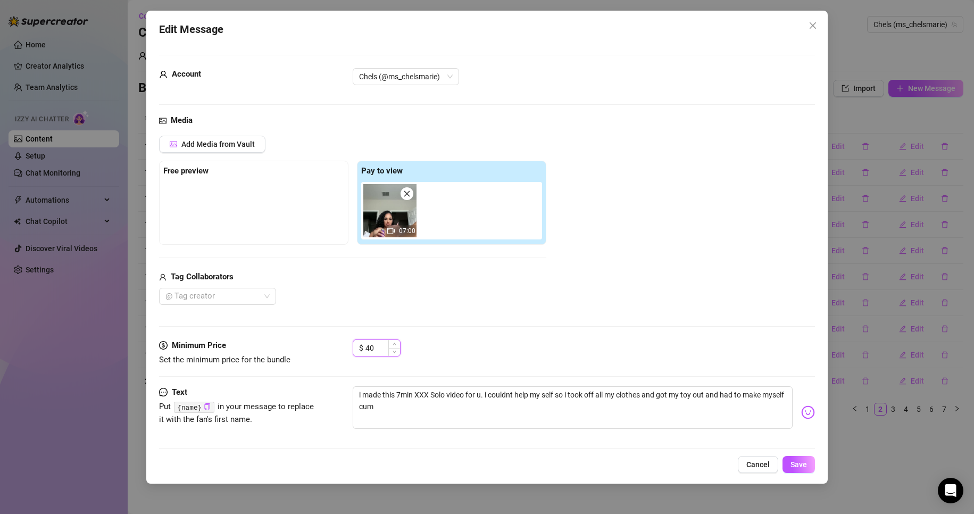
click at [369, 340] on input "40" at bounding box center [382, 348] width 35 height 16
click at [369, 343] on input "40" at bounding box center [382, 348] width 35 height 16
type input "50"
click at [808, 469] on button "Save" at bounding box center [798, 464] width 32 height 17
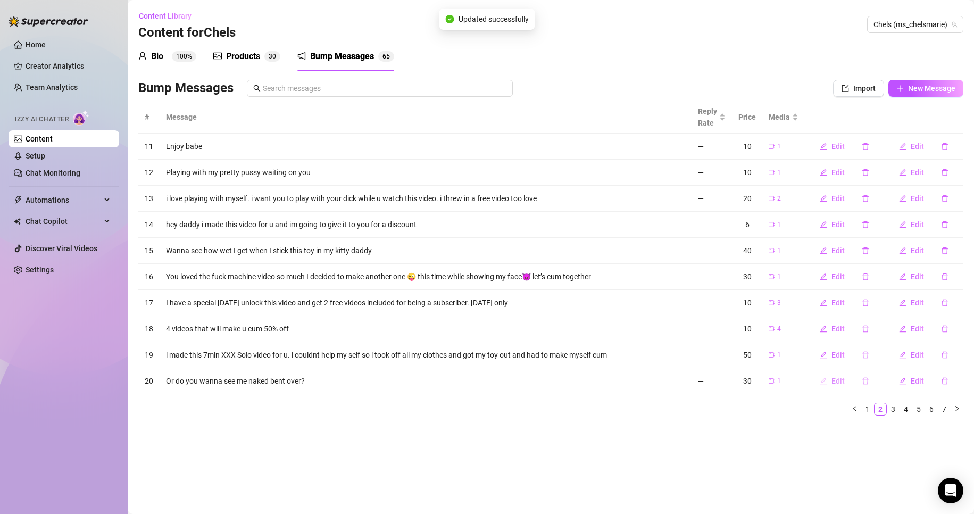
click at [842, 381] on span "Edit" at bounding box center [837, 380] width 13 height 9
type textarea "Or do you wanna see me naked bent over?"
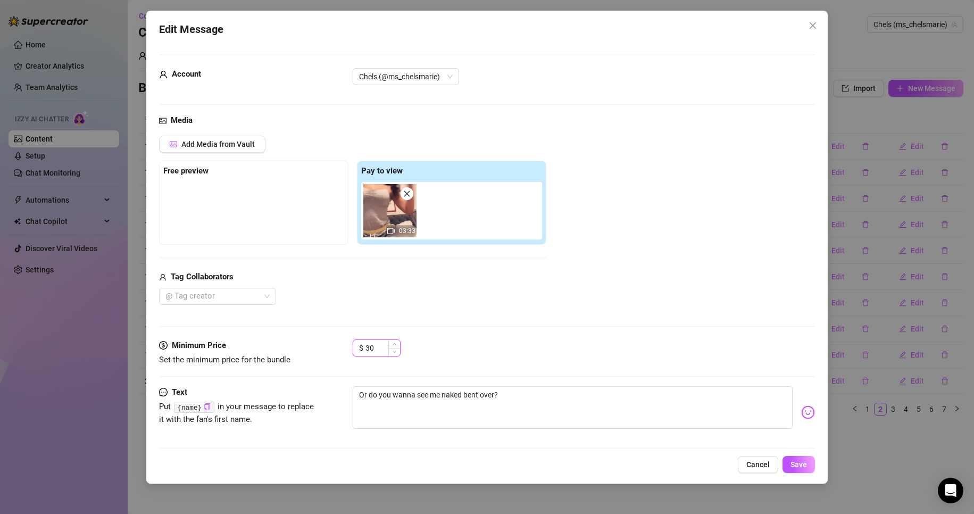
click at [380, 354] on input "30" at bounding box center [382, 348] width 35 height 16
type input "15"
click at [792, 460] on span "Save" at bounding box center [798, 464] width 16 height 9
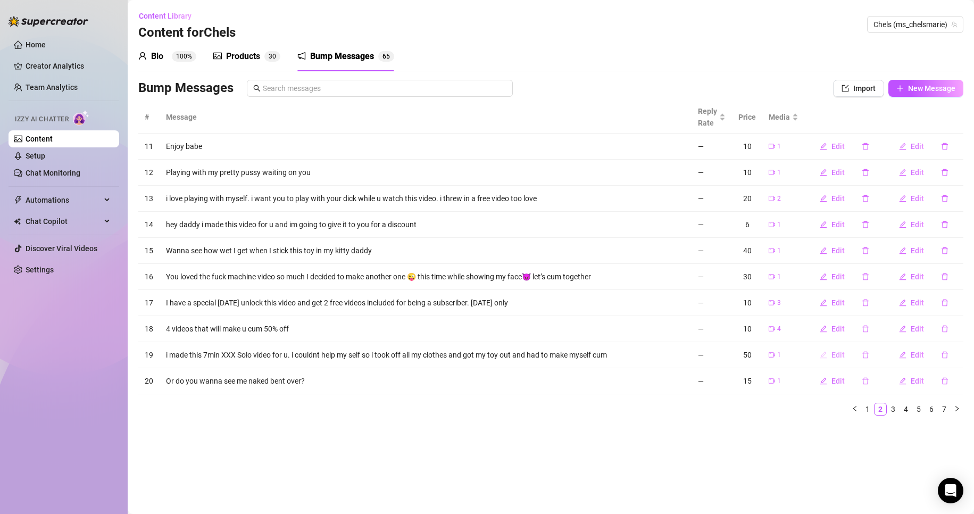
click at [838, 355] on span "Edit" at bounding box center [837, 354] width 13 height 9
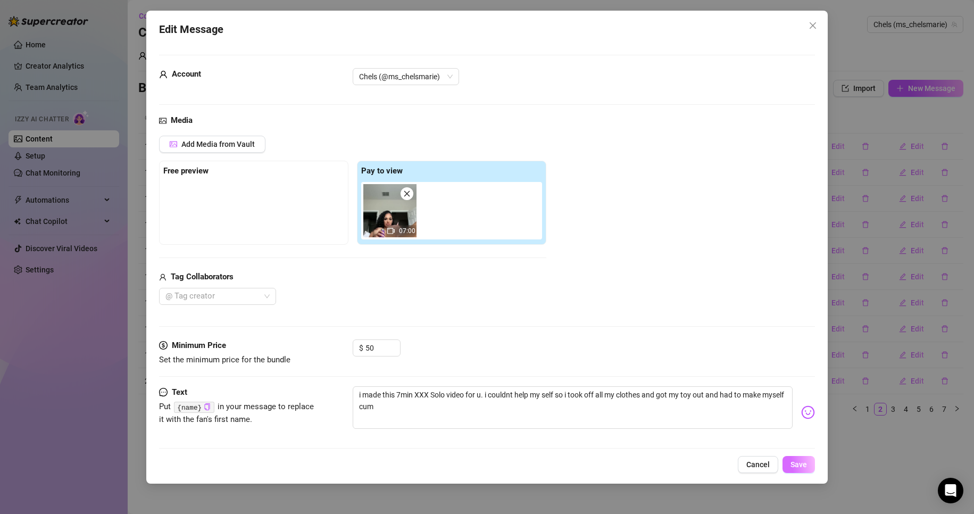
click at [809, 457] on button "Save" at bounding box center [798, 464] width 32 height 17
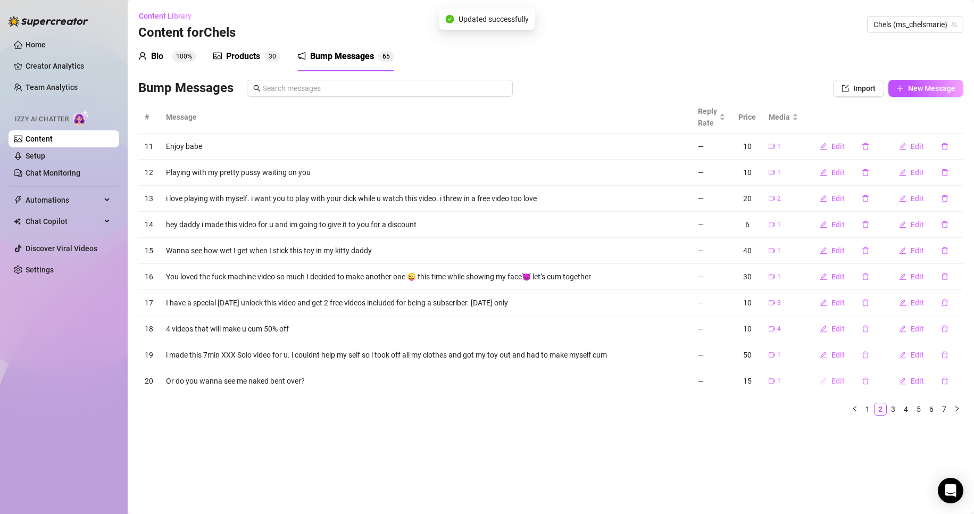
click at [840, 381] on span "Edit" at bounding box center [837, 380] width 13 height 9
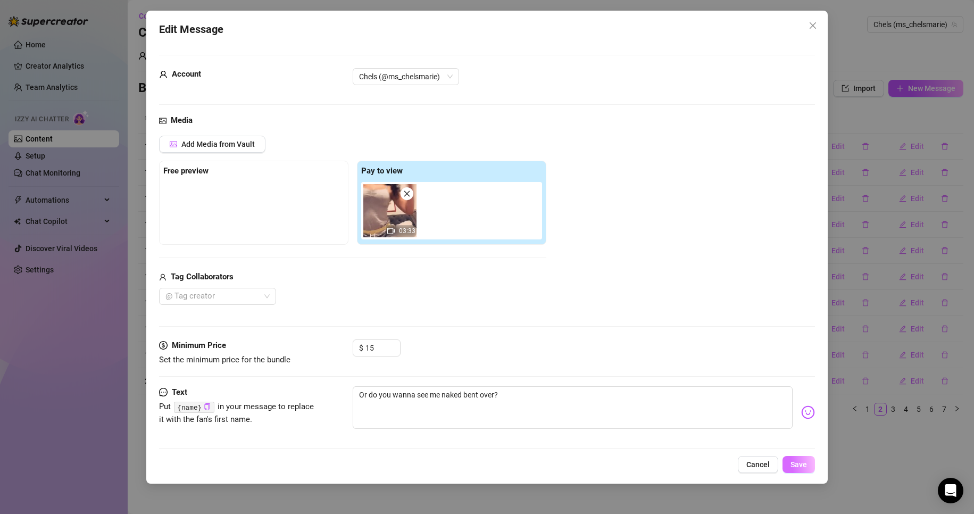
click at [798, 461] on span "Save" at bounding box center [798, 464] width 16 height 9
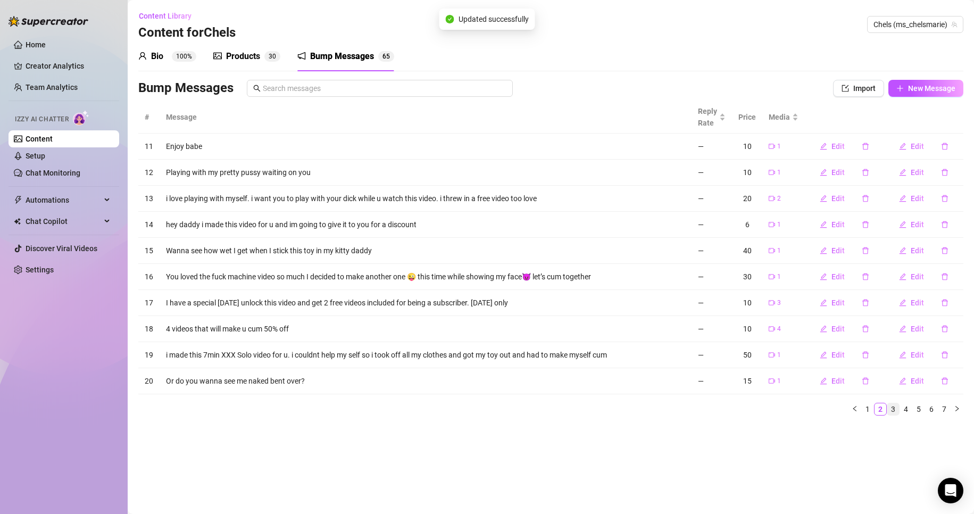
click at [894, 409] on link "3" at bounding box center [893, 409] width 12 height 12
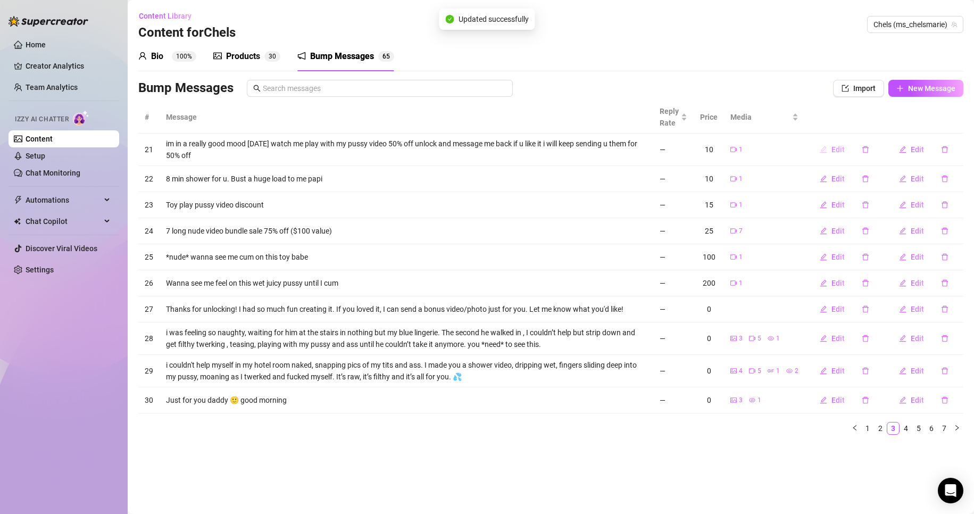
click at [844, 145] on span "Edit" at bounding box center [837, 149] width 13 height 9
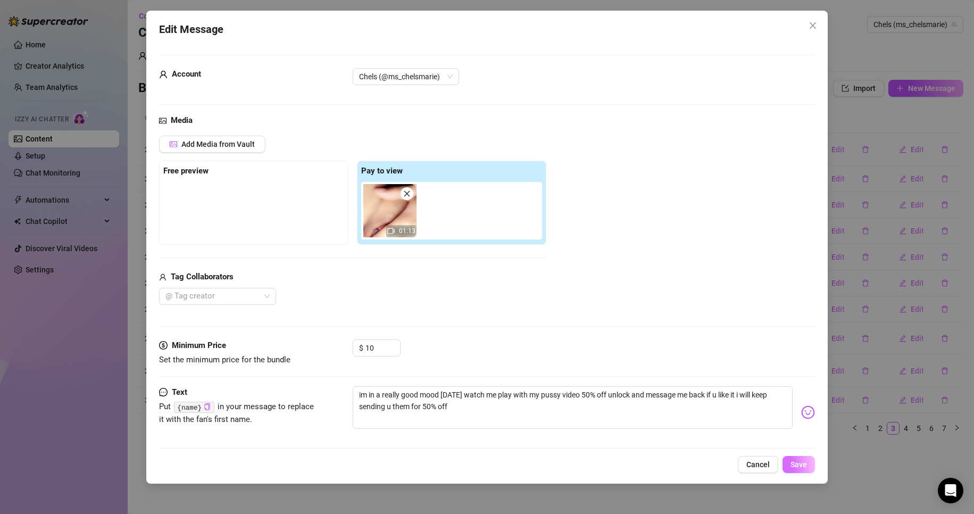
click at [793, 462] on span "Save" at bounding box center [798, 464] width 16 height 9
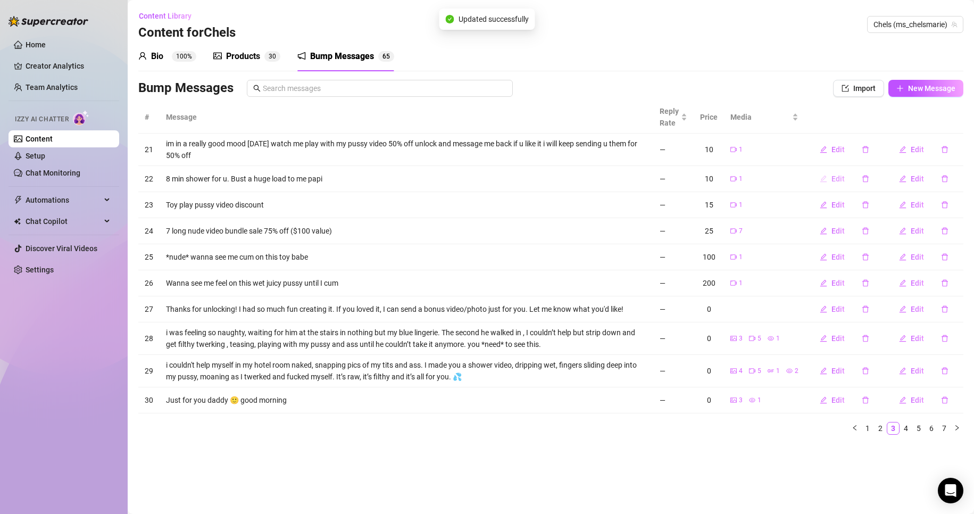
click at [841, 179] on span "Edit" at bounding box center [837, 178] width 13 height 9
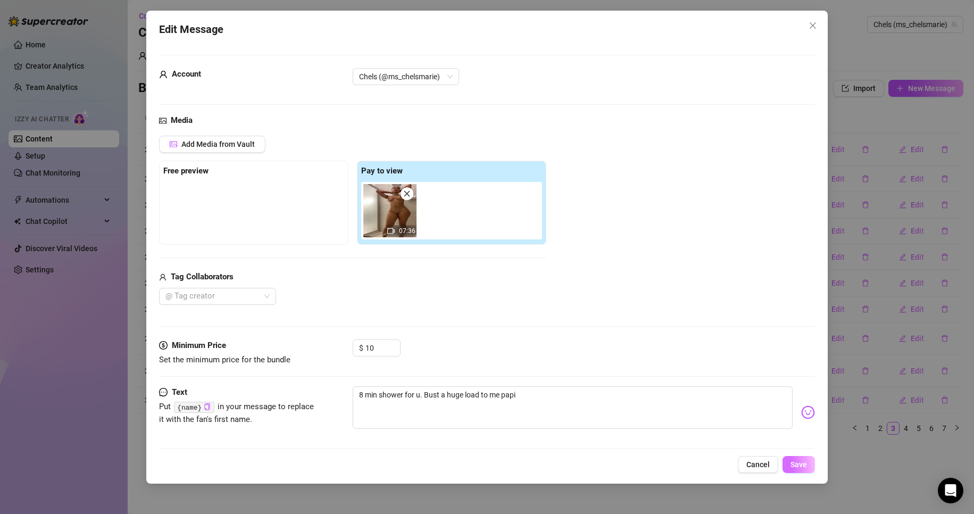
click at [810, 468] on button "Save" at bounding box center [798, 464] width 32 height 17
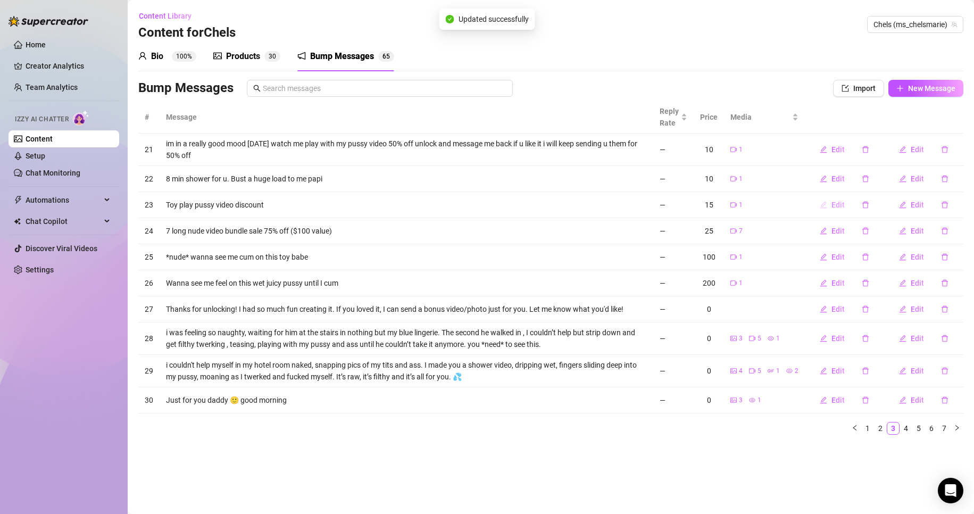
click at [844, 205] on span "Edit" at bounding box center [837, 204] width 13 height 9
type textarea "Toy play pussy video discount"
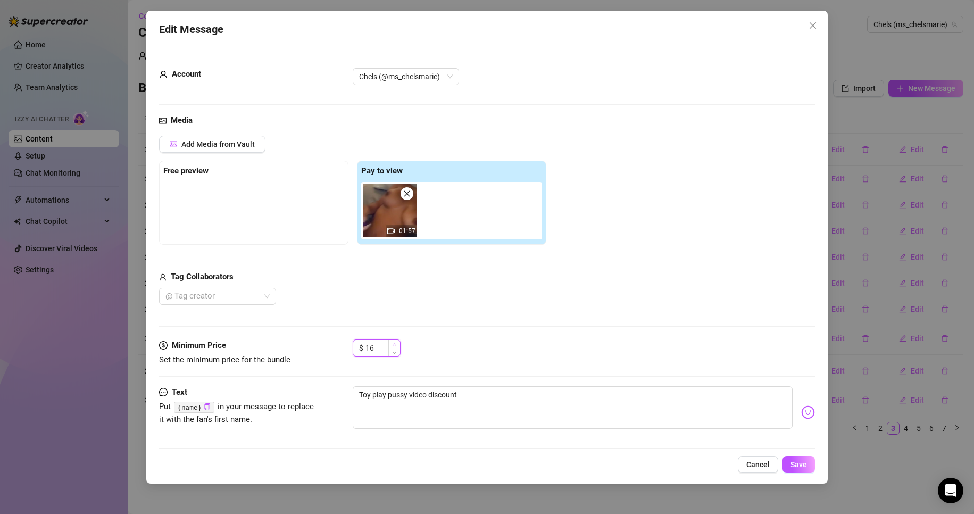
click at [389, 344] on span "Increase Value" at bounding box center [394, 345] width 12 height 10
click at [378, 345] on input "16" at bounding box center [382, 348] width 35 height 16
type input "10"
click at [797, 467] on span "Save" at bounding box center [798, 464] width 16 height 9
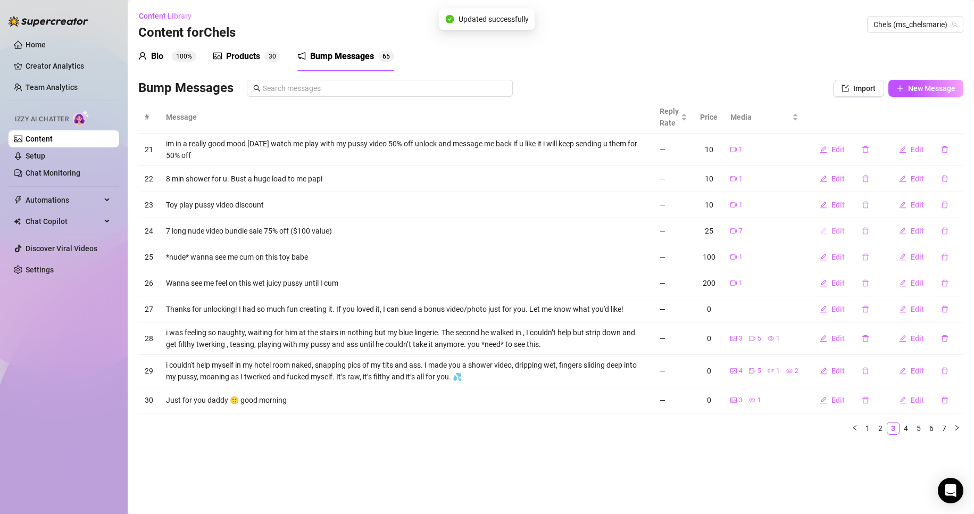
click at [839, 227] on span "Edit" at bounding box center [837, 231] width 13 height 9
type textarea "7 long nude video bundle sale 75% off ($100 value)"
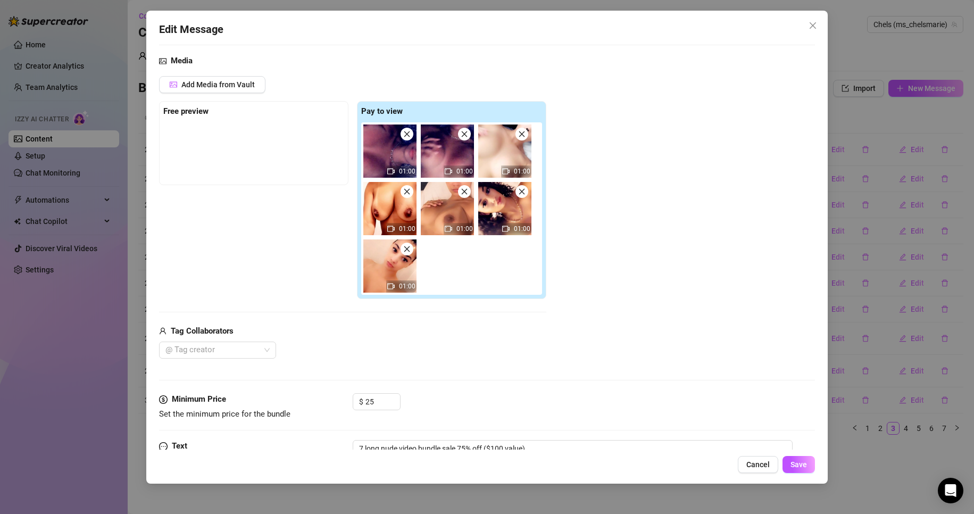
scroll to position [60, 0]
click at [376, 403] on input "25" at bounding box center [382, 402] width 35 height 16
type input "15"
click at [791, 467] on span "Save" at bounding box center [798, 464] width 16 height 9
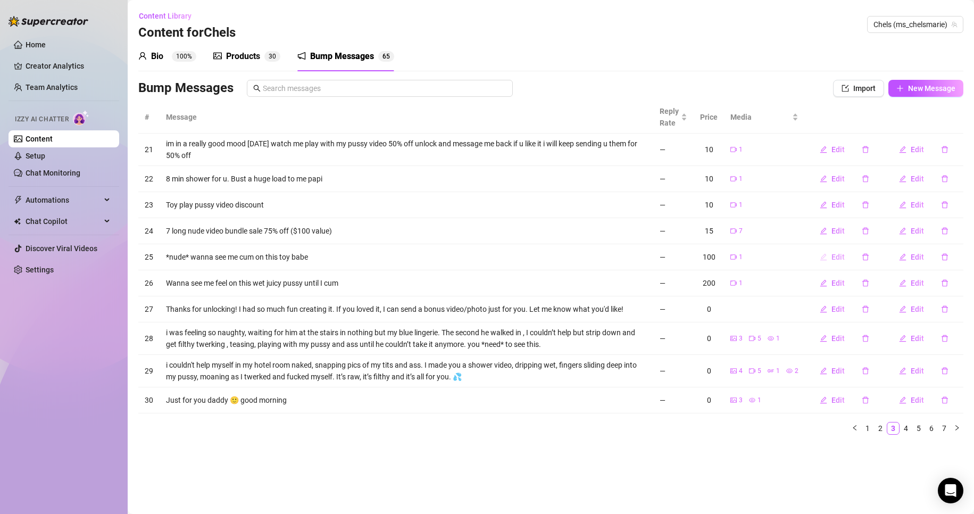
click at [839, 256] on span "Edit" at bounding box center [837, 257] width 13 height 9
type textarea "*nude* wanna see me cum on this toy babe"
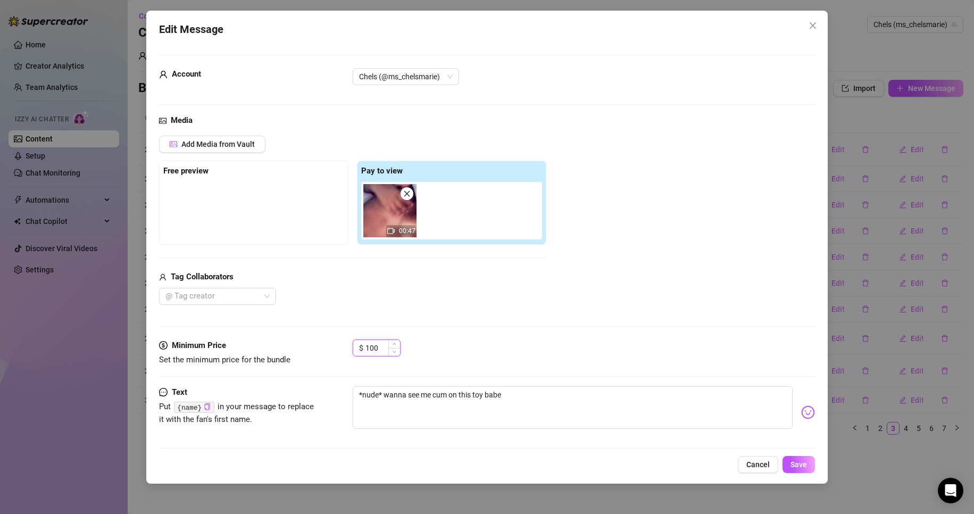
click at [378, 345] on input "100" at bounding box center [382, 348] width 35 height 16
type input "2"
type input "15"
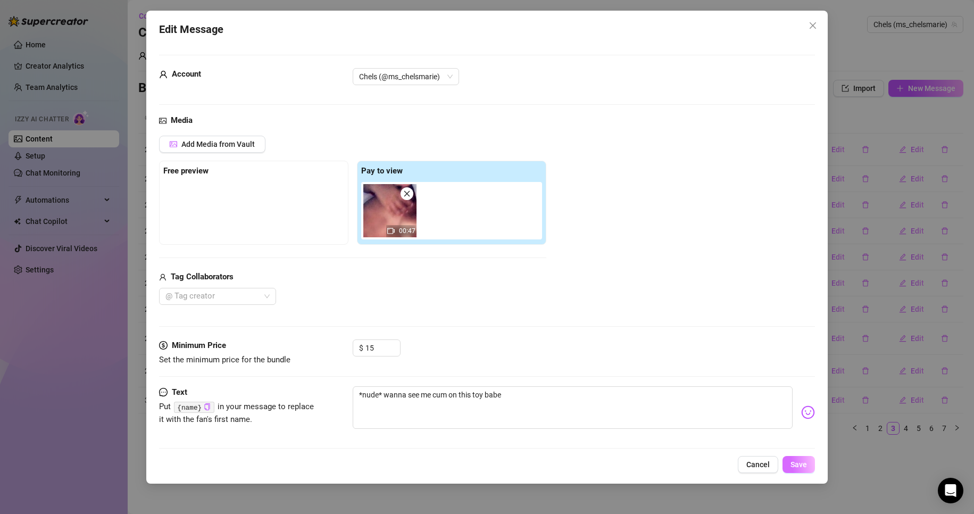
click at [790, 464] on button "Save" at bounding box center [798, 464] width 32 height 17
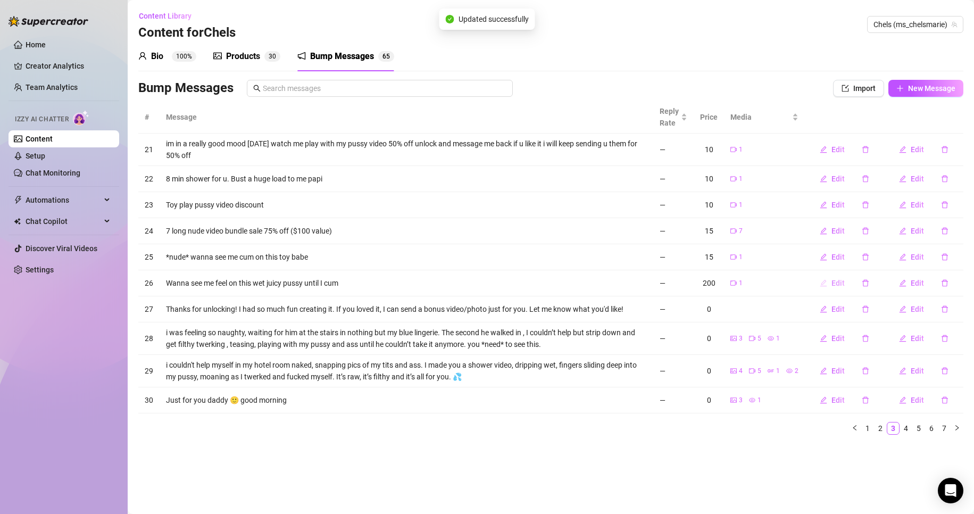
click at [842, 279] on span "Edit" at bounding box center [837, 283] width 13 height 9
type textarea "Wanna see me feel on this wet juicy pussy until I cum"
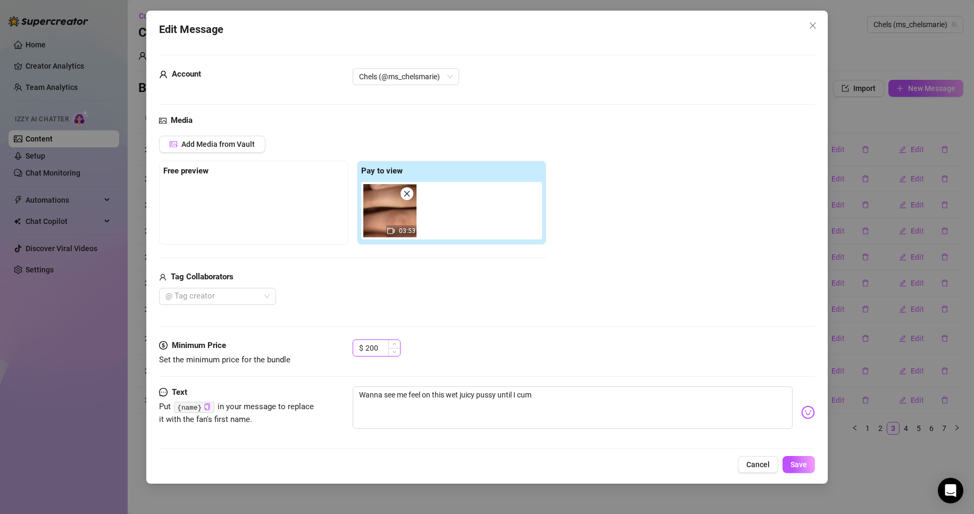
click at [375, 351] on input "200" at bounding box center [382, 348] width 35 height 16
type input "4"
type input "30"
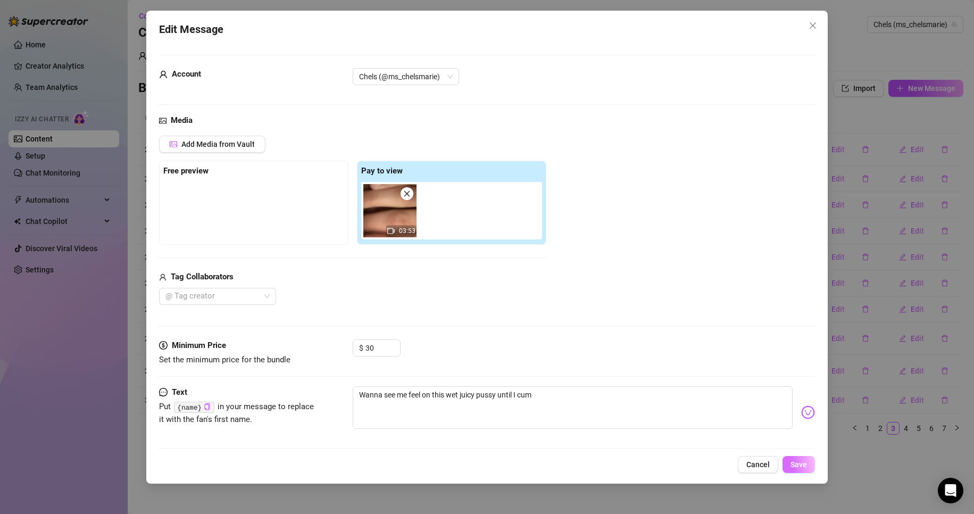
click at [806, 466] on span "Save" at bounding box center [798, 464] width 16 height 9
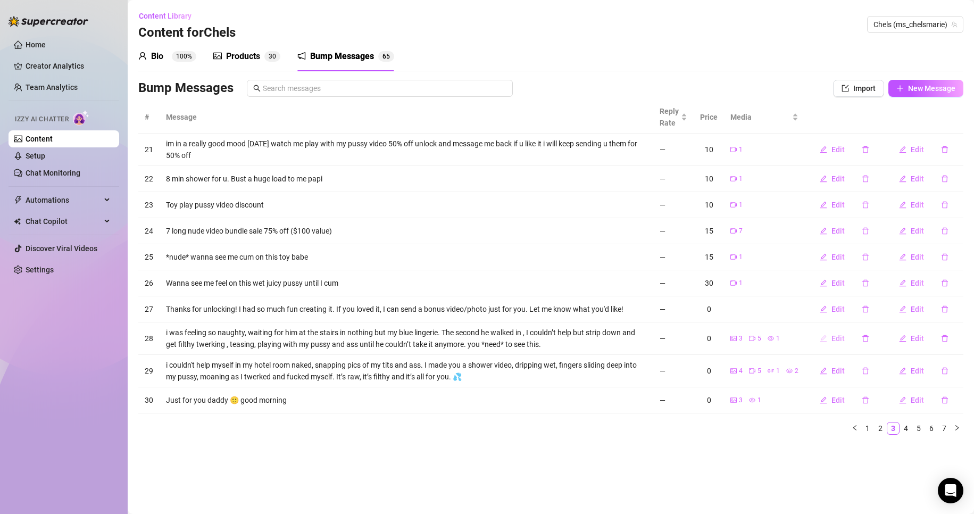
click at [838, 337] on span "Edit" at bounding box center [837, 338] width 13 height 9
type textarea "i was feeling so naughty, waiting for him at the stairs in nothing but my blue …"
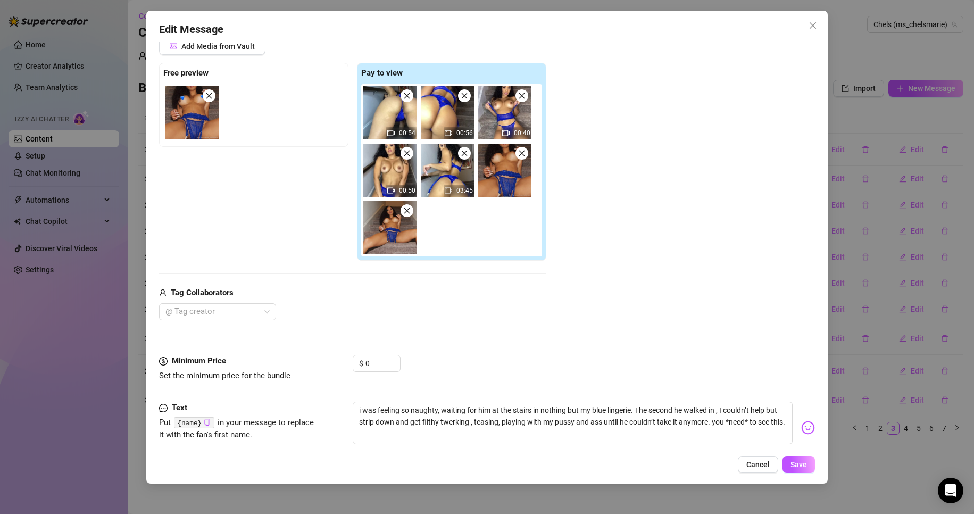
scroll to position [122, 0]
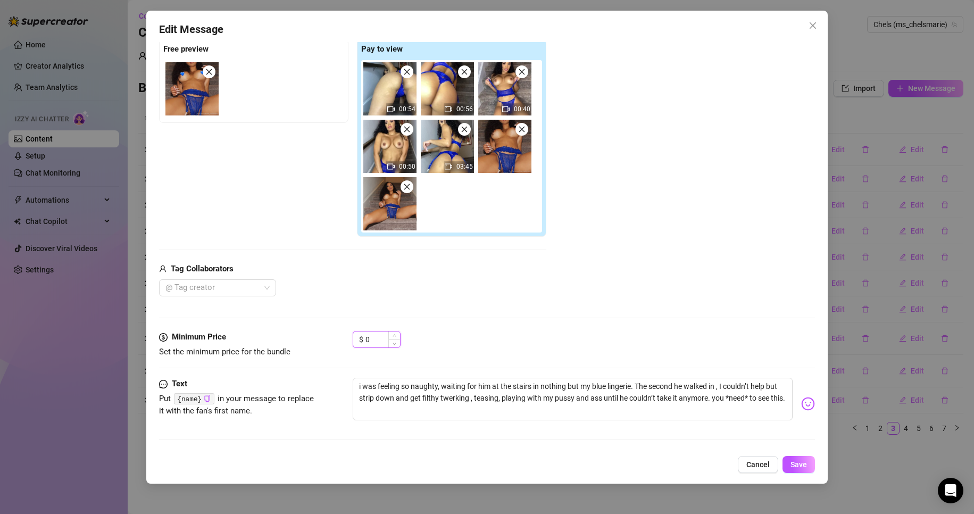
click at [371, 342] on input "0" at bounding box center [382, 339] width 35 height 16
type input "3"
type input "25"
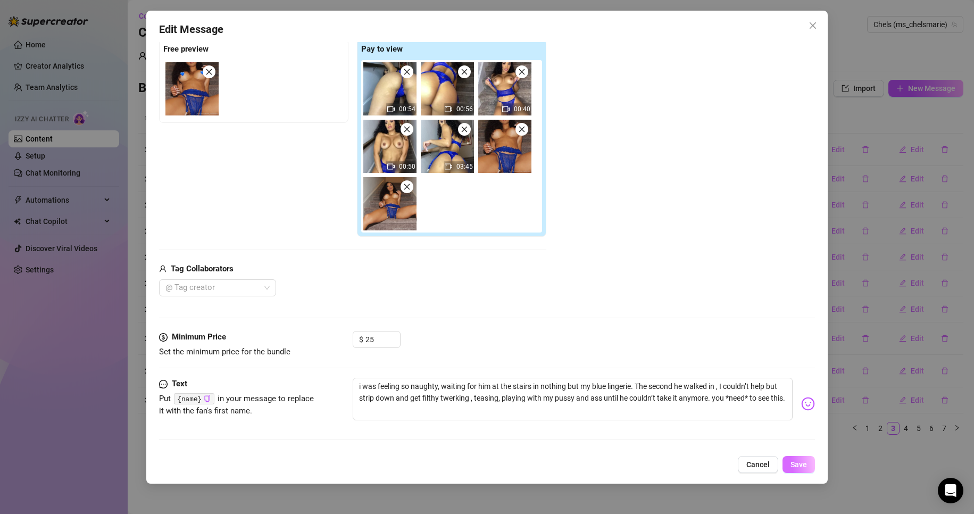
click at [792, 465] on span "Save" at bounding box center [798, 464] width 16 height 9
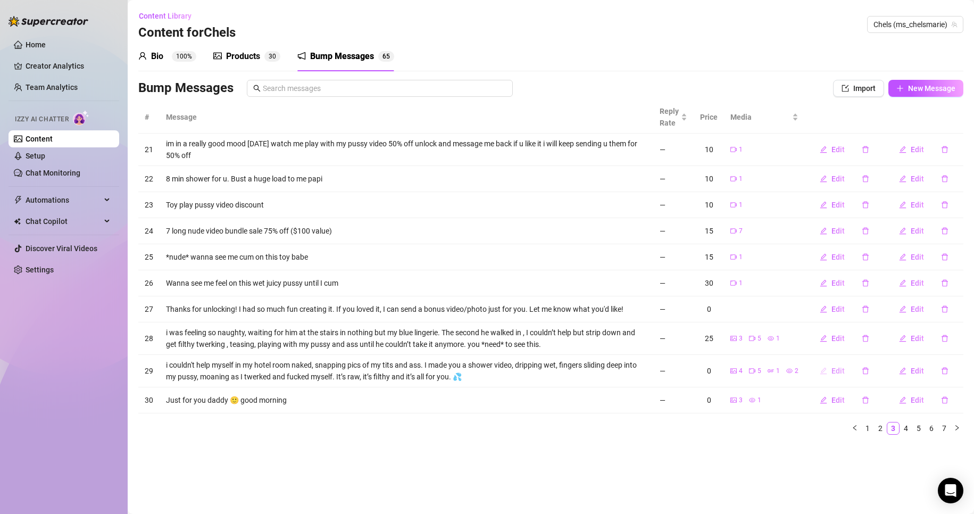
click at [838, 369] on span "Edit" at bounding box center [837, 370] width 13 height 9
type textarea "i couldn't help myself in my hotel room naked, snapping pics of my tits and ass…"
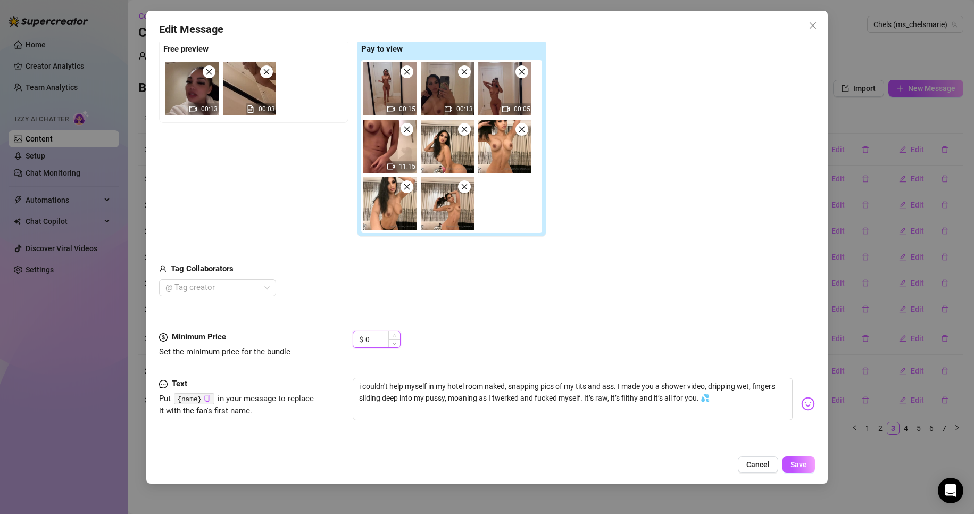
click at [382, 342] on input "0" at bounding box center [382, 339] width 35 height 16
type input "25"
click at [811, 466] on button "Save" at bounding box center [798, 464] width 32 height 17
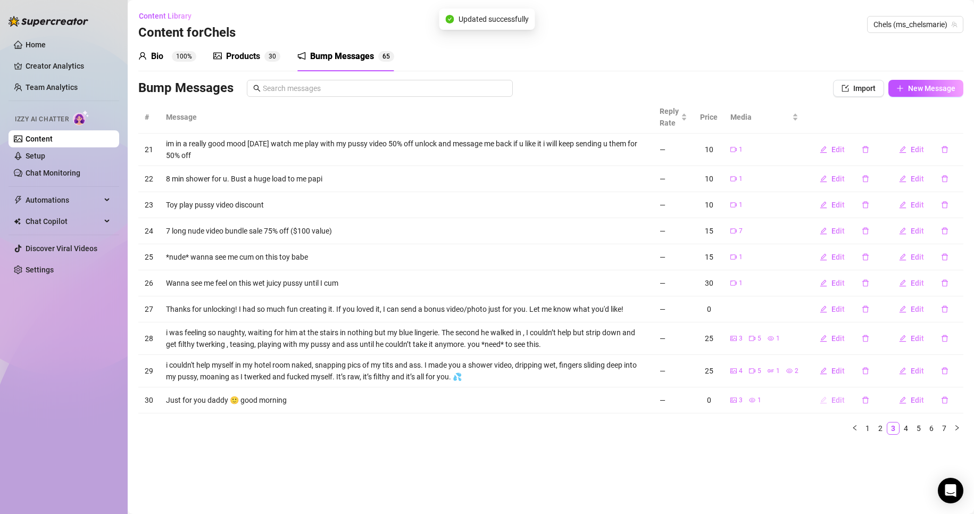
click at [839, 399] on span "Edit" at bounding box center [837, 400] width 13 height 9
type textarea "Just for you daddy 🙂 good morning"
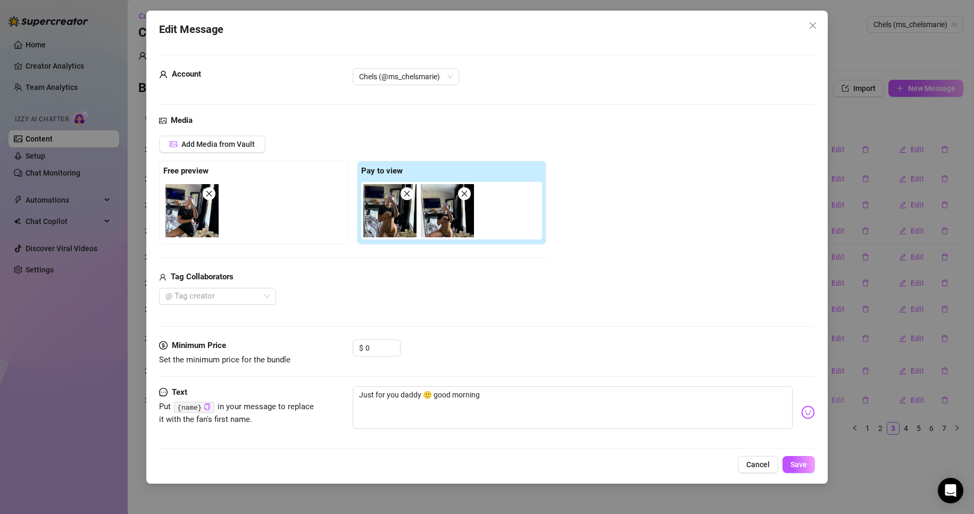
click at [839, 399] on div "Edit Message Account Chels (@ms_chelsmarie) Media Add Media from Vault Free pre…" at bounding box center [487, 257] width 974 height 514
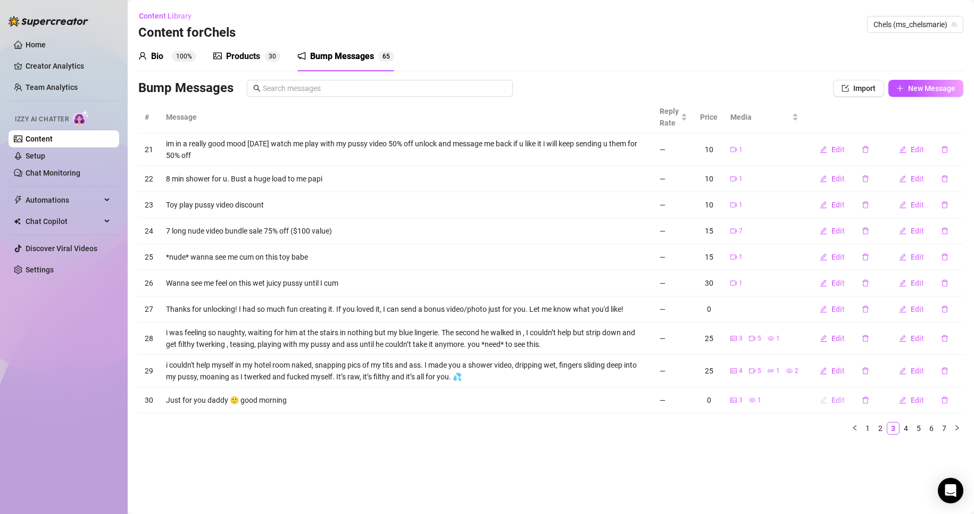
click at [841, 400] on span "Edit" at bounding box center [837, 400] width 13 height 9
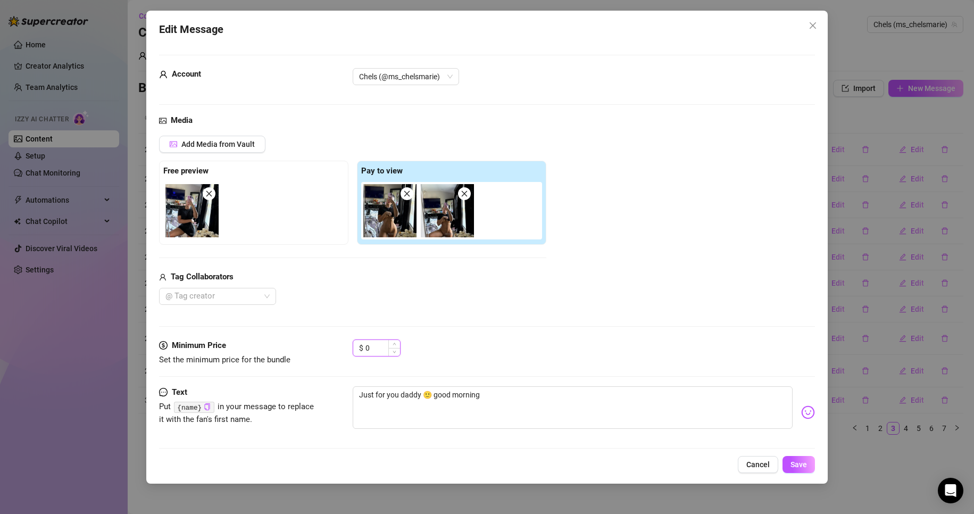
click at [383, 341] on input "0" at bounding box center [382, 348] width 35 height 16
type input "5"
click at [806, 461] on span "Save" at bounding box center [798, 464] width 16 height 9
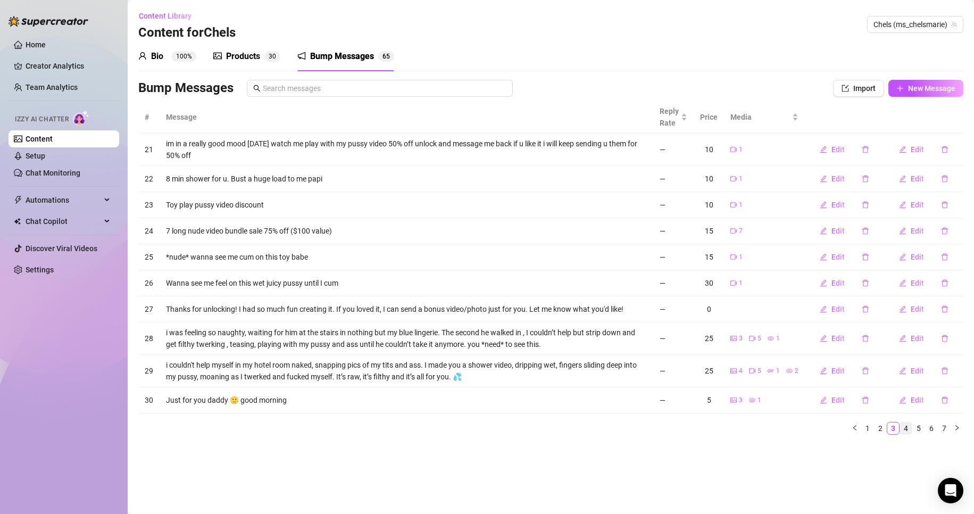
click at [907, 429] on link "4" at bounding box center [906, 428] width 12 height 12
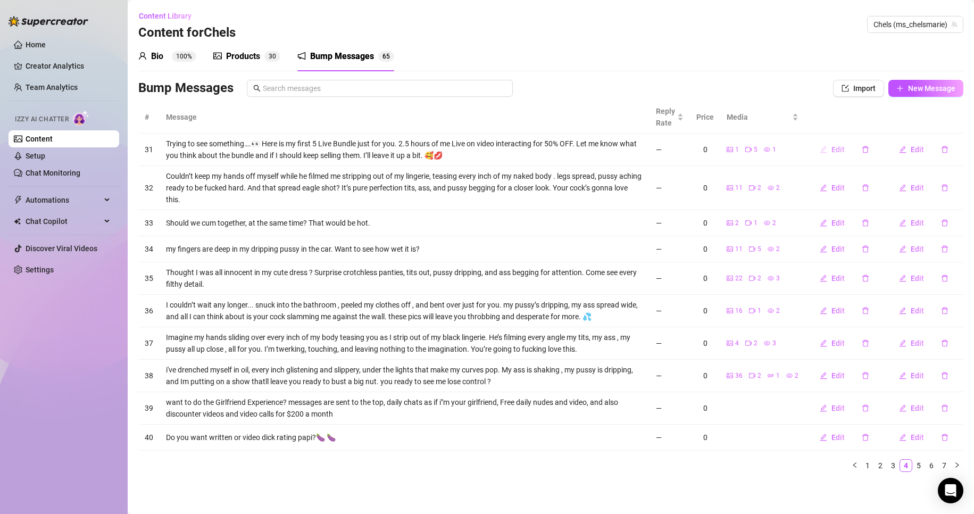
click at [840, 149] on span "Edit" at bounding box center [837, 149] width 13 height 9
type textarea "Trying to see something….👀 Here is my first 5 Live Bundle just for you. 2.5 hou…"
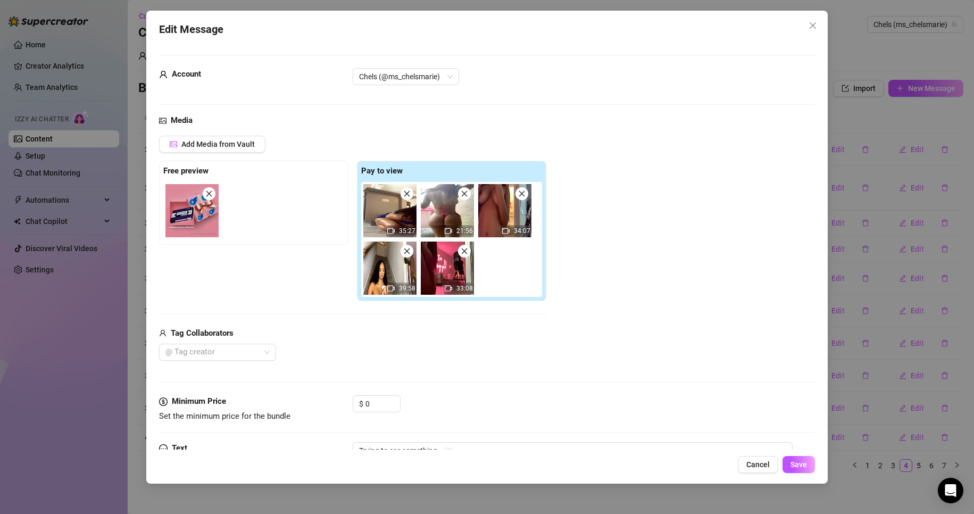
scroll to position [64, 0]
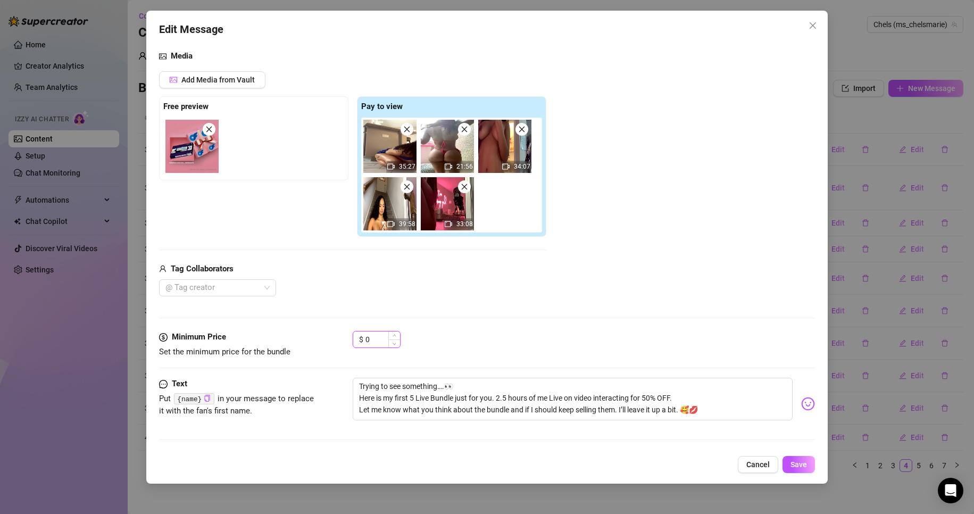
click at [371, 335] on input "0" at bounding box center [382, 339] width 35 height 16
type input "50"
click at [811, 466] on button "Save" at bounding box center [798, 464] width 32 height 17
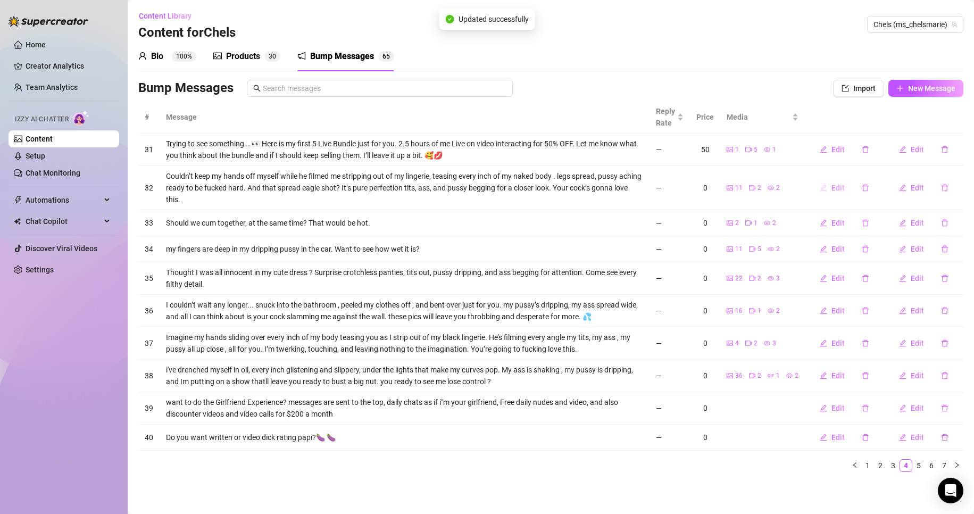
click at [844, 185] on span "Edit" at bounding box center [837, 187] width 13 height 9
type textarea "Couldn’t keep my hands off myself while he filmed me stripping out of my linger…"
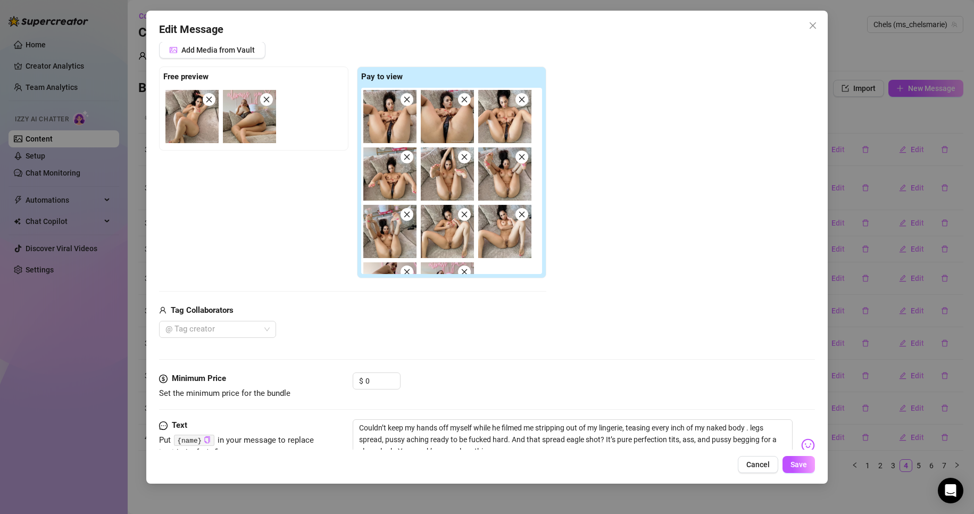
scroll to position [44, 0]
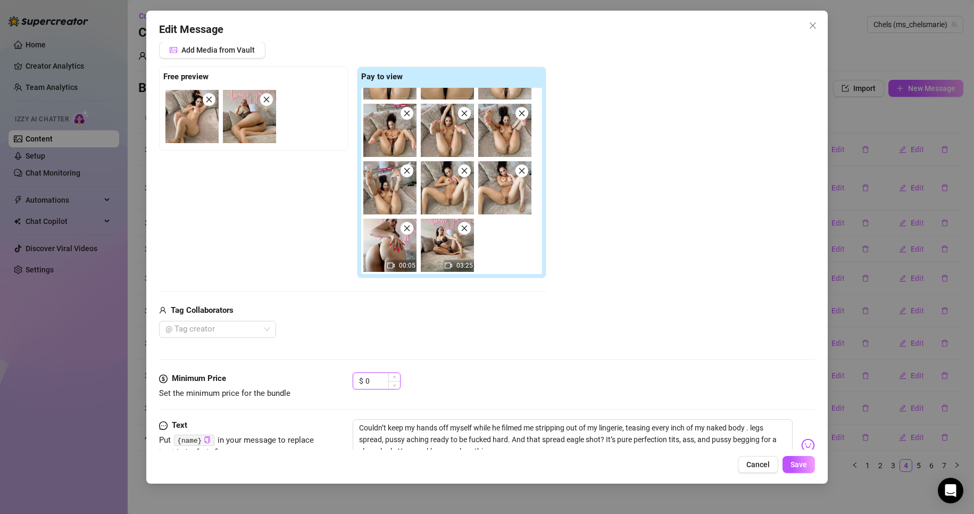
click at [382, 380] on input "0" at bounding box center [382, 381] width 35 height 16
type input "20"
click at [796, 467] on span "Save" at bounding box center [798, 464] width 16 height 9
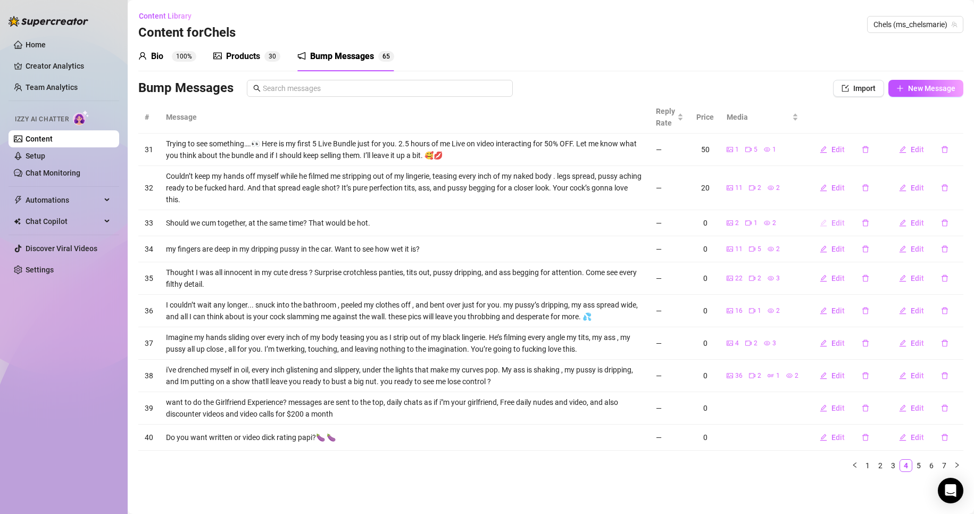
click at [838, 226] on span "Edit" at bounding box center [837, 223] width 13 height 9
type textarea "Should we cum together, at the same time? That would be hot."
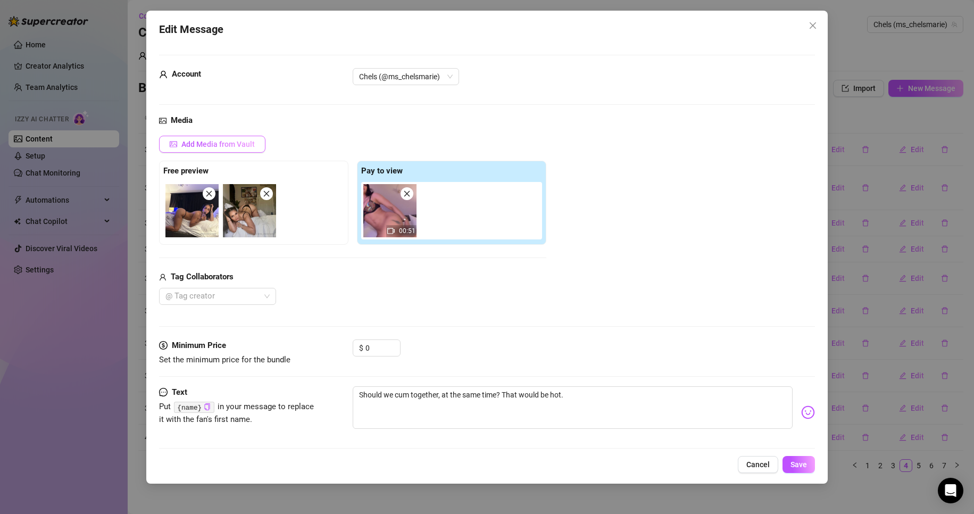
click at [225, 140] on span "Add Media from Vault" at bounding box center [217, 144] width 73 height 9
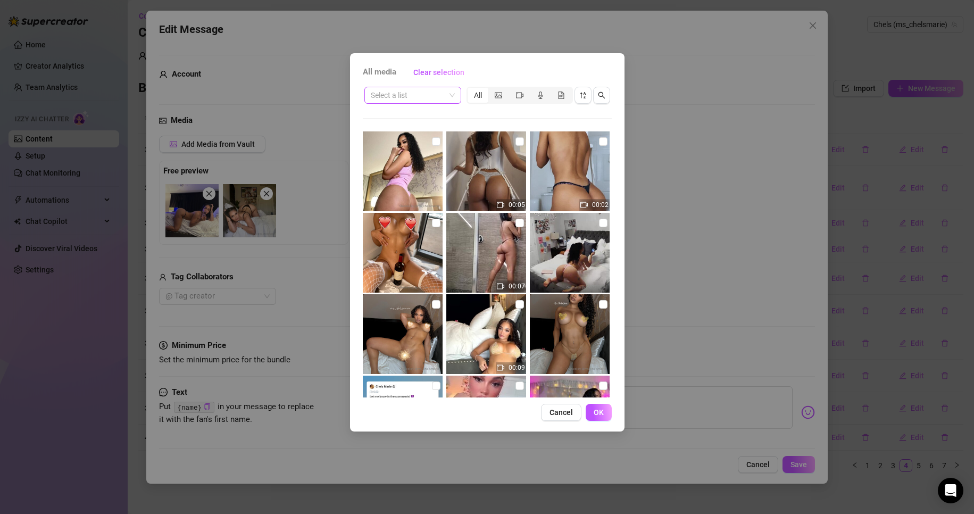
click at [453, 96] on span at bounding box center [413, 95] width 84 height 16
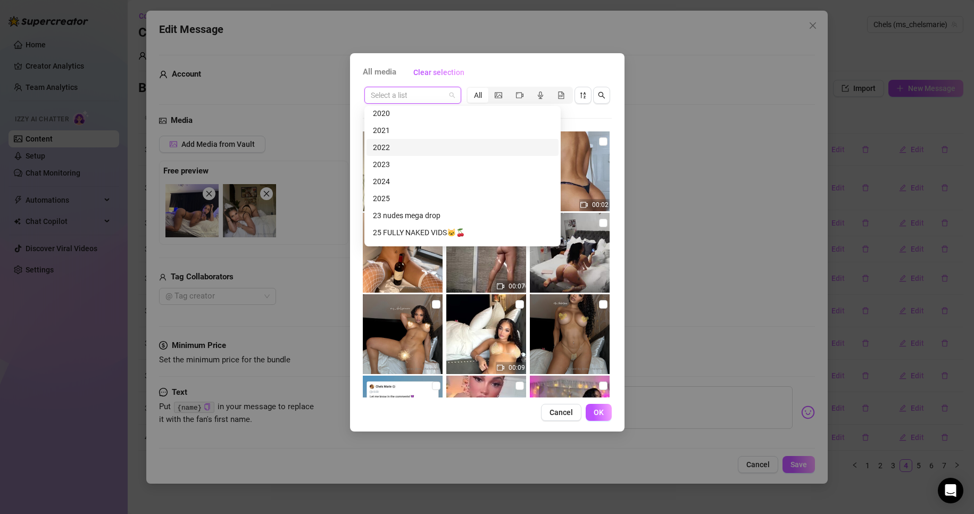
scroll to position [259, 0]
click at [416, 197] on div "2025" at bounding box center [462, 198] width 179 height 12
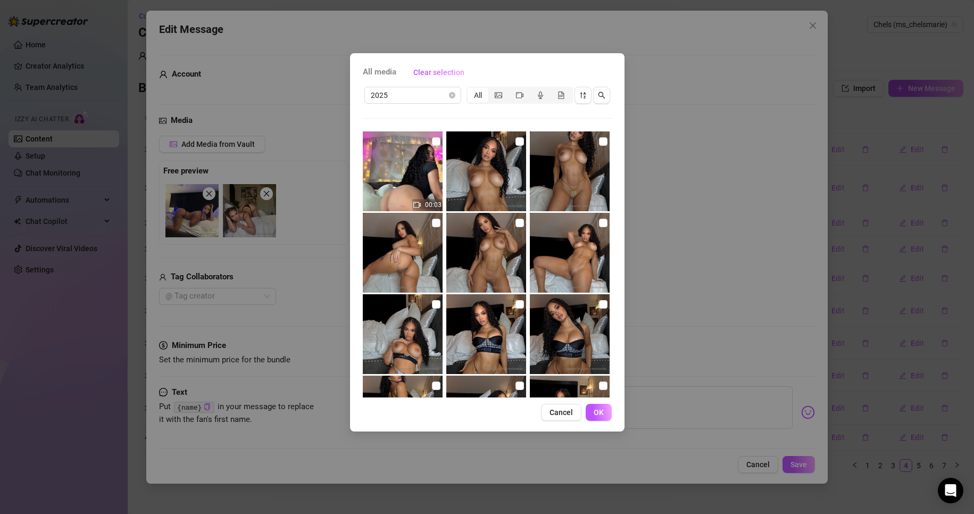
click at [416, 197] on img at bounding box center [403, 171] width 80 height 80
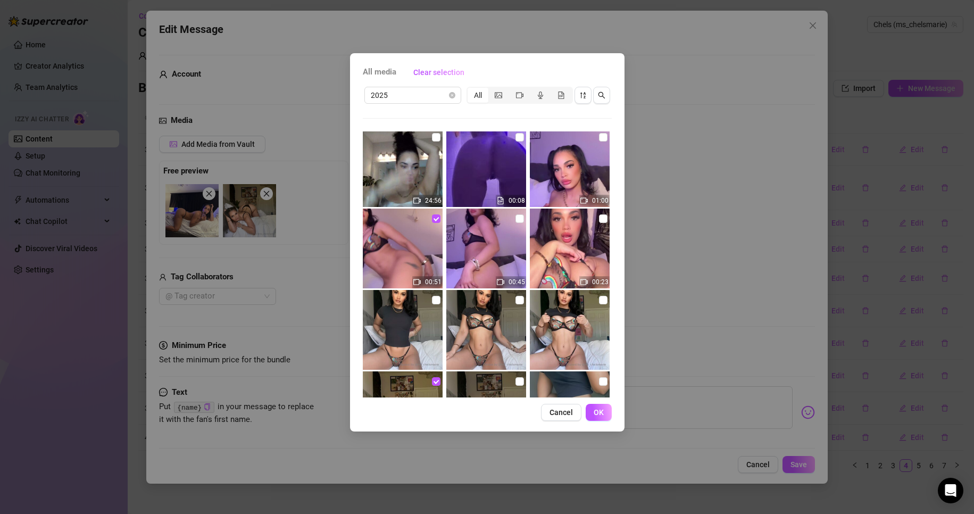
scroll to position [7000, 0]
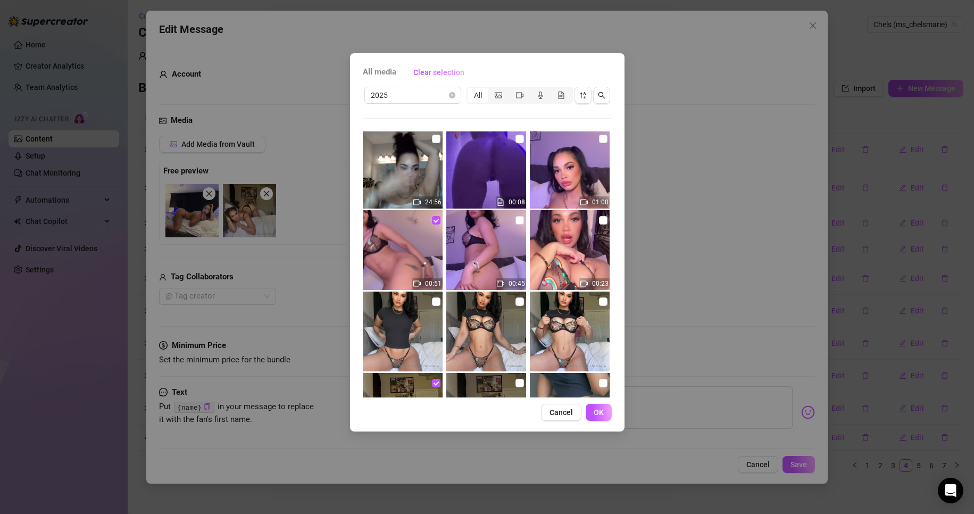
click at [596, 229] on img at bounding box center [570, 250] width 80 height 80
click at [599, 220] on input "checkbox" at bounding box center [603, 220] width 9 height 9
checkbox input "true"
click at [518, 221] on input "checkbox" at bounding box center [519, 220] width 9 height 9
checkbox input "true"
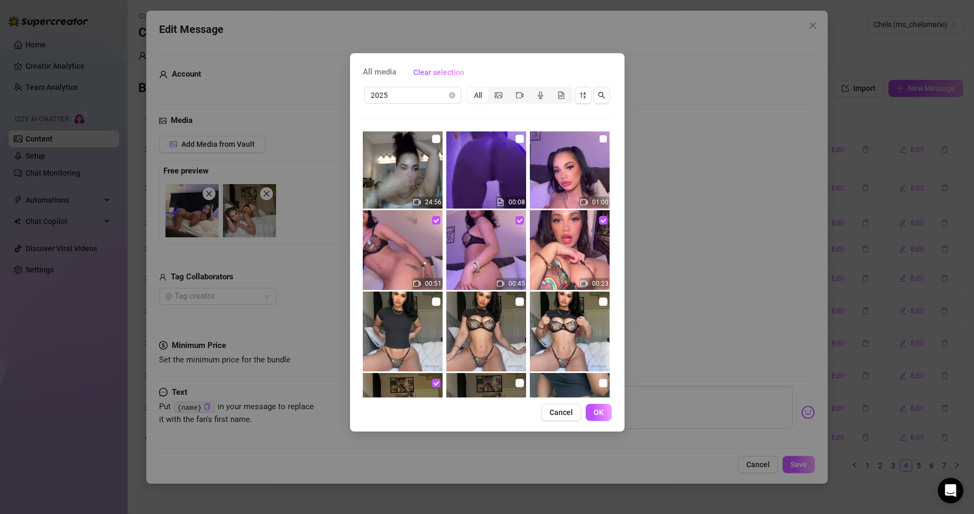
click at [599, 141] on input "checkbox" at bounding box center [603, 139] width 9 height 9
checkbox input "true"
click at [607, 414] on button "OK" at bounding box center [598, 412] width 26 height 17
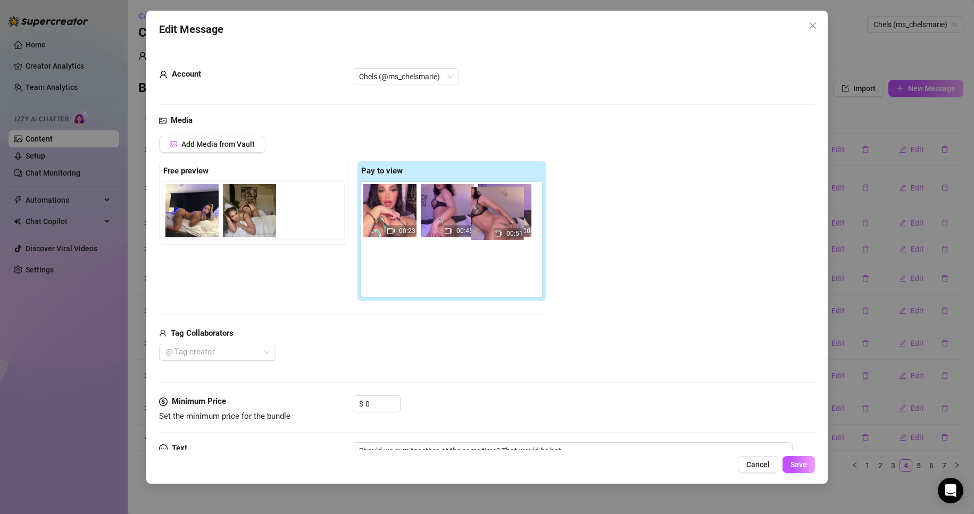
drag, startPoint x: 400, startPoint y: 215, endPoint x: 519, endPoint y: 218, distance: 119.1
click at [519, 218] on div "00:51 00:23 00:45 01:00" at bounding box center [453, 239] width 185 height 115
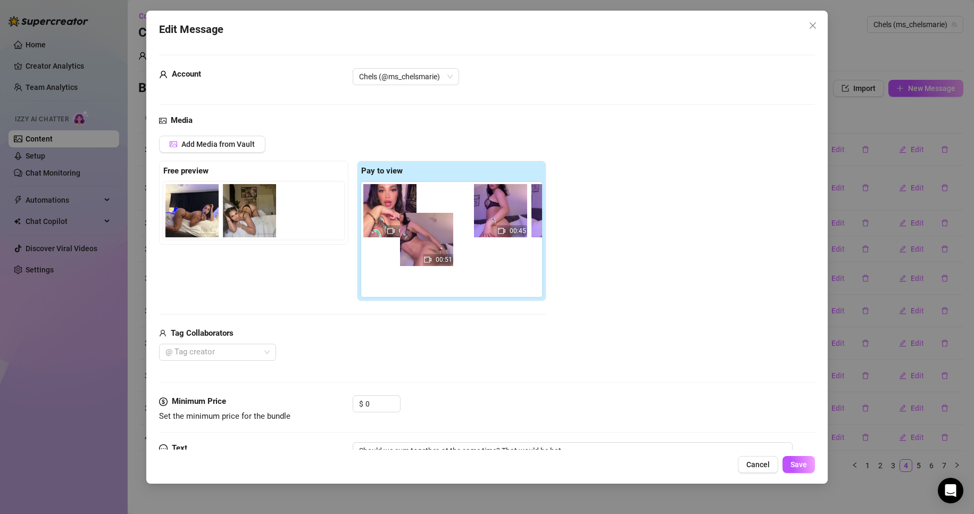
drag, startPoint x: 398, startPoint y: 219, endPoint x: 476, endPoint y: 306, distance: 116.8
click at [476, 301] on div "Pay to view 00:51 00:23 00:45 01:00" at bounding box center [451, 231] width 189 height 140
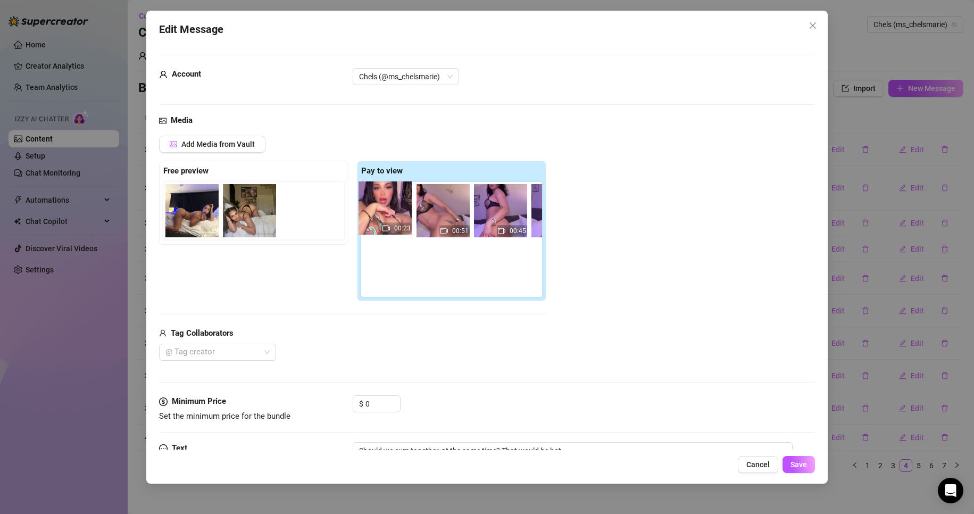
drag, startPoint x: 461, startPoint y: 215, endPoint x: 362, endPoint y: 210, distance: 99.1
click at [362, 210] on div "00:51 00:23 00:45 01:00" at bounding box center [453, 239] width 185 height 115
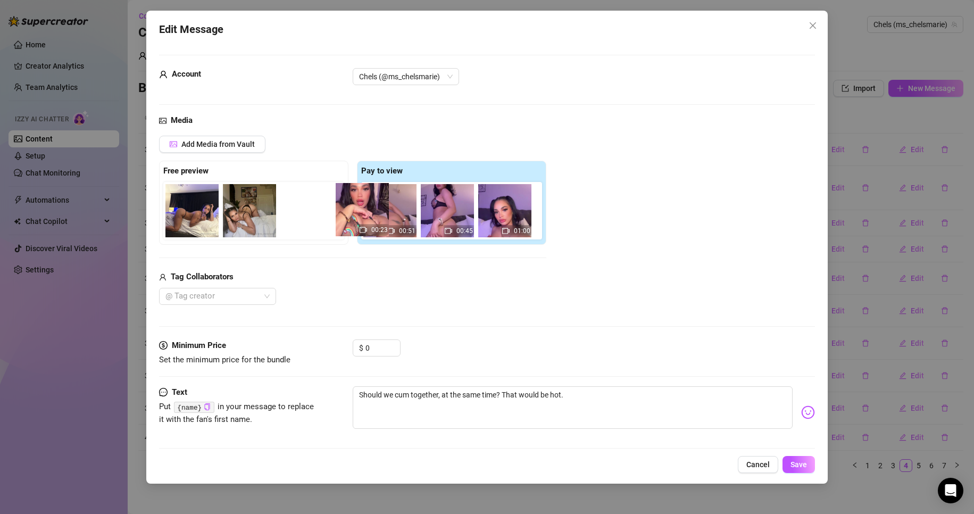
drag, startPoint x: 315, startPoint y: 210, endPoint x: 379, endPoint y: 210, distance: 64.3
click at [379, 210] on div "Free preview 00:23 Pay to view 00:51 00:45 01:00" at bounding box center [352, 203] width 387 height 84
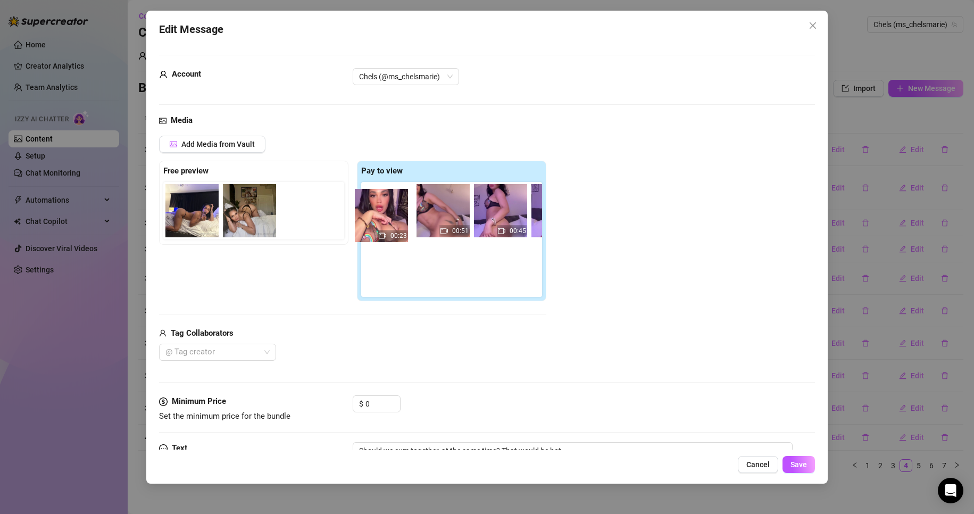
drag, startPoint x: 315, startPoint y: 212, endPoint x: 400, endPoint y: 219, distance: 85.4
click at [400, 219] on div "Free preview 00:23 Pay to view 00:51 00:45 01:00" at bounding box center [352, 231] width 387 height 140
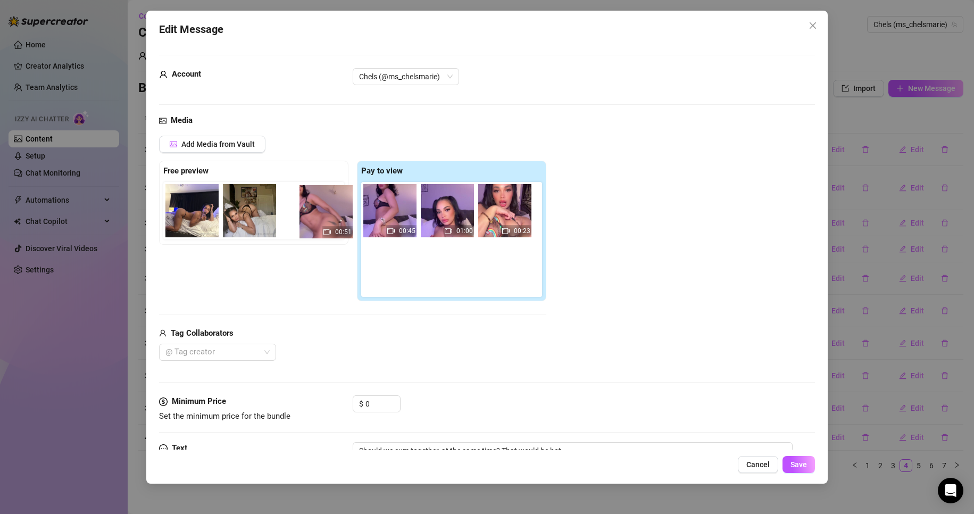
drag, startPoint x: 400, startPoint y: 219, endPoint x: 291, endPoint y: 216, distance: 109.6
click at [291, 216] on div "Free preview Pay to view 00:51 00:45 01:00 00:23" at bounding box center [352, 231] width 387 height 140
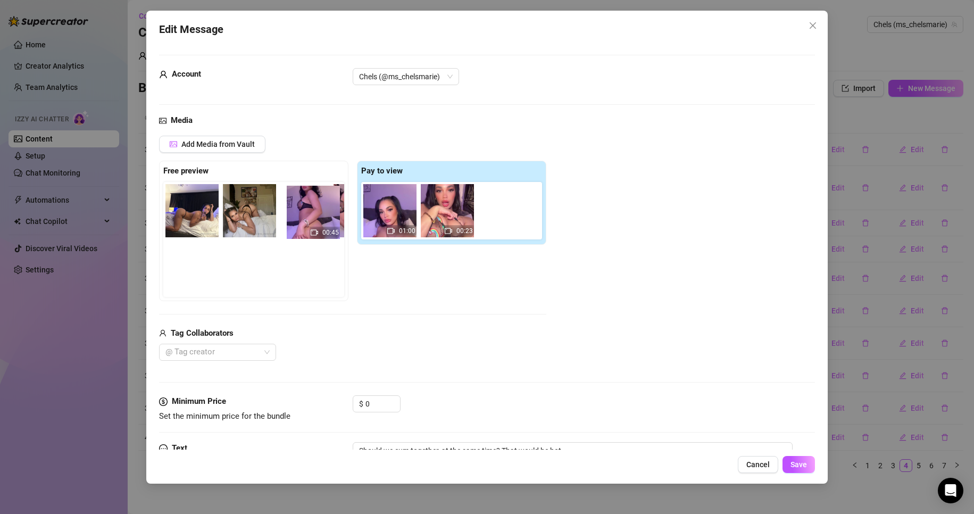
scroll to position [0, 19]
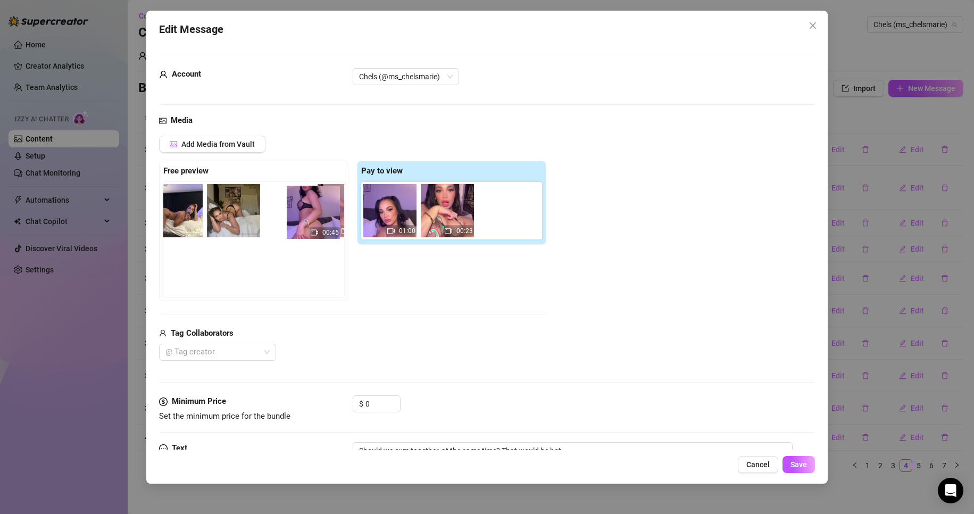
drag, startPoint x: 397, startPoint y: 211, endPoint x: 316, endPoint y: 213, distance: 80.8
click at [316, 213] on div "Free preview 00:51 Pay to view 00:45 01:00 00:23" at bounding box center [352, 231] width 387 height 140
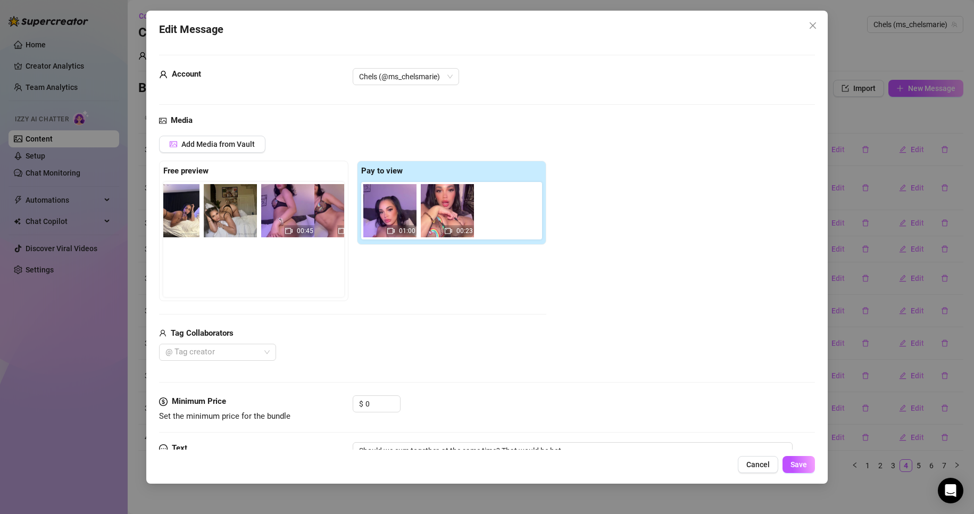
scroll to position [0, 0]
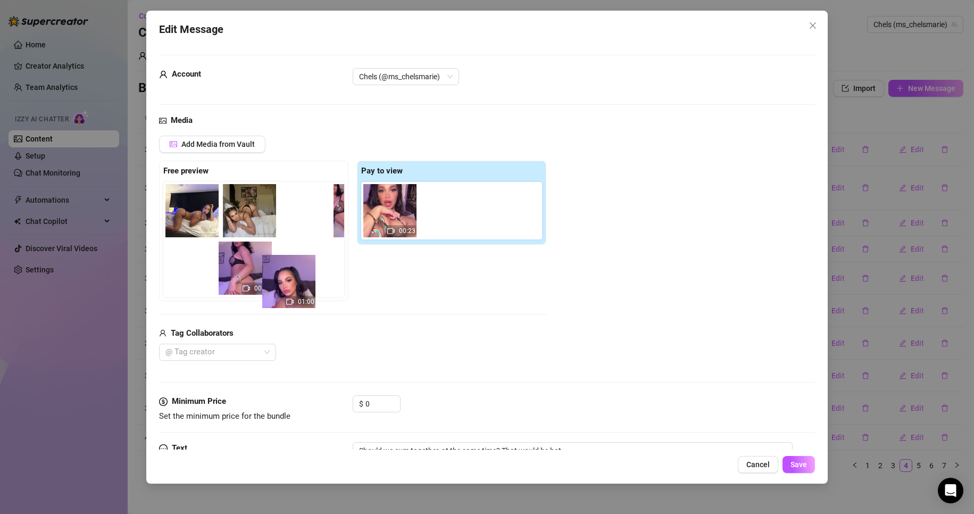
drag, startPoint x: 390, startPoint y: 222, endPoint x: 277, endPoint y: 300, distance: 137.3
click at [277, 300] on div "Free preview 00:51 00:45 Pay to view 01:00 00:23" at bounding box center [352, 231] width 387 height 140
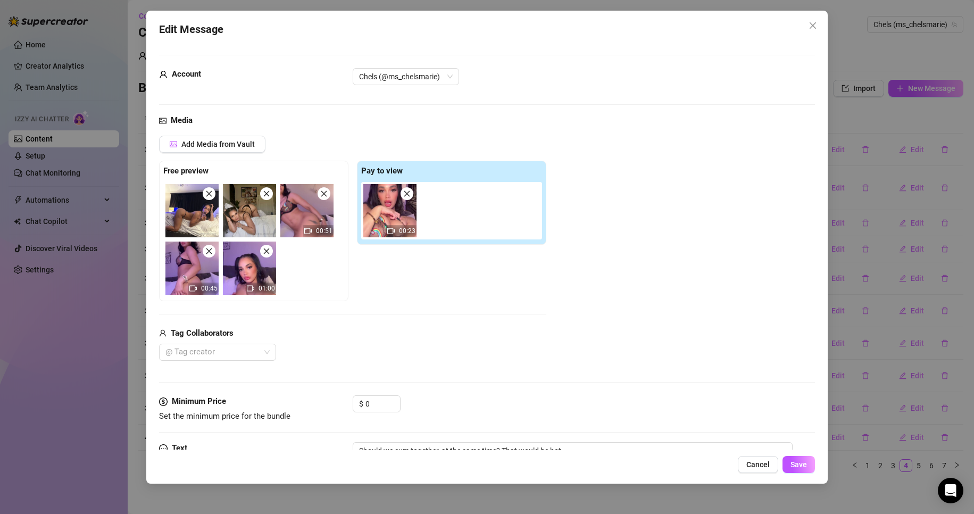
click at [323, 199] on span at bounding box center [323, 193] width 13 height 13
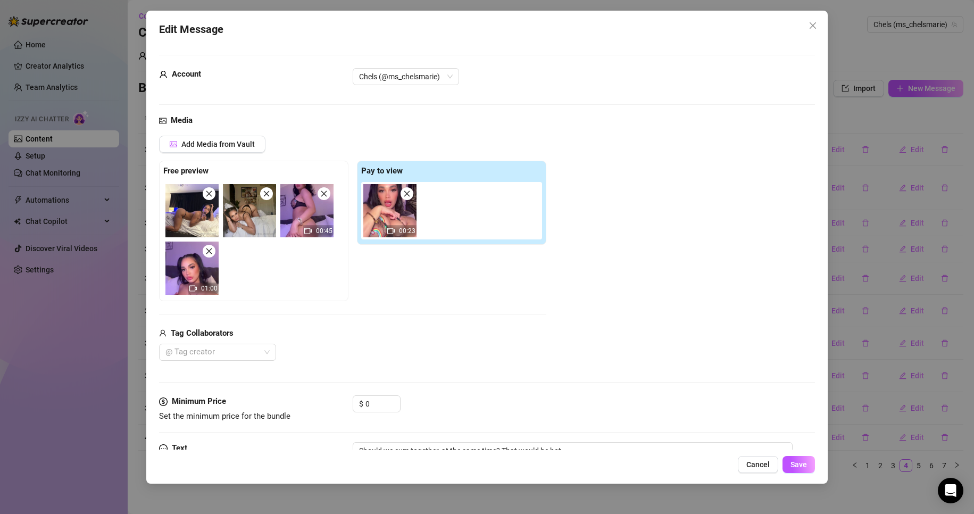
click at [323, 199] on span at bounding box center [323, 193] width 13 height 13
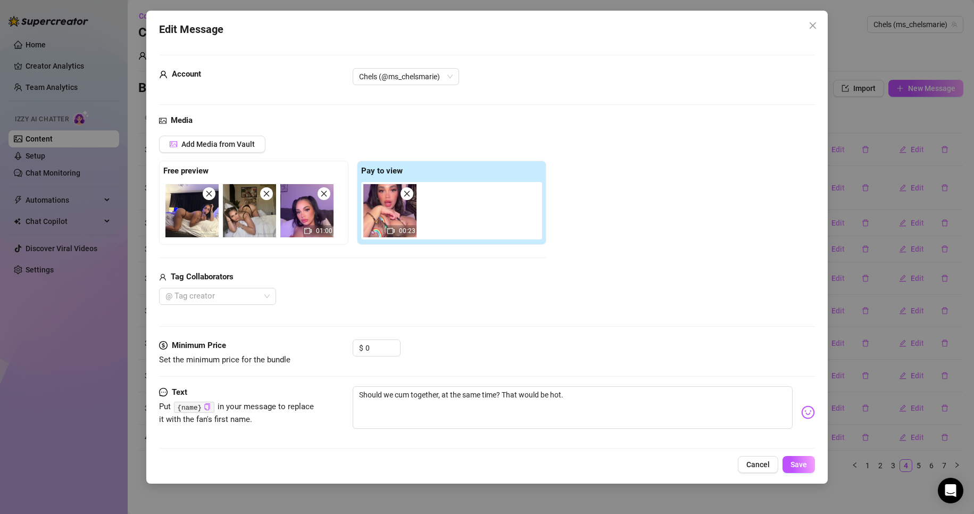
click at [323, 199] on span at bounding box center [323, 193] width 13 height 13
click at [210, 146] on span "Add Media from Vault" at bounding box center [217, 144] width 73 height 9
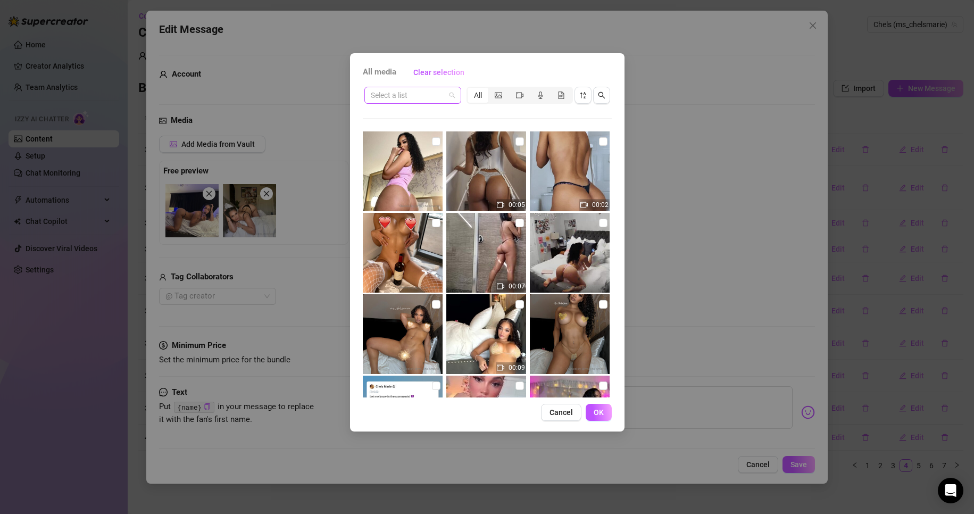
click at [438, 97] on input "search" at bounding box center [408, 95] width 74 height 16
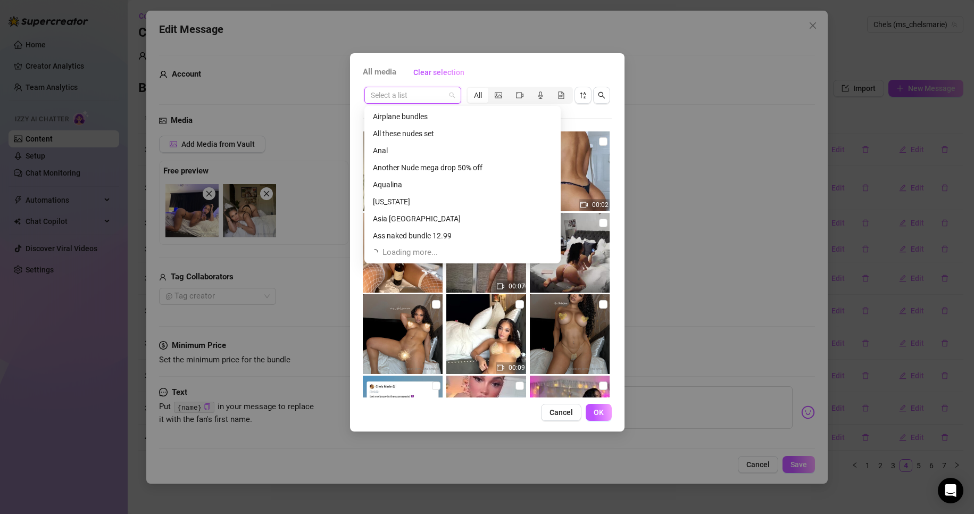
scroll to position [715, 0]
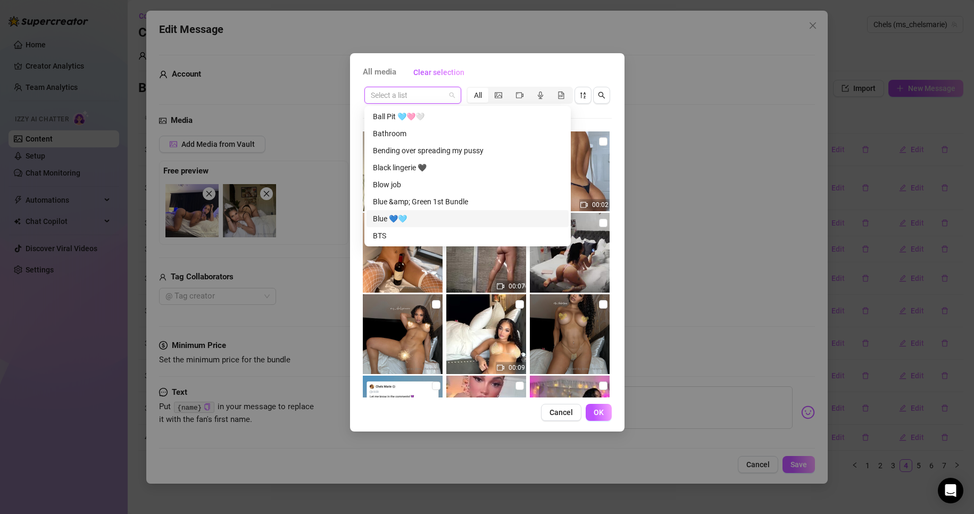
click at [471, 226] on div "Blue 💙🩵" at bounding box center [467, 218] width 202 height 17
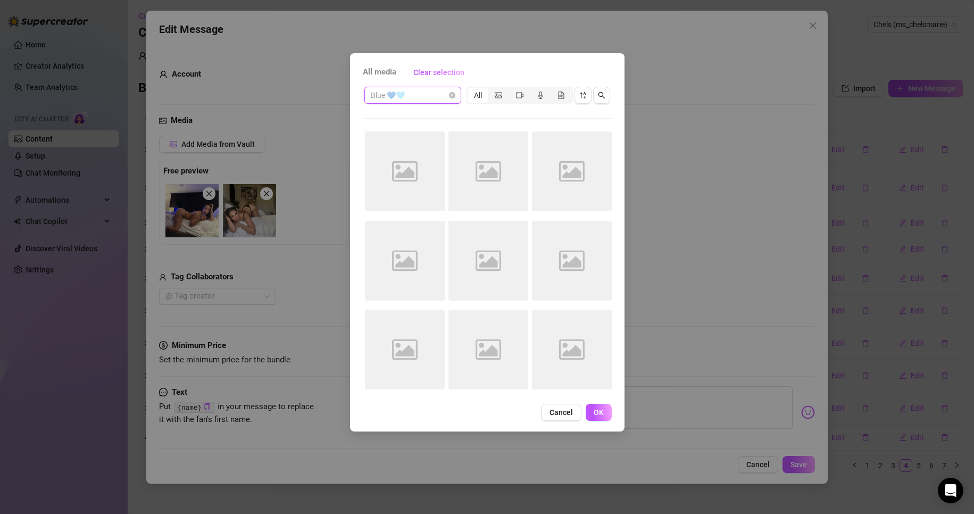
click at [447, 92] on span "Blue 💙🩵" at bounding box center [413, 95] width 84 height 16
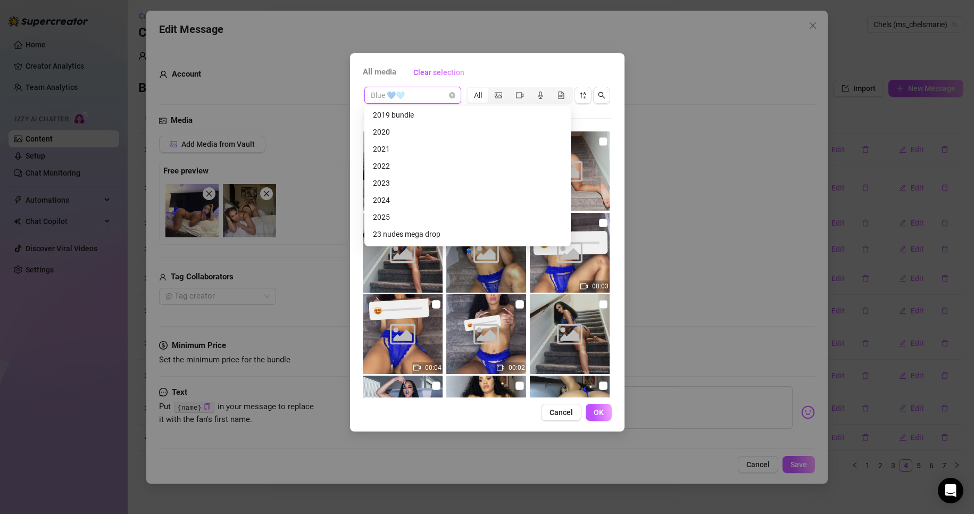
scroll to position [239, 0]
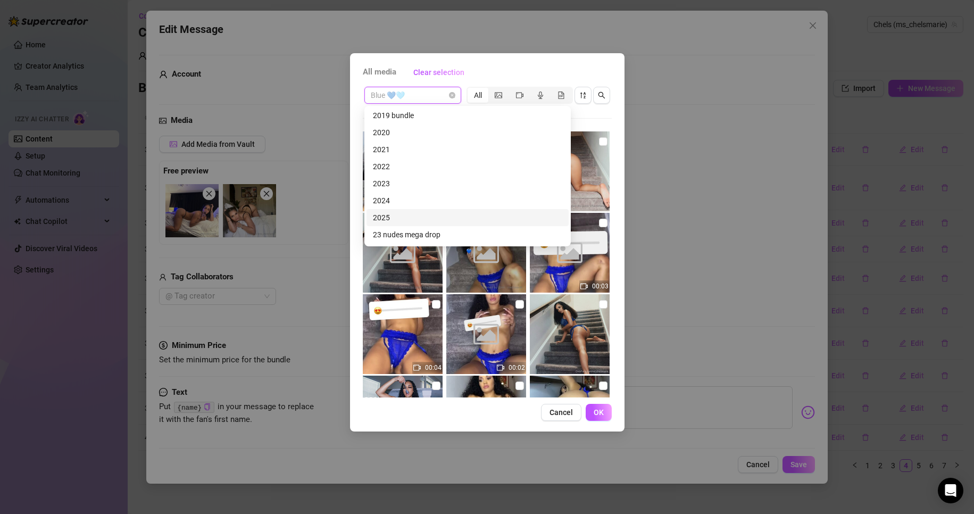
click at [434, 217] on div "2025" at bounding box center [467, 218] width 189 height 12
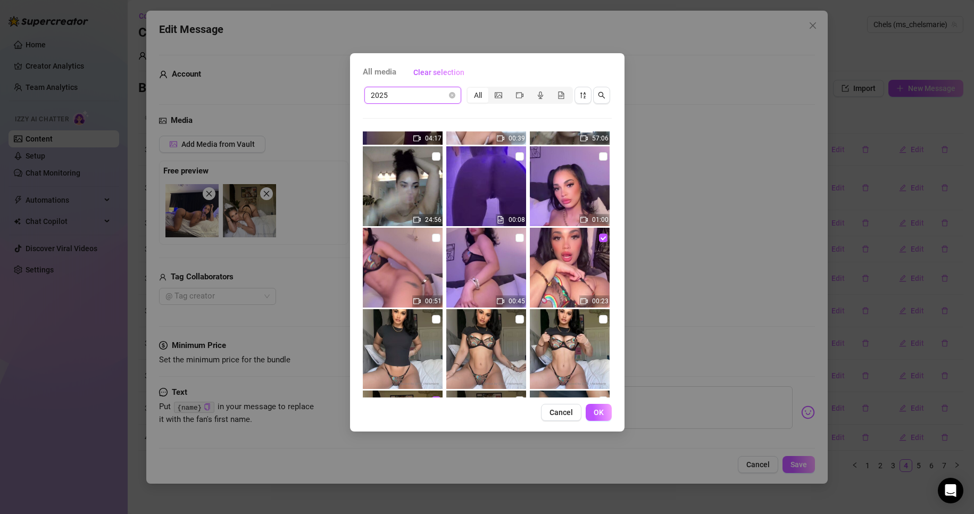
scroll to position [6982, 0]
click at [516, 239] on input "checkbox" at bounding box center [519, 238] width 9 height 9
checkbox input "true"
click at [434, 234] on input "checkbox" at bounding box center [436, 238] width 9 height 9
checkbox input "true"
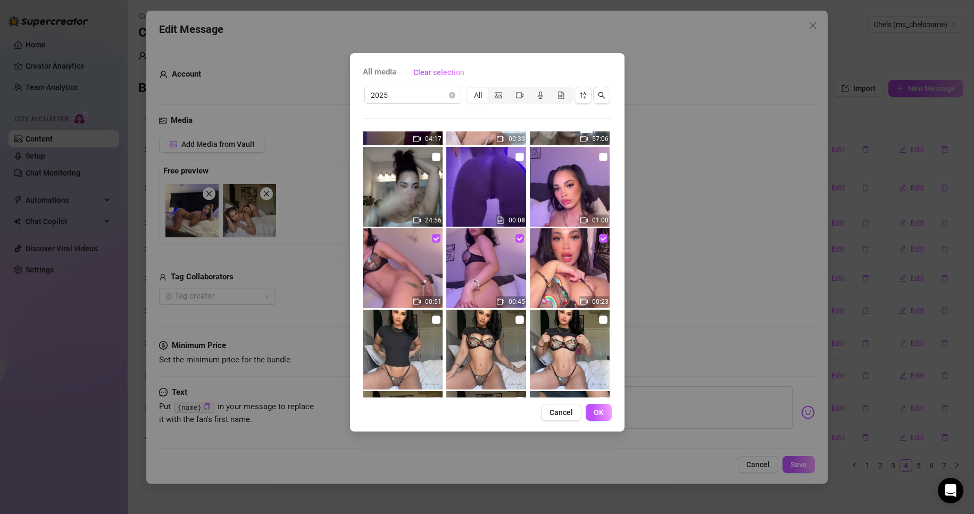
click at [602, 156] on img at bounding box center [570, 187] width 80 height 80
click at [599, 157] on input "checkbox" at bounding box center [603, 157] width 9 height 9
checkbox input "true"
click at [603, 417] on button "OK" at bounding box center [598, 412] width 26 height 17
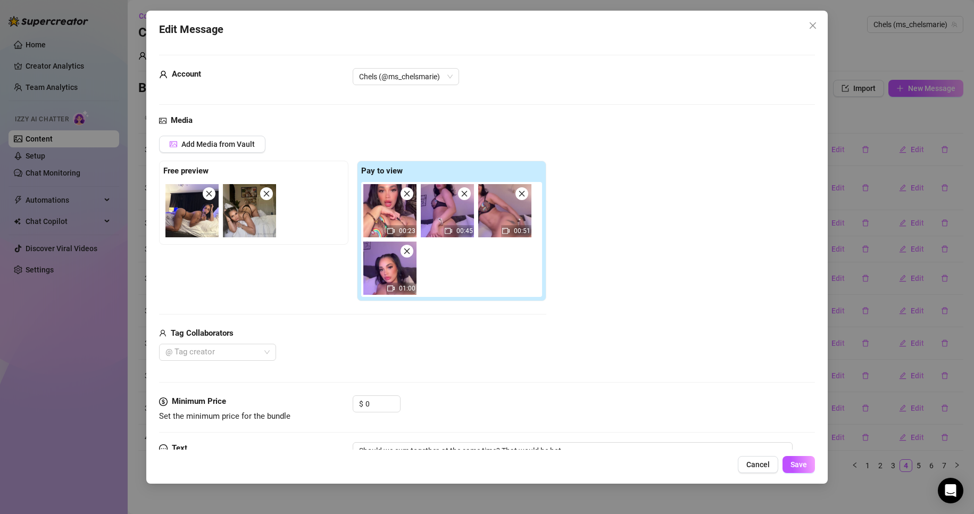
scroll to position [64, 0]
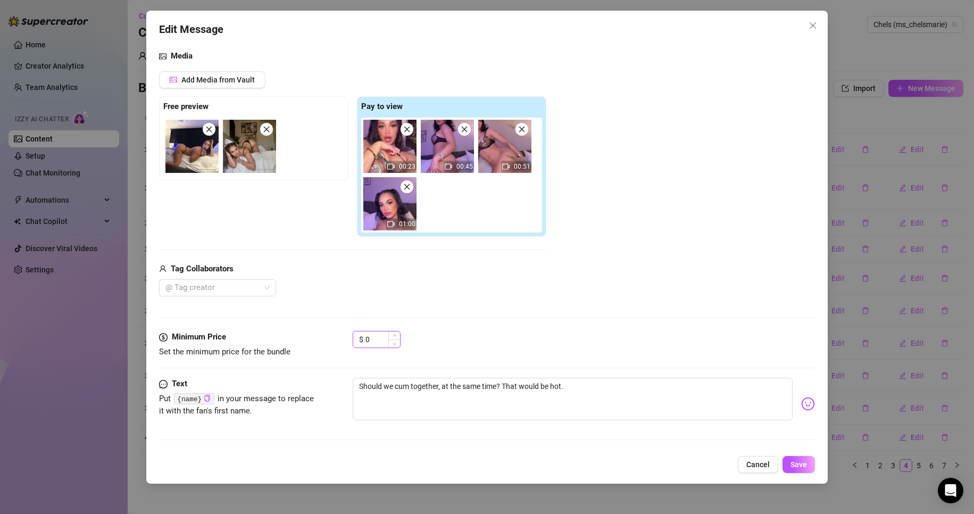
click at [378, 339] on input "0" at bounding box center [382, 339] width 35 height 16
type input "20"
click at [622, 316] on div "Media Add Media from Vault Free preview Pay to view 00:23 00:45 00:51 01:00 Tag…" at bounding box center [487, 190] width 656 height 281
click at [813, 467] on button "Save" at bounding box center [798, 464] width 32 height 17
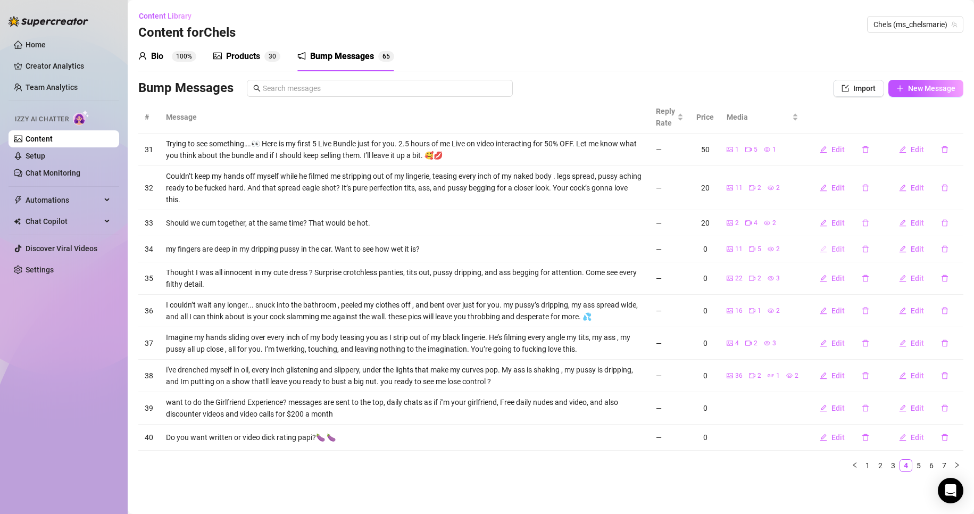
click at [837, 246] on span "Edit" at bounding box center [837, 249] width 13 height 9
type textarea "my fingers are deep in my dripping pussy in the car. Want to see how wet it is?"
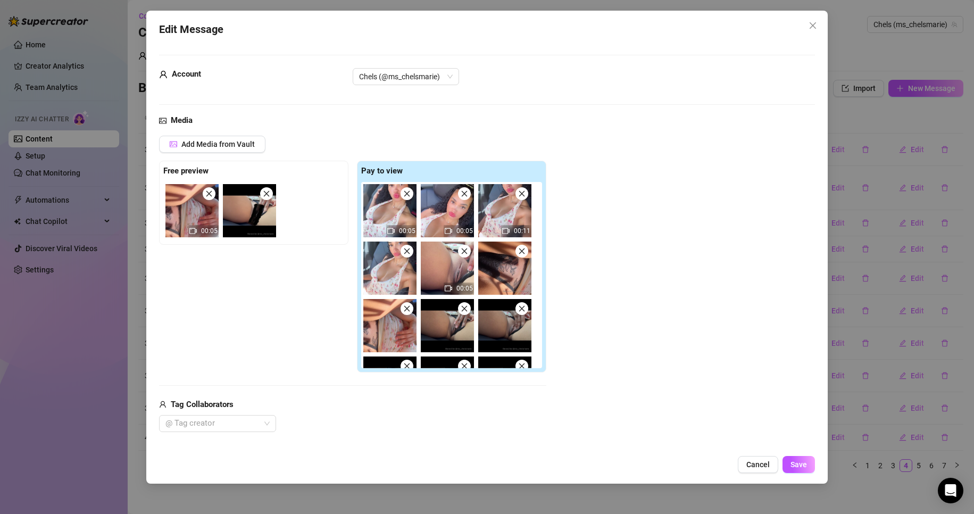
scroll to position [136, 0]
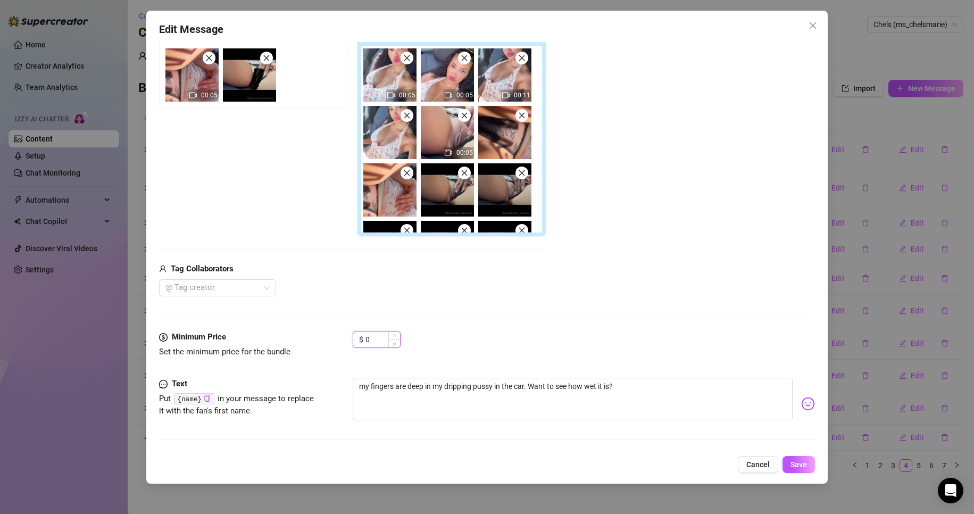
click at [379, 344] on input "0" at bounding box center [382, 339] width 35 height 16
type input "5"
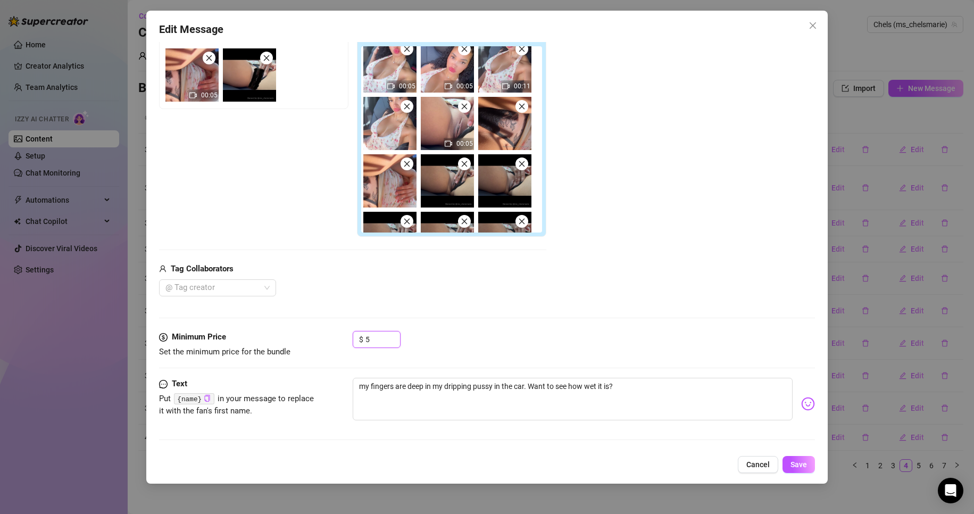
scroll to position [0, 0]
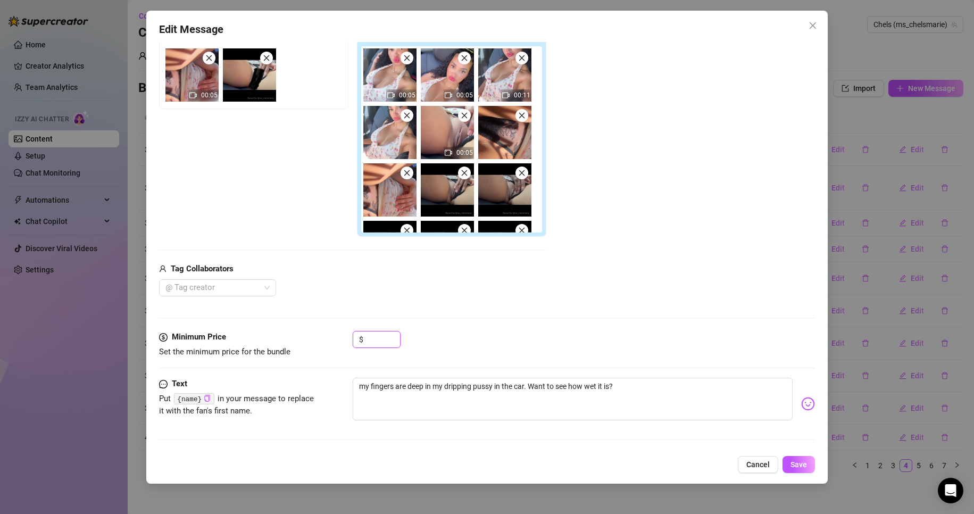
type input "8"
type input "7"
click at [808, 463] on button "Save" at bounding box center [798, 464] width 32 height 17
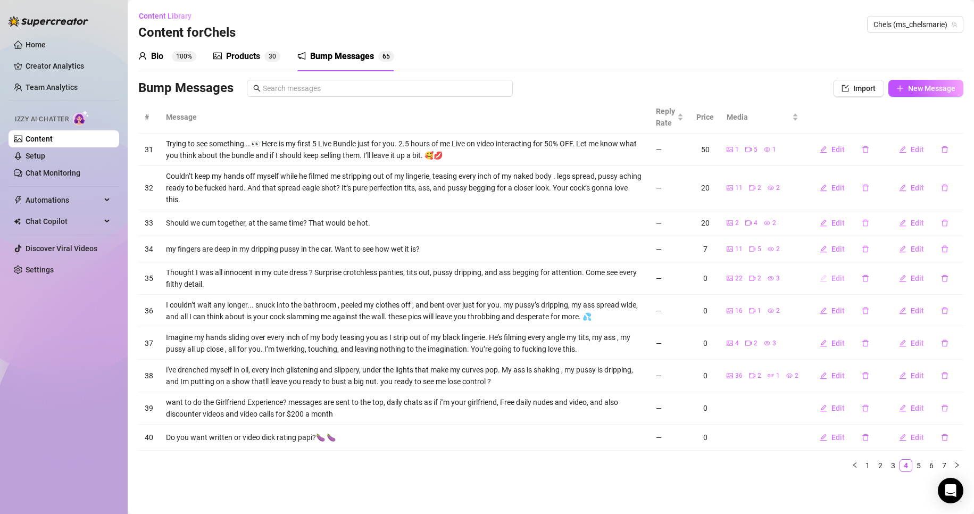
click at [842, 277] on span "Edit" at bounding box center [837, 278] width 13 height 9
type textarea "Thought I was all innocent in my cute dress ? Surprise crotchless panties, tits…"
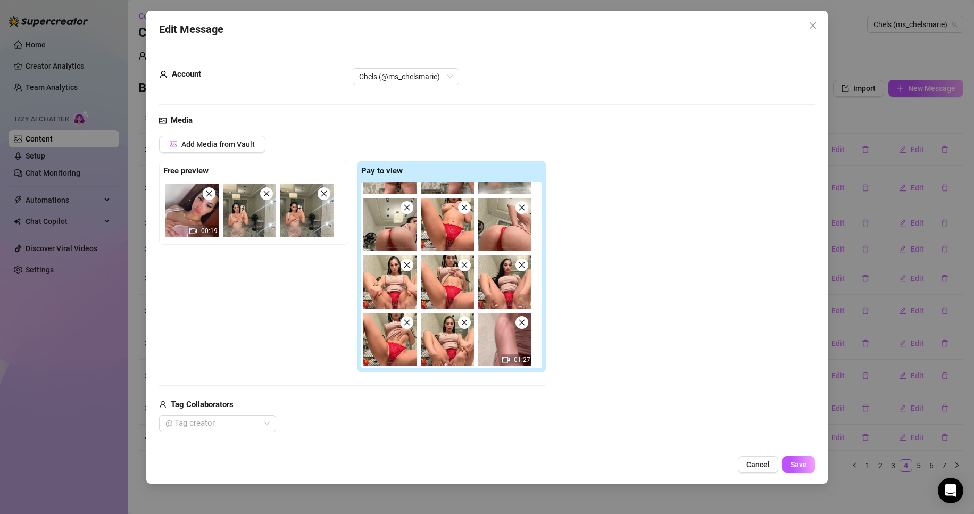
scroll to position [136, 0]
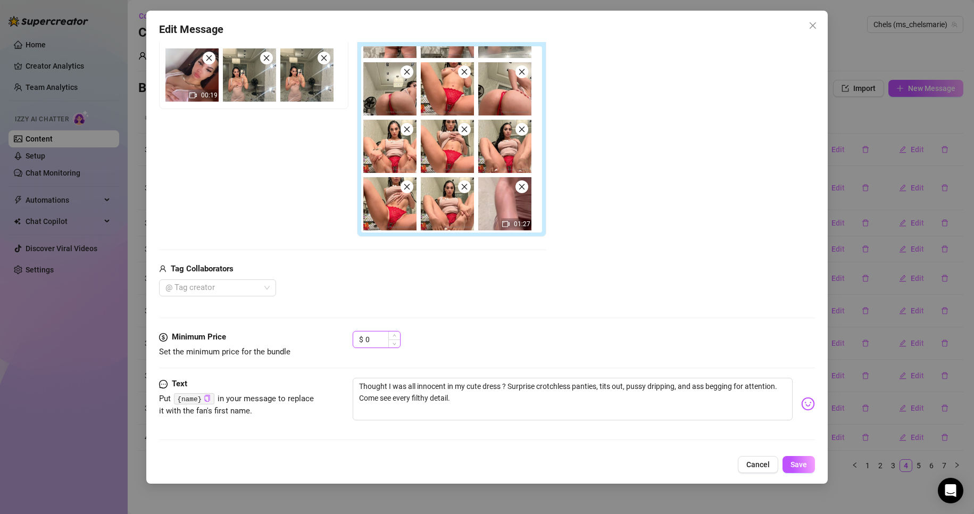
click at [369, 342] on input "0" at bounding box center [382, 339] width 35 height 16
type input "15"
click at [799, 467] on span "Save" at bounding box center [798, 464] width 16 height 9
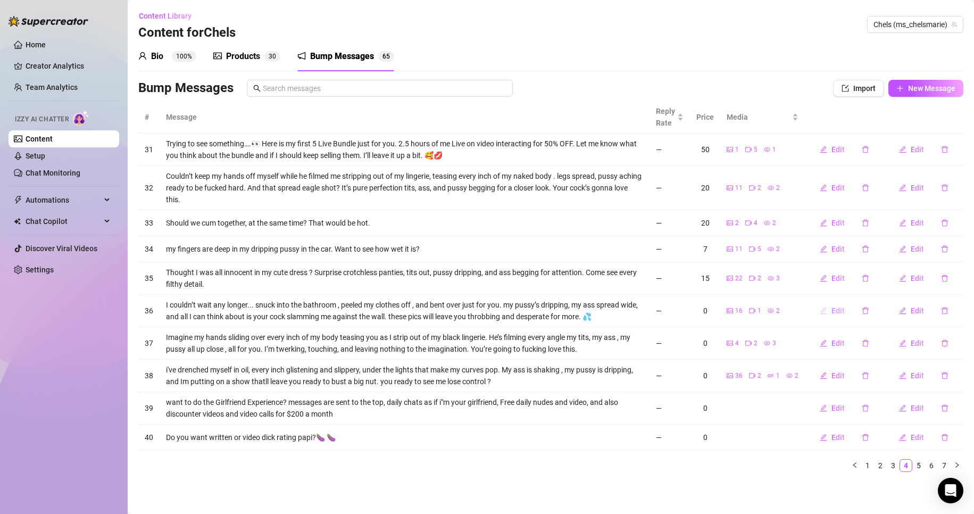
click at [839, 311] on span "Edit" at bounding box center [837, 310] width 13 height 9
type textarea "I couldn’t wait any longer... snuck into the bathroom , peeled my clothes off ,…"
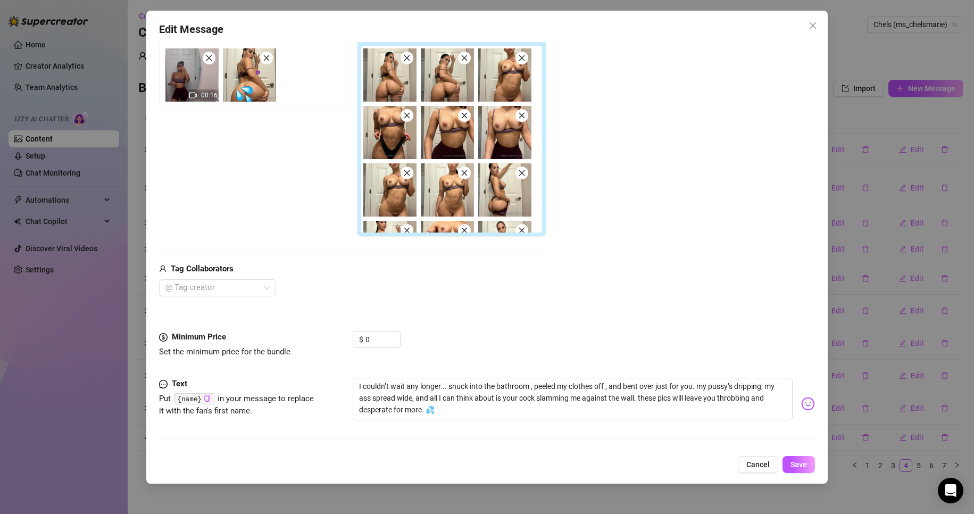
scroll to position [101, 0]
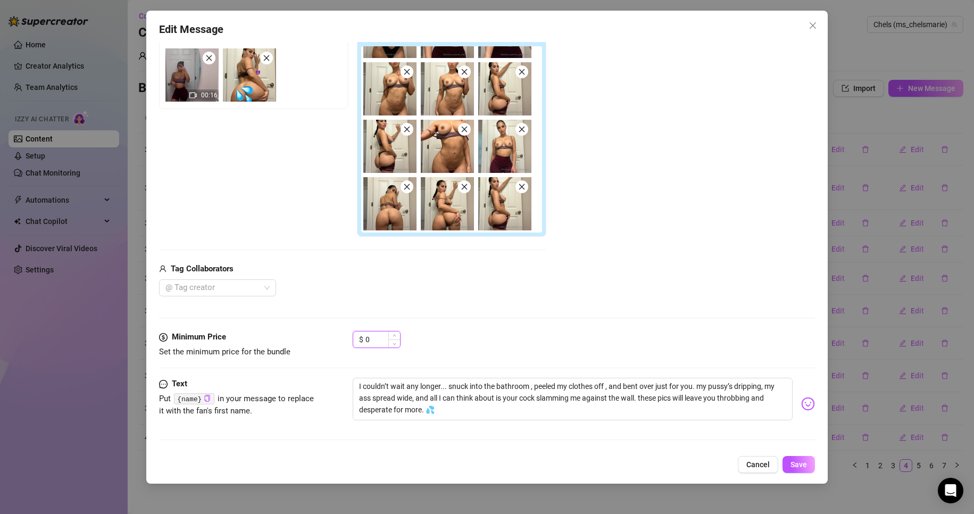
click at [373, 346] on input "0" at bounding box center [382, 339] width 35 height 16
type input "8"
click at [801, 472] on button "Save" at bounding box center [798, 464] width 32 height 17
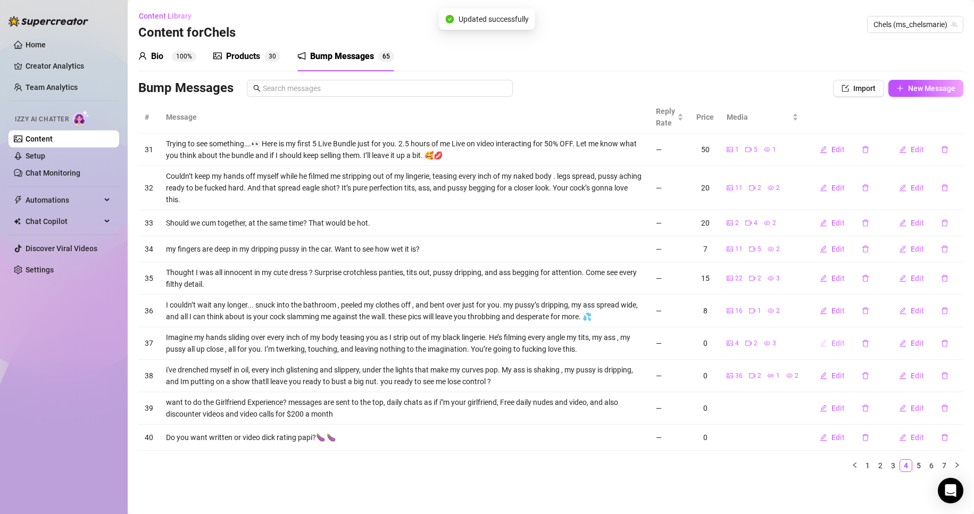
click at [844, 344] on span "Edit" at bounding box center [837, 343] width 13 height 9
type textarea "Imagine my hands sliding over every inch of my body teasing you as I strip out …"
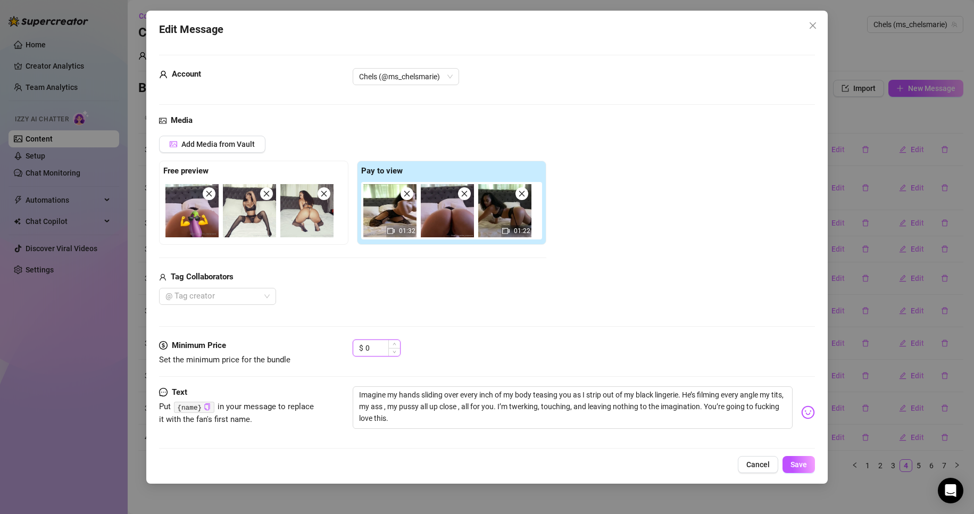
click at [372, 353] on input "0" at bounding box center [382, 348] width 35 height 16
type input "15"
click at [804, 461] on span "Save" at bounding box center [798, 464] width 16 height 9
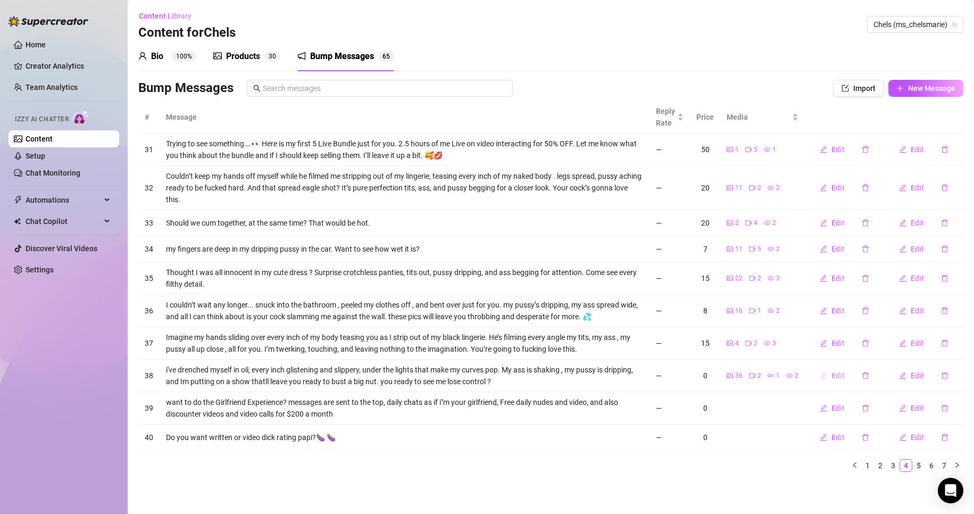
click at [840, 379] on span "Edit" at bounding box center [837, 375] width 13 height 9
type textarea "i've drenched myself in oil, every inch glistening and slippery, under the ligh…"
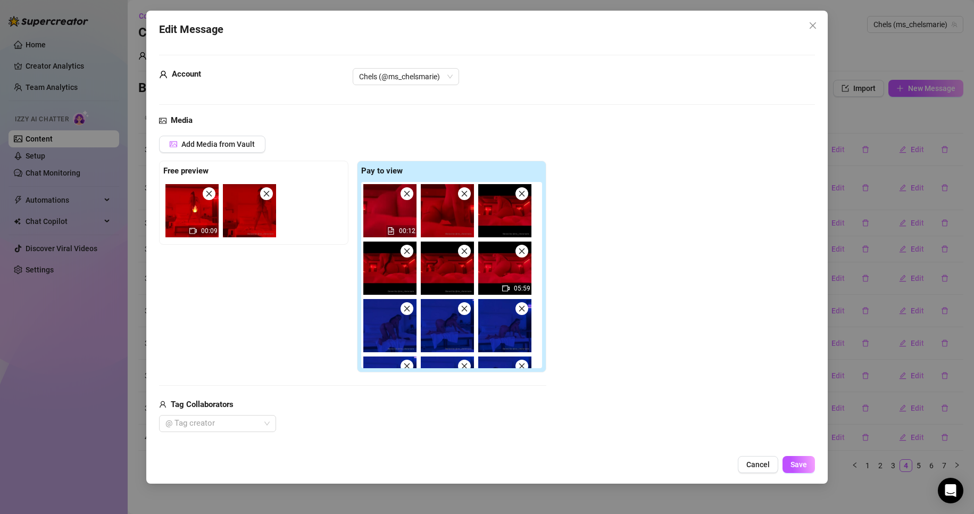
scroll to position [136, 0]
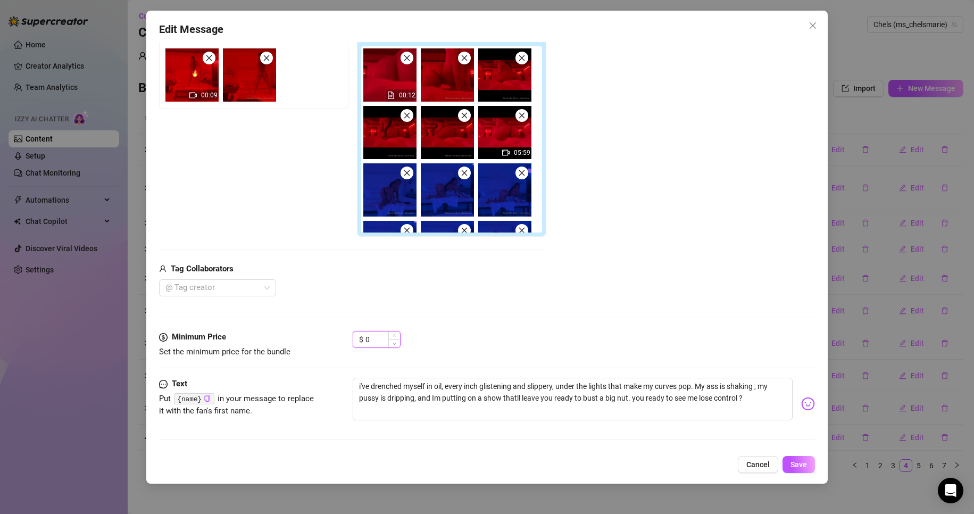
click at [375, 342] on input "0" at bounding box center [382, 339] width 35 height 16
type input "40"
click at [803, 462] on span "Save" at bounding box center [798, 464] width 16 height 9
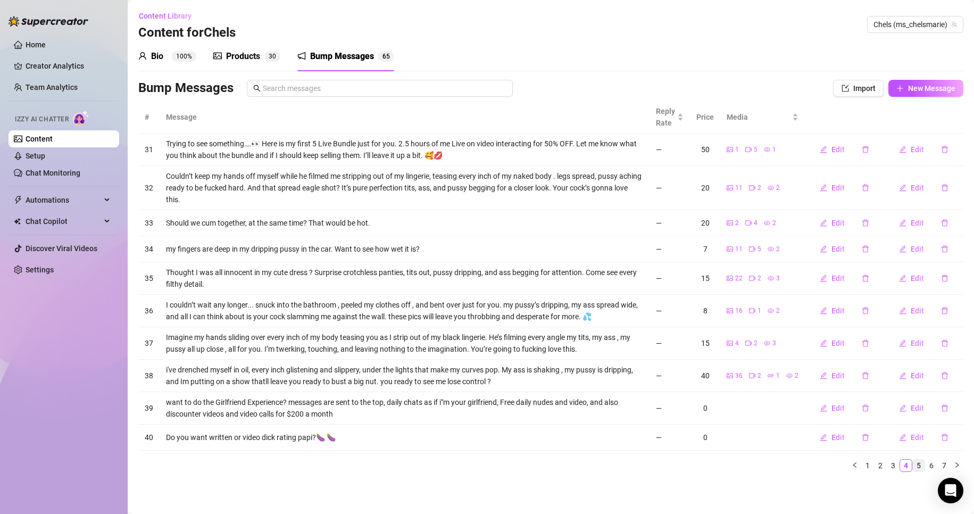
click at [919, 466] on link "5" at bounding box center [919, 465] width 12 height 12
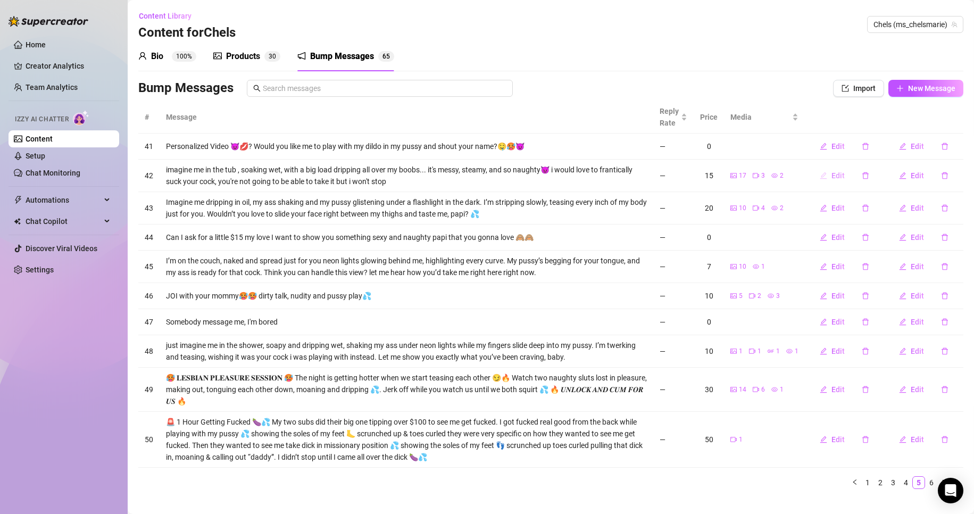
click at [835, 176] on span "Edit" at bounding box center [837, 175] width 13 height 9
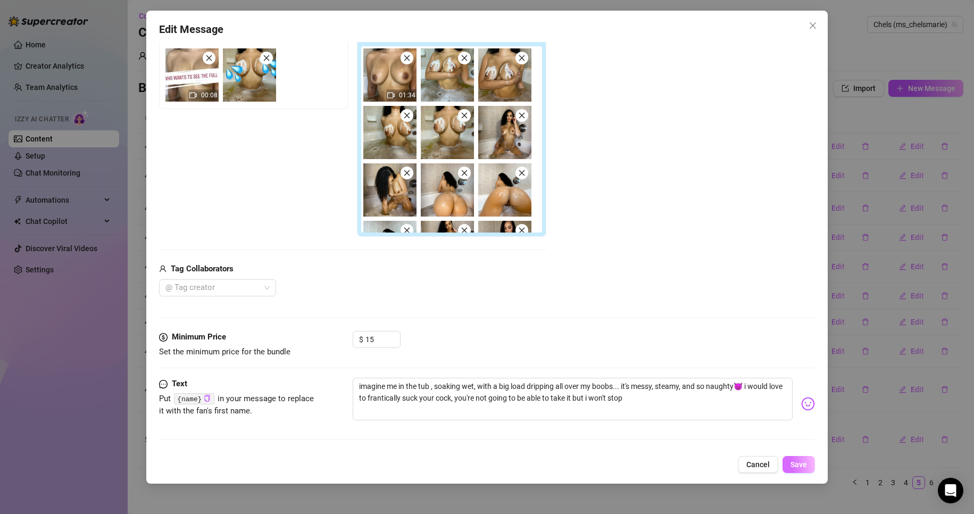
click at [793, 466] on span "Save" at bounding box center [798, 464] width 16 height 9
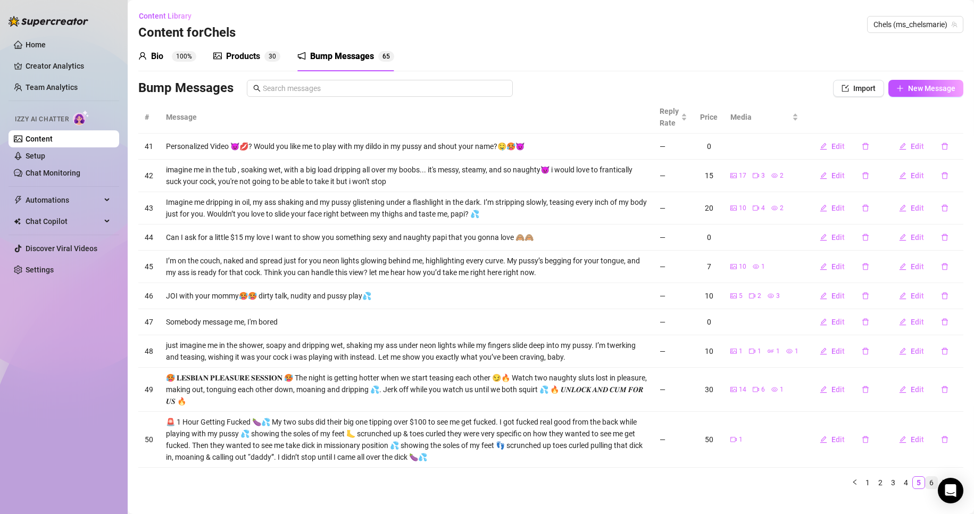
click at [925, 479] on link "6" at bounding box center [931, 482] width 12 height 12
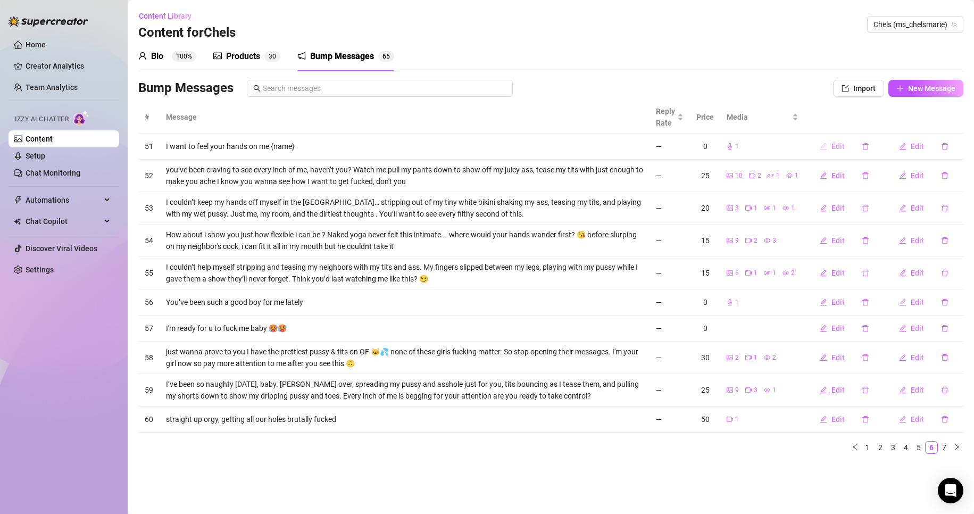
click at [841, 148] on span "Edit" at bounding box center [837, 146] width 13 height 9
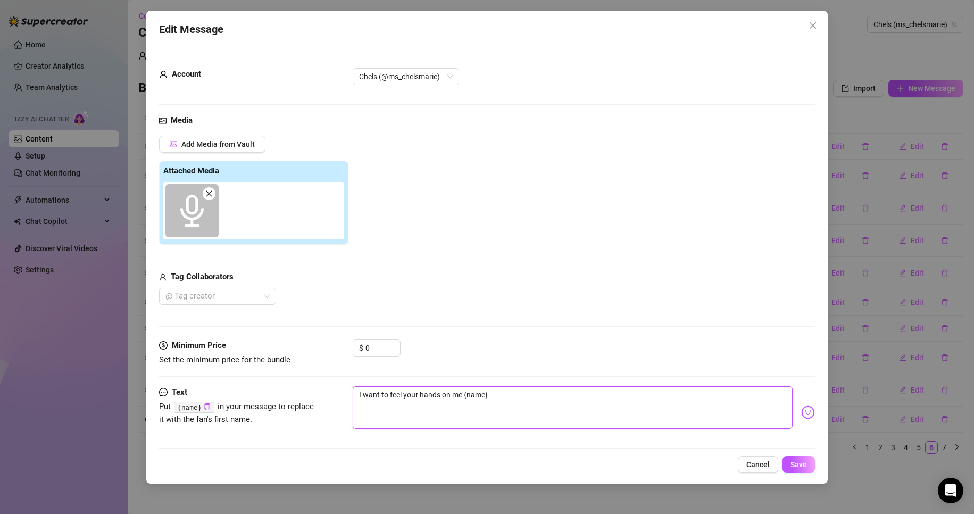
click at [527, 402] on textarea "I want to feel your hands on me {name}" at bounding box center [573, 407] width 440 height 43
type textarea "I want to feel your hands on me {name"
type textarea "I want to feel your hands on me {nam"
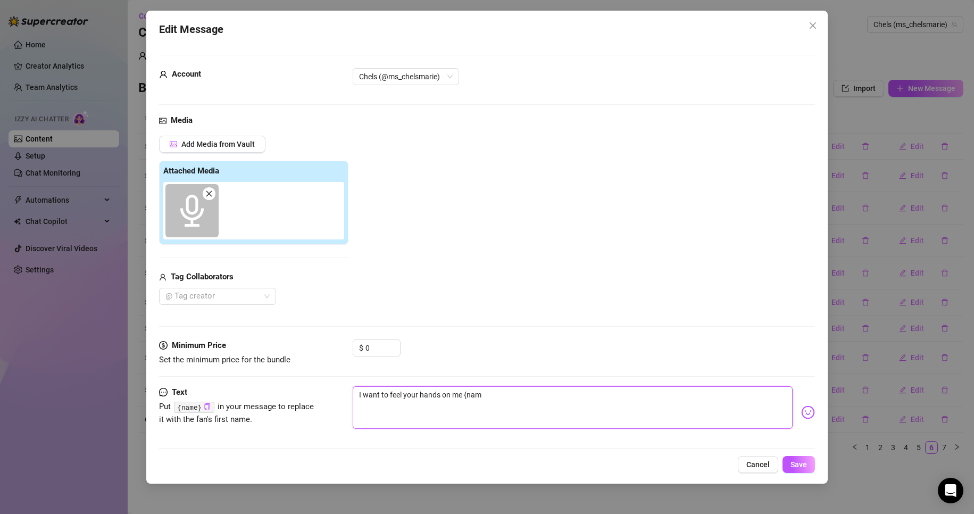
type textarea "I want to feel your hands on me {na"
type textarea "I want to feel your hands on me {n"
type textarea "I want to feel your hands on me {"
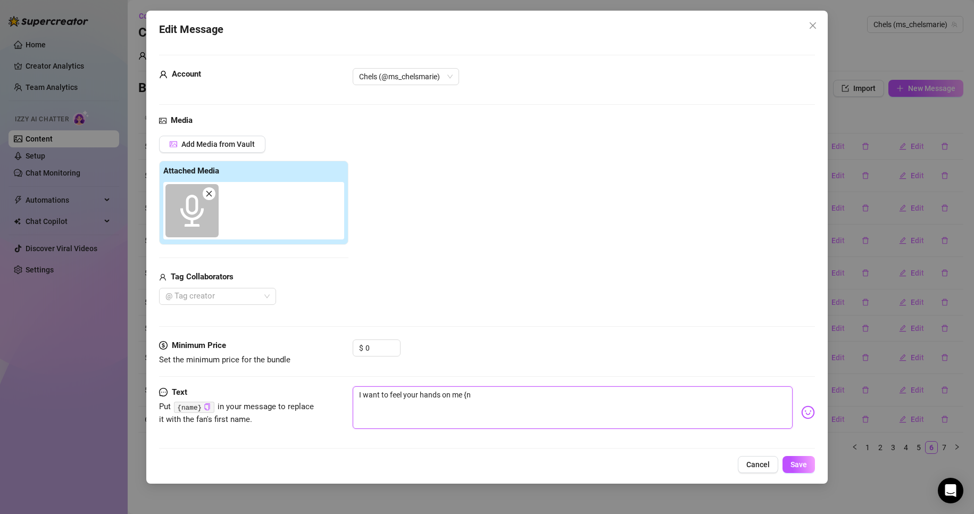
type textarea "I want to feel your hands on me {"
type textarea "I want to feel your hands on me"
click at [799, 467] on span "Save" at bounding box center [798, 464] width 16 height 9
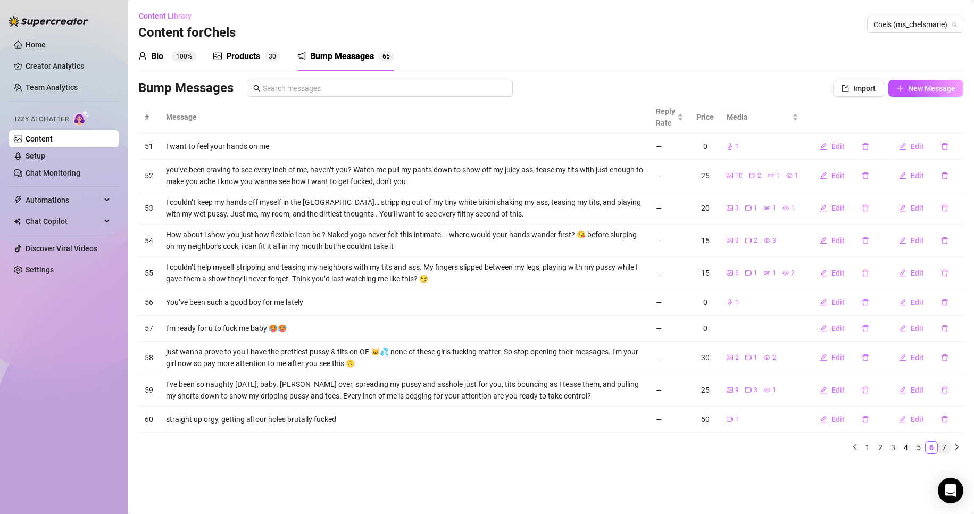
click at [943, 448] on link "7" at bounding box center [944, 447] width 12 height 12
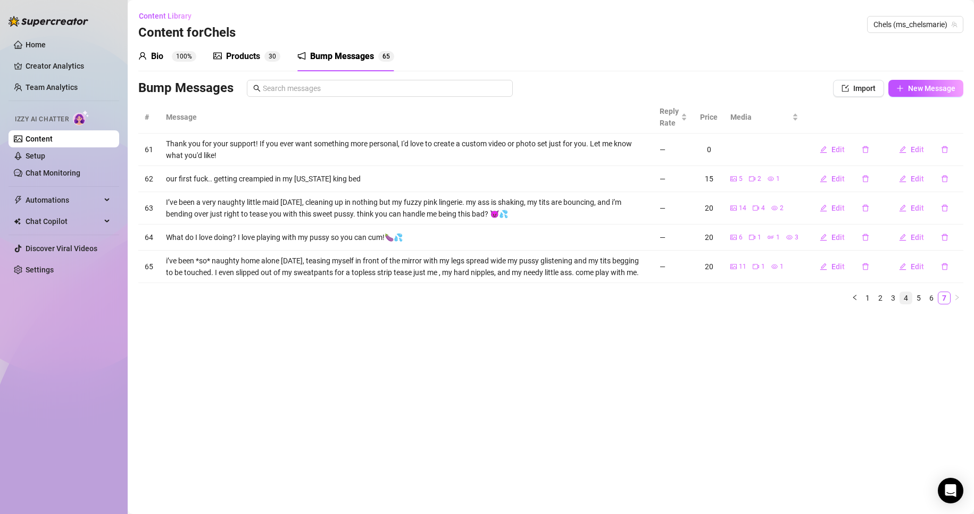
click at [905, 294] on link "4" at bounding box center [906, 298] width 12 height 12
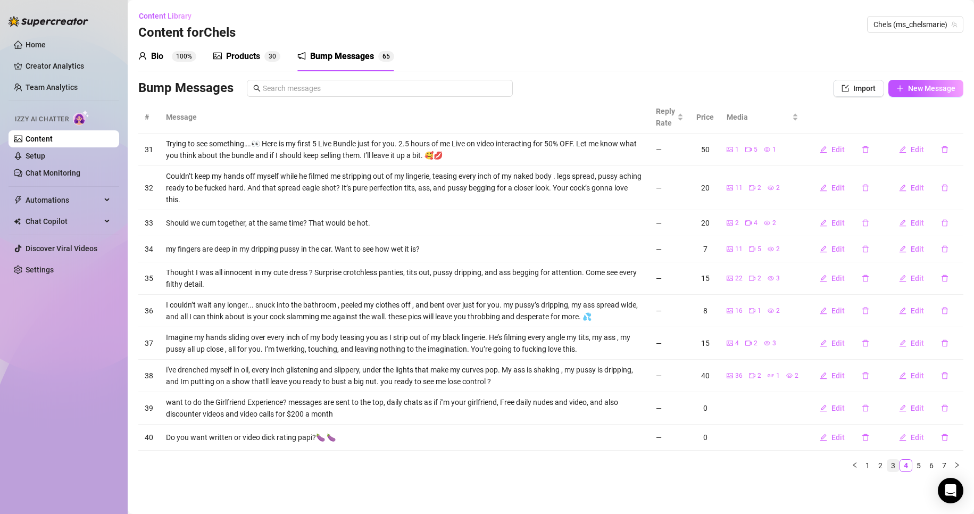
click at [895, 466] on link "3" at bounding box center [893, 465] width 12 height 12
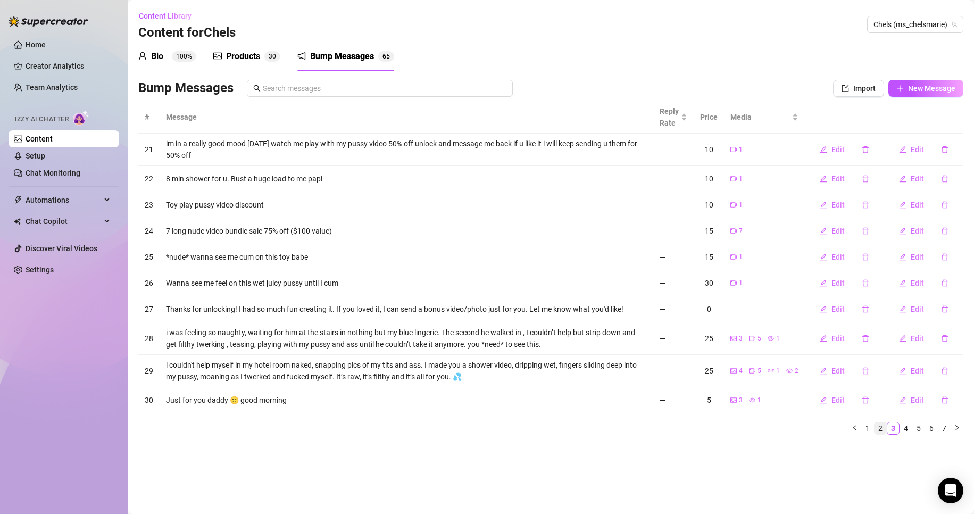
click at [879, 426] on link "2" at bounding box center [880, 428] width 12 height 12
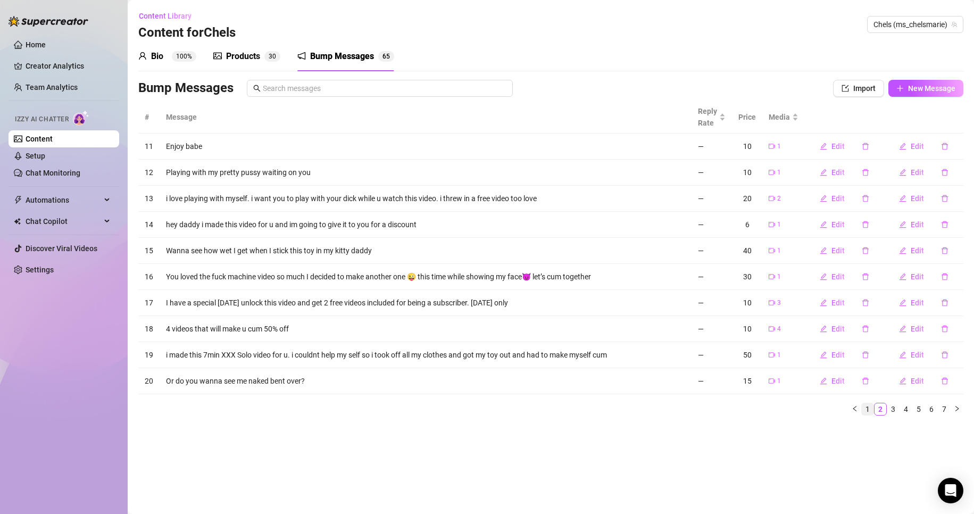
click at [867, 411] on link "1" at bounding box center [867, 409] width 12 height 12
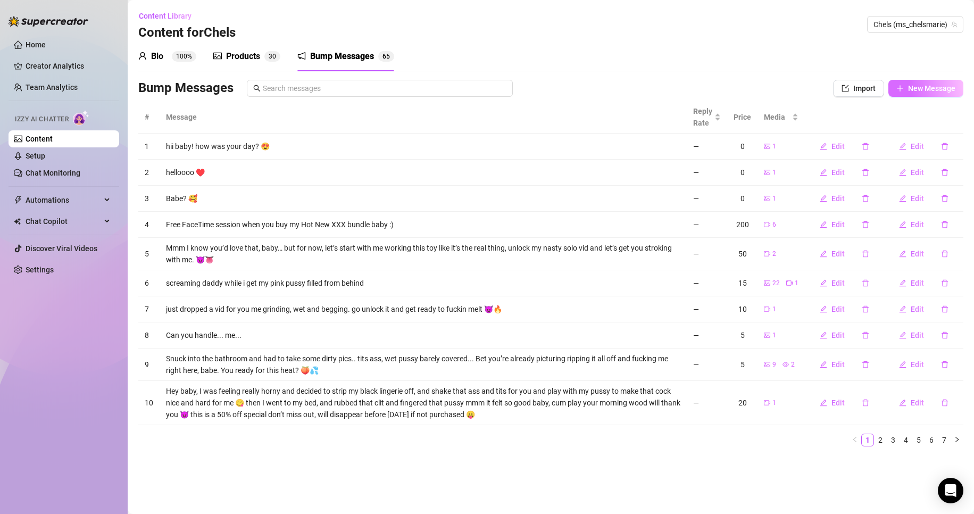
click at [940, 91] on span "New Message" at bounding box center [931, 88] width 47 height 9
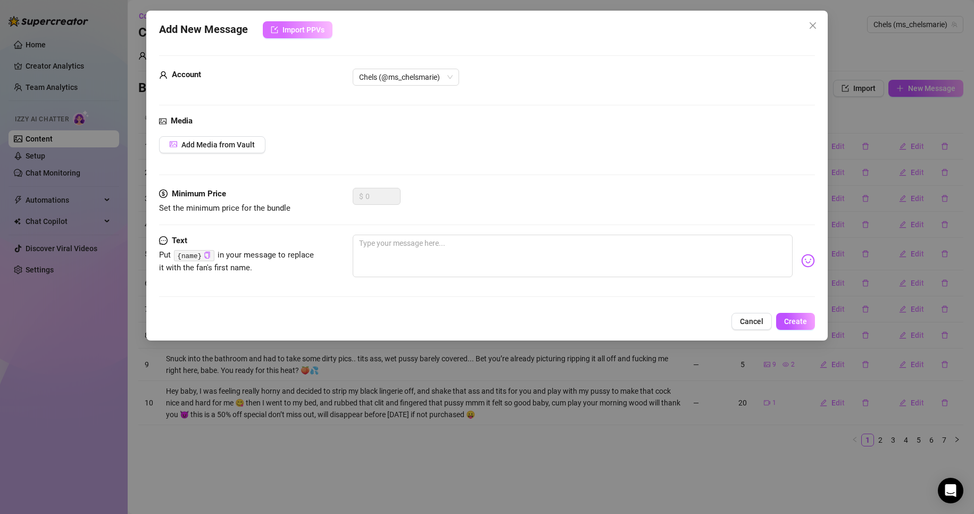
click at [314, 30] on span "Import PPVs" at bounding box center [303, 30] width 42 height 9
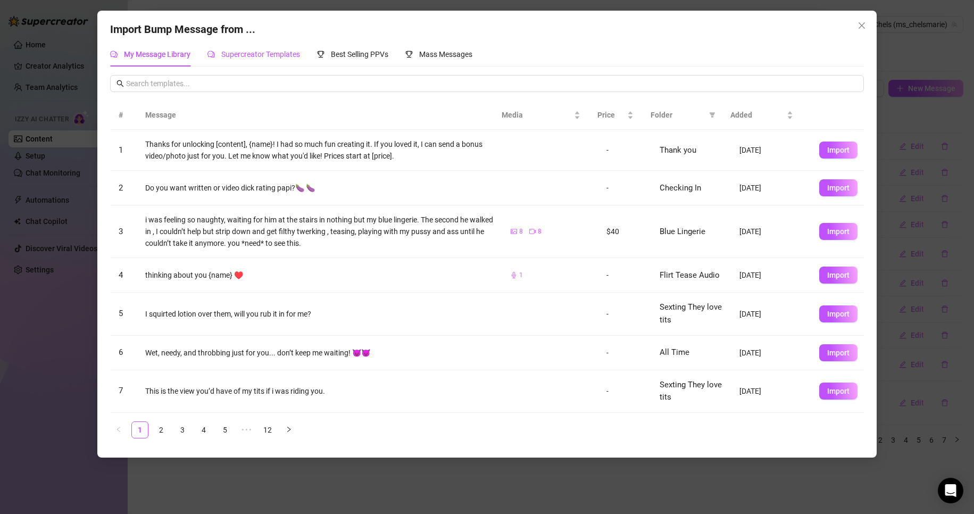
click at [286, 53] on span "Supercreator Templates" at bounding box center [260, 54] width 79 height 9
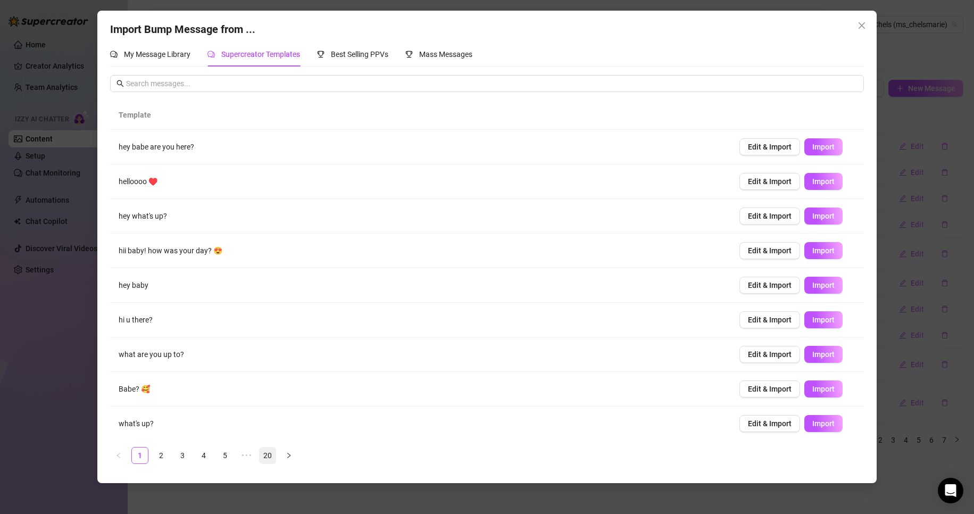
click at [266, 458] on link "20" at bounding box center [268, 455] width 16 height 16
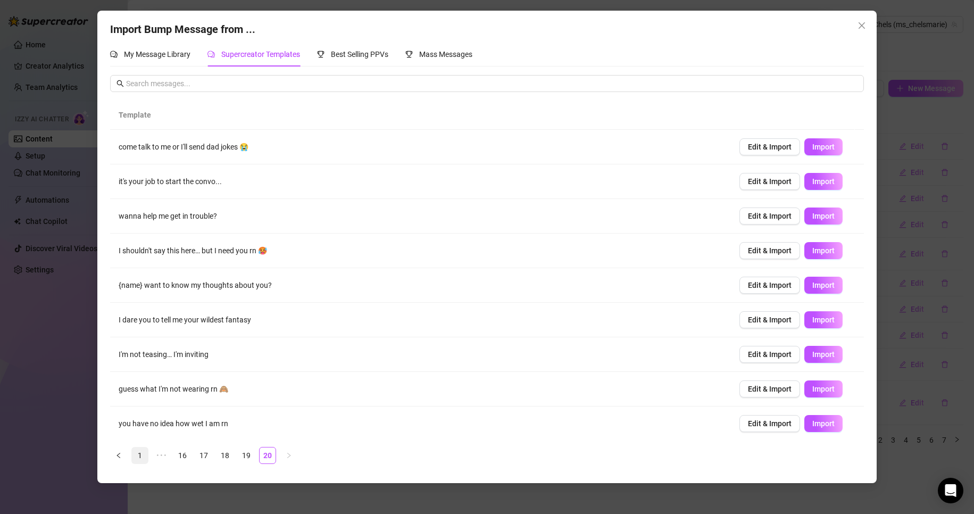
click at [133, 459] on link "1" at bounding box center [140, 455] width 16 height 16
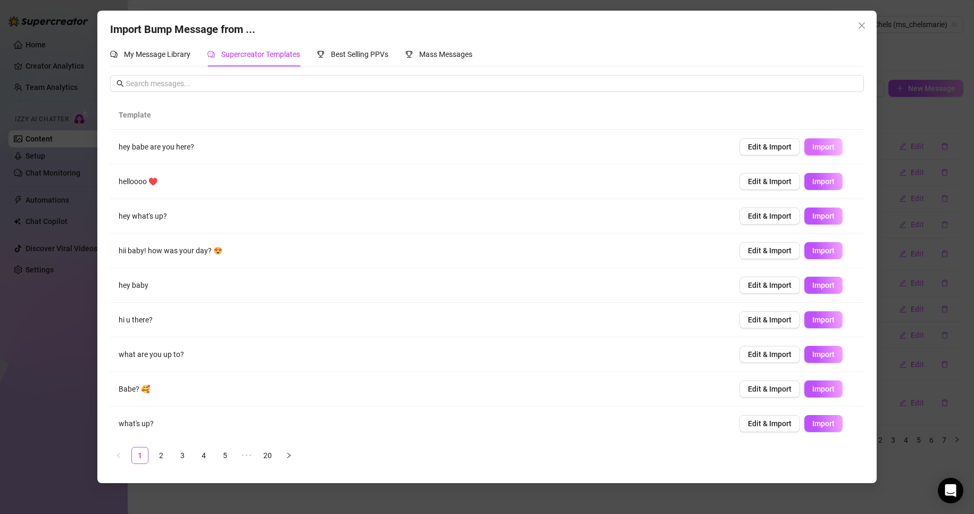
click at [812, 143] on span "Import" at bounding box center [823, 147] width 22 height 9
click at [820, 179] on span "Import" at bounding box center [823, 181] width 22 height 9
click at [814, 216] on span "Import" at bounding box center [823, 216] width 22 height 9
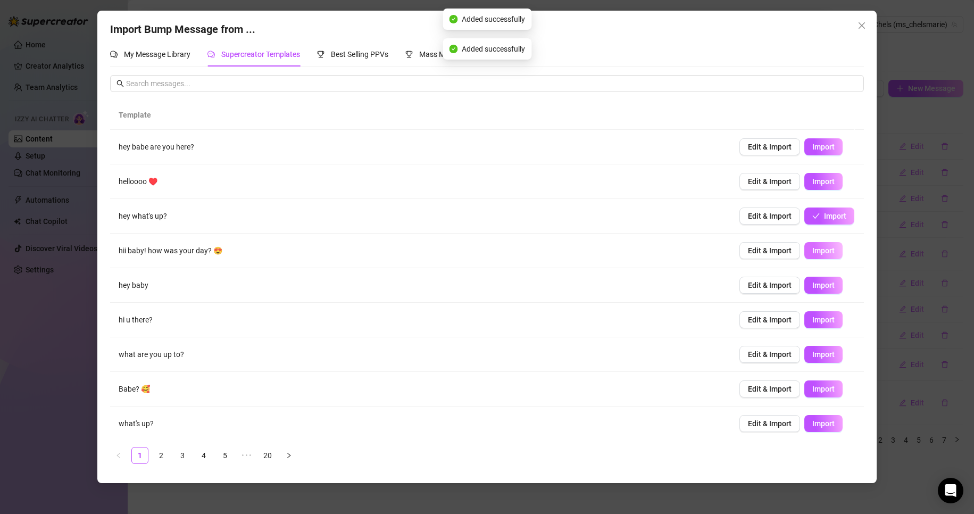
click at [820, 252] on span "Import" at bounding box center [823, 250] width 22 height 9
click at [830, 287] on button "Import" at bounding box center [823, 285] width 38 height 17
click at [818, 311] on td "Edit & Import Import" at bounding box center [797, 320] width 133 height 35
click at [820, 321] on span "Import" at bounding box center [823, 319] width 22 height 9
click at [821, 356] on span "Import" at bounding box center [823, 354] width 22 height 9
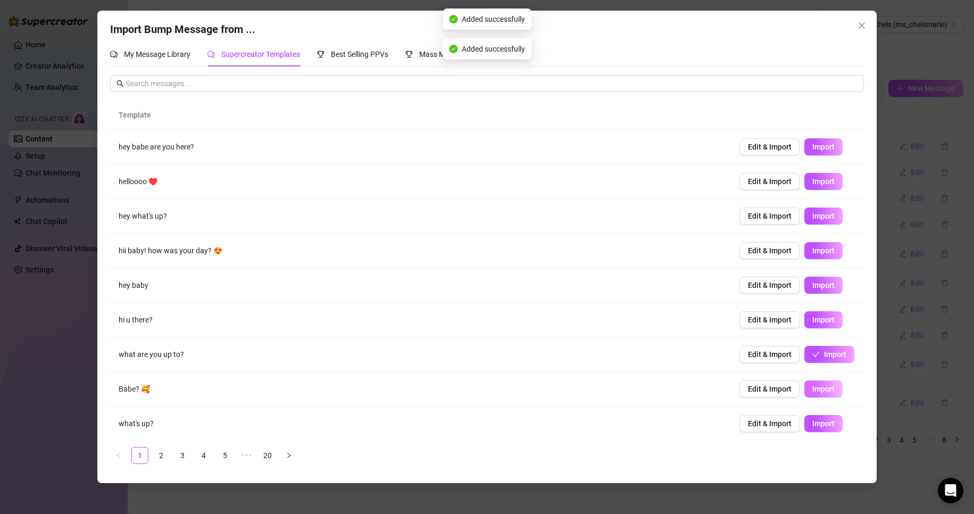
click at [823, 389] on span "Import" at bounding box center [823, 388] width 22 height 9
click at [828, 420] on button "Import" at bounding box center [823, 423] width 38 height 17
click at [169, 455] on link "2" at bounding box center [161, 455] width 16 height 16
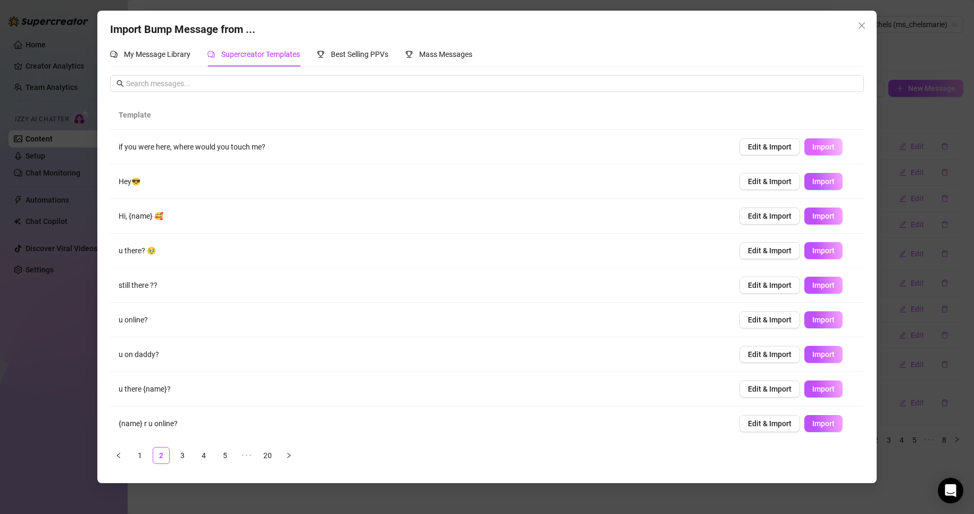
click at [827, 144] on button "Import" at bounding box center [823, 146] width 38 height 17
click at [817, 180] on span "Import" at bounding box center [823, 181] width 22 height 9
type textarea "Hey😎"
type input "0"
click at [828, 253] on button "Import" at bounding box center [823, 250] width 38 height 17
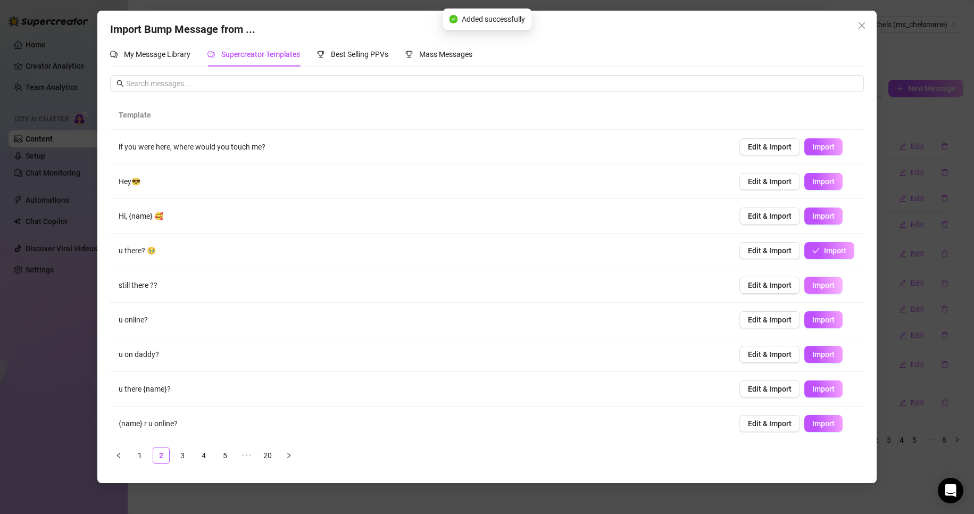
click at [827, 290] on button "Import" at bounding box center [823, 285] width 38 height 17
click at [822, 323] on span "Import" at bounding box center [823, 319] width 22 height 9
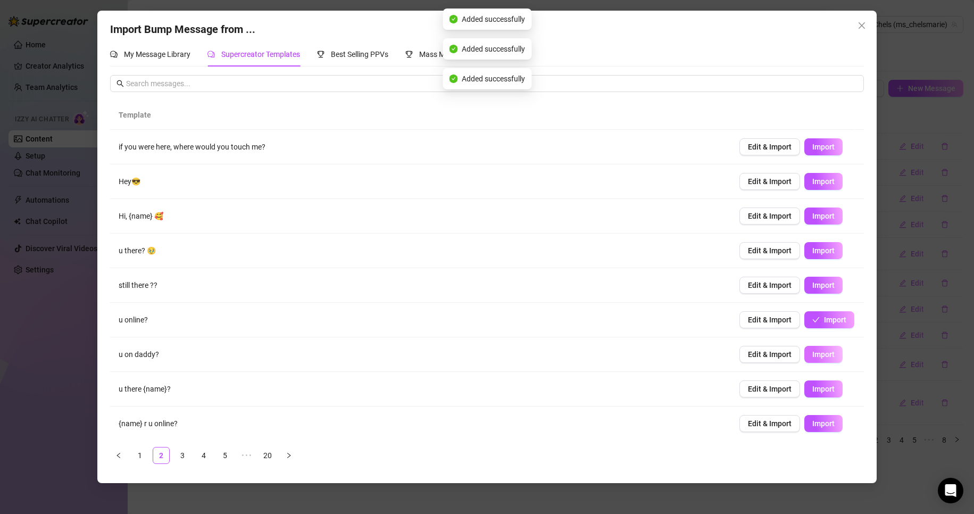
click at [816, 354] on span "Import" at bounding box center [823, 354] width 22 height 9
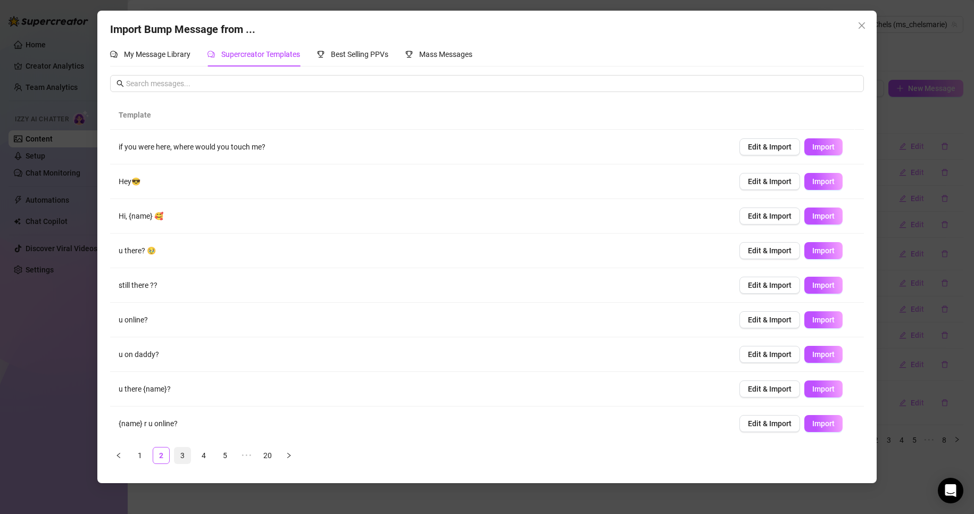
click at [186, 456] on link "3" at bounding box center [182, 455] width 16 height 16
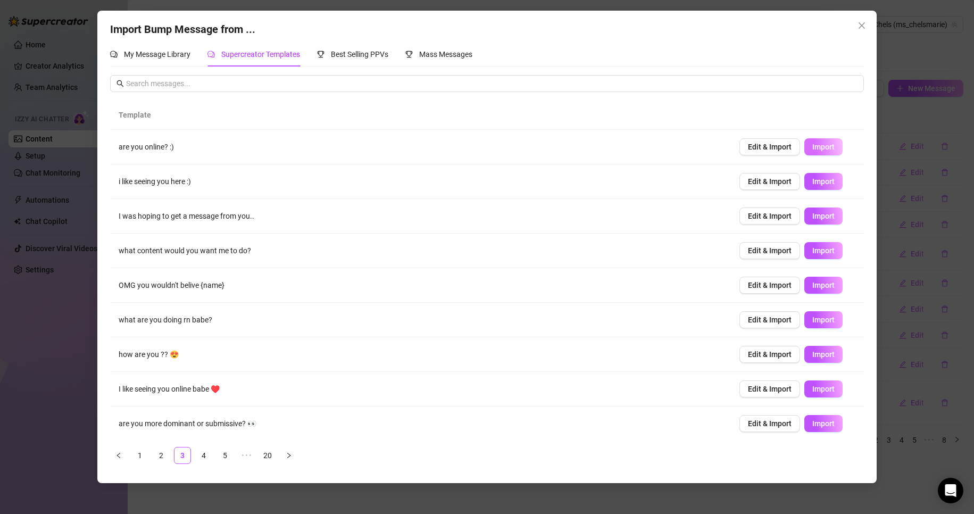
click at [826, 150] on button "Import" at bounding box center [823, 146] width 38 height 17
click at [814, 182] on span "Import" at bounding box center [823, 181] width 22 height 9
click at [818, 222] on button "Import" at bounding box center [823, 215] width 38 height 17
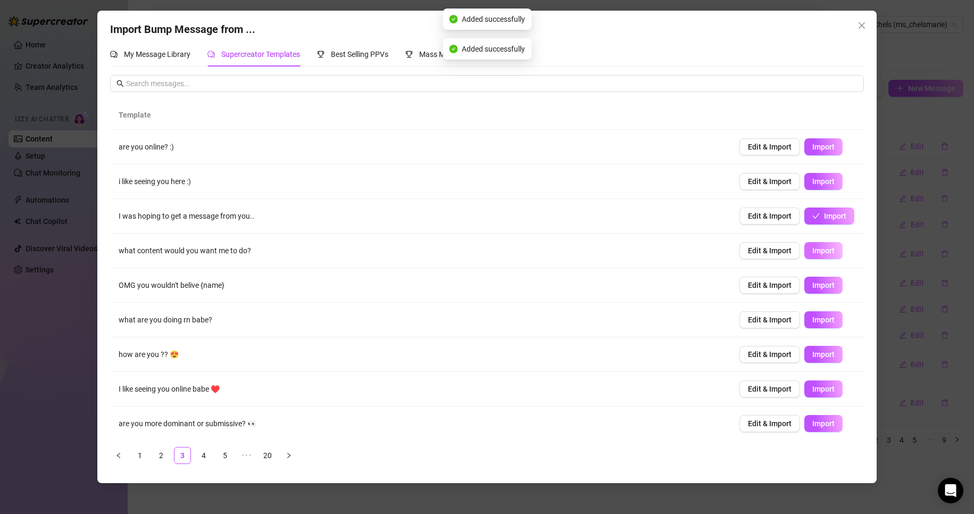
click at [828, 248] on button "Import" at bounding box center [823, 250] width 38 height 17
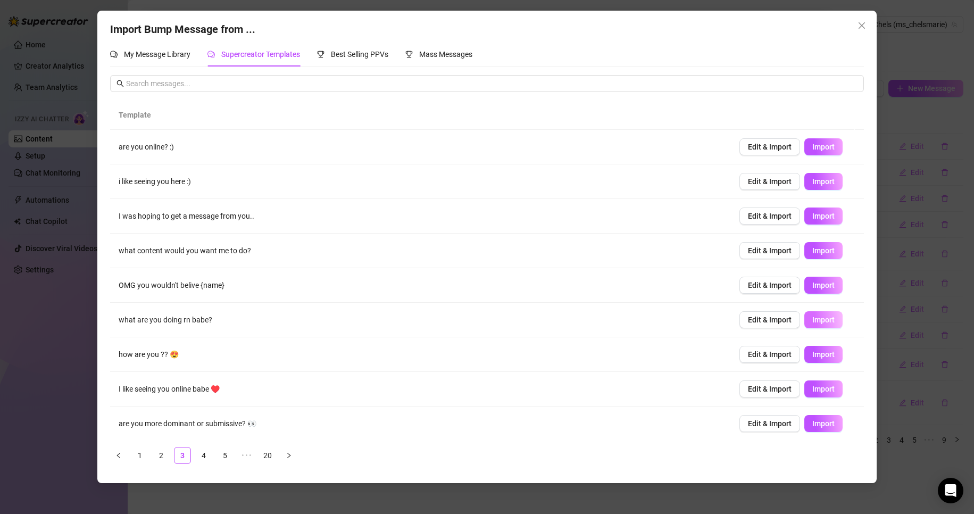
click at [827, 317] on button "Import" at bounding box center [823, 319] width 38 height 17
click at [820, 353] on span "Import" at bounding box center [823, 354] width 22 height 9
click at [814, 390] on span "Import" at bounding box center [823, 388] width 22 height 9
click at [821, 421] on span "Import" at bounding box center [823, 423] width 22 height 9
click at [202, 459] on link "4" at bounding box center [204, 455] width 16 height 16
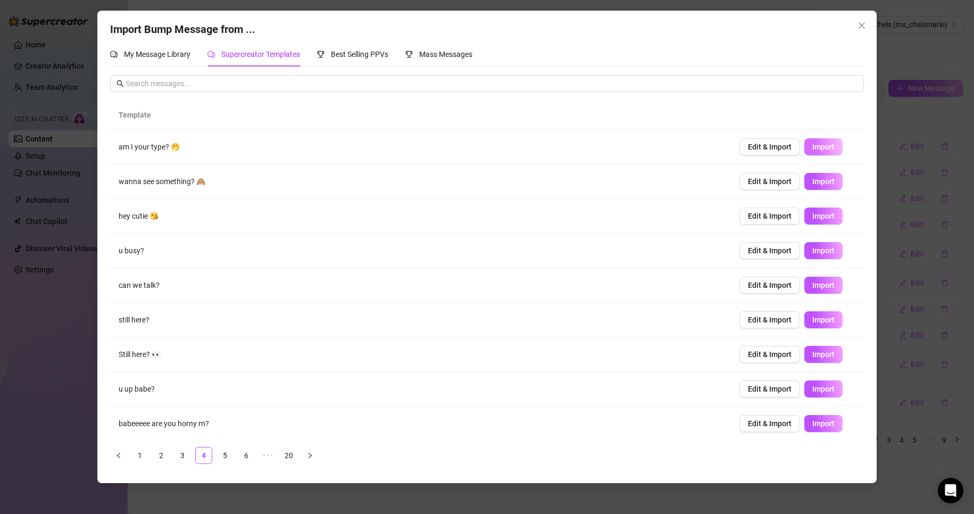
click at [827, 148] on button "Import" at bounding box center [823, 146] width 38 height 17
click at [824, 181] on span "Import" at bounding box center [823, 181] width 22 height 9
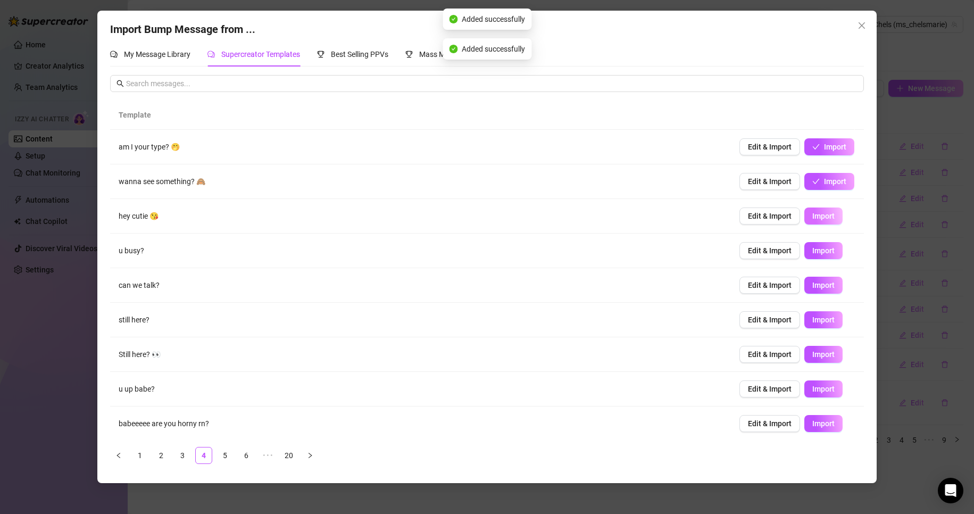
click at [815, 222] on button "Import" at bounding box center [823, 215] width 38 height 17
click at [819, 252] on span "Import" at bounding box center [823, 250] width 22 height 9
click at [820, 281] on span "Import" at bounding box center [823, 285] width 22 height 9
click at [817, 320] on span "Import" at bounding box center [823, 319] width 22 height 9
click at [823, 353] on span "Import" at bounding box center [823, 354] width 22 height 9
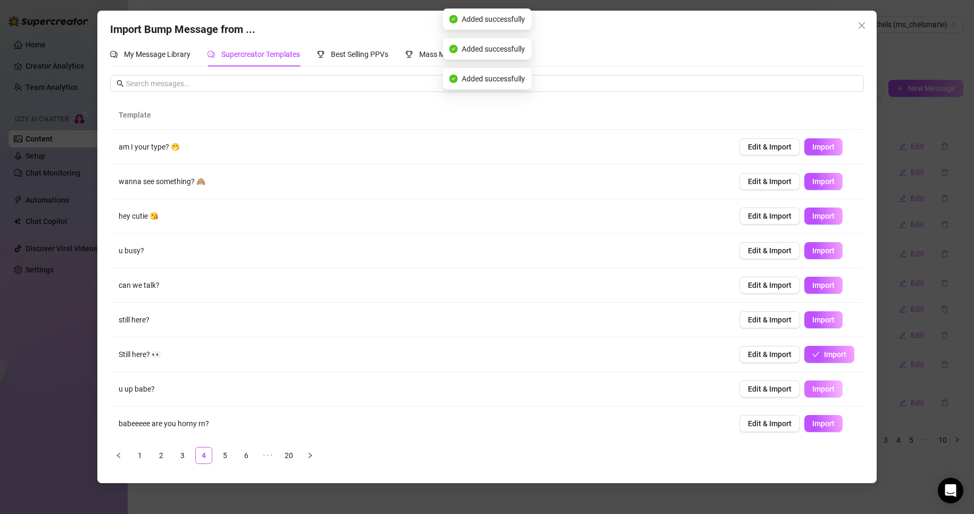
click at [818, 392] on span "Import" at bounding box center [823, 388] width 22 height 9
click at [816, 427] on span "Import" at bounding box center [823, 423] width 22 height 9
click at [229, 462] on link "5" at bounding box center [225, 455] width 16 height 16
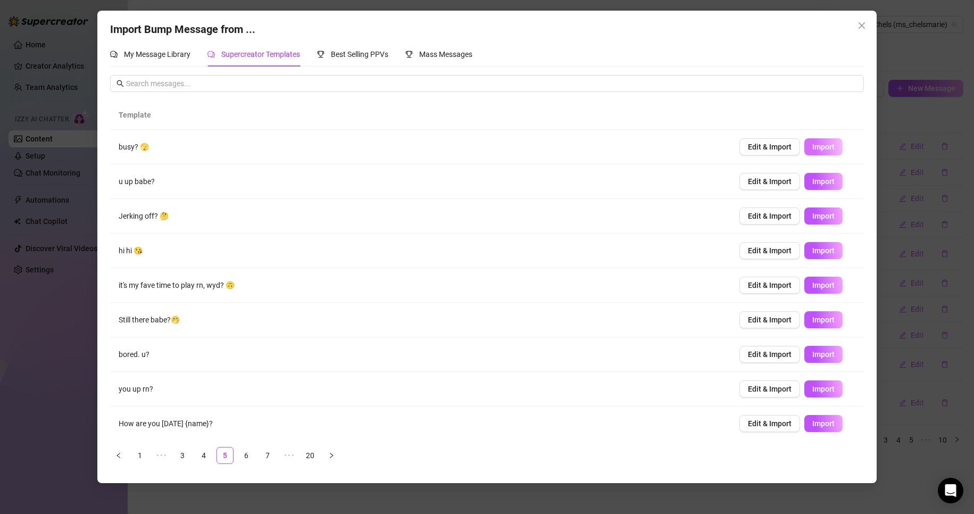
click at [819, 146] on span "Import" at bounding box center [823, 147] width 22 height 9
click at [822, 179] on span "Import" at bounding box center [823, 181] width 22 height 9
click at [821, 389] on span "Import" at bounding box center [823, 388] width 22 height 9
click at [814, 355] on span "Import" at bounding box center [823, 354] width 22 height 9
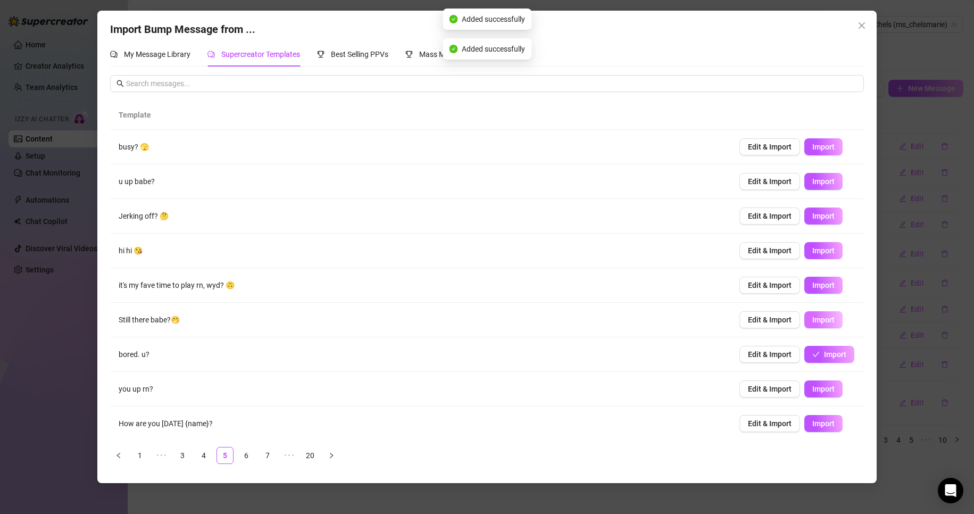
click at [821, 313] on button "Import" at bounding box center [823, 319] width 38 height 17
click at [817, 281] on span "Import" at bounding box center [823, 285] width 22 height 9
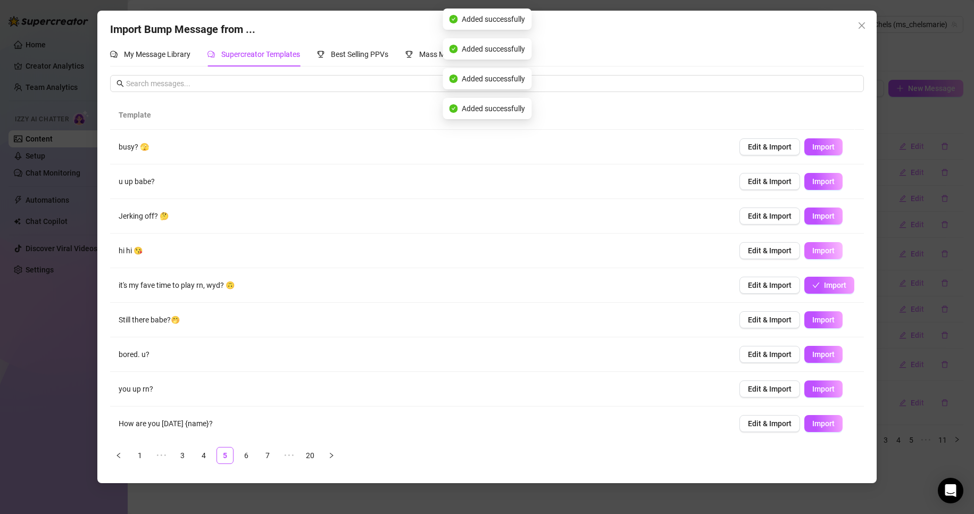
click at [824, 248] on span "Import" at bounding box center [823, 250] width 22 height 9
click at [818, 216] on span "Import" at bounding box center [823, 216] width 22 height 9
click at [245, 457] on link "6" at bounding box center [246, 455] width 16 height 16
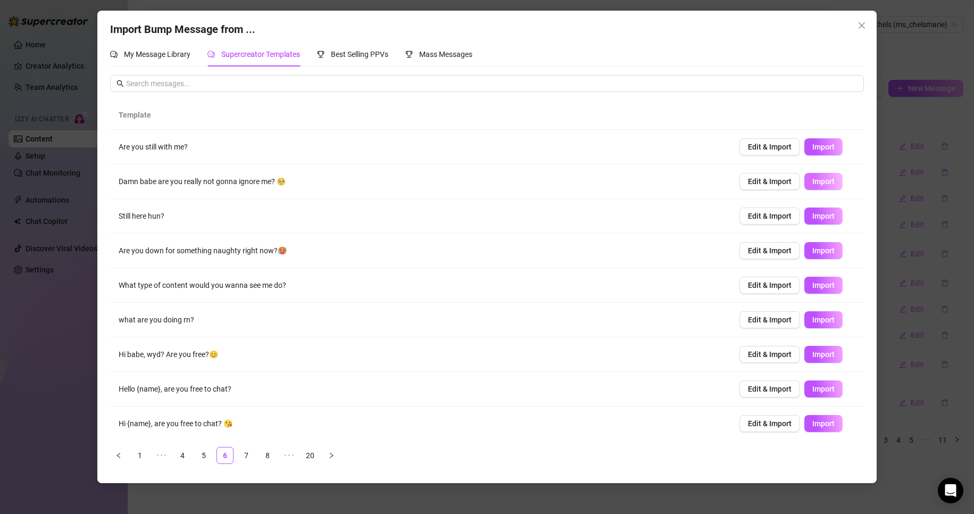
click at [812, 183] on span "Import" at bounding box center [823, 181] width 22 height 9
click at [821, 253] on span "Import" at bounding box center [823, 250] width 22 height 9
click at [820, 287] on span "Import" at bounding box center [823, 285] width 22 height 9
click at [820, 320] on span "Import" at bounding box center [823, 319] width 22 height 9
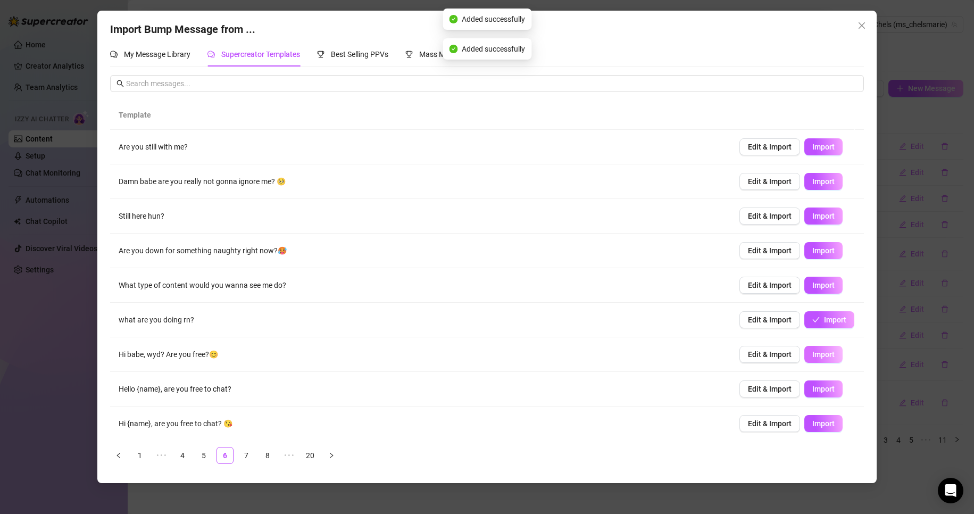
click at [812, 357] on span "Import" at bounding box center [823, 354] width 22 height 9
click at [250, 453] on link "7" at bounding box center [246, 455] width 16 height 16
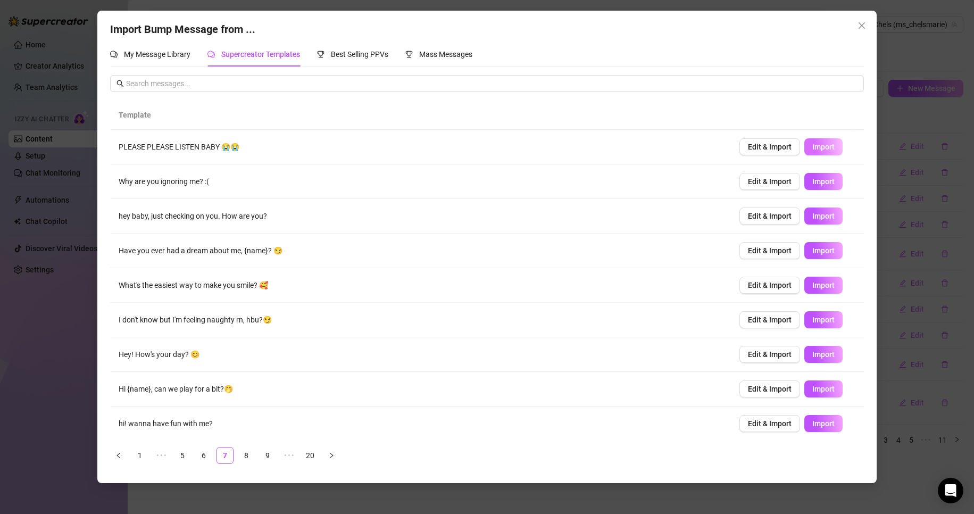
click at [818, 149] on span "Import" at bounding box center [823, 147] width 22 height 9
click at [821, 181] on span "Import" at bounding box center [823, 181] width 22 height 9
click at [824, 217] on span "Import" at bounding box center [823, 216] width 22 height 9
click at [822, 284] on span "Import" at bounding box center [823, 285] width 22 height 9
click at [826, 319] on button "Import" at bounding box center [823, 319] width 38 height 17
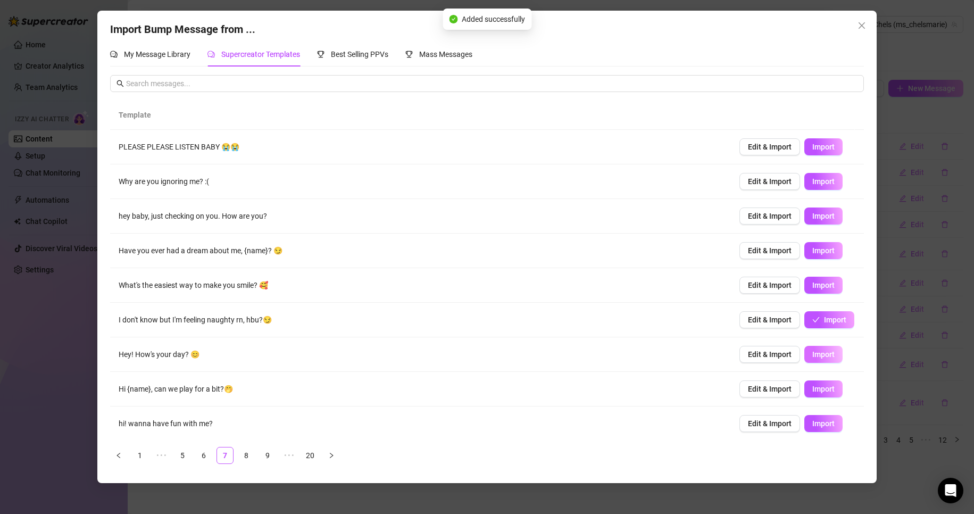
click at [825, 353] on button "Import" at bounding box center [823, 354] width 38 height 17
click at [779, 386] on span "Edit & Import" at bounding box center [770, 388] width 44 height 9
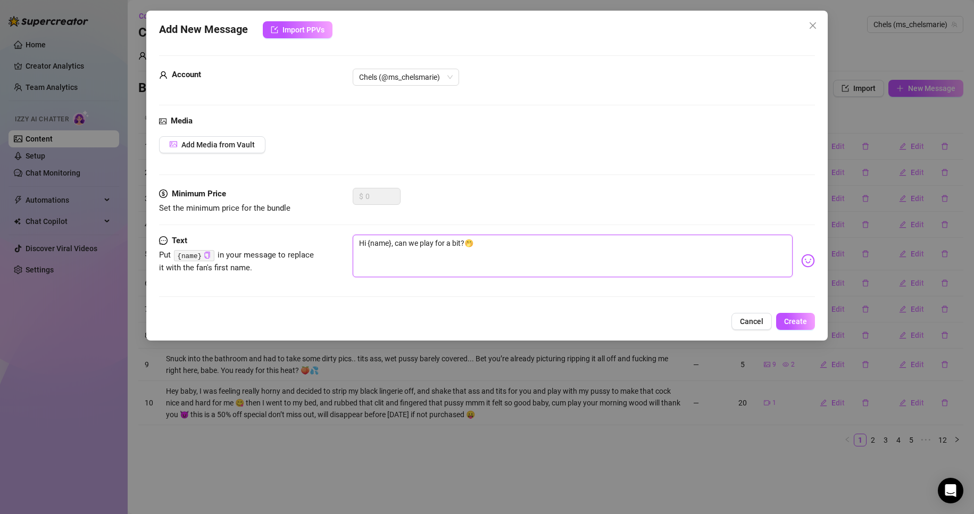
drag, startPoint x: 394, startPoint y: 244, endPoint x: 321, endPoint y: 242, distance: 72.9
click at [321, 242] on div "Text Put {name} in your message to replace it with the fan's first name. Hi {na…" at bounding box center [487, 261] width 656 height 52
type textarea "can we play for a bit?🤭"
click at [800, 325] on span "Create" at bounding box center [795, 321] width 23 height 9
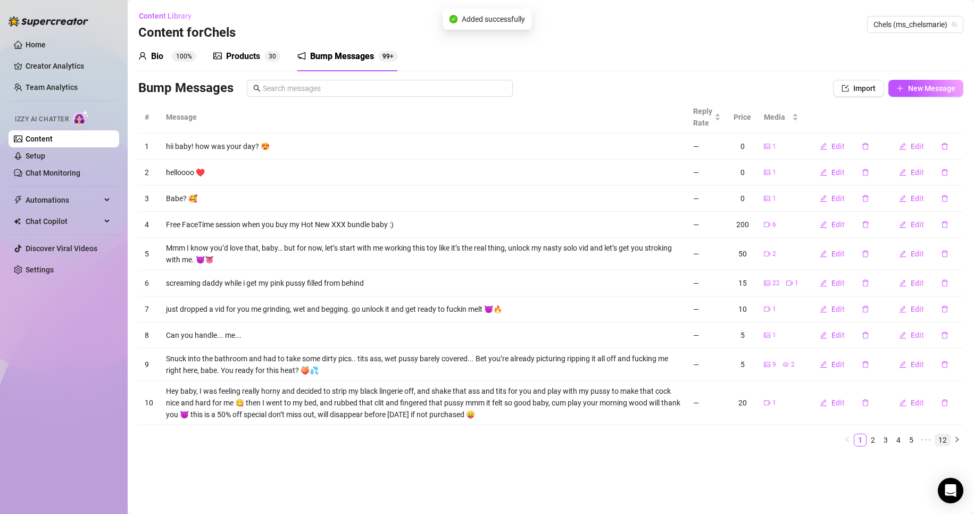
click at [942, 441] on link "12" at bounding box center [942, 440] width 15 height 12
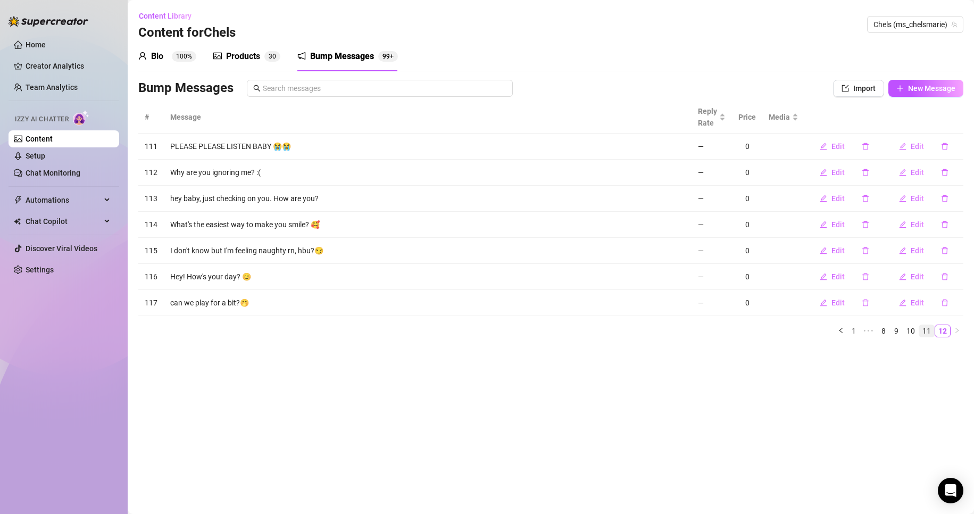
click at [929, 331] on link "11" at bounding box center [926, 331] width 15 height 12
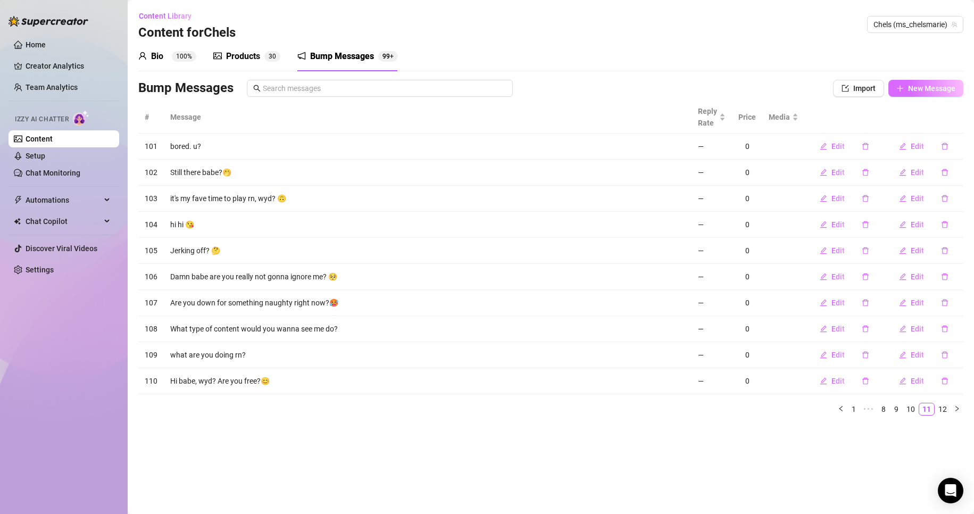
click at [952, 91] on span "New Message" at bounding box center [931, 88] width 47 height 9
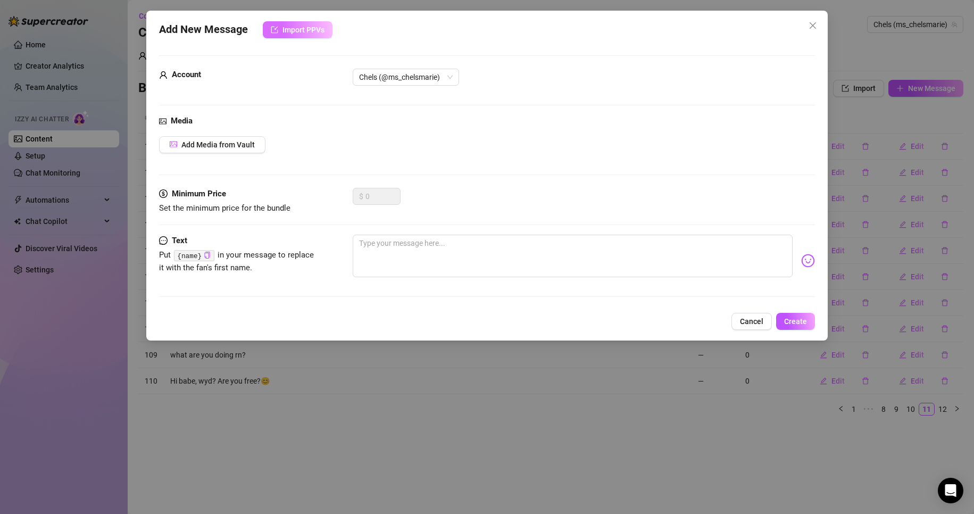
click at [315, 29] on span "Import PPVs" at bounding box center [303, 30] width 42 height 9
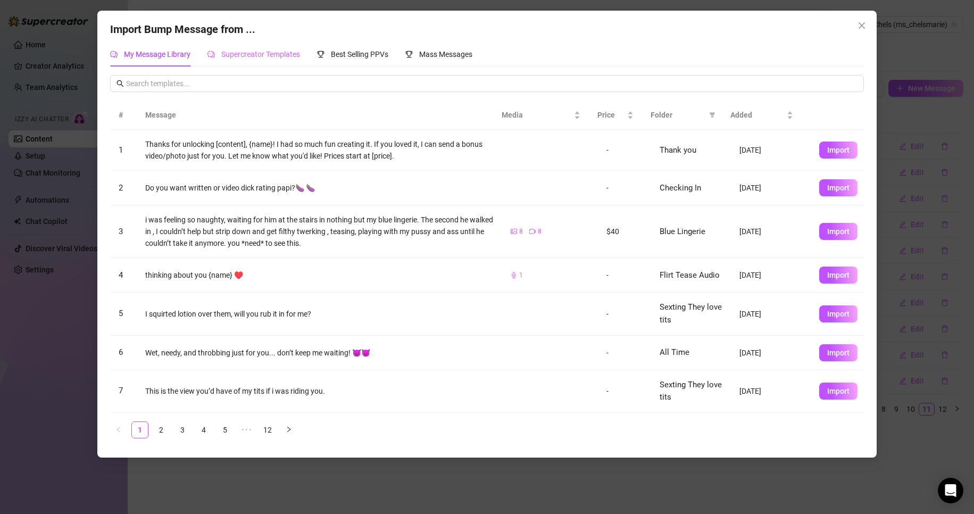
click at [239, 64] on div "Supercreator Templates" at bounding box center [253, 54] width 93 height 24
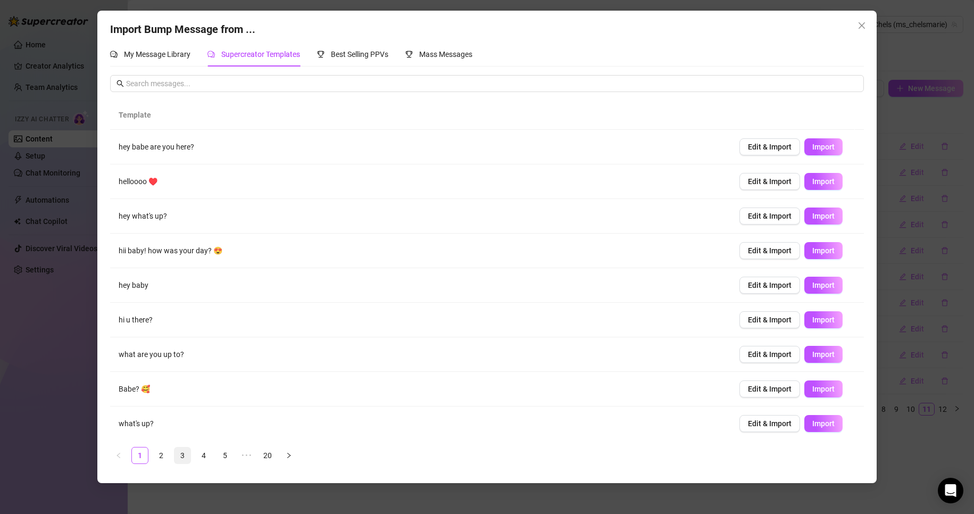
click at [180, 456] on link "3" at bounding box center [182, 455] width 16 height 16
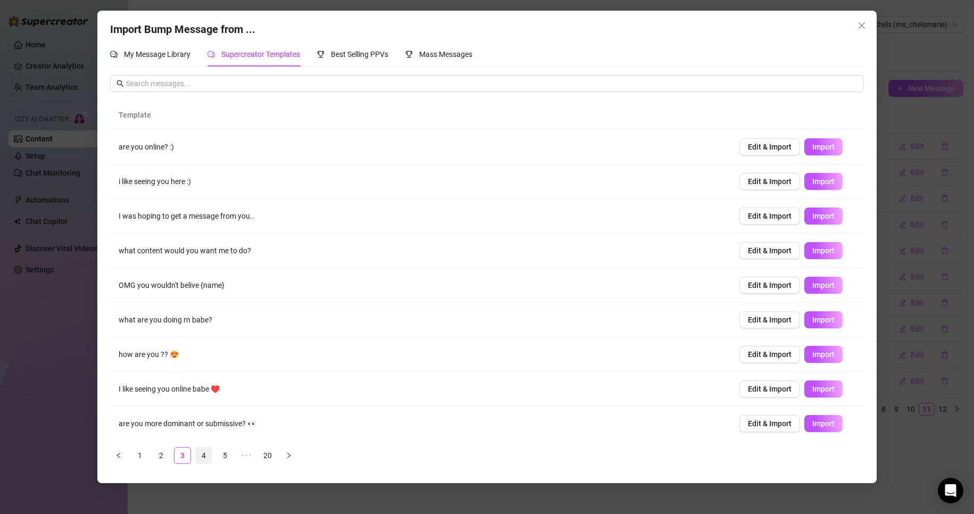
click at [208, 453] on link "4" at bounding box center [204, 455] width 16 height 16
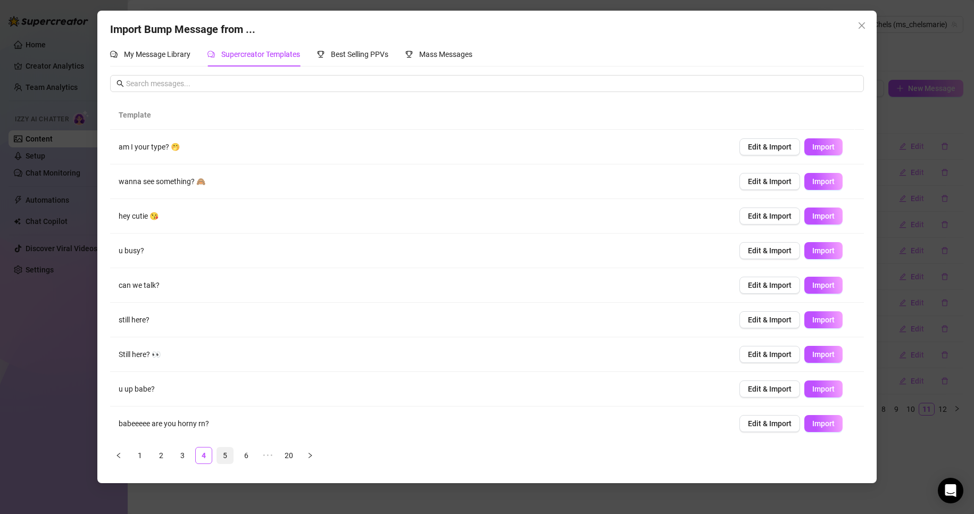
click at [223, 454] on link "5" at bounding box center [225, 455] width 16 height 16
click at [241, 455] on link "6" at bounding box center [246, 455] width 16 height 16
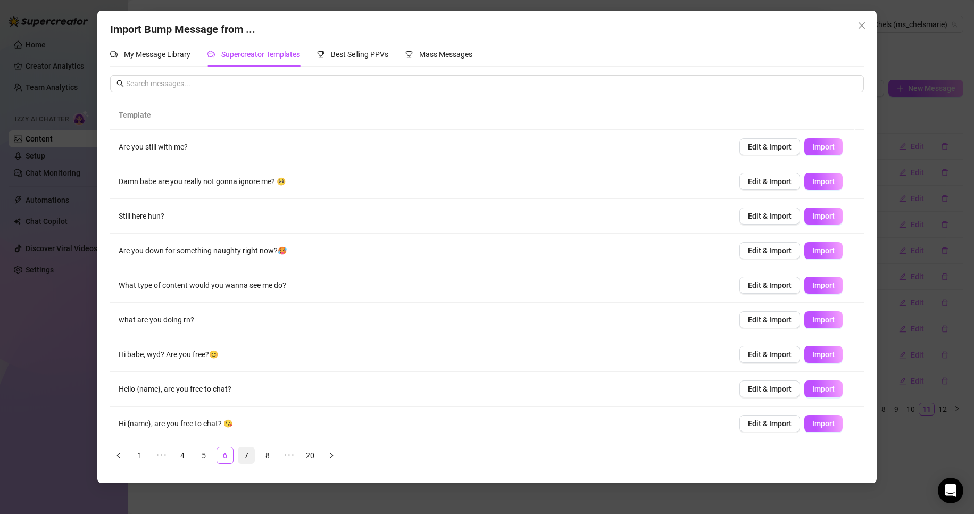
click at [249, 456] on link "7" at bounding box center [246, 455] width 16 height 16
click at [270, 455] on link "9" at bounding box center [268, 455] width 16 height 16
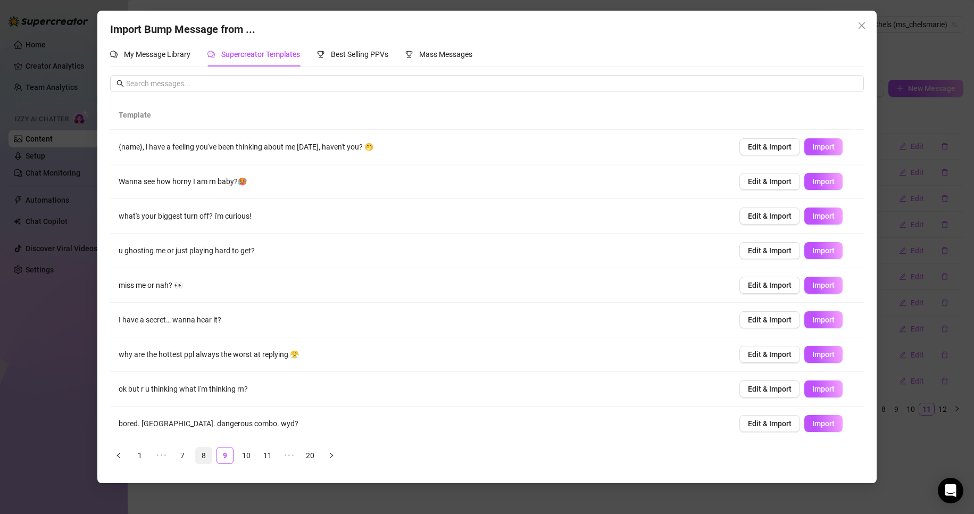
click at [204, 460] on link "8" at bounding box center [204, 455] width 16 height 16
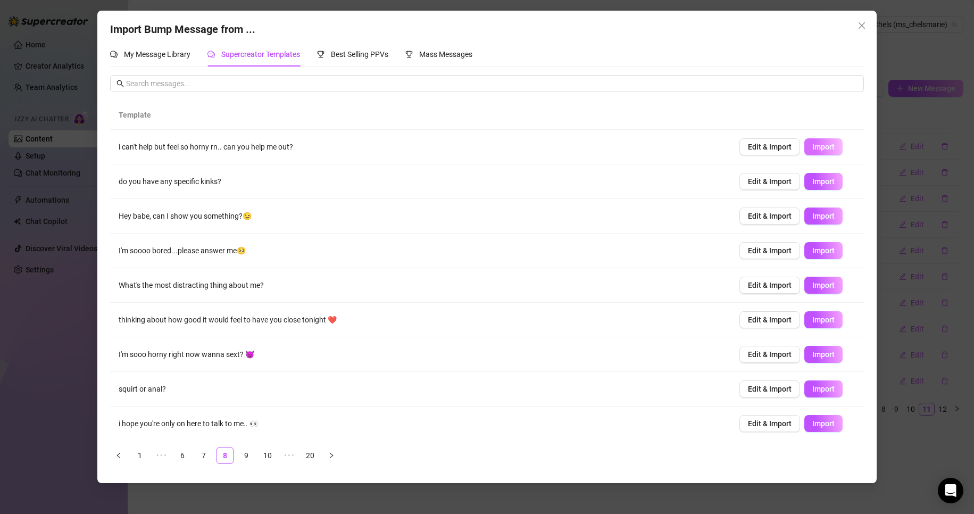
click at [824, 141] on button "Import" at bounding box center [823, 146] width 38 height 17
click at [827, 181] on button "Import" at bounding box center [823, 181] width 38 height 17
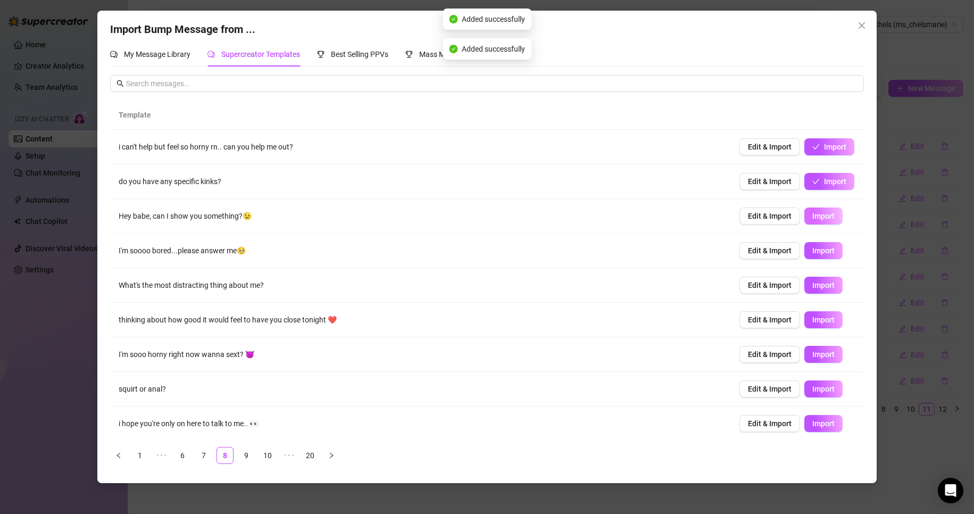
click at [814, 215] on span "Import" at bounding box center [823, 216] width 22 height 9
click at [821, 251] on span "Import" at bounding box center [823, 250] width 22 height 9
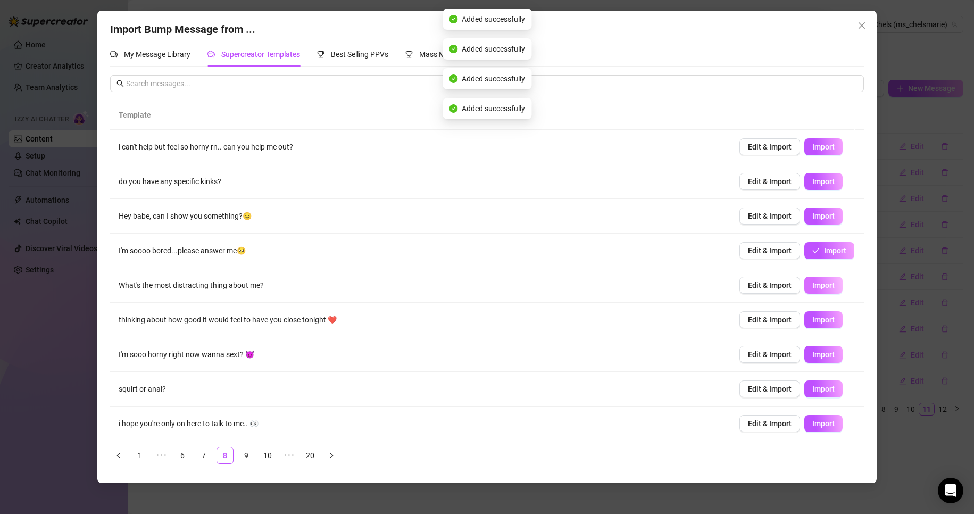
click at [818, 284] on span "Import" at bounding box center [823, 285] width 22 height 9
click at [821, 321] on span "Import" at bounding box center [823, 319] width 22 height 9
click at [824, 357] on span "Import" at bounding box center [823, 354] width 22 height 9
click at [824, 385] on span "Import" at bounding box center [823, 388] width 22 height 9
click at [827, 422] on button "Import" at bounding box center [823, 423] width 38 height 17
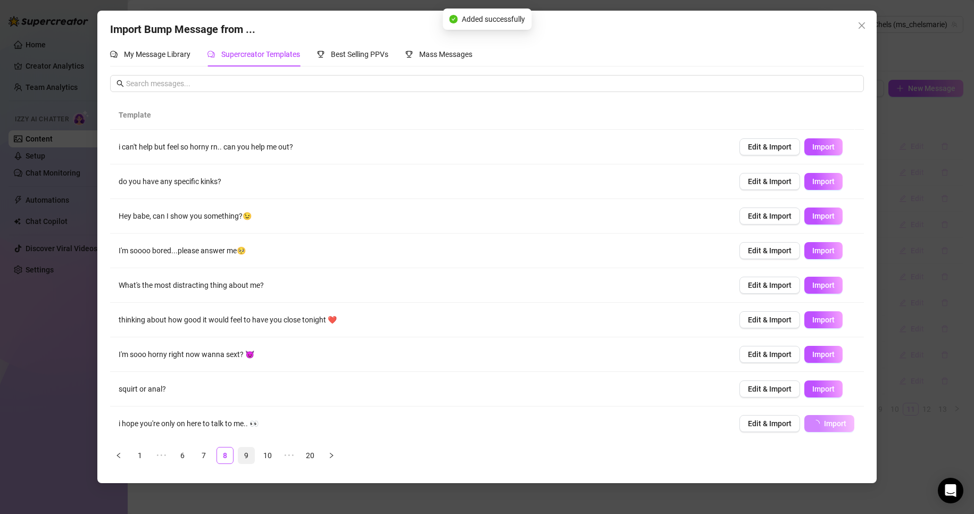
click at [249, 451] on link "9" at bounding box center [246, 455] width 16 height 16
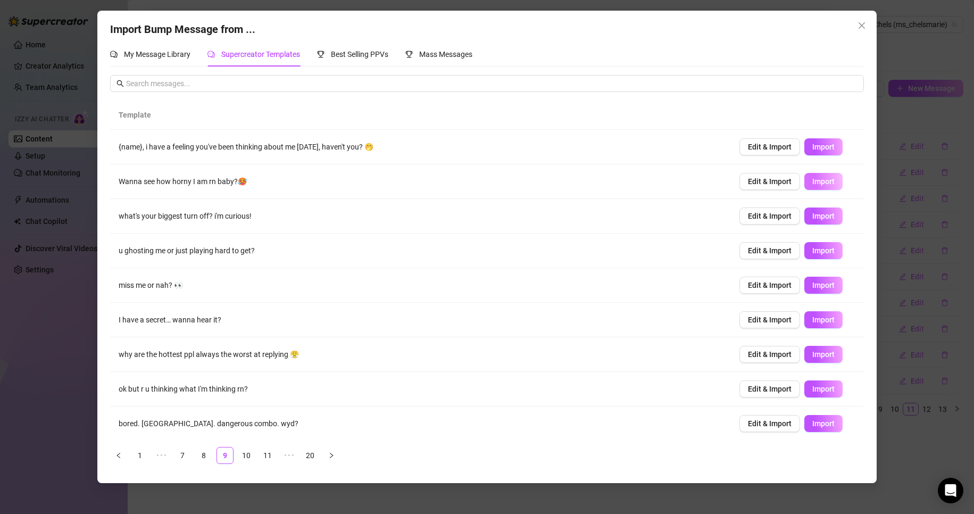
click at [823, 178] on span "Import" at bounding box center [823, 181] width 22 height 9
click at [824, 213] on span "Import" at bounding box center [823, 216] width 22 height 9
type textarea "what's your biggest turn off? i'm curious!"
type input "0"
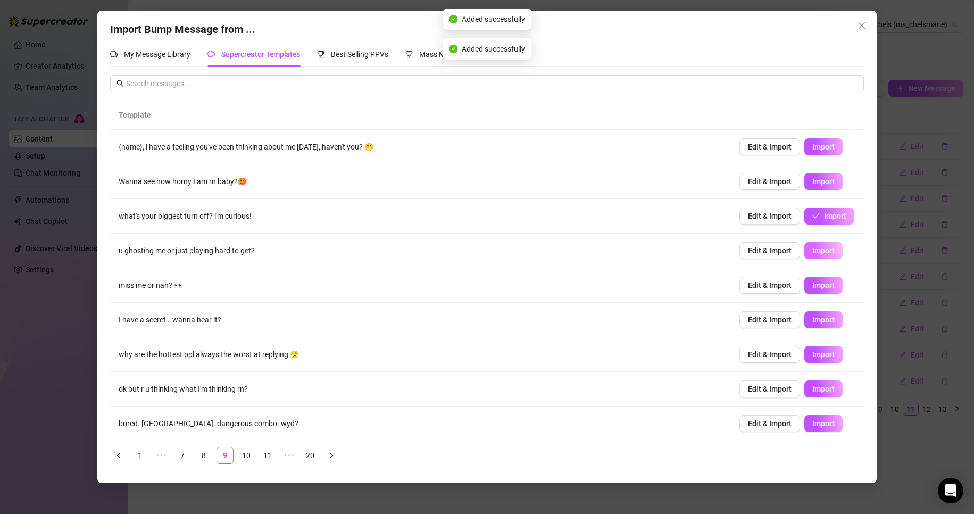
click at [818, 249] on span "Import" at bounding box center [823, 250] width 22 height 9
click at [812, 282] on span "Import" at bounding box center [823, 285] width 22 height 9
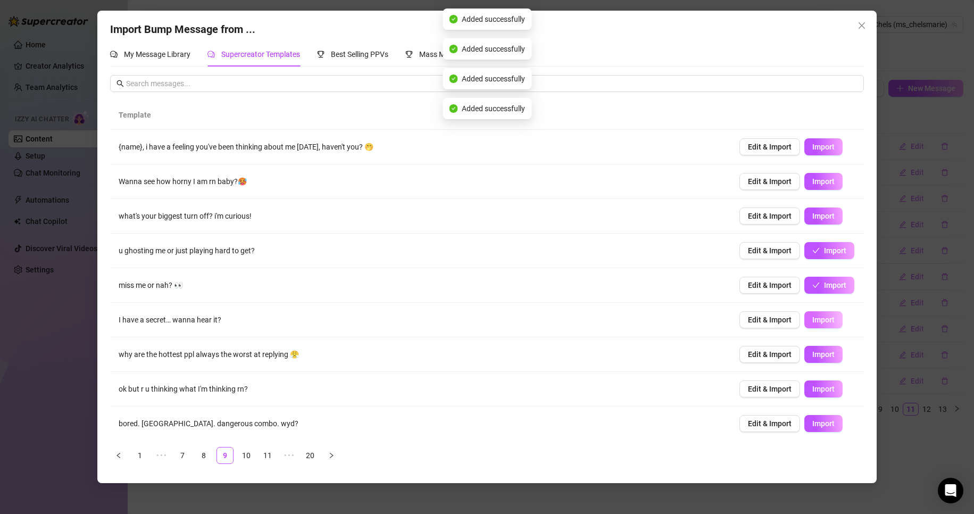
click at [812, 320] on span "Import" at bounding box center [823, 319] width 22 height 9
click at [812, 357] on span "Import" at bounding box center [823, 354] width 22 height 9
click at [805, 398] on td "Edit & Import Import" at bounding box center [797, 389] width 133 height 35
click at [816, 392] on span "Import" at bounding box center [823, 388] width 22 height 9
click at [824, 420] on span "Import" at bounding box center [823, 423] width 22 height 9
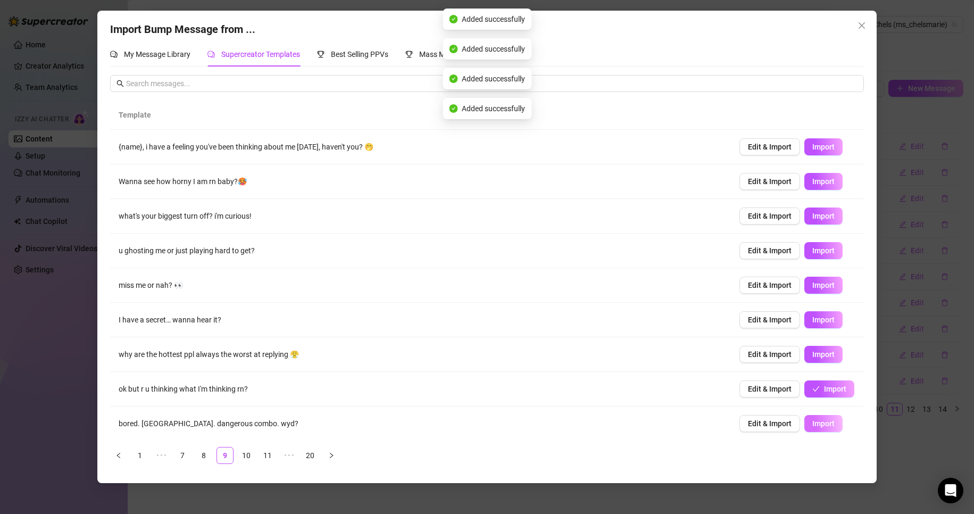
type textarea "bored. [GEOGRAPHIC_DATA]. dangerous combo. wyd?"
